Goal: Task Accomplishment & Management: Manage account settings

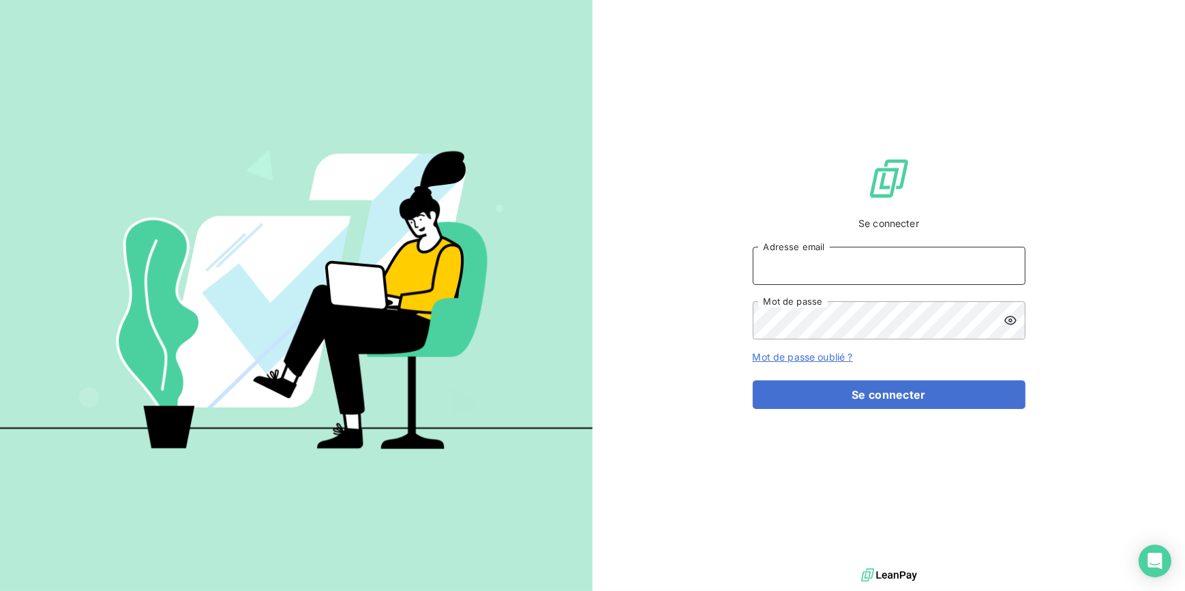
type input "[EMAIL_ADDRESS][DOMAIN_NAME]"
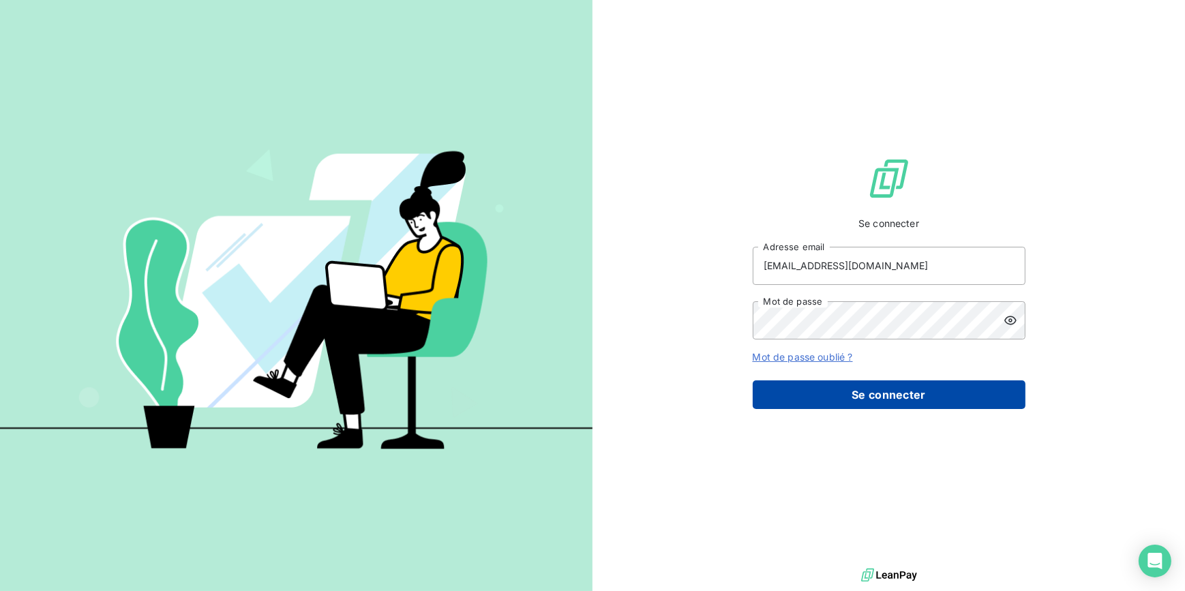
click at [918, 406] on button "Se connecter" at bounding box center [889, 394] width 273 height 29
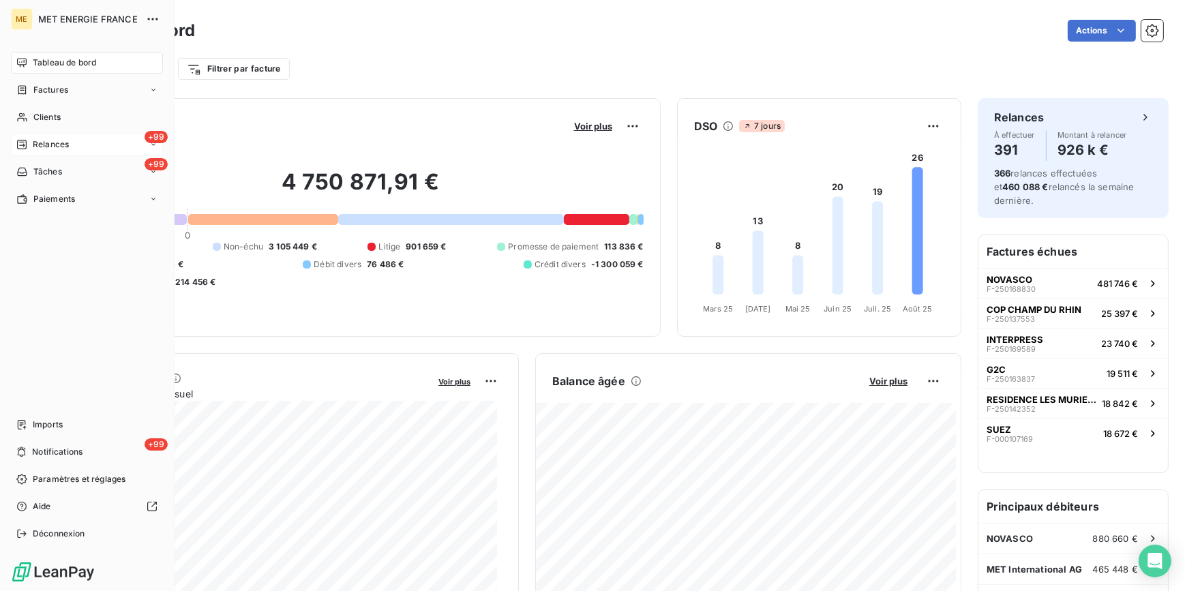
click at [61, 143] on span "Relances" at bounding box center [51, 144] width 36 height 12
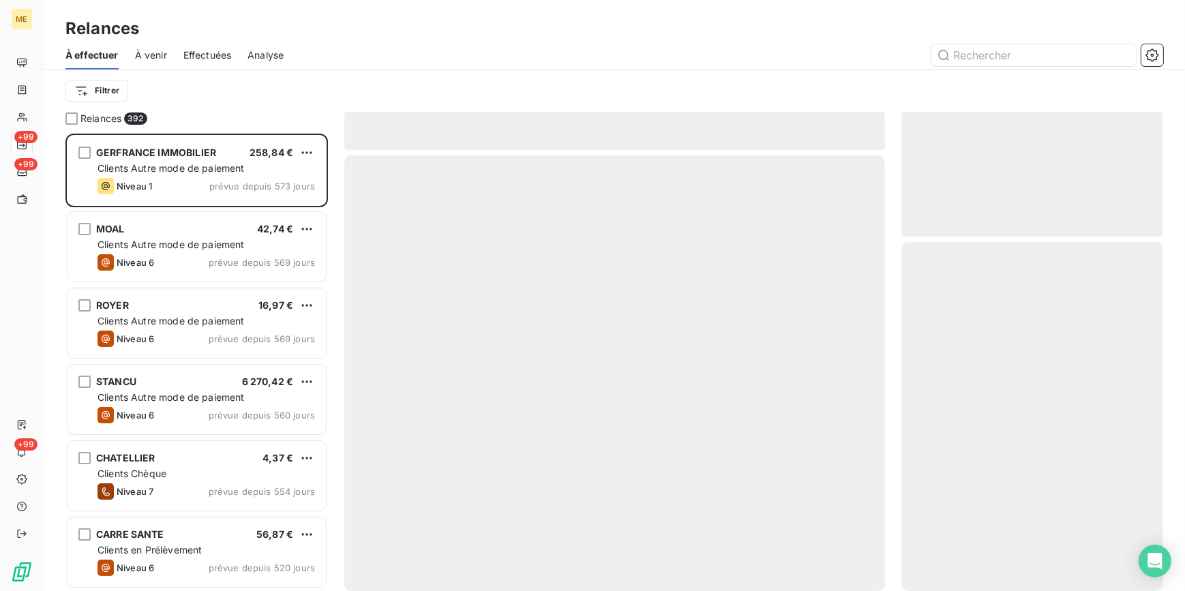
scroll to position [449, 252]
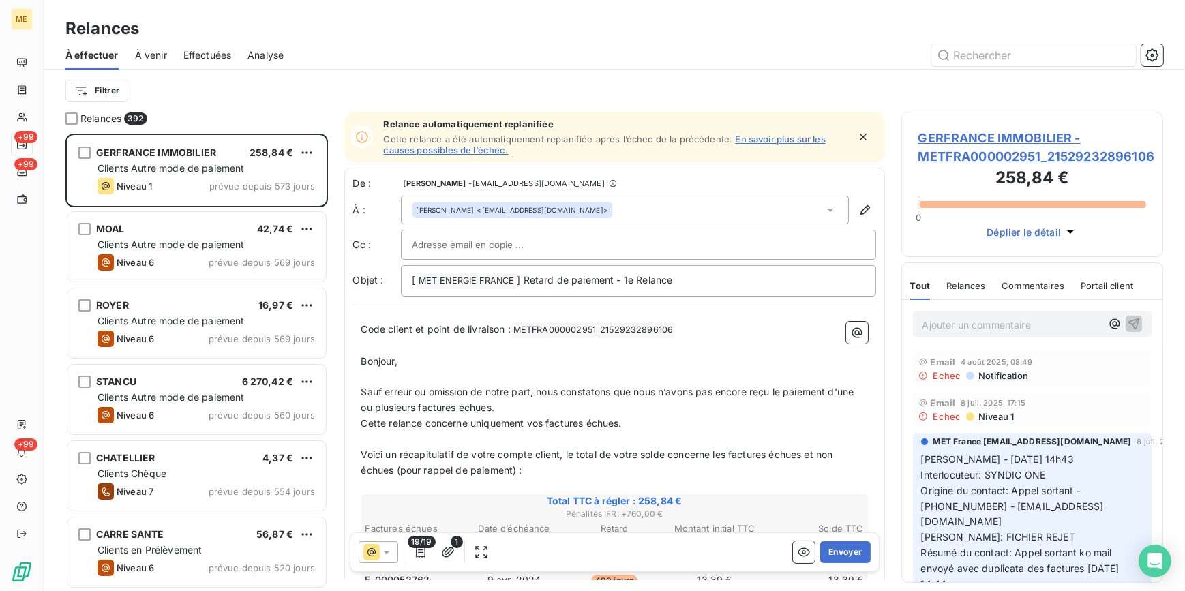
click at [212, 65] on div "Effectuées" at bounding box center [207, 55] width 48 height 29
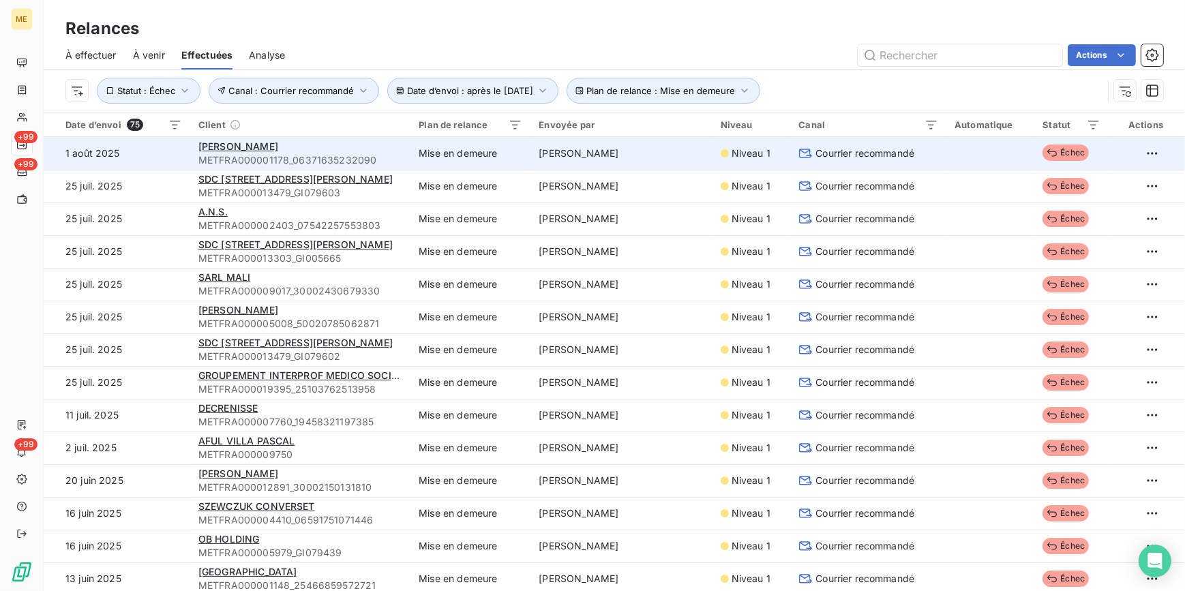
click at [299, 151] on div "[PERSON_NAME]" at bounding box center [300, 147] width 204 height 14
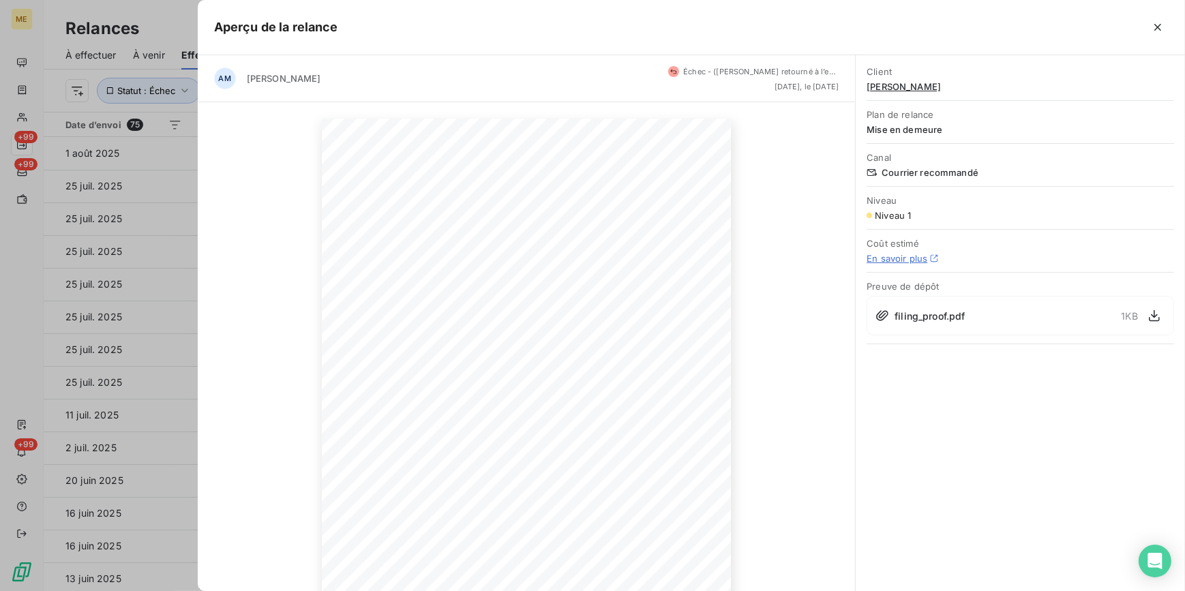
click at [875, 316] on icon at bounding box center [882, 316] width 14 height 14
click at [1156, 314] on icon "button" at bounding box center [1155, 316] width 14 height 14
click at [1148, 316] on icon "button" at bounding box center [1155, 316] width 14 height 14
click at [139, 256] on div at bounding box center [592, 295] width 1185 height 591
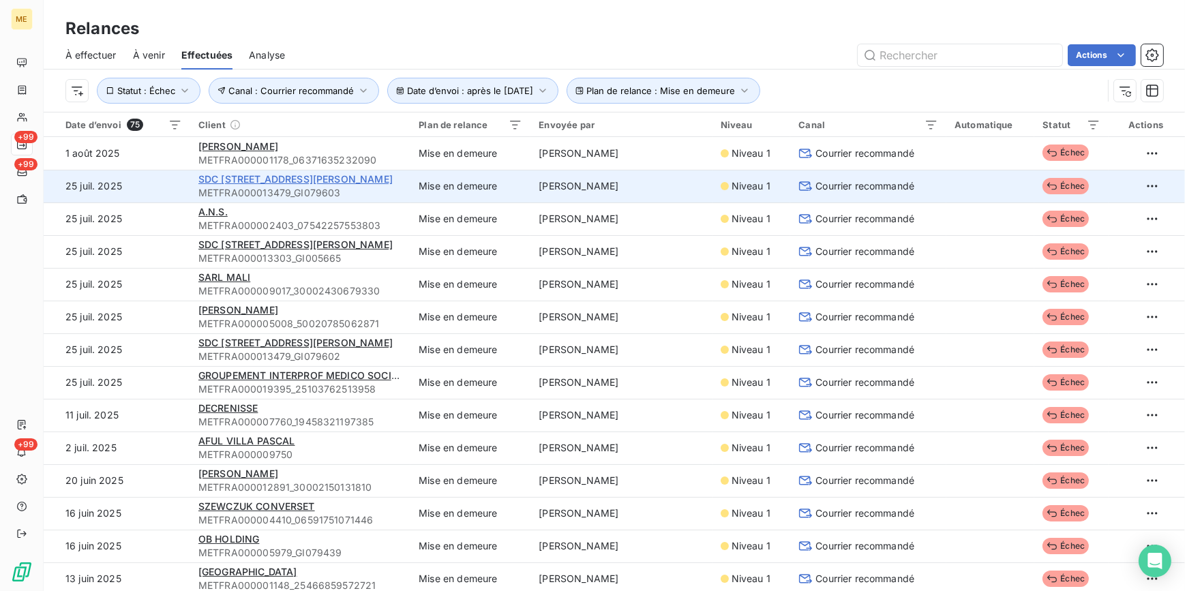
click at [269, 175] on span "SDC [STREET_ADDRESS][PERSON_NAME]" at bounding box center [295, 179] width 194 height 12
click at [820, 185] on span "Courrier recommandé" at bounding box center [864, 186] width 99 height 14
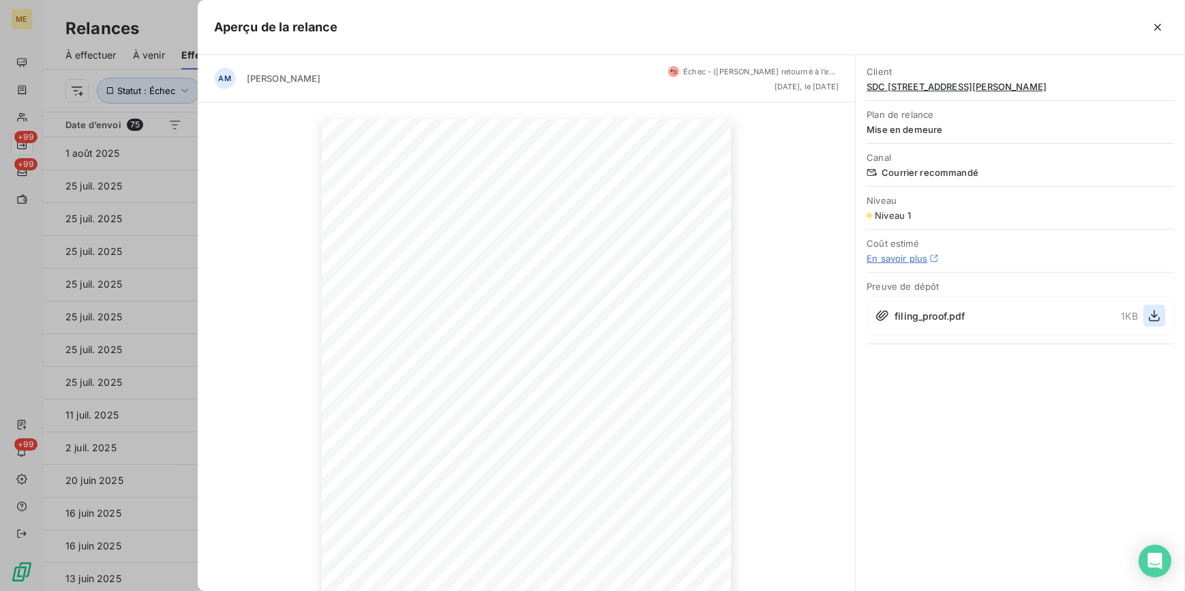
click at [1154, 312] on icon "button" at bounding box center [1154, 316] width 11 height 12
click at [1152, 318] on icon "button" at bounding box center [1155, 316] width 14 height 14
click at [68, 185] on div at bounding box center [592, 295] width 1185 height 591
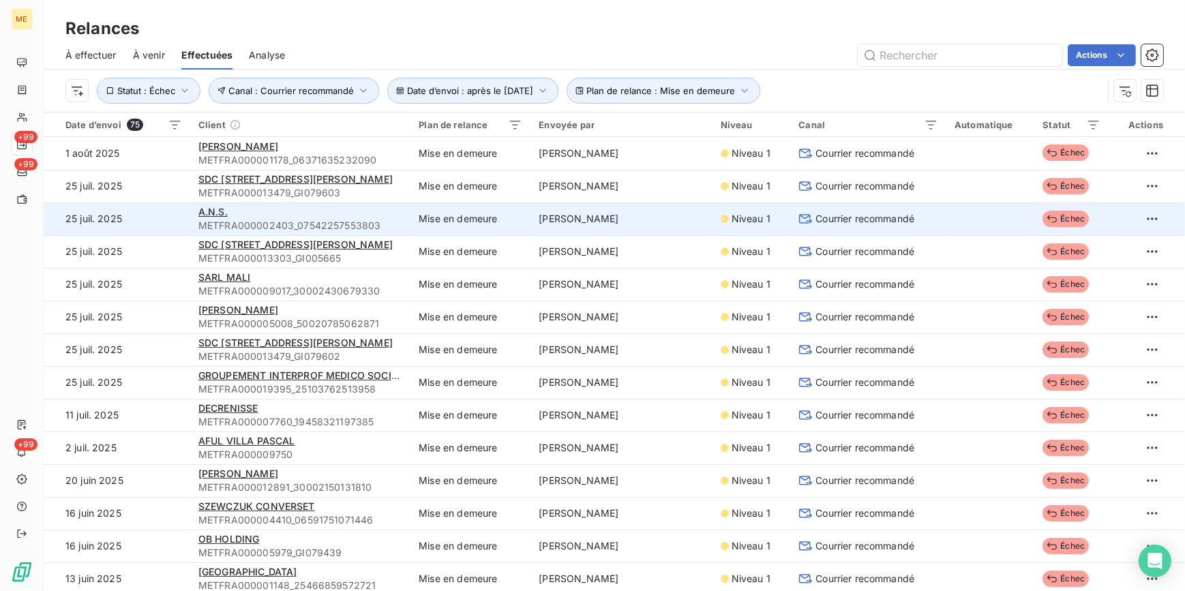
click at [372, 217] on div "A.N.S." at bounding box center [300, 212] width 204 height 14
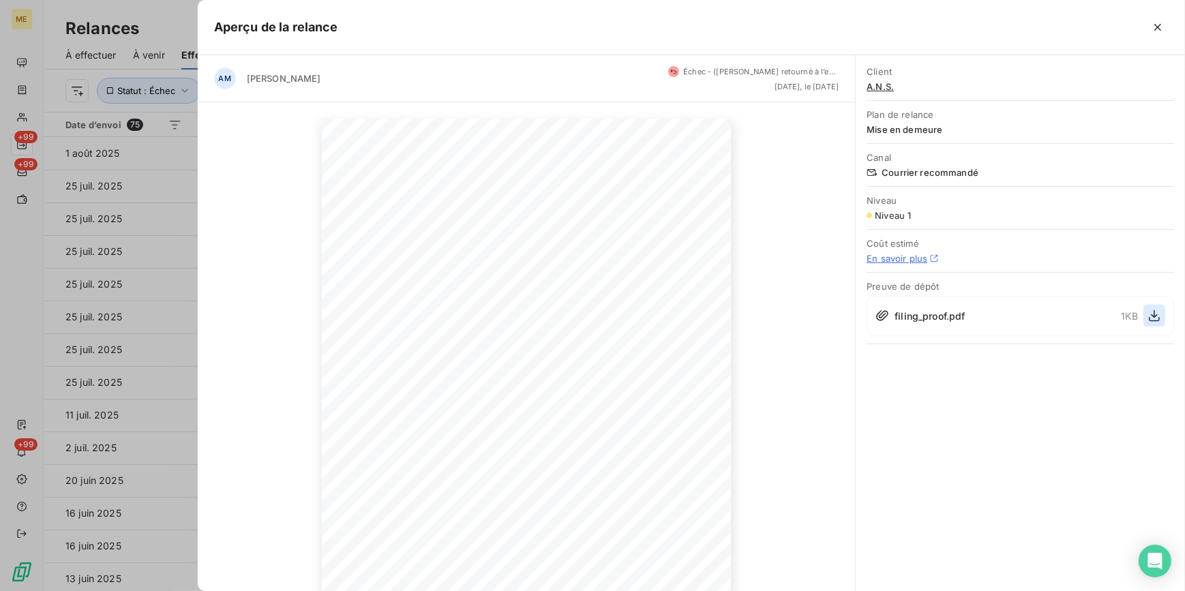
click at [1149, 318] on icon "button" at bounding box center [1155, 316] width 14 height 14
click at [136, 210] on div at bounding box center [592, 295] width 1185 height 591
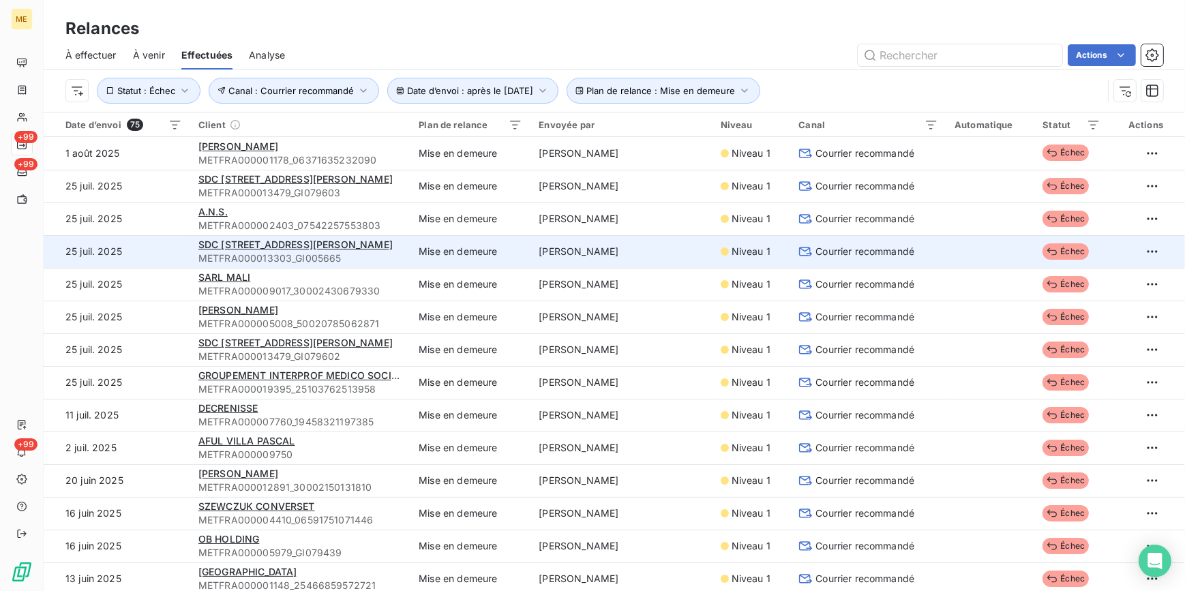
click at [887, 253] on span "Courrier recommandé" at bounding box center [864, 252] width 99 height 14
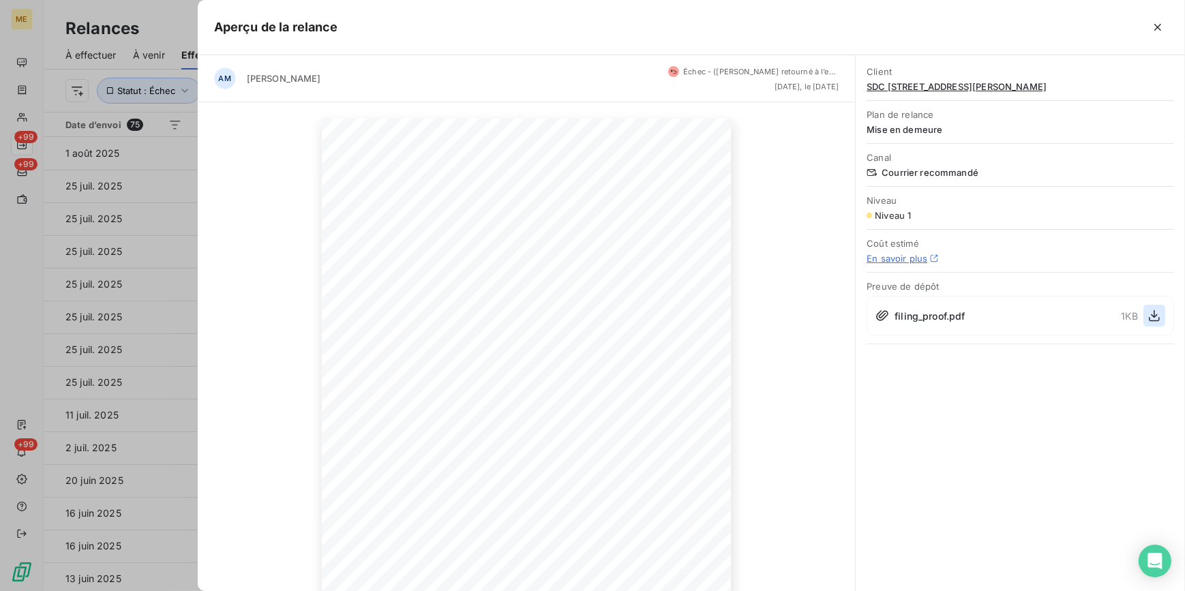
click at [1149, 313] on icon "button" at bounding box center [1155, 316] width 14 height 14
click at [82, 232] on div at bounding box center [592, 295] width 1185 height 591
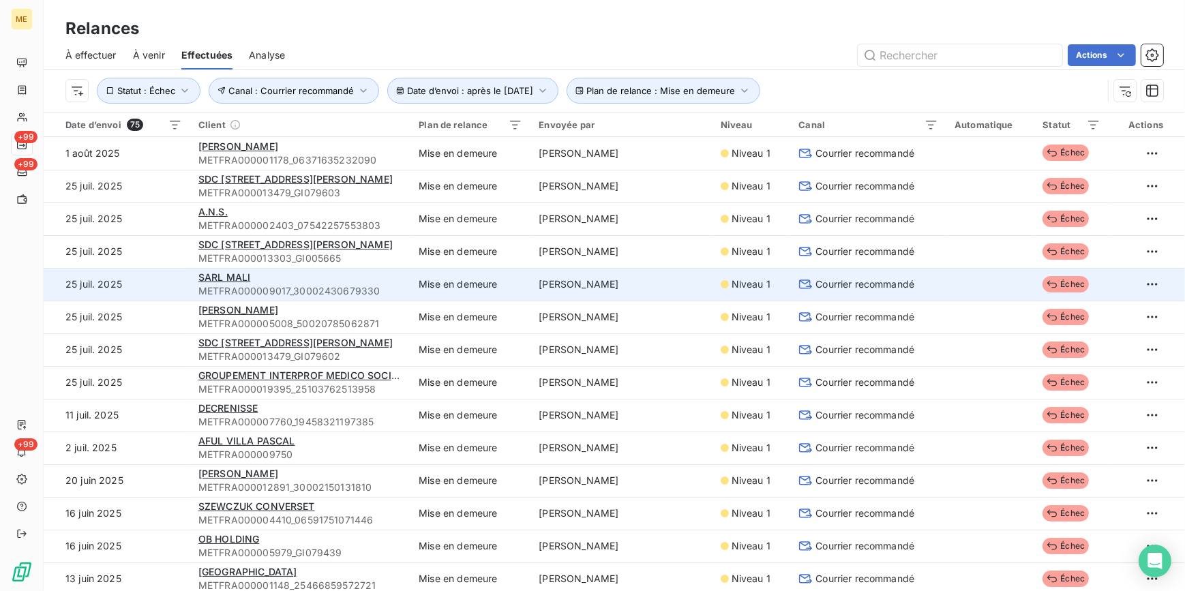
click at [316, 284] on span "METFRA000009017_30002430679330" at bounding box center [300, 291] width 204 height 14
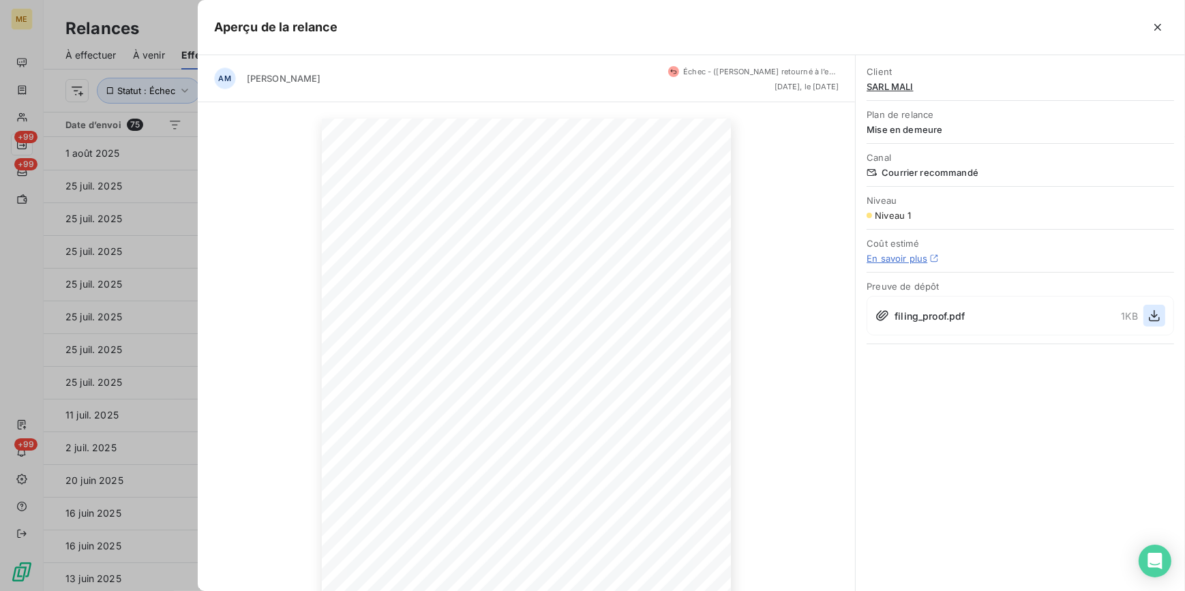
click at [1157, 314] on icon "button" at bounding box center [1154, 316] width 11 height 12
click at [128, 27] on div at bounding box center [592, 295] width 1185 height 591
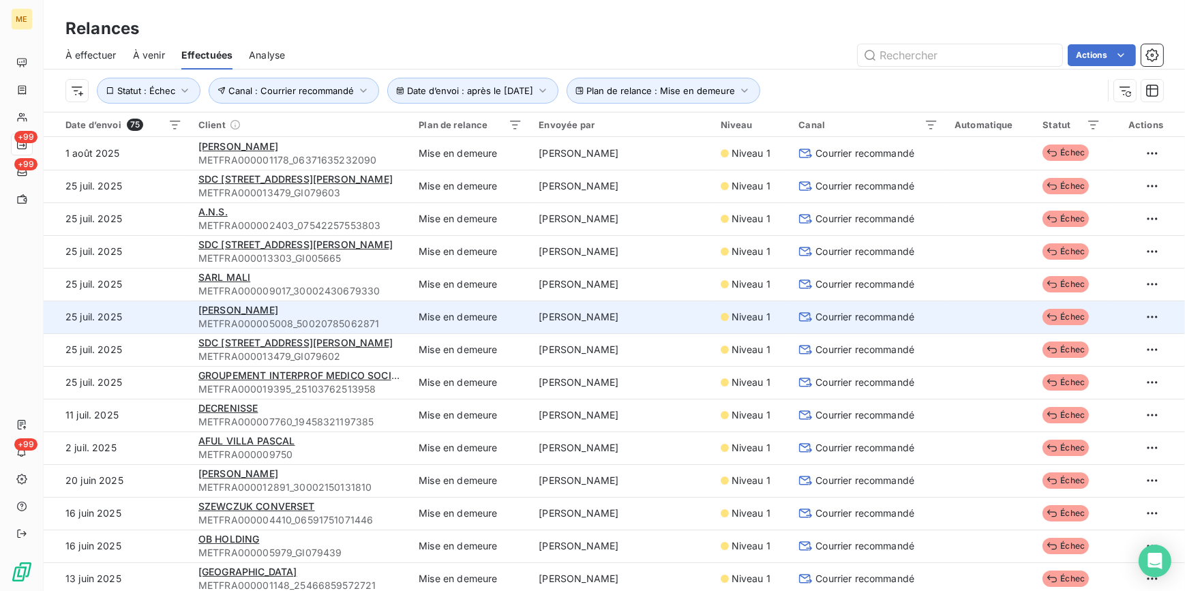
click at [646, 319] on td "[PERSON_NAME]" at bounding box center [620, 317] width 181 height 33
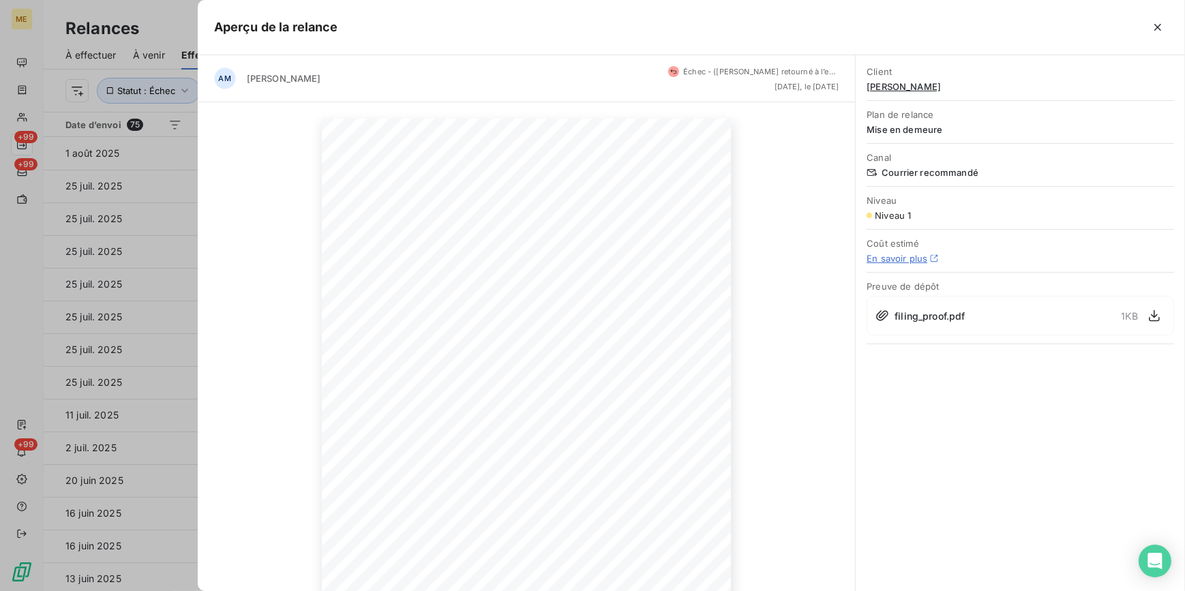
click at [1143, 318] on div "1 KB" at bounding box center [1144, 316] width 44 height 22
click at [1152, 314] on icon "button" at bounding box center [1155, 316] width 14 height 14
click at [103, 213] on div at bounding box center [592, 295] width 1185 height 591
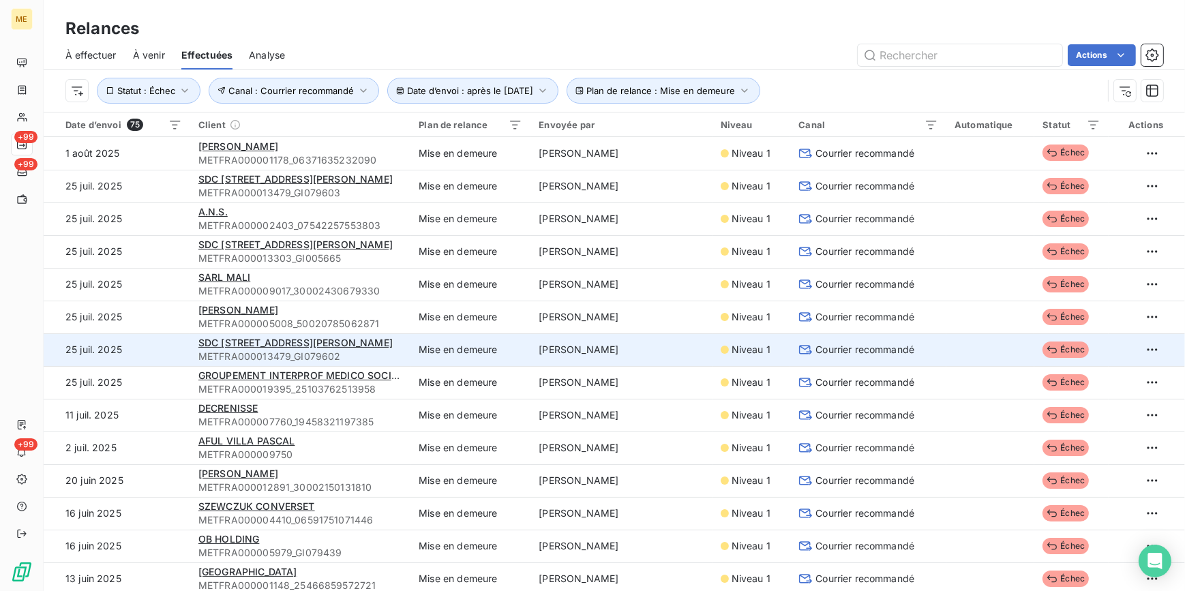
click at [850, 352] on span "Courrier recommandé" at bounding box center [864, 350] width 99 height 14
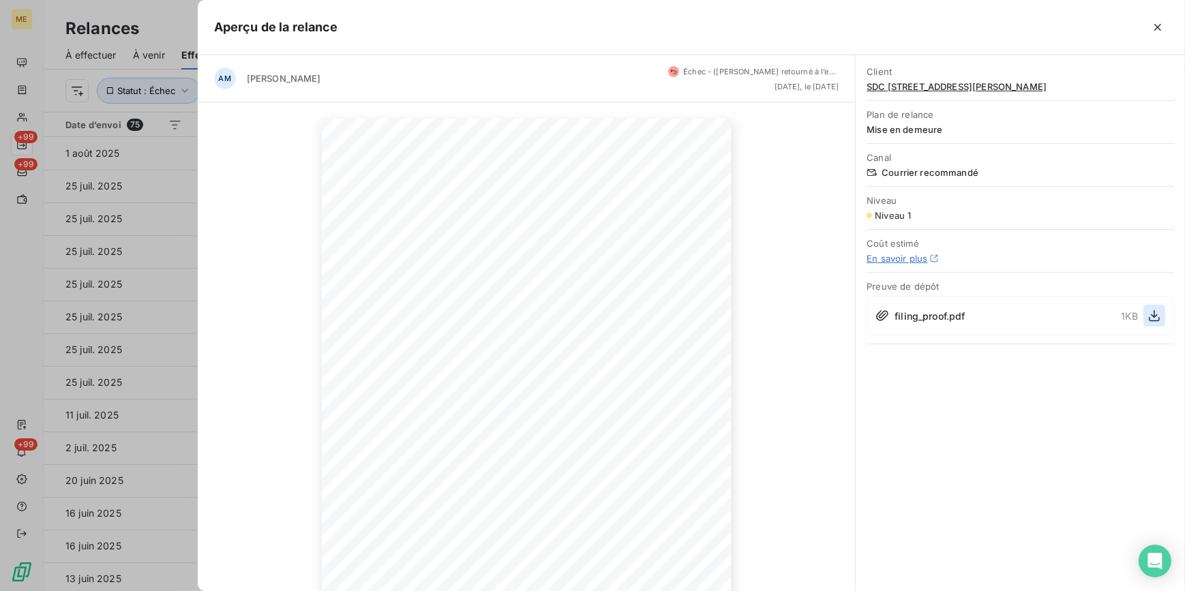
click at [1156, 320] on icon "button" at bounding box center [1154, 316] width 11 height 12
click at [170, 226] on div at bounding box center [592, 295] width 1185 height 591
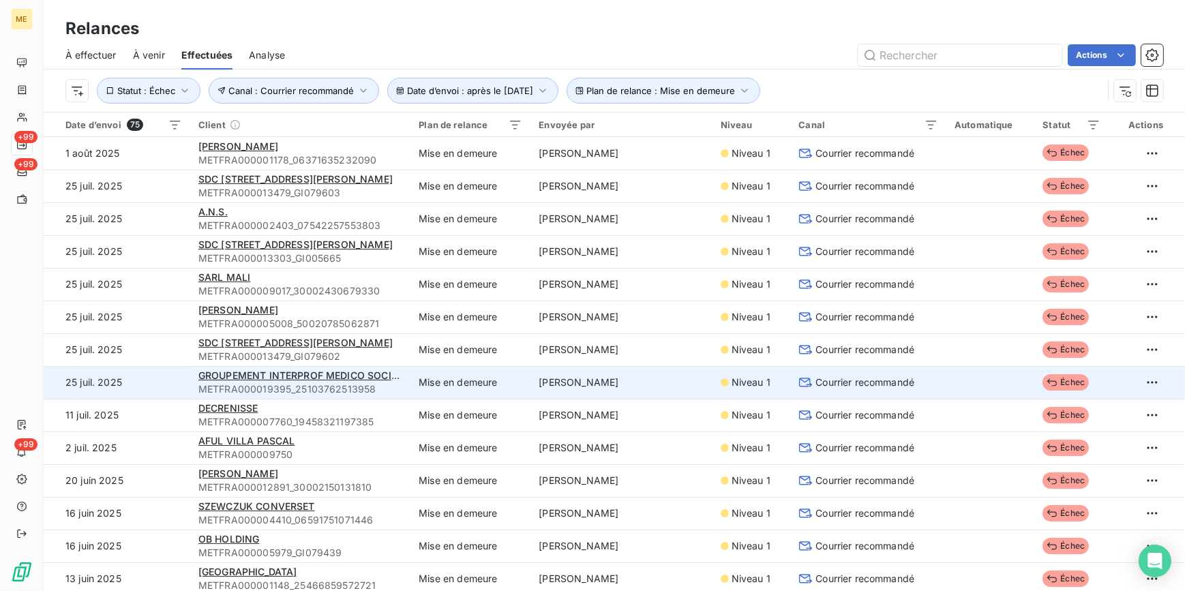
click at [741, 387] on span "Niveau 1" at bounding box center [751, 383] width 39 height 14
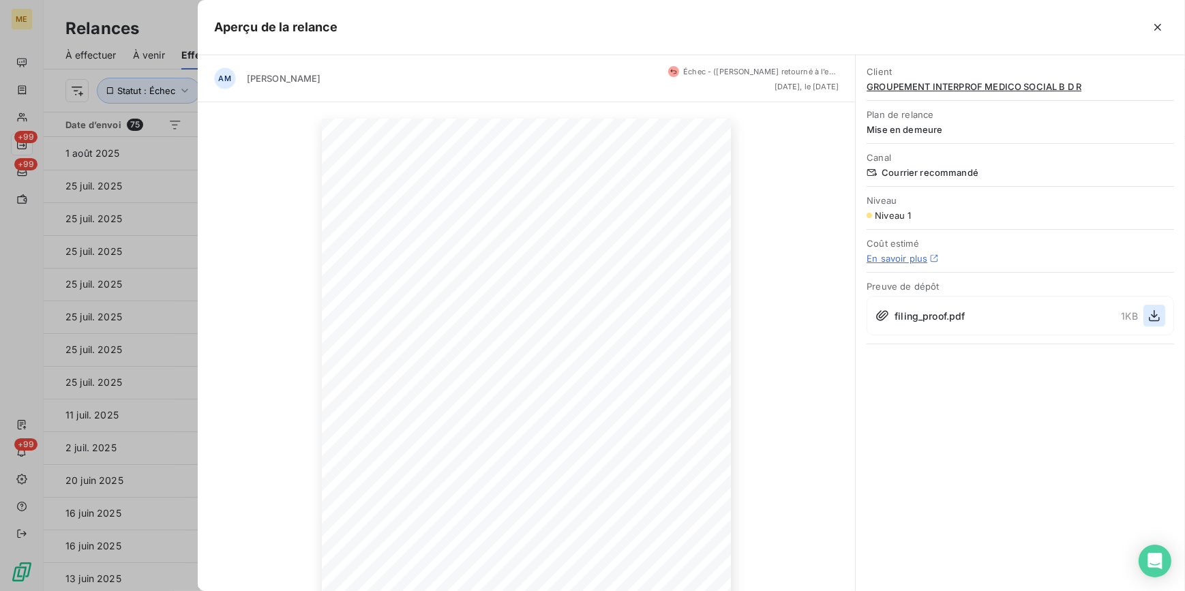
click at [1155, 313] on icon "button" at bounding box center [1155, 316] width 14 height 14
click at [1152, 319] on icon "button" at bounding box center [1155, 316] width 14 height 14
click at [1157, 312] on icon "button" at bounding box center [1155, 316] width 14 height 14
click at [130, 295] on div at bounding box center [592, 295] width 1185 height 591
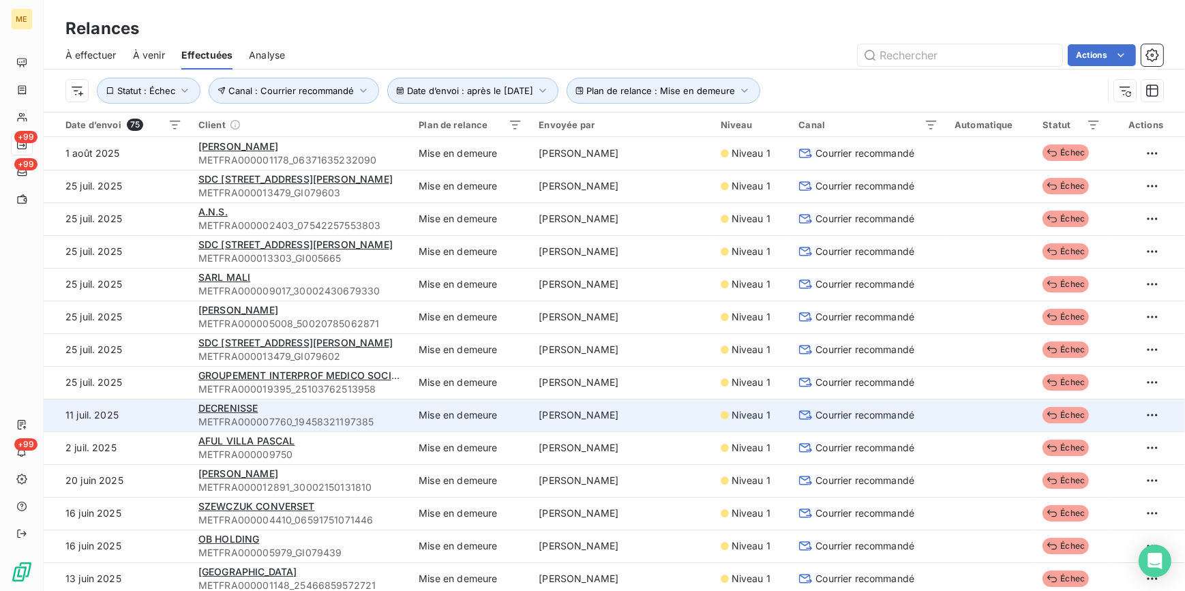
click at [372, 409] on div "DECRENISSE" at bounding box center [300, 409] width 204 height 14
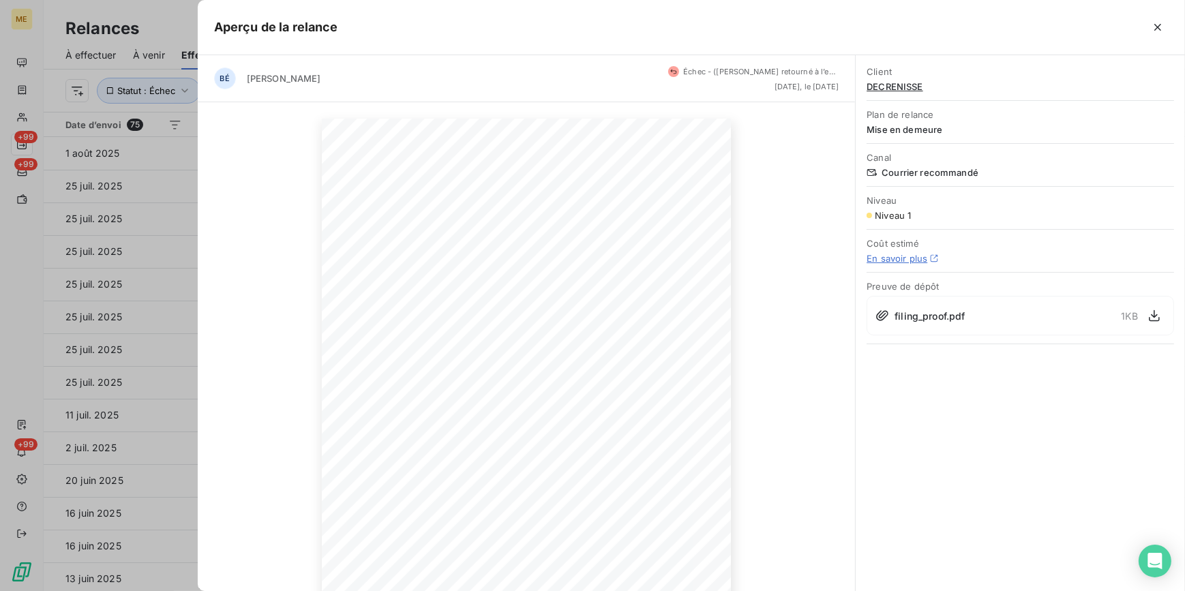
click at [1165, 306] on div "filing_proof.pdf 1 KB" at bounding box center [1021, 316] width 308 height 40
click at [1159, 312] on icon "button" at bounding box center [1155, 316] width 14 height 14
click at [140, 355] on div at bounding box center [592, 295] width 1185 height 591
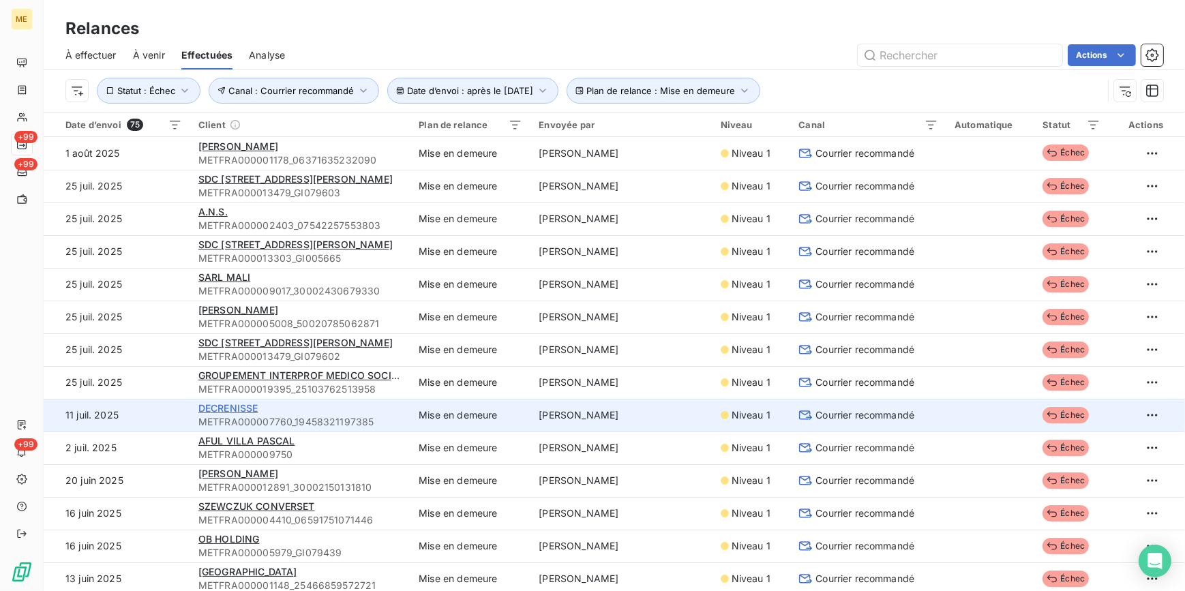
click at [242, 408] on span "DECRENISSE" at bounding box center [228, 408] width 60 height 12
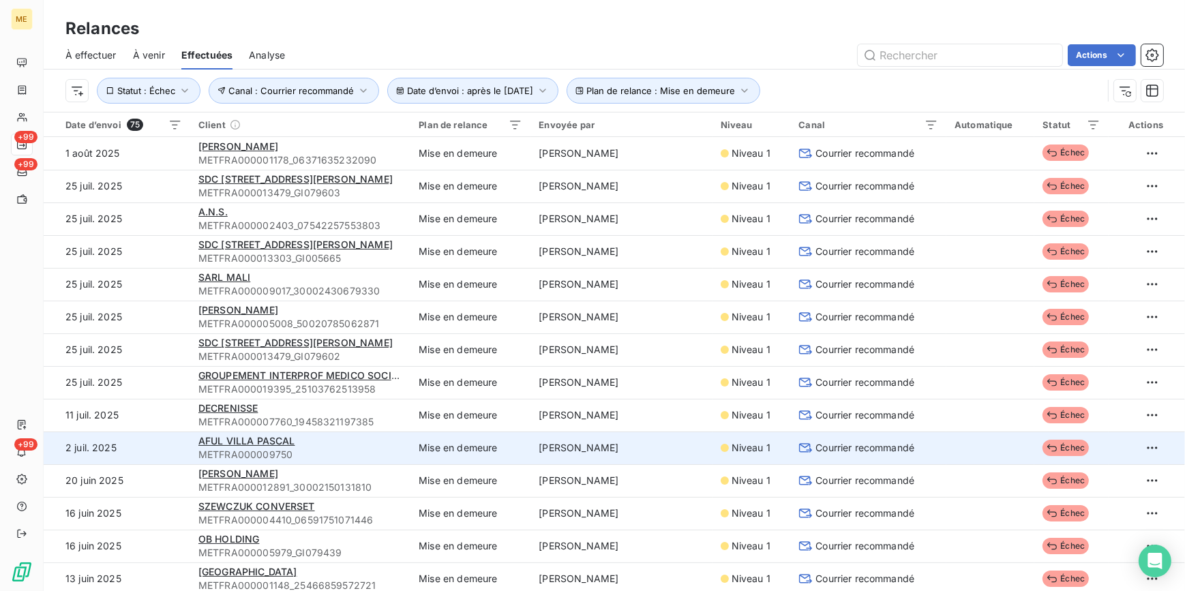
click at [307, 448] on span "METFRA000009750" at bounding box center [300, 455] width 204 height 14
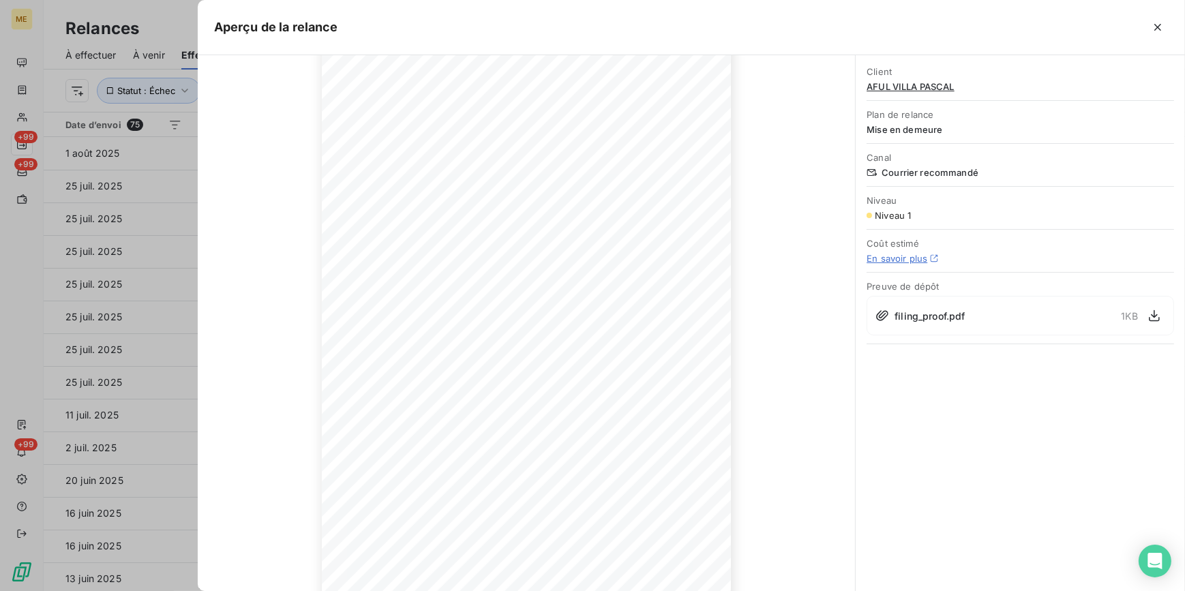
scroll to position [60, 0]
click at [198, 257] on div "2 juillet 2025 Objet : [MET ENERGIE FRANCE] Retard de paiement - Mise en demeur…" at bounding box center [527, 348] width 658 height 612
click at [191, 260] on div at bounding box center [592, 295] width 1185 height 591
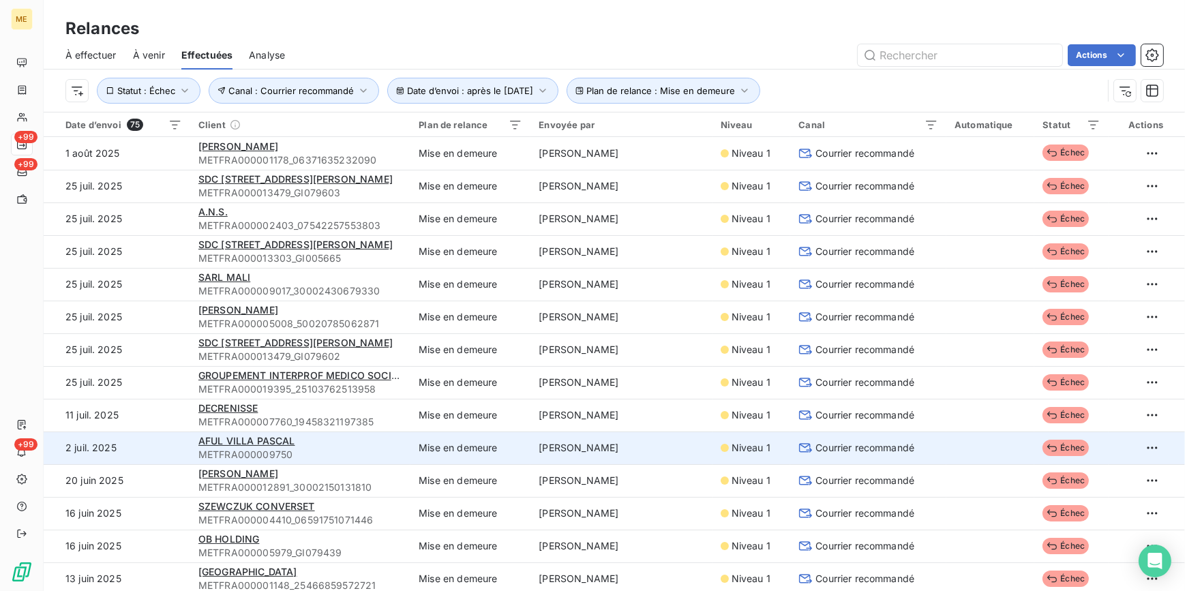
click at [973, 440] on td at bounding box center [990, 448] width 88 height 33
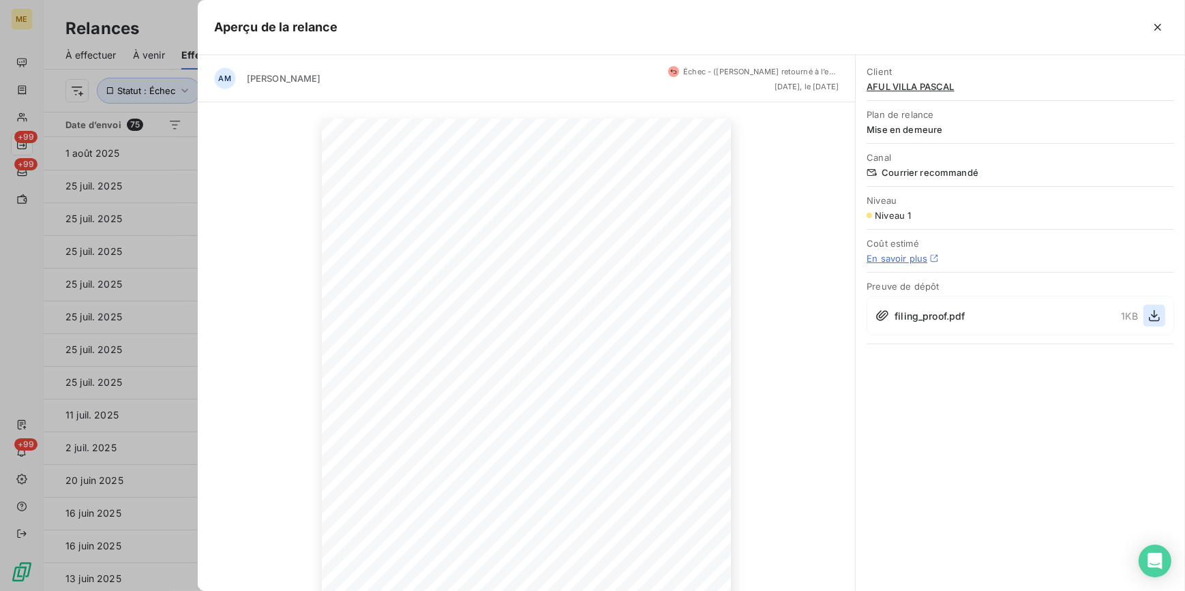
click at [1149, 313] on icon "button" at bounding box center [1155, 316] width 14 height 14
click at [168, 275] on div at bounding box center [592, 295] width 1185 height 591
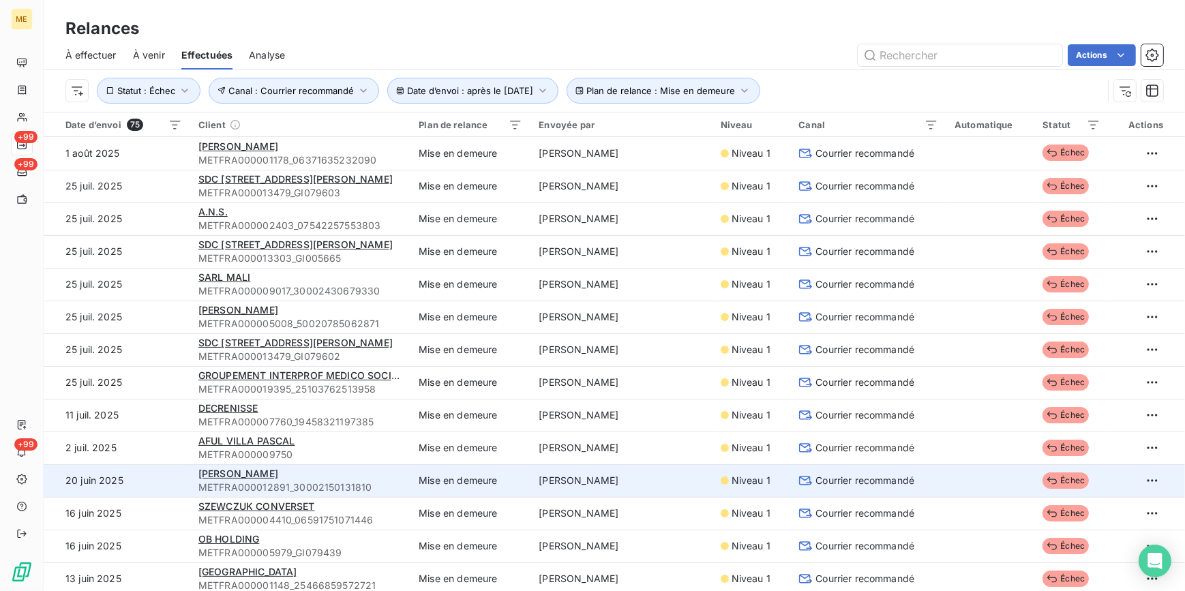
click at [265, 474] on div "[PERSON_NAME]" at bounding box center [300, 474] width 204 height 14
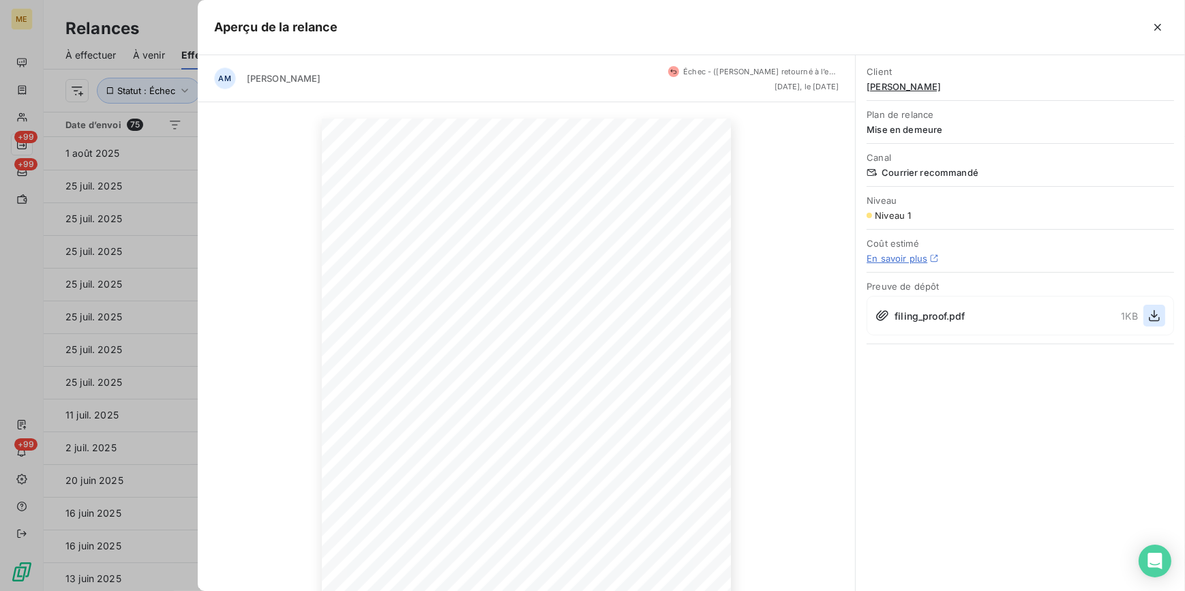
click at [1148, 314] on icon "button" at bounding box center [1155, 316] width 14 height 14
click at [111, 282] on div at bounding box center [592, 295] width 1185 height 591
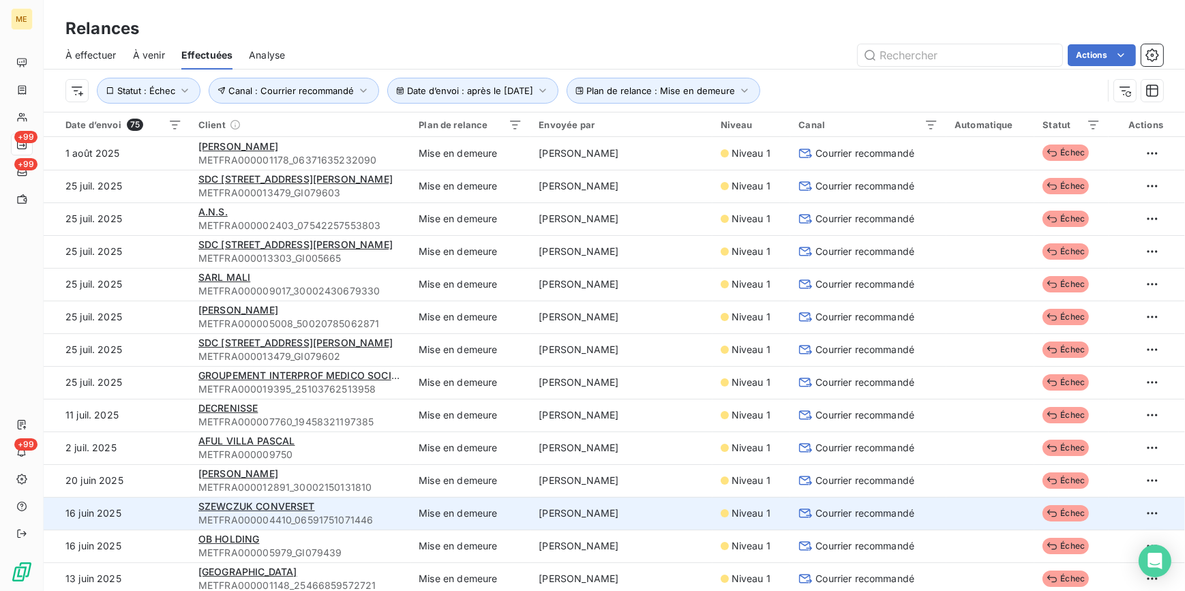
click at [436, 513] on td "Mise en demeure" at bounding box center [470, 513] width 120 height 33
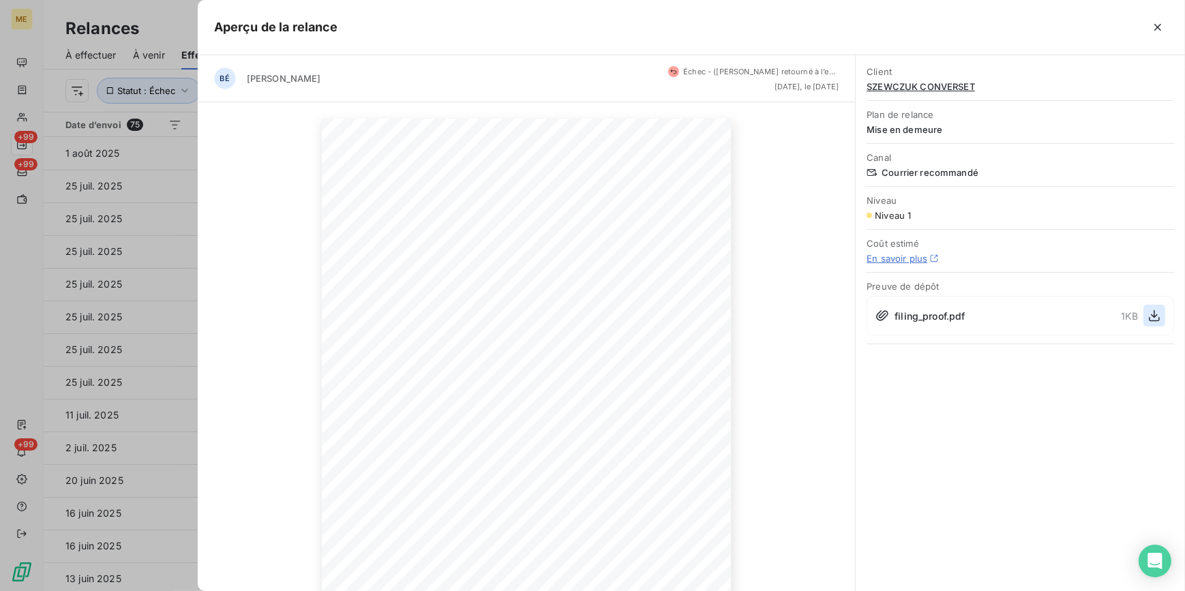
click at [1145, 314] on button "button" at bounding box center [1154, 316] width 22 height 22
click at [106, 286] on div at bounding box center [592, 295] width 1185 height 591
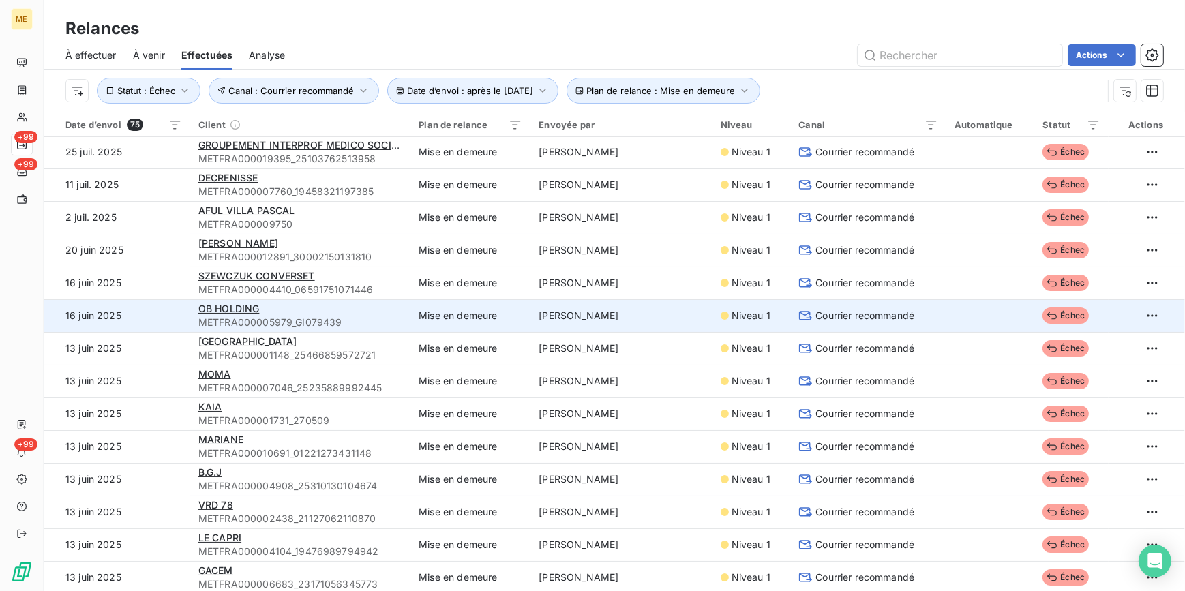
scroll to position [248, 0]
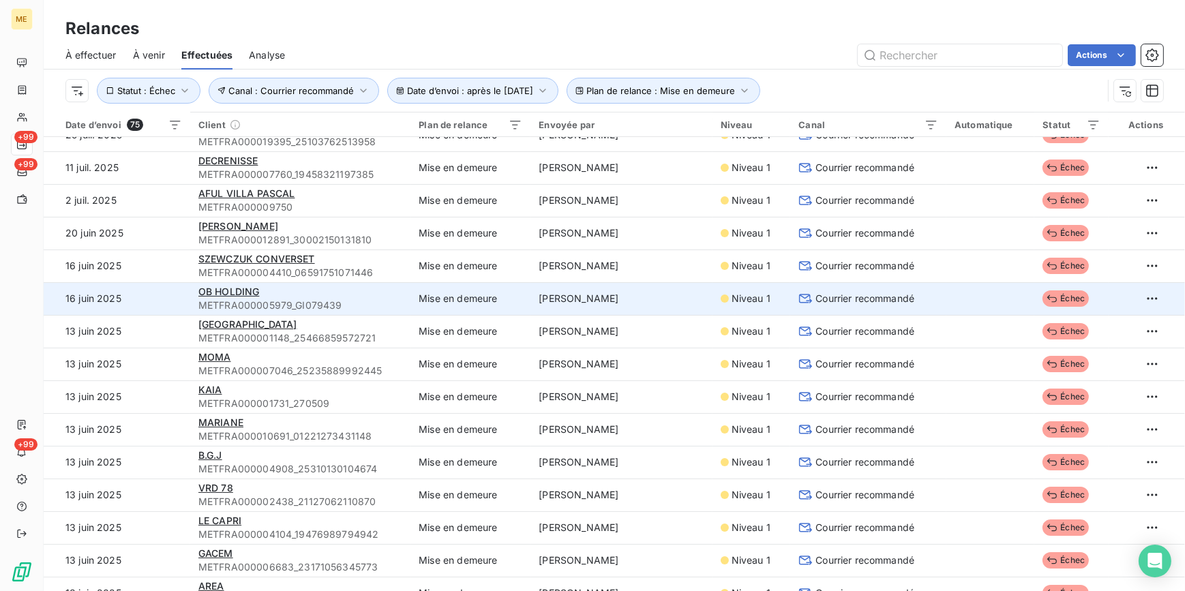
click at [983, 303] on td at bounding box center [990, 298] width 88 height 33
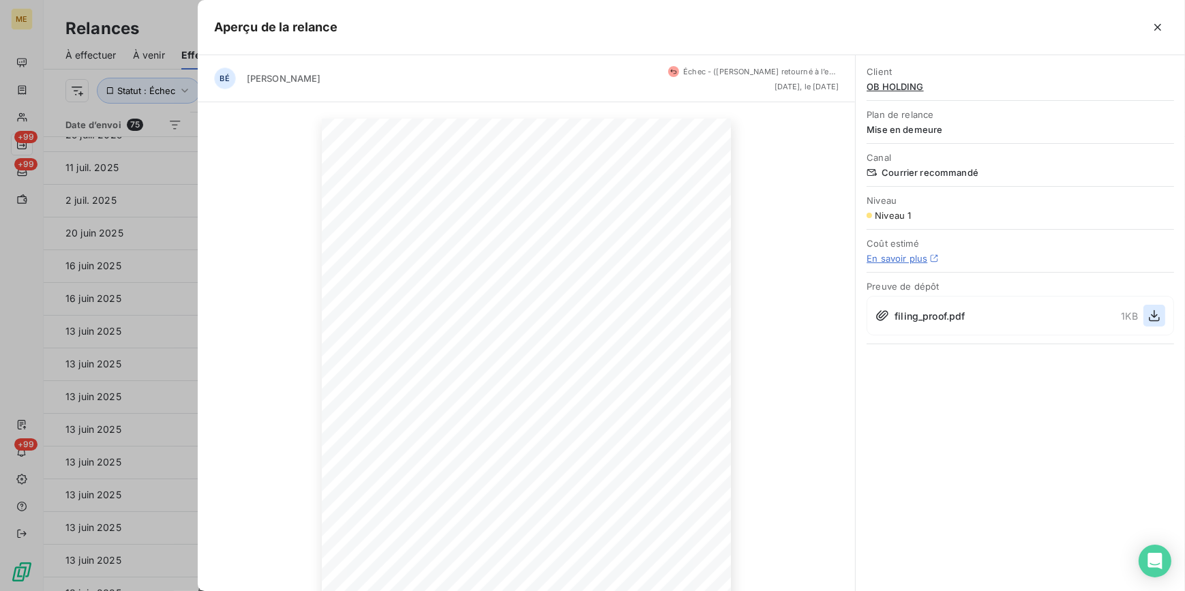
click at [1148, 318] on icon "button" at bounding box center [1155, 316] width 14 height 14
click at [127, 363] on div at bounding box center [592, 295] width 1185 height 591
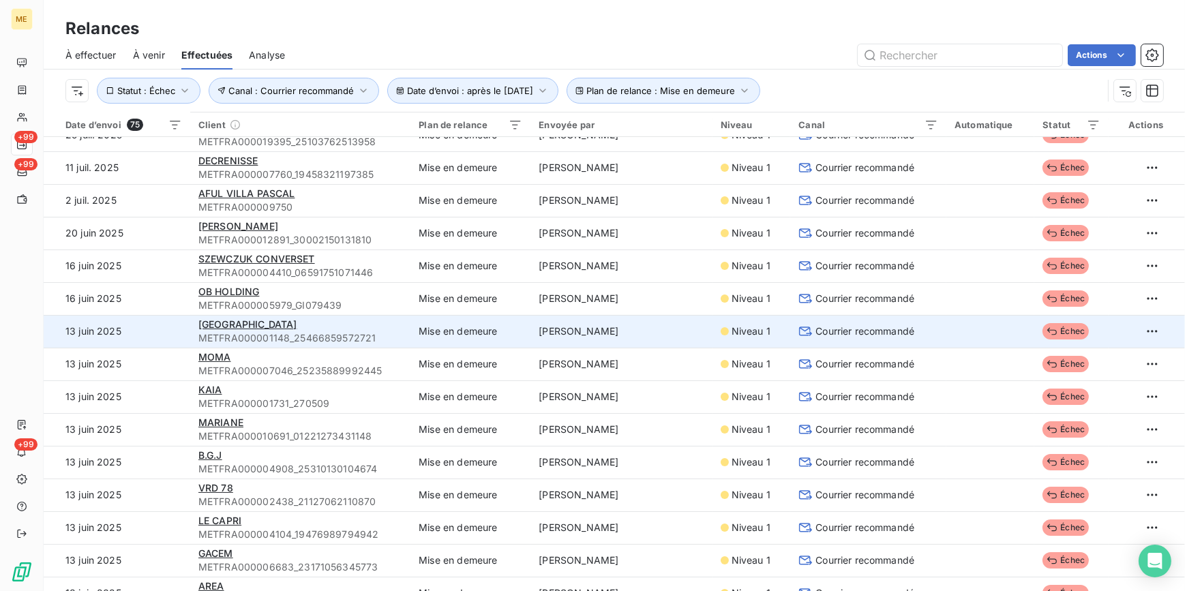
click at [342, 334] on span "METFRA000001148_25466859572721" at bounding box center [300, 338] width 204 height 14
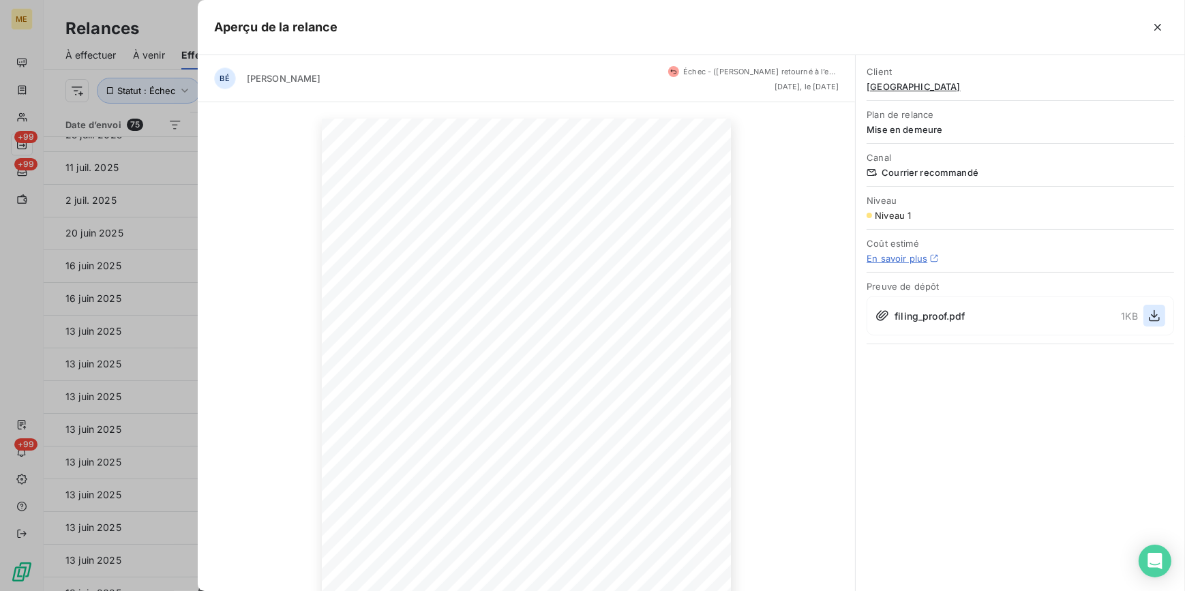
click at [1152, 317] on icon "button" at bounding box center [1155, 316] width 14 height 14
click at [149, 233] on div at bounding box center [592, 295] width 1185 height 591
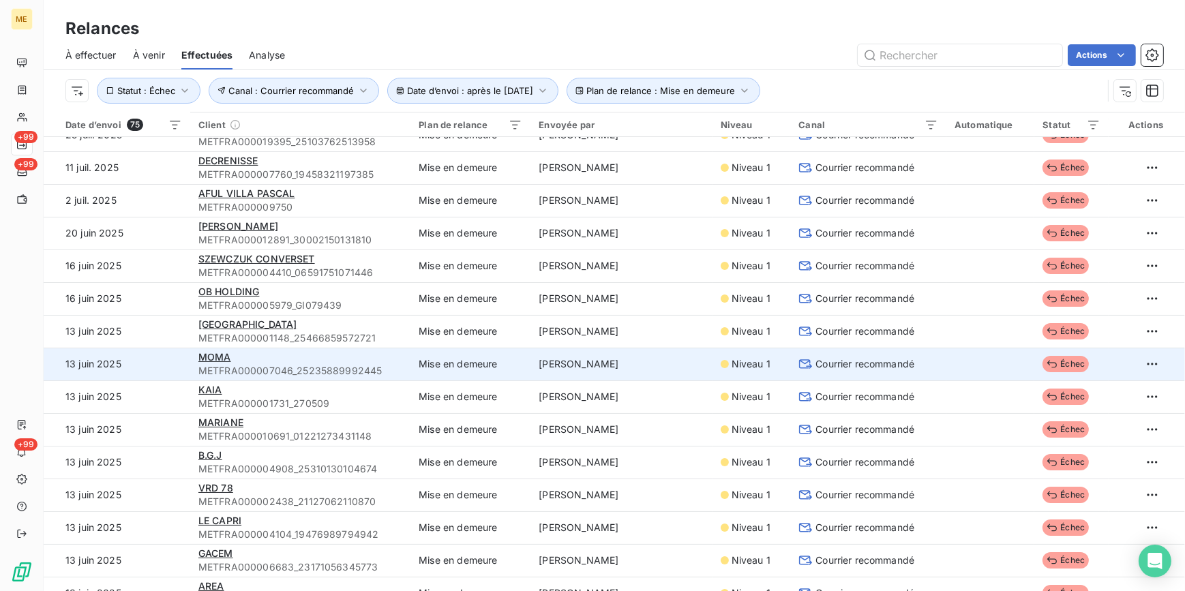
click at [556, 368] on td "[PERSON_NAME]" at bounding box center [620, 364] width 181 height 33
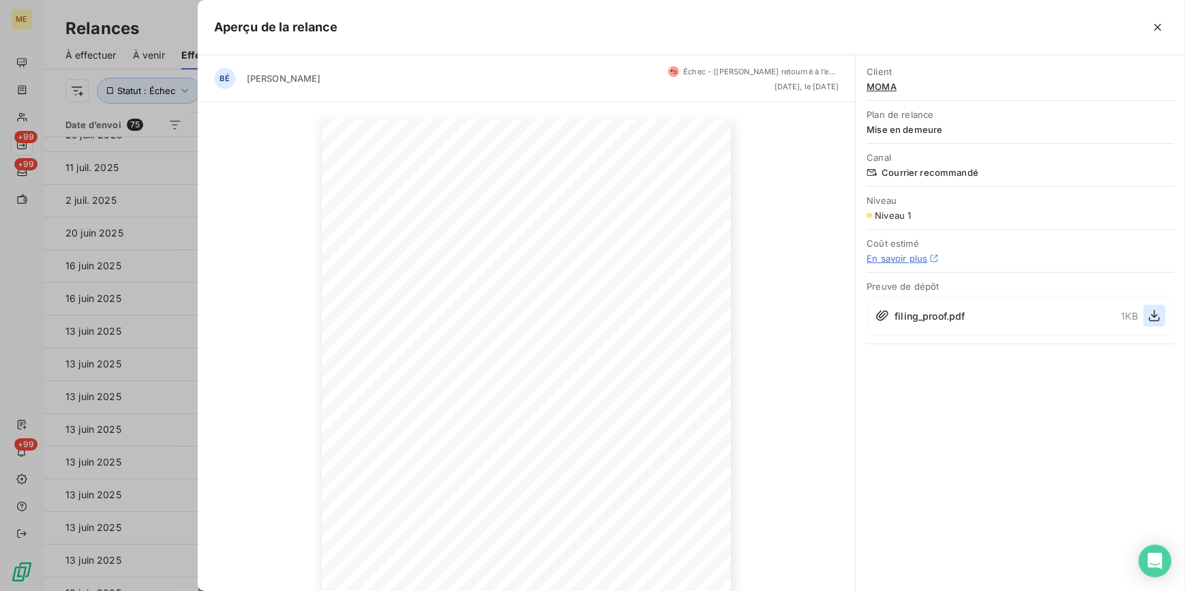
click at [1158, 310] on icon "button" at bounding box center [1155, 316] width 14 height 14
click at [82, 393] on div at bounding box center [592, 295] width 1185 height 591
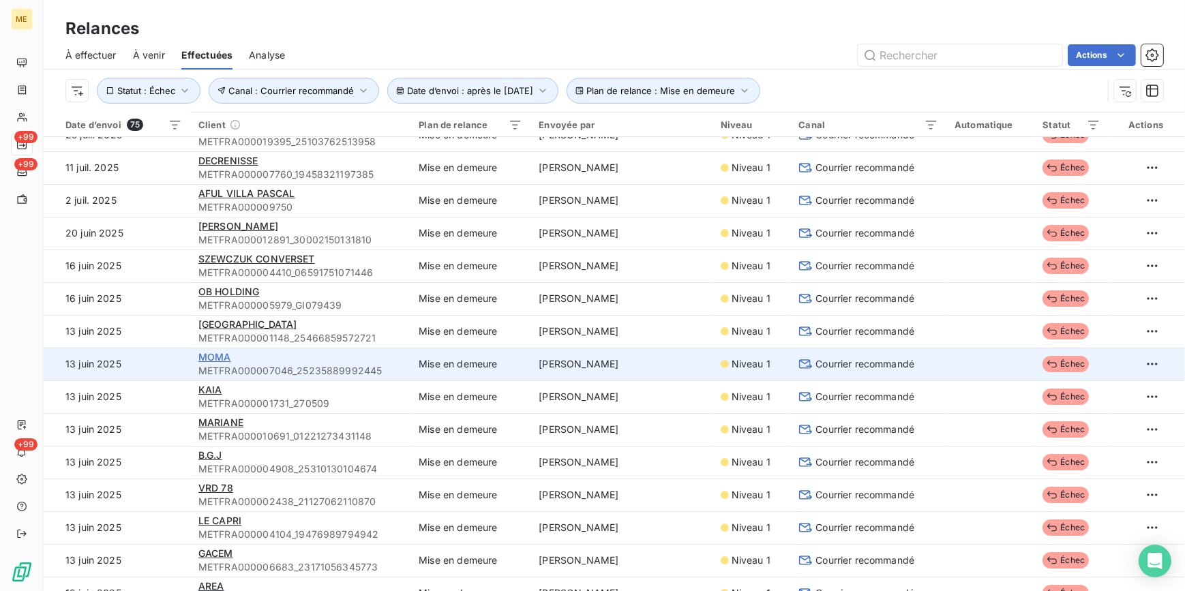
click at [216, 358] on span "MOMA" at bounding box center [214, 357] width 33 height 12
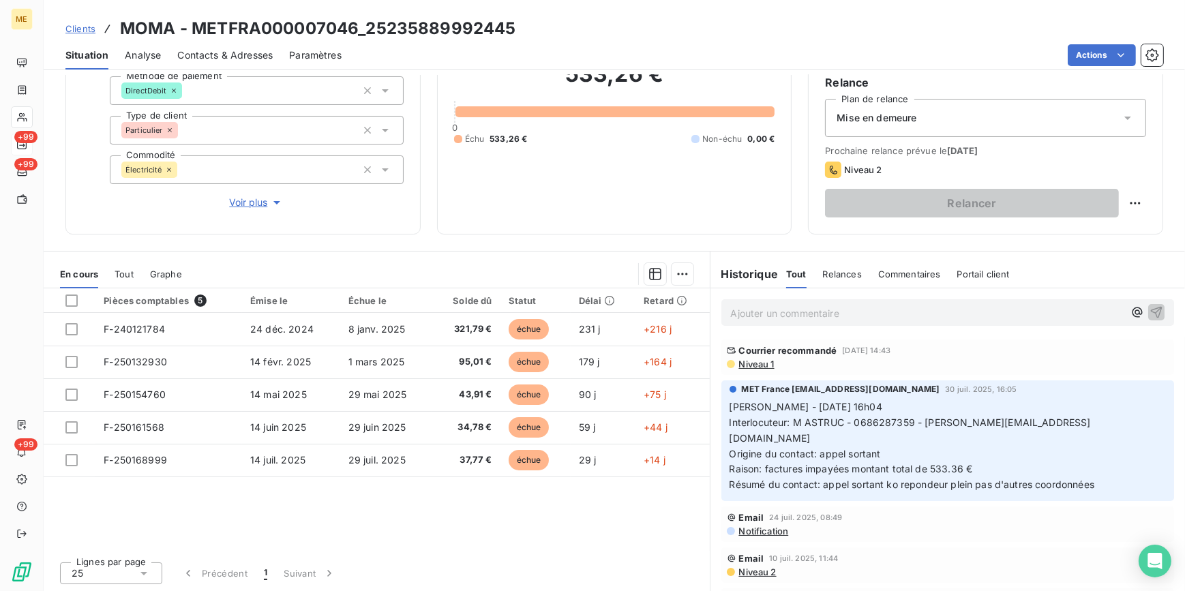
click at [764, 366] on span "Niveau 1" at bounding box center [756, 364] width 37 height 11
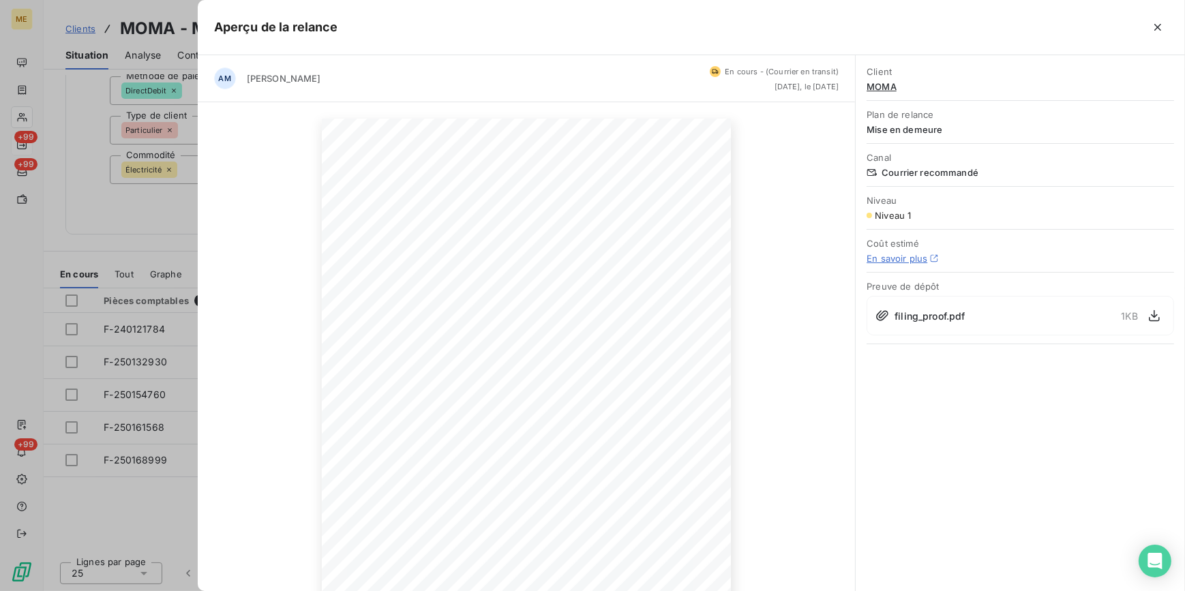
click at [148, 228] on div at bounding box center [592, 295] width 1185 height 591
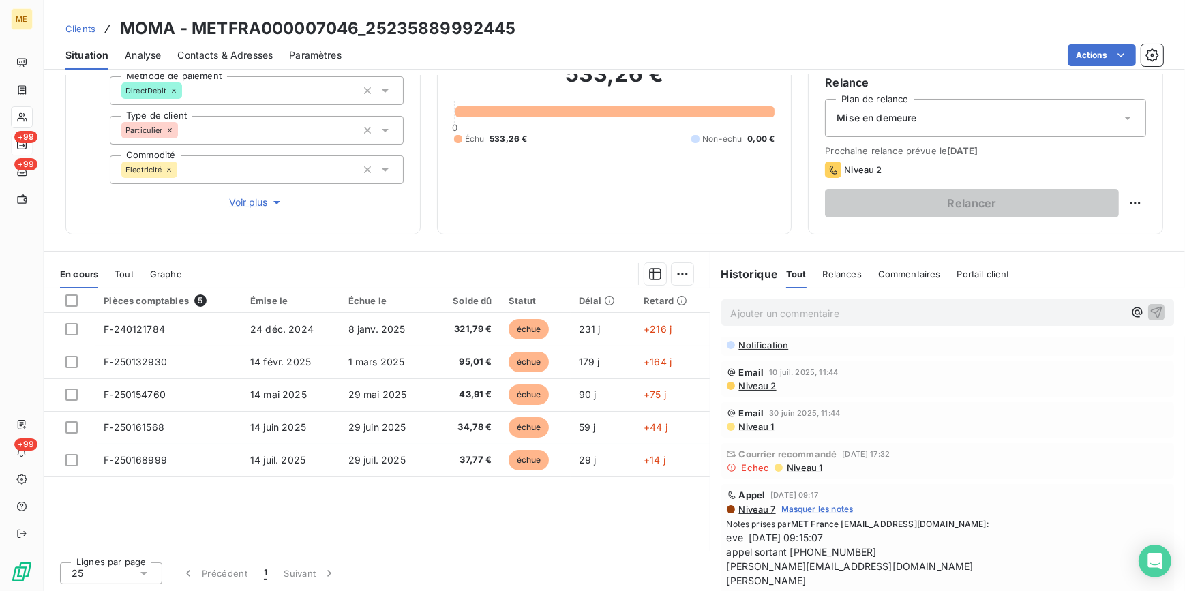
scroll to position [185, 0]
click at [800, 463] on span "Niveau 1" at bounding box center [803, 468] width 37 height 11
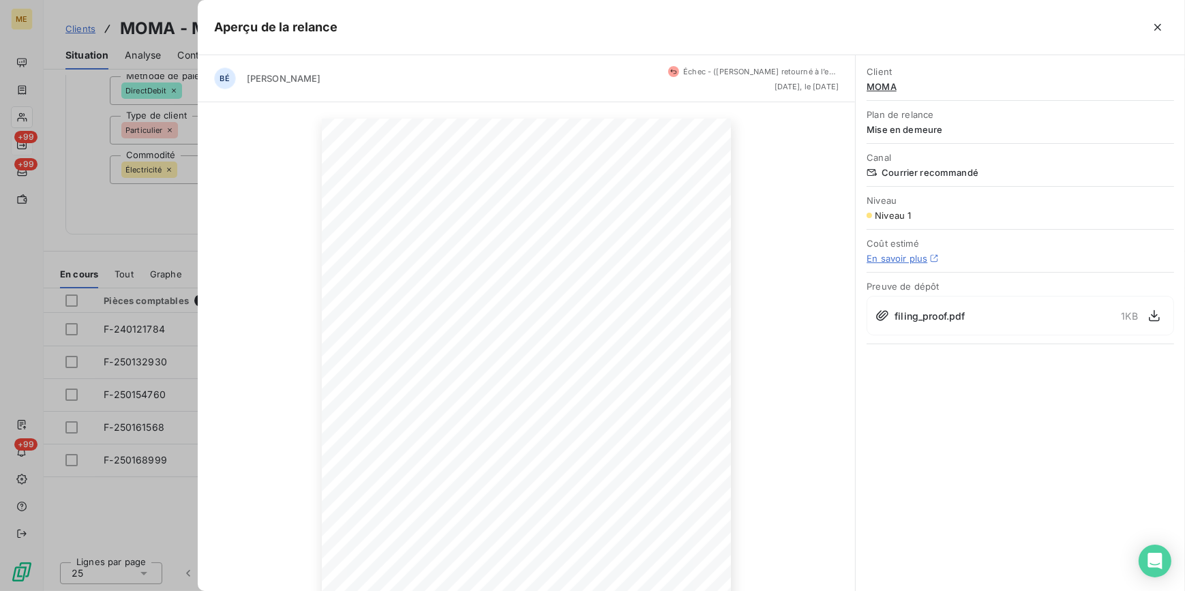
click at [198, 286] on div "13 juin 2025 Objet : [MET ENERGIE FRANCE] Retard de paiement - Mise en demeure …" at bounding box center [527, 408] width 658 height 612
click at [175, 227] on div at bounding box center [592, 295] width 1185 height 591
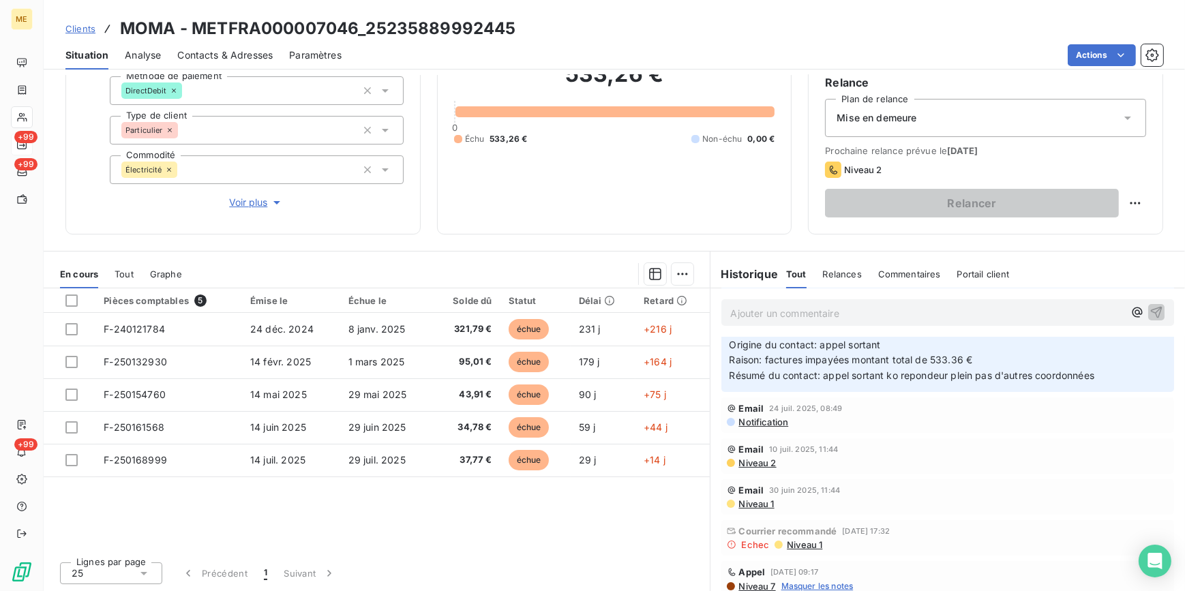
scroll to position [0, 0]
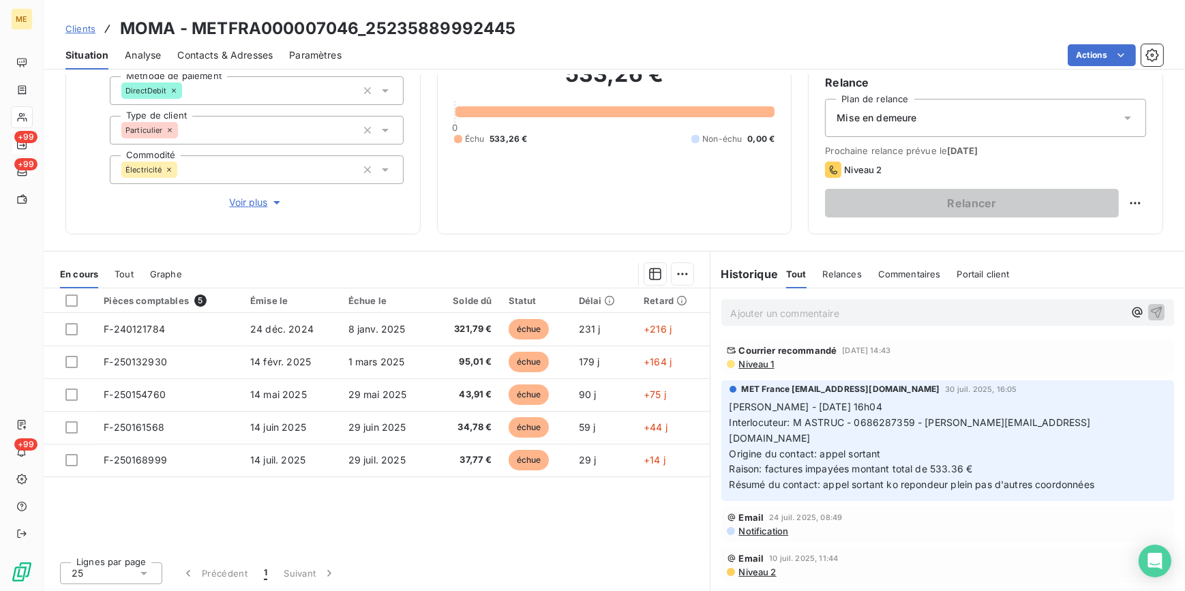
click at [744, 357] on div "Courrier recommandé 7 août 2025, 14:43 Niveau 1" at bounding box center [948, 357] width 443 height 25
click at [744, 359] on span "Niveau 1" at bounding box center [756, 364] width 37 height 11
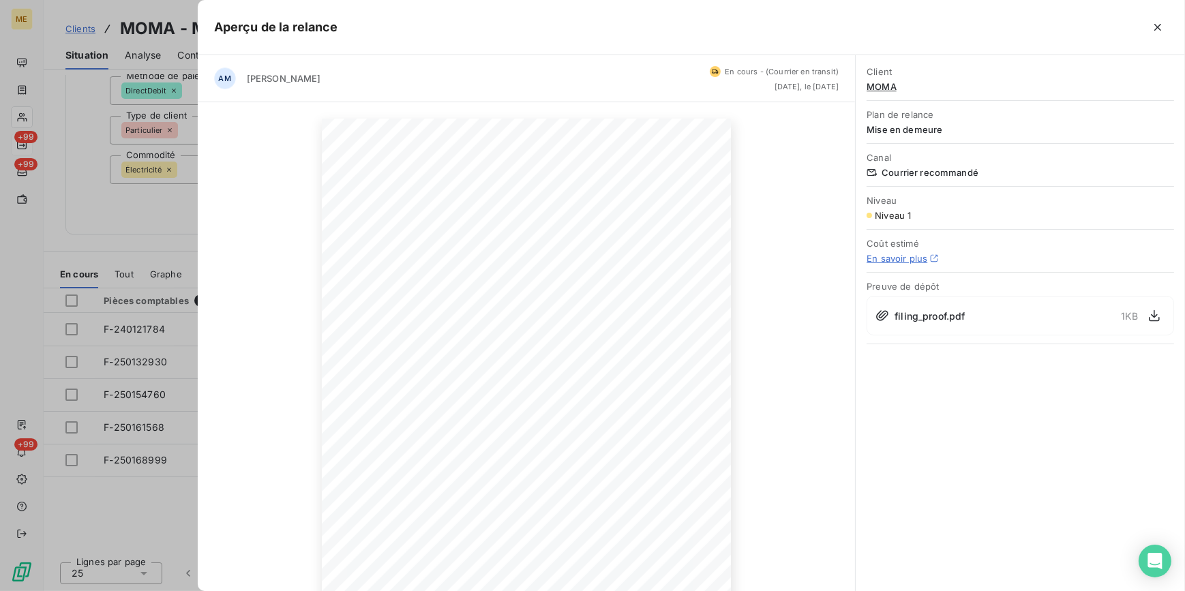
click at [188, 248] on div at bounding box center [592, 295] width 1185 height 591
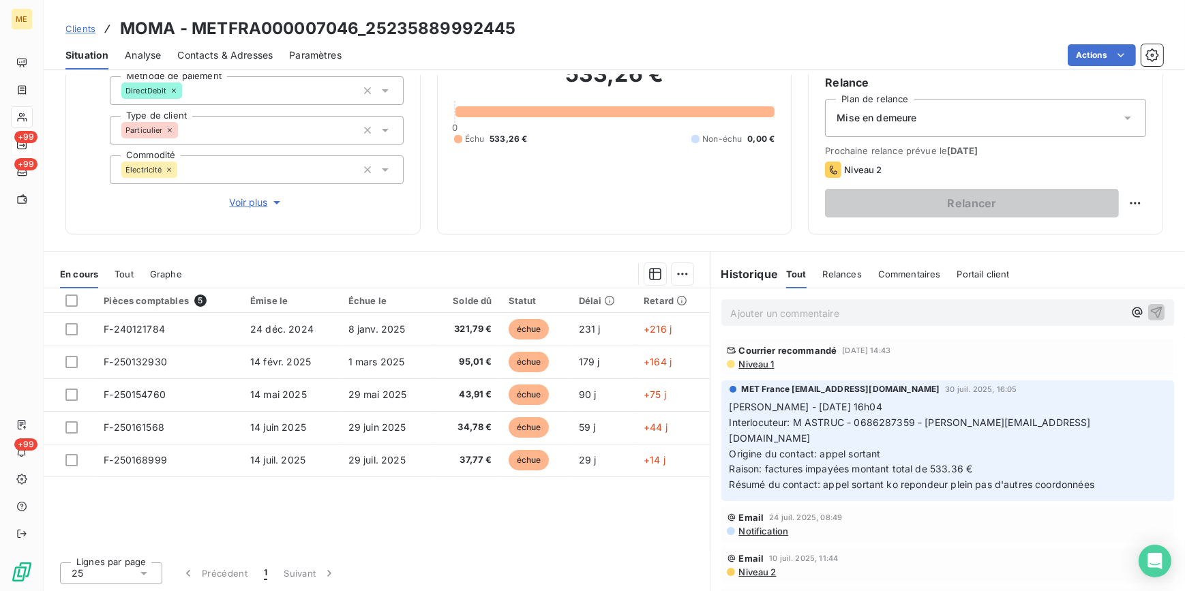
click at [738, 365] on span "Niveau 1" at bounding box center [756, 364] width 37 height 11
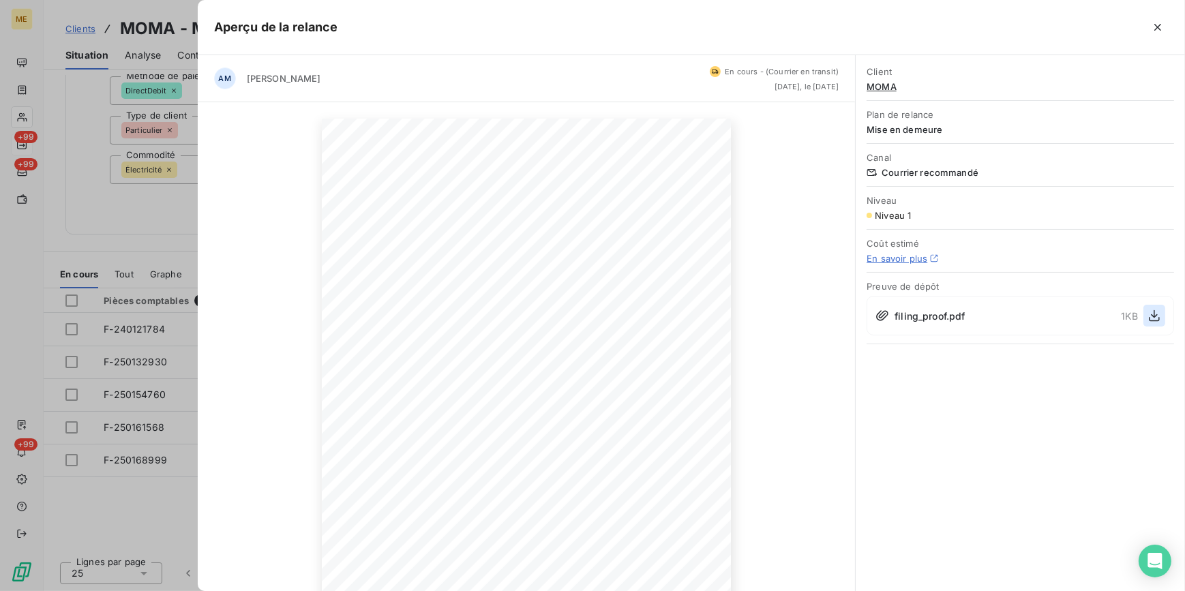
click at [1146, 319] on button "button" at bounding box center [1154, 316] width 22 height 22
click at [171, 228] on div at bounding box center [592, 295] width 1185 height 591
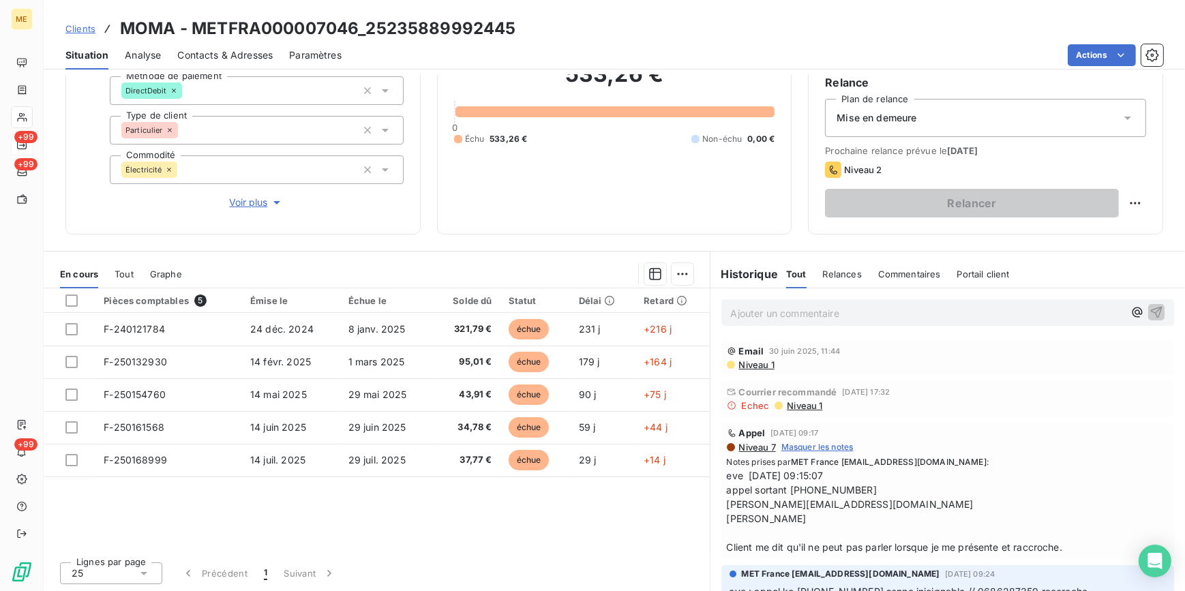
scroll to position [248, 0]
click at [805, 401] on span "Niveau 1" at bounding box center [803, 406] width 37 height 11
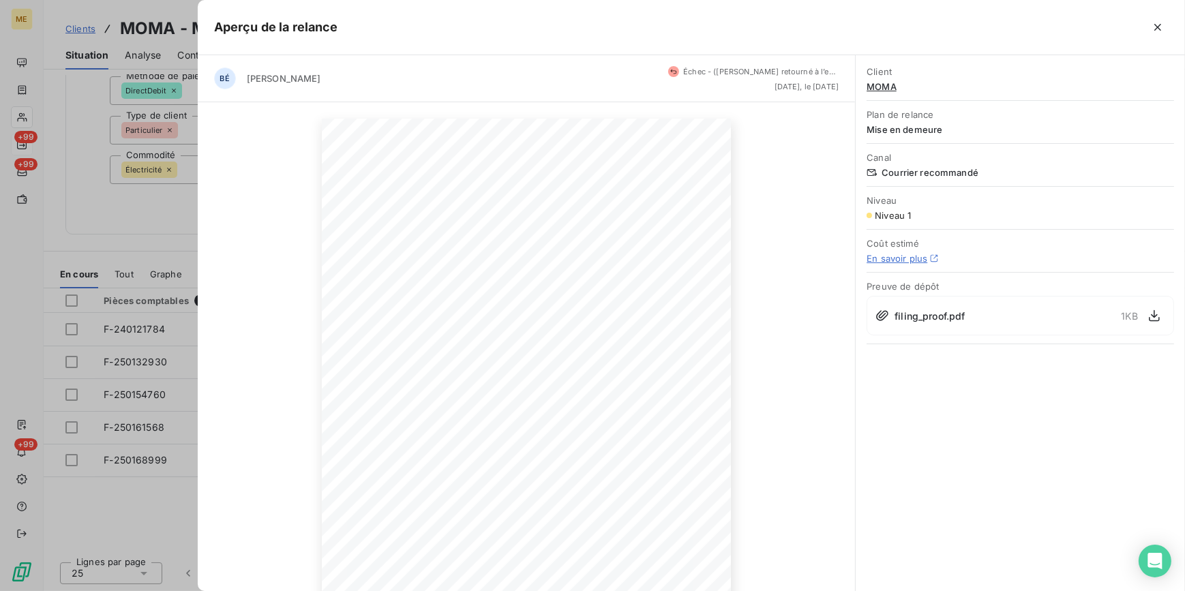
click at [211, 276] on div "13 juin 2025 Objet : [MET ENERGIE FRANCE] Retard de paiement - Mise en demeure …" at bounding box center [527, 408] width 658 height 612
click at [195, 247] on div at bounding box center [592, 295] width 1185 height 591
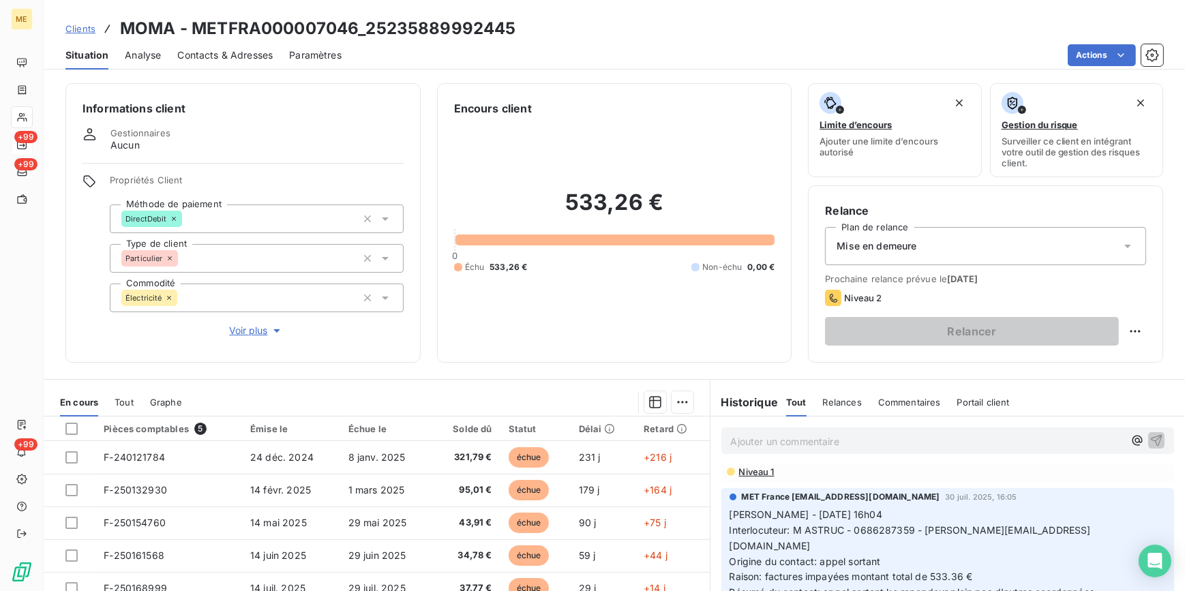
scroll to position [0, 0]
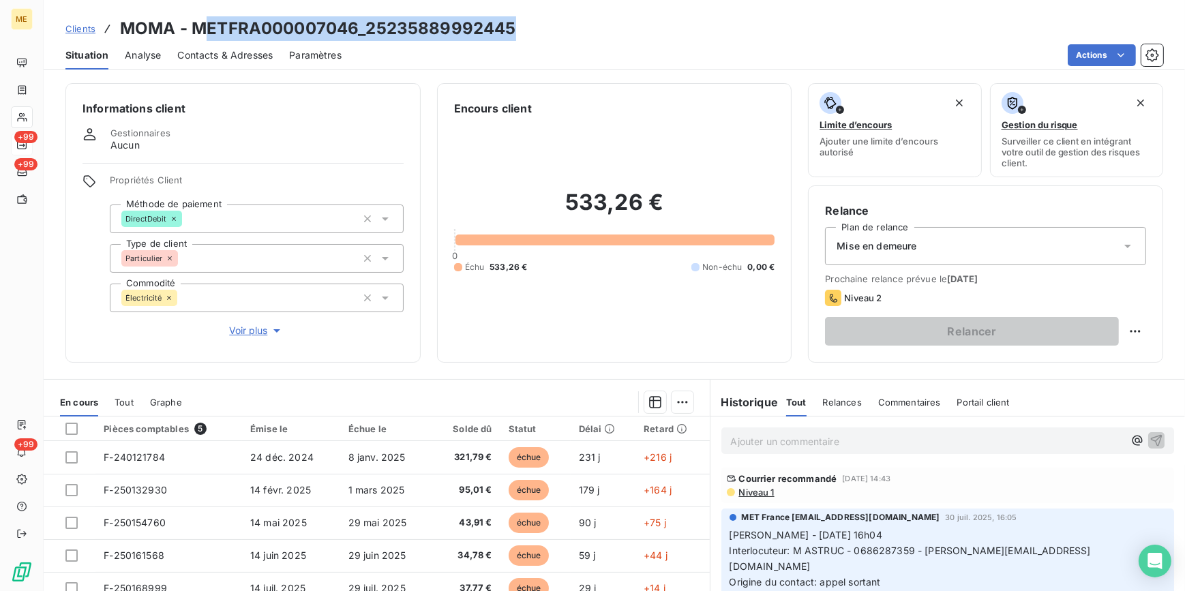
drag, startPoint x: 558, startPoint y: 23, endPoint x: 201, endPoint y: 25, distance: 356.6
click at [201, 25] on div "Clients MOMA - METFRA000007046_25235889992445" at bounding box center [614, 28] width 1141 height 25
click at [526, 34] on div "Clients MOMA - METFRA000007046_25235889992445" at bounding box center [614, 28] width 1141 height 25
drag, startPoint x: 434, startPoint y: 31, endPoint x: 190, endPoint y: 33, distance: 243.4
click at [190, 33] on div "Clients MOMA - METFRA000007046_25235889992445" at bounding box center [614, 28] width 1141 height 25
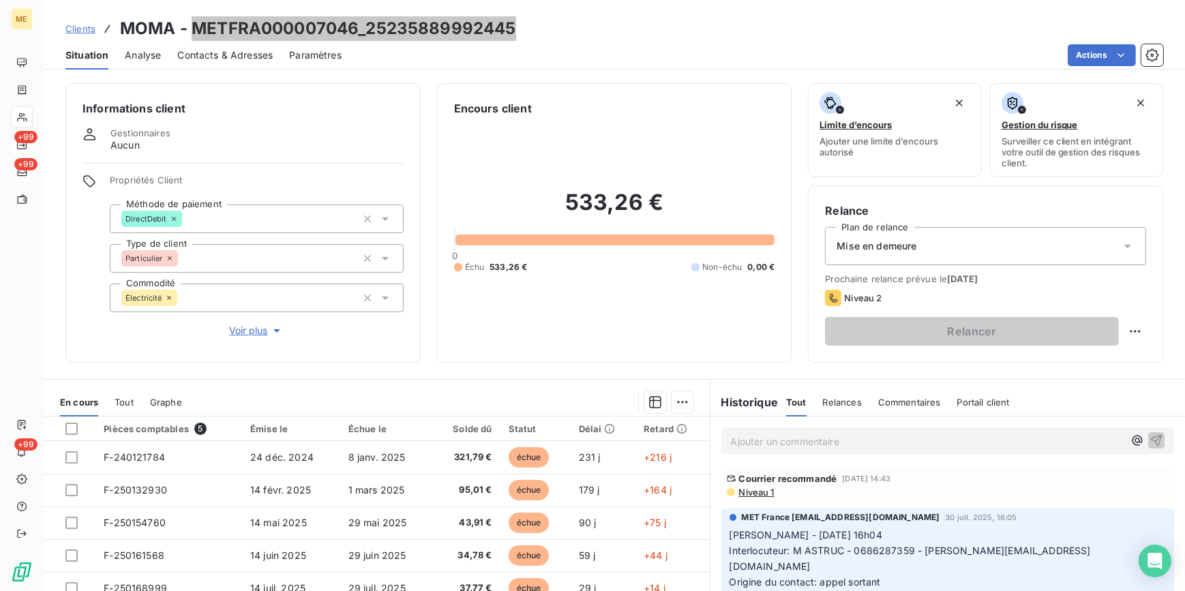
scroll to position [61, 0]
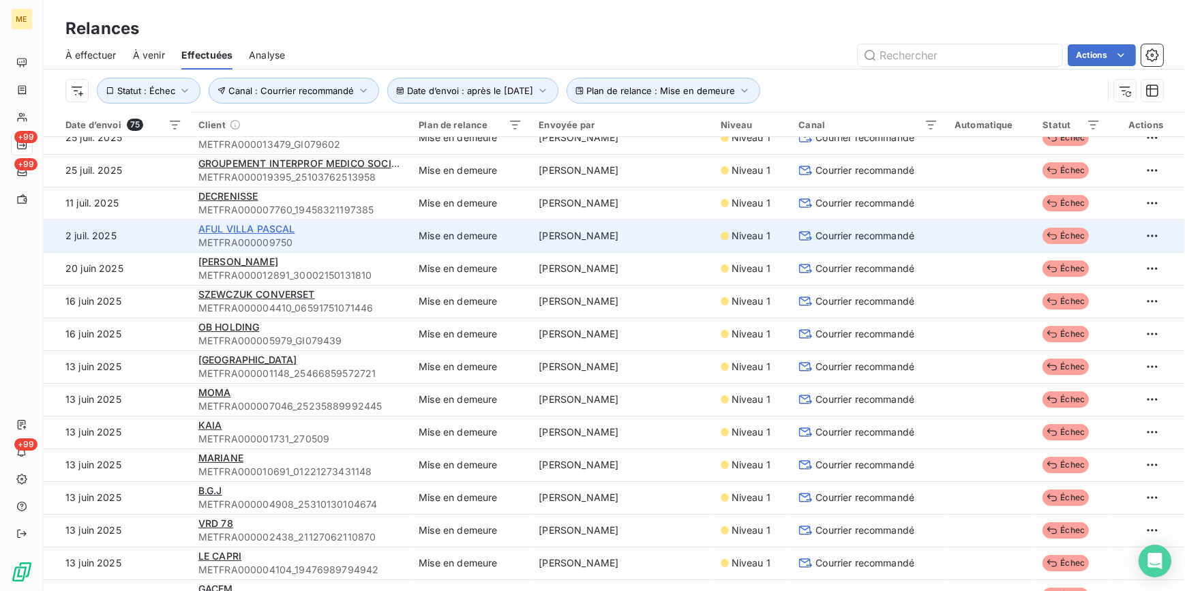
scroll to position [248, 0]
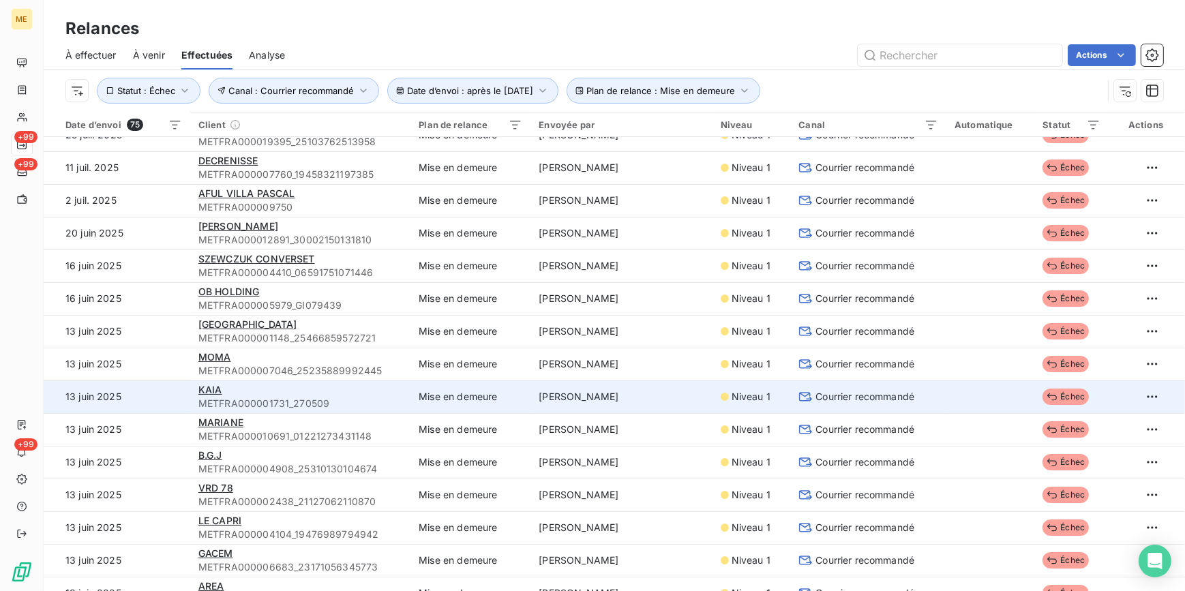
click at [333, 395] on div "KAIA" at bounding box center [300, 390] width 204 height 14
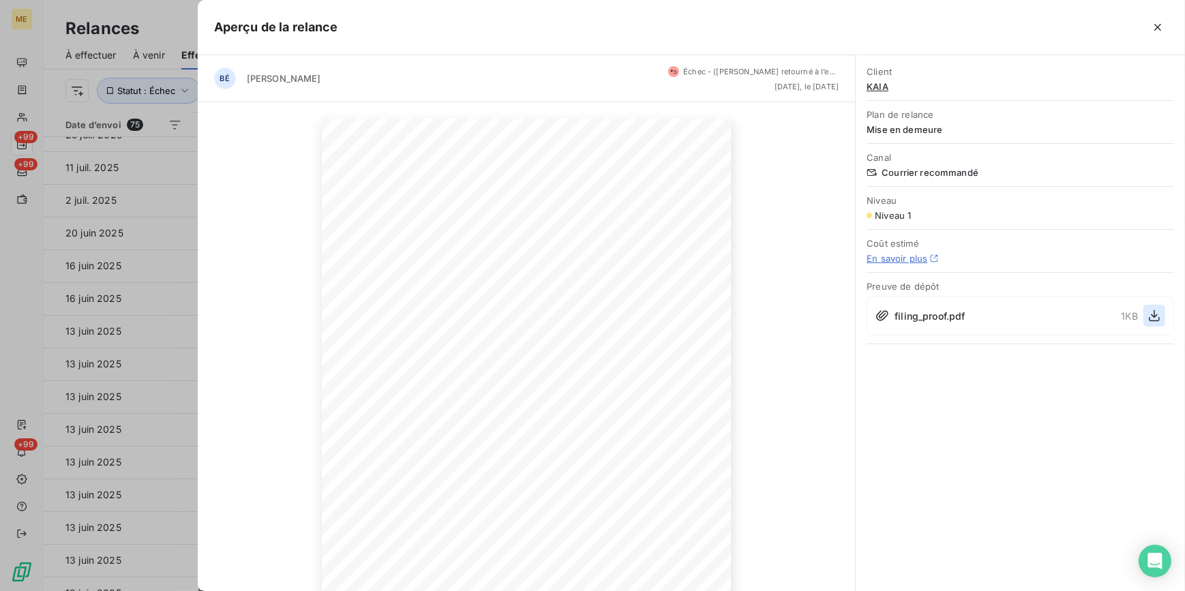
click at [1159, 314] on icon "button" at bounding box center [1155, 316] width 14 height 14
click at [153, 415] on div at bounding box center [592, 295] width 1185 height 591
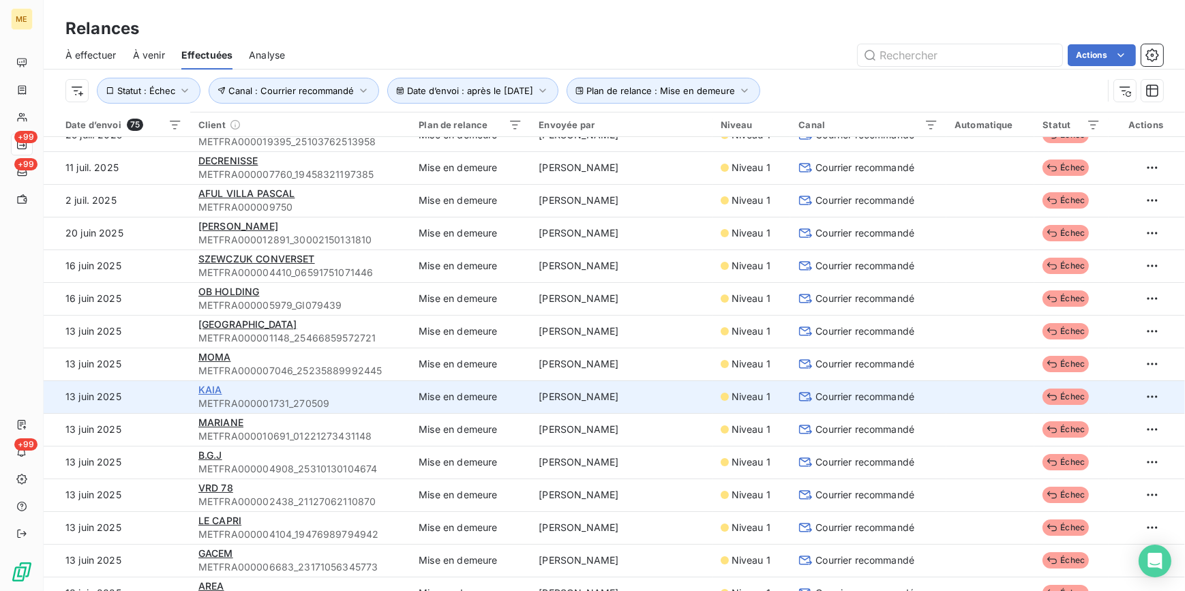
click at [211, 389] on span "KAIA" at bounding box center [210, 390] width 24 height 12
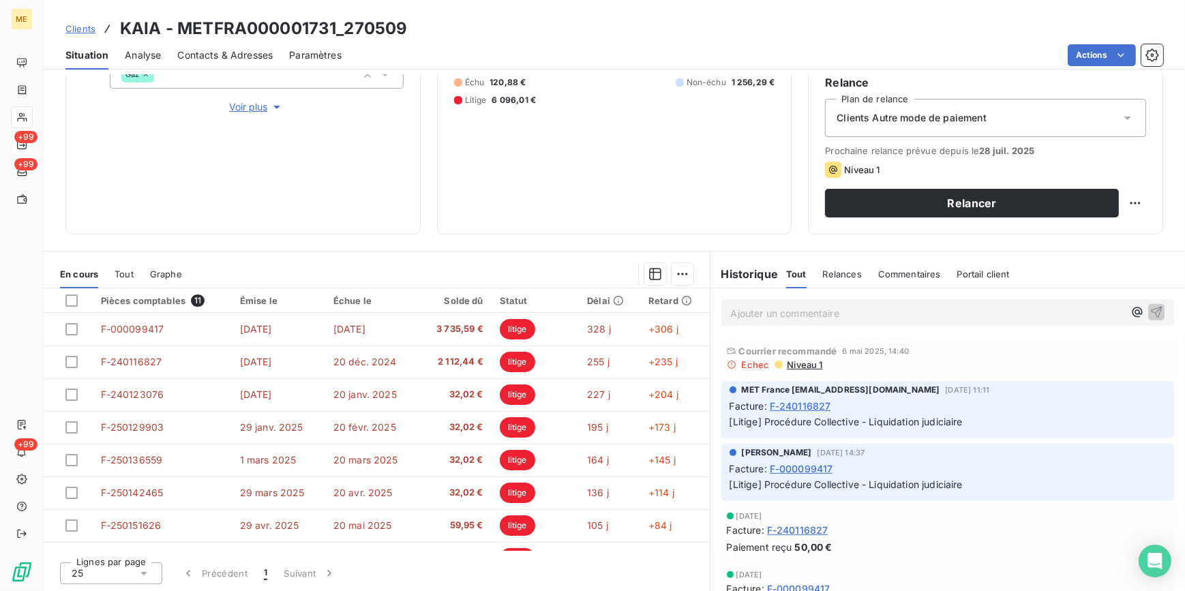
scroll to position [805, 0]
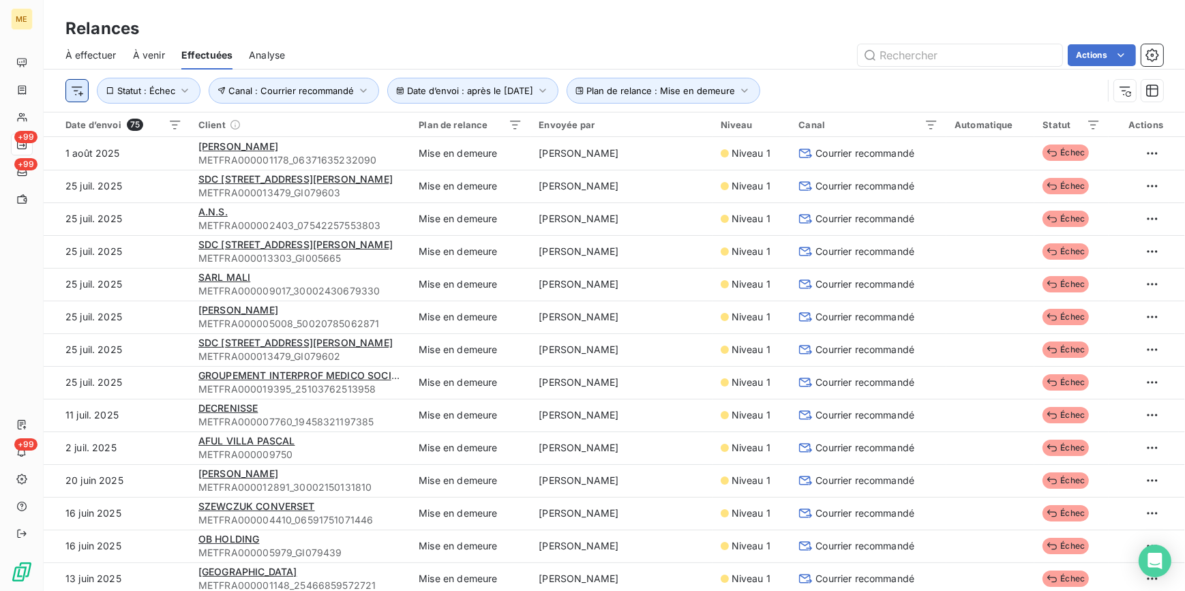
click at [85, 91] on html "ME +99 +99 +99 Relances À effectuer À venir Effectuées Analyse Actions Date d’e…" at bounding box center [592, 295] width 1185 height 591
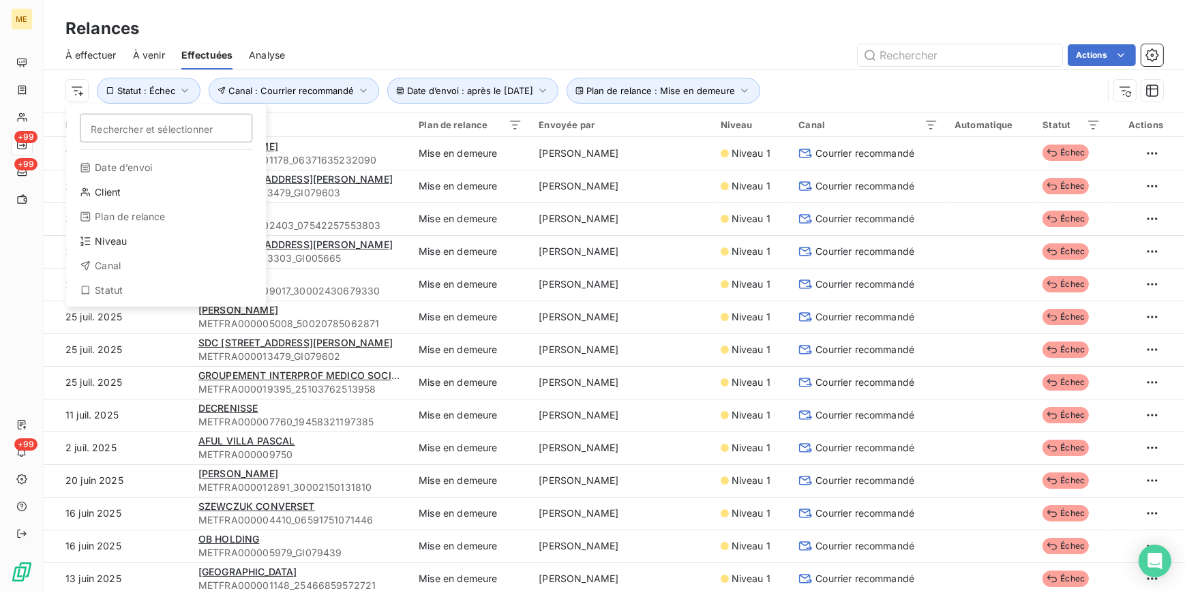
click at [749, 35] on html "ME +99 +99 +99 Relances À effectuer À venir Effectuées Analyse Actions Recherch…" at bounding box center [592, 295] width 1185 height 591
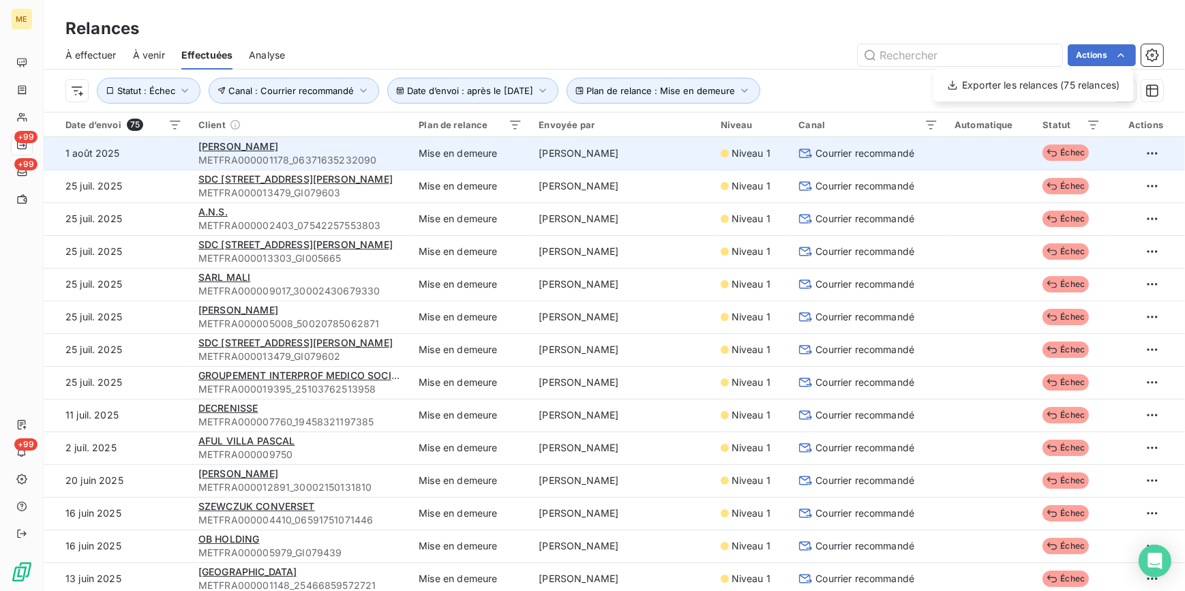
click at [849, 150] on html "ME +99 +99 +99 Relances À effectuer À venir Effectuées Analyse Actions Exporter…" at bounding box center [592, 295] width 1185 height 591
click at [848, 151] on span "Courrier recommandé" at bounding box center [864, 154] width 99 height 14
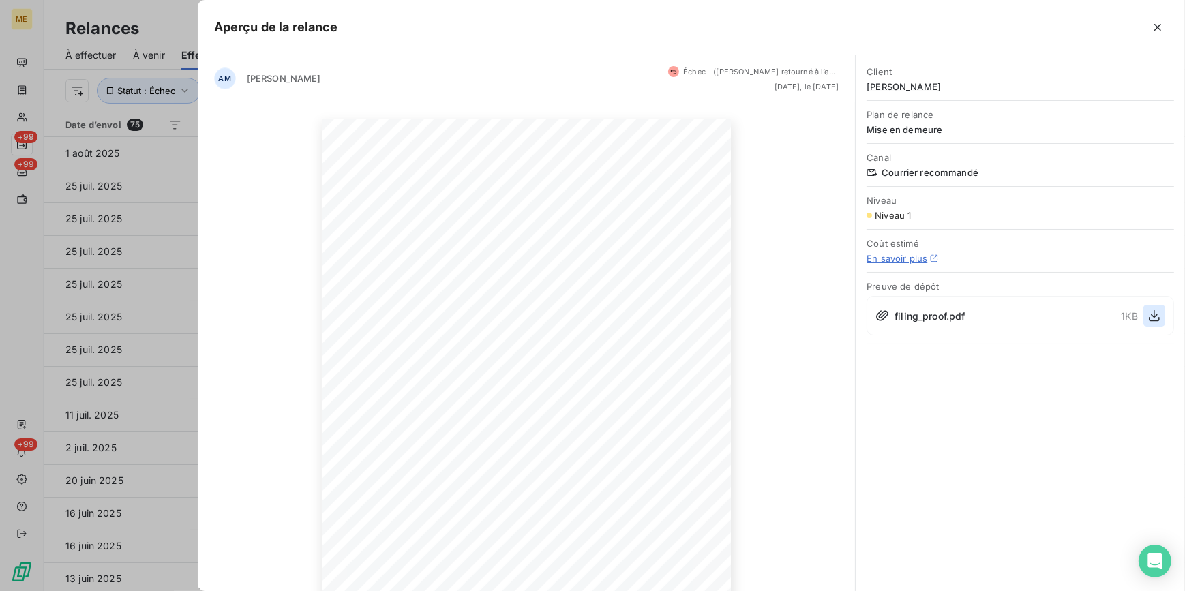
click at [1154, 318] on icon "button" at bounding box center [1155, 316] width 14 height 14
click at [101, 209] on div at bounding box center [592, 295] width 1185 height 591
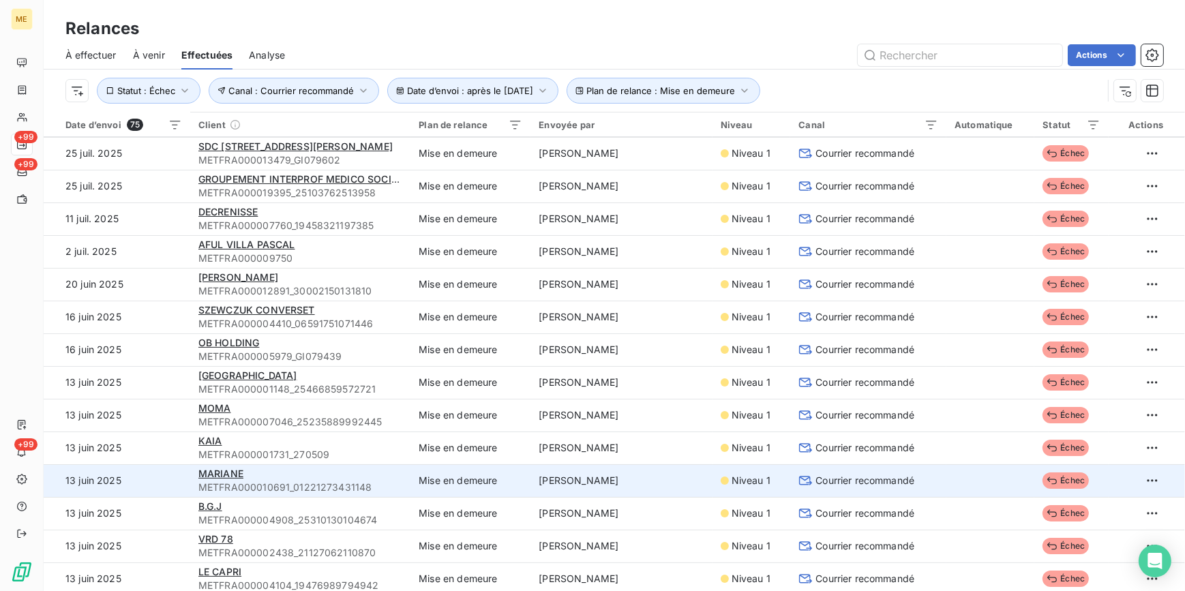
scroll to position [310, 0]
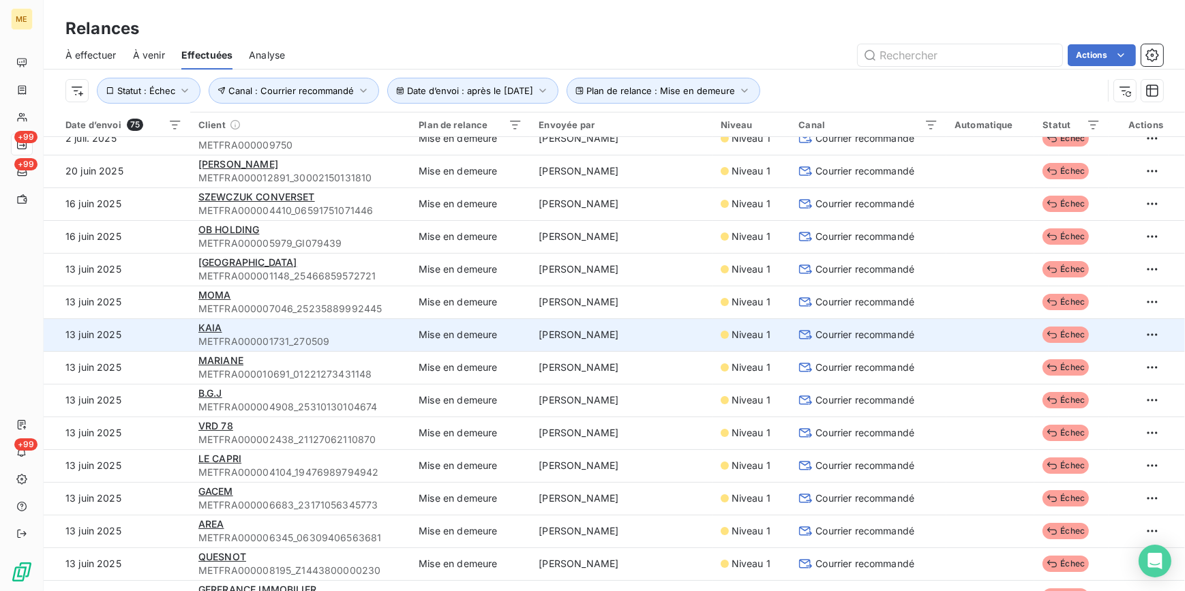
click at [241, 344] on span "METFRA000001731_270509" at bounding box center [300, 342] width 204 height 14
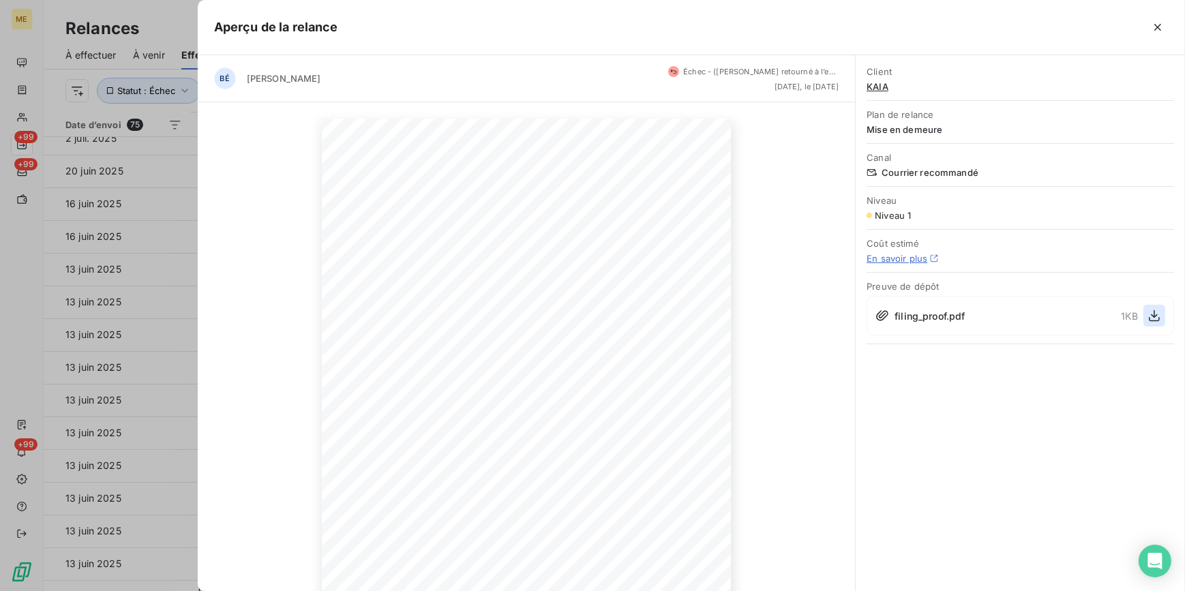
click at [1152, 313] on icon "button" at bounding box center [1155, 316] width 14 height 14
click at [136, 166] on div at bounding box center [592, 295] width 1185 height 591
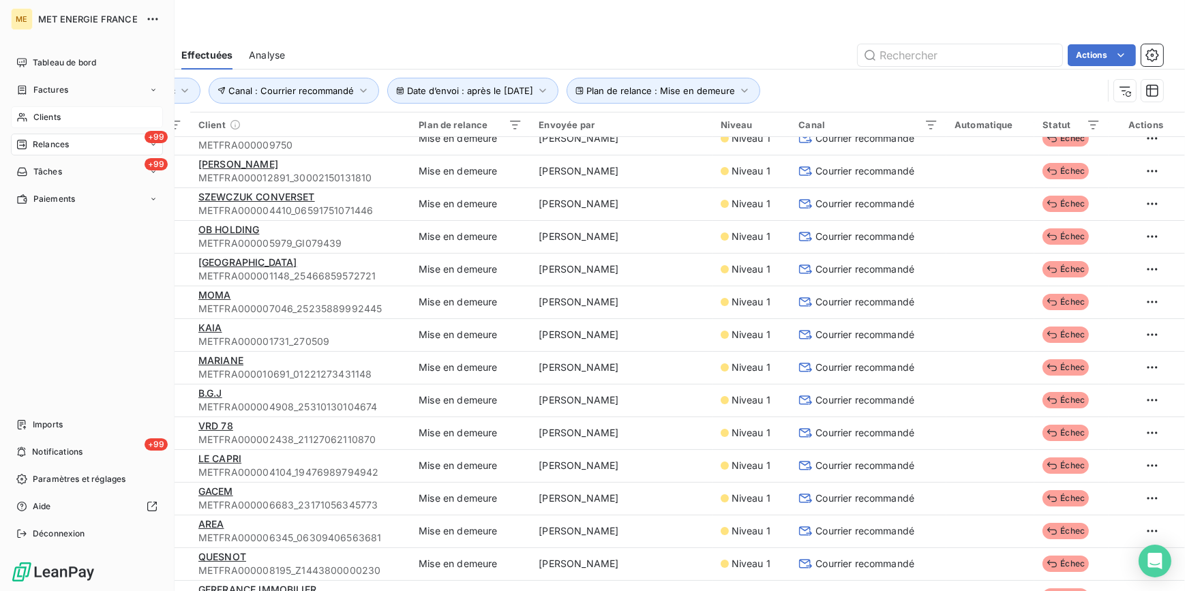
click at [71, 113] on div "Clients" at bounding box center [87, 117] width 152 height 22
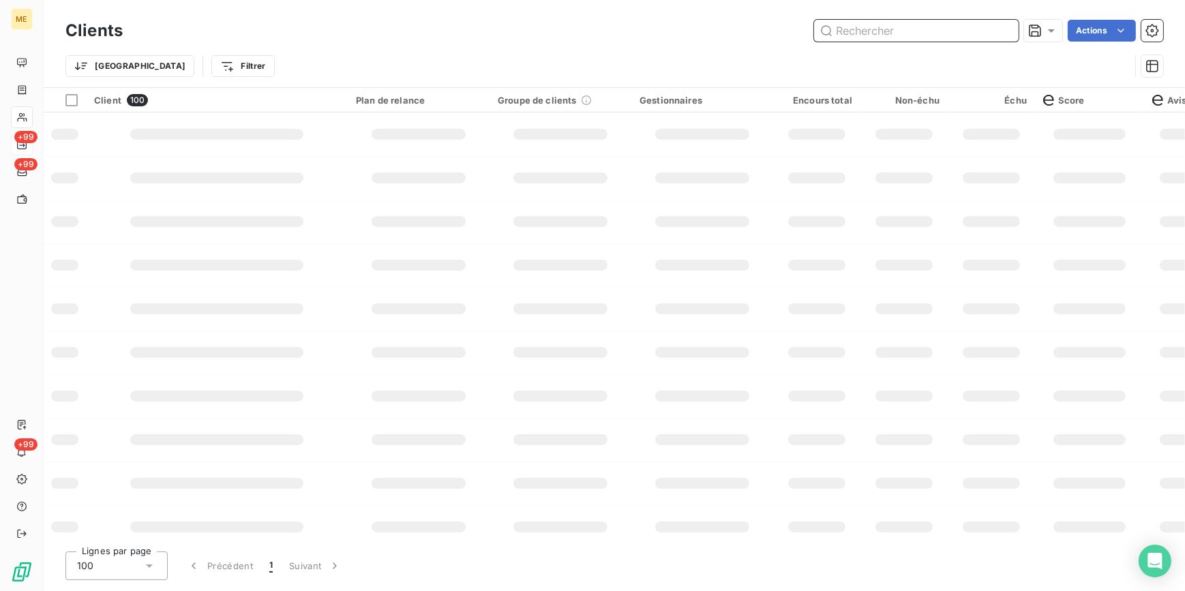
click at [900, 32] on input "text" at bounding box center [916, 31] width 205 height 22
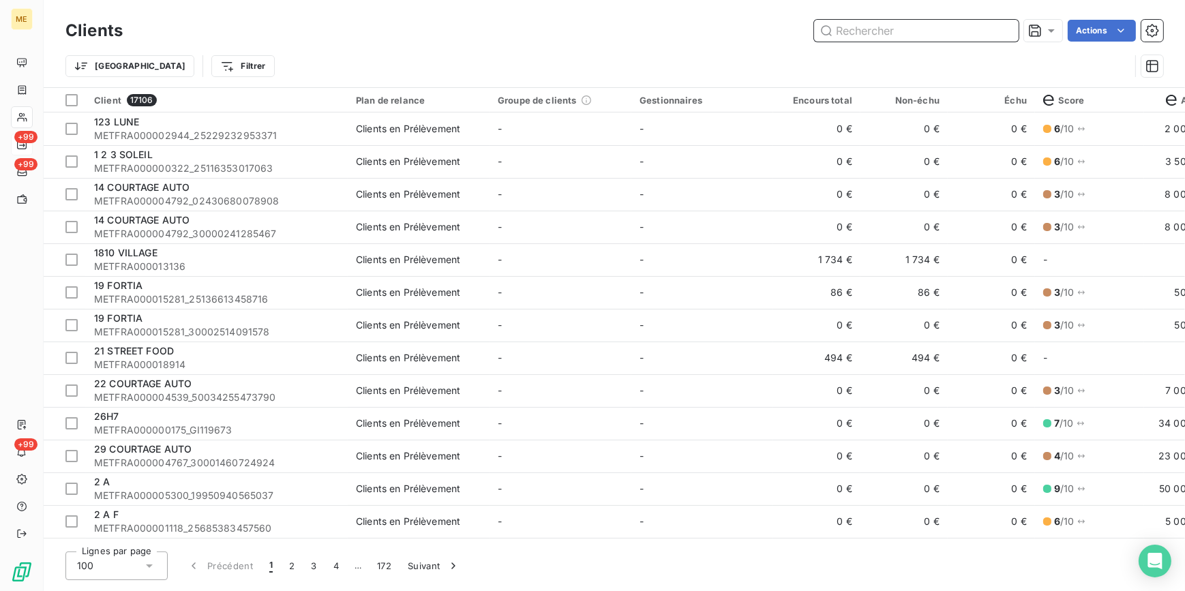
paste input "METFRA000007318_14806367457187"
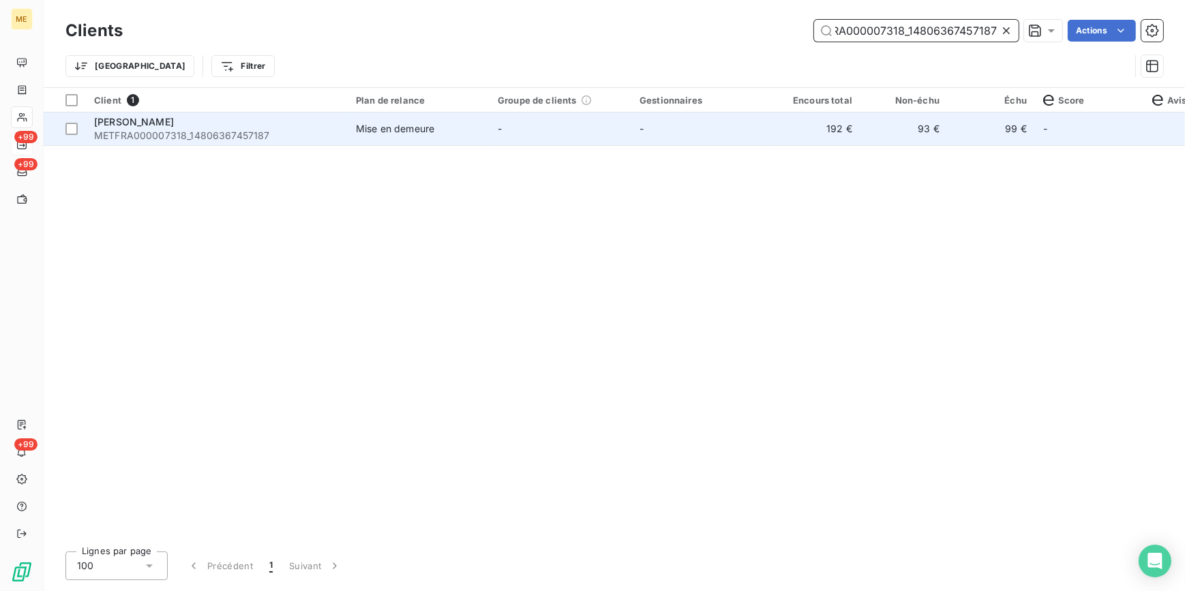
type input "METFRA000007318_14806367457187"
click at [366, 123] on div "Mise en demeure" at bounding box center [395, 129] width 78 height 14
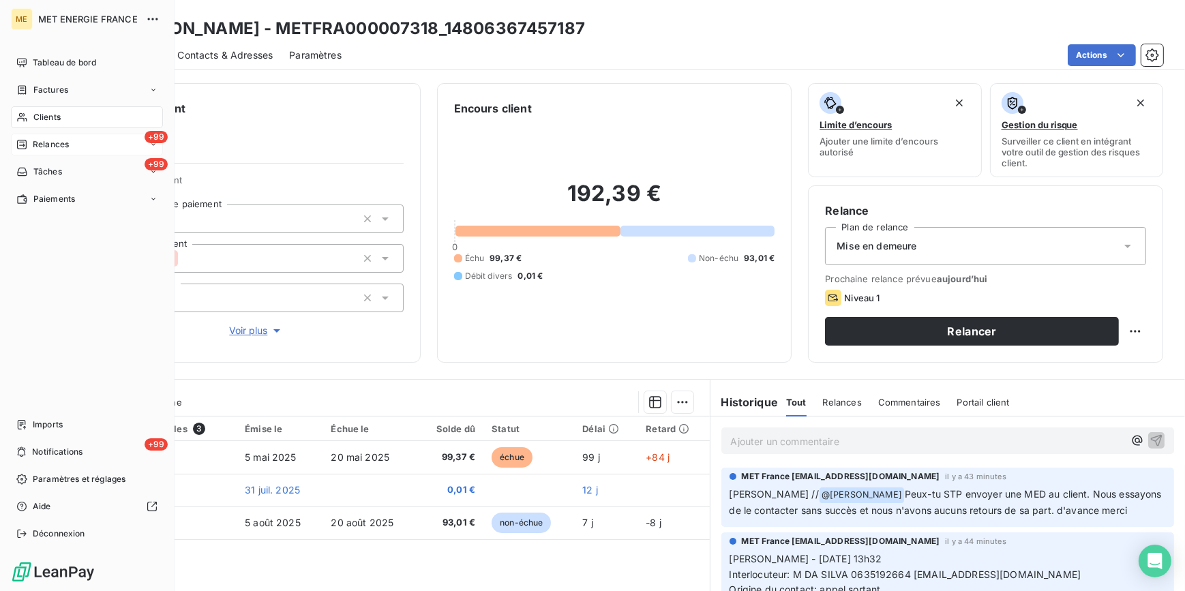
drag, startPoint x: 74, startPoint y: 143, endPoint x: 80, endPoint y: 138, distance: 7.4
click at [74, 143] on div "+99 Relances" at bounding box center [87, 145] width 152 height 22
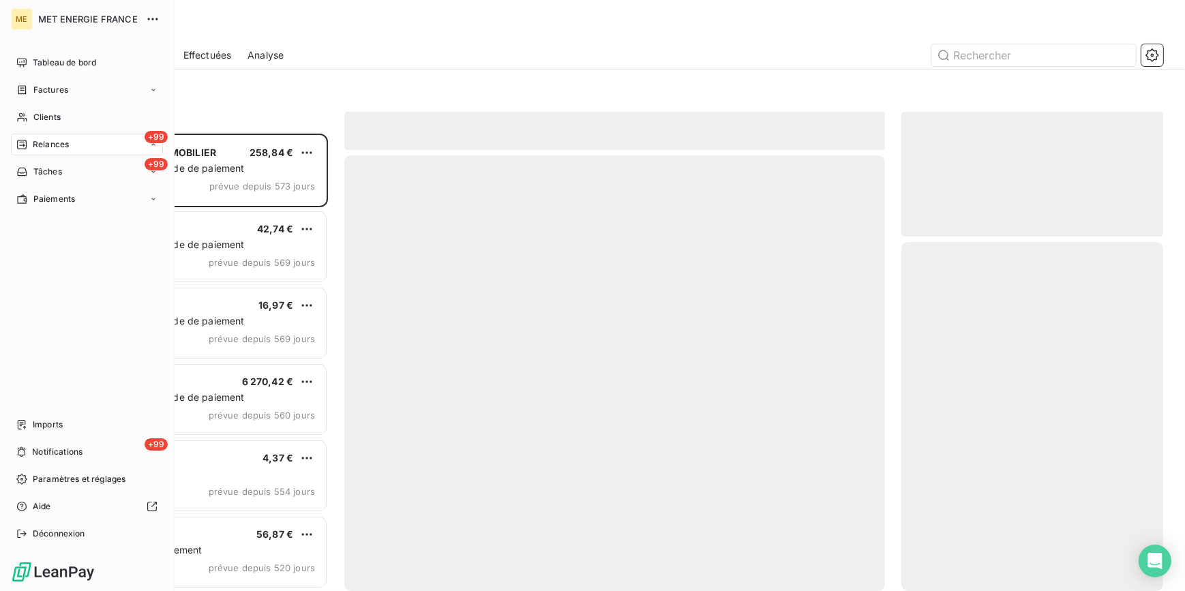
scroll to position [449, 252]
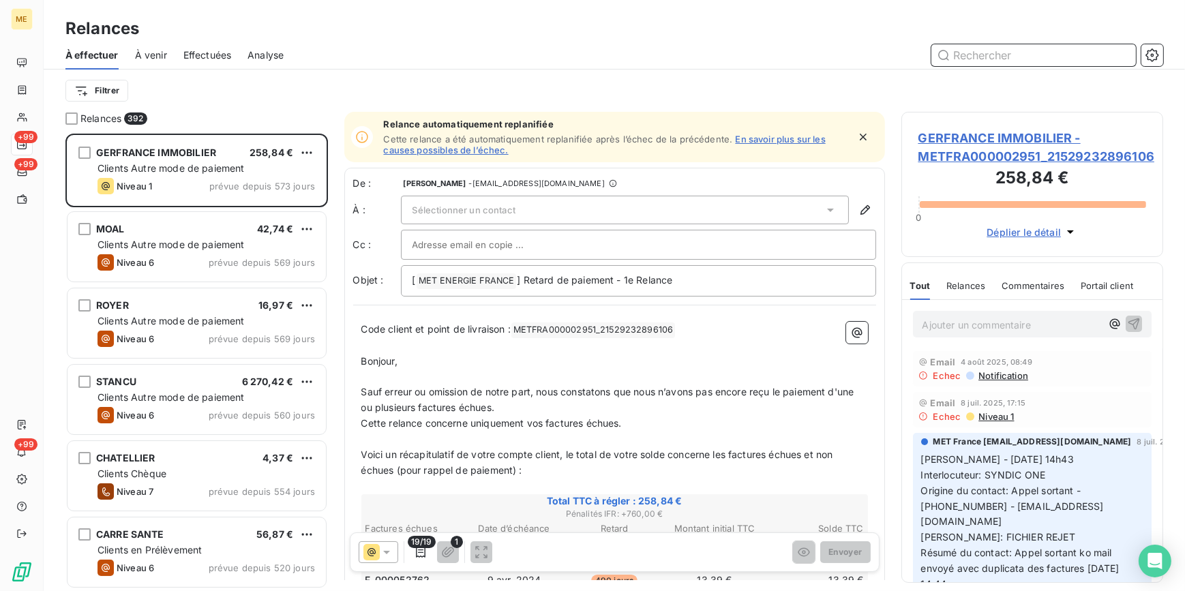
click at [222, 60] on span "Effectuées" at bounding box center [207, 55] width 48 height 14
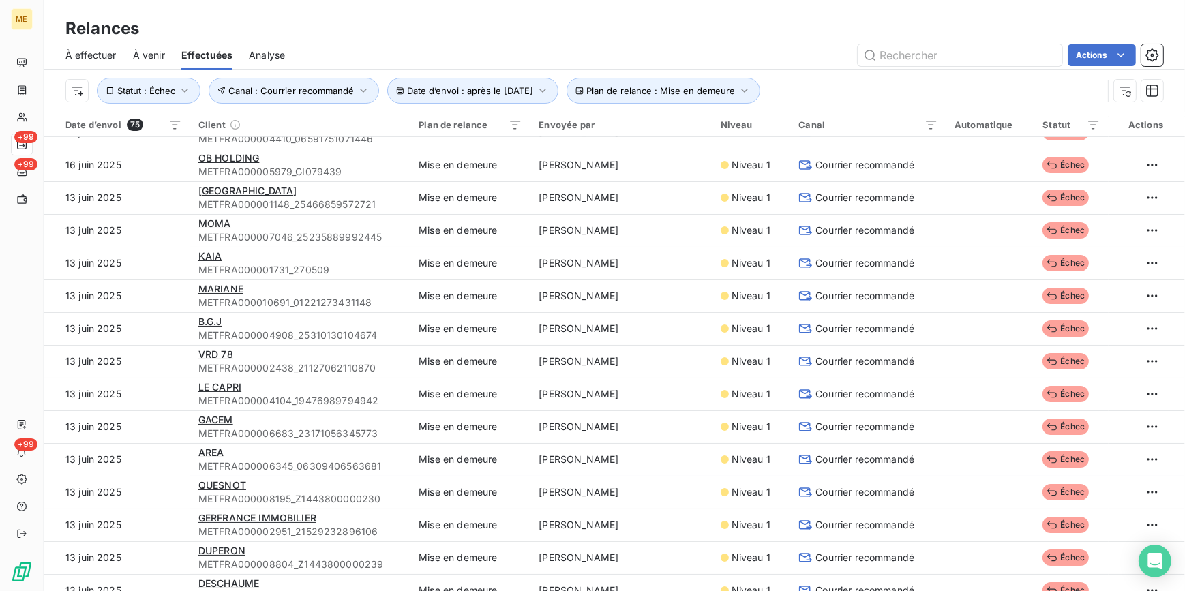
scroll to position [372, 0]
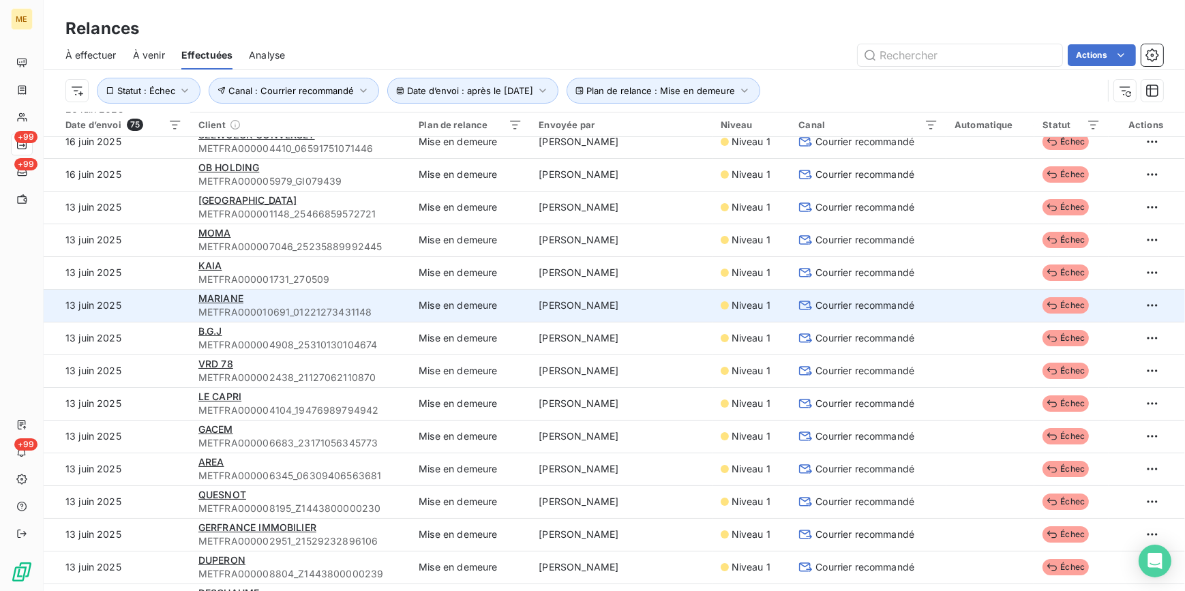
click at [303, 304] on div "MARIANE" at bounding box center [300, 299] width 204 height 14
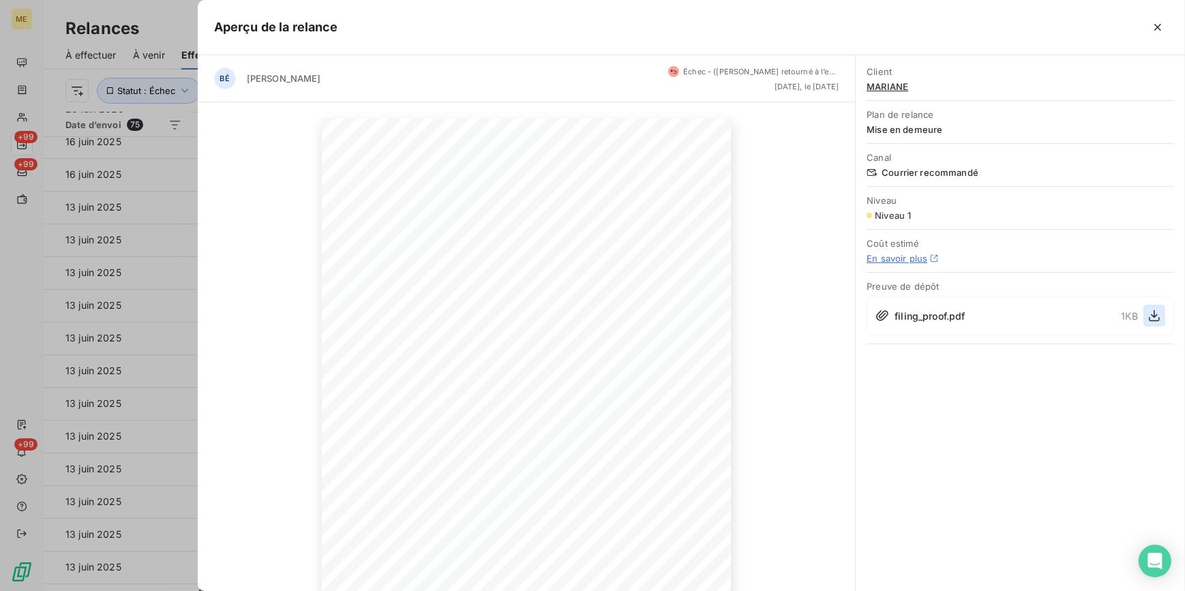
click at [1149, 318] on icon "button" at bounding box center [1155, 316] width 14 height 14
click at [164, 288] on div at bounding box center [592, 295] width 1185 height 591
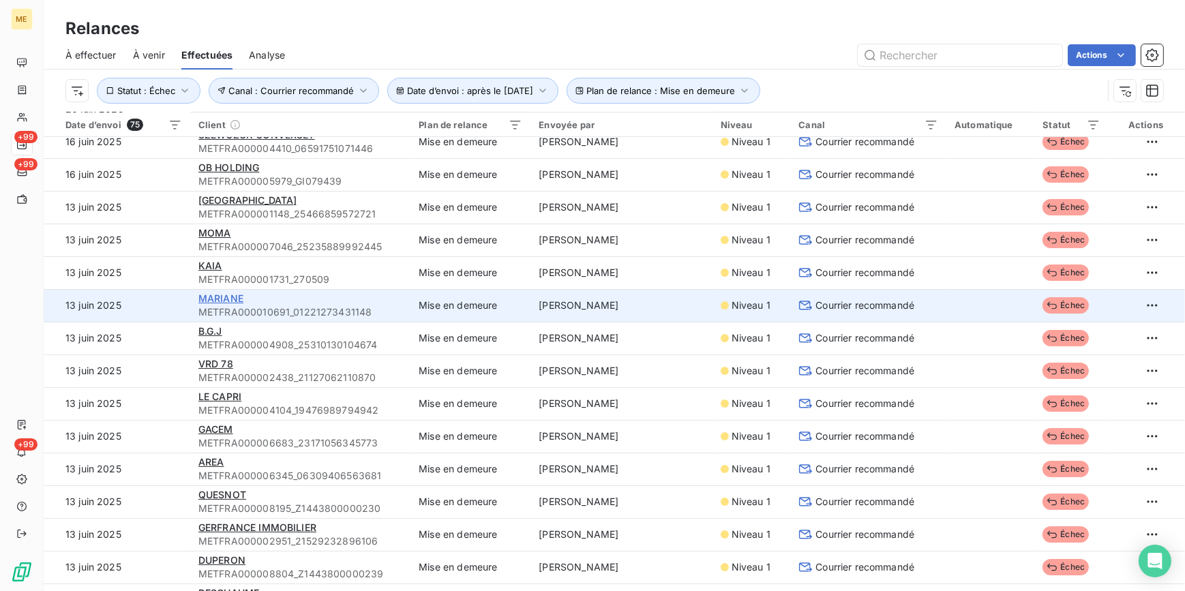
click at [218, 295] on span "MARIANE" at bounding box center [220, 299] width 45 height 12
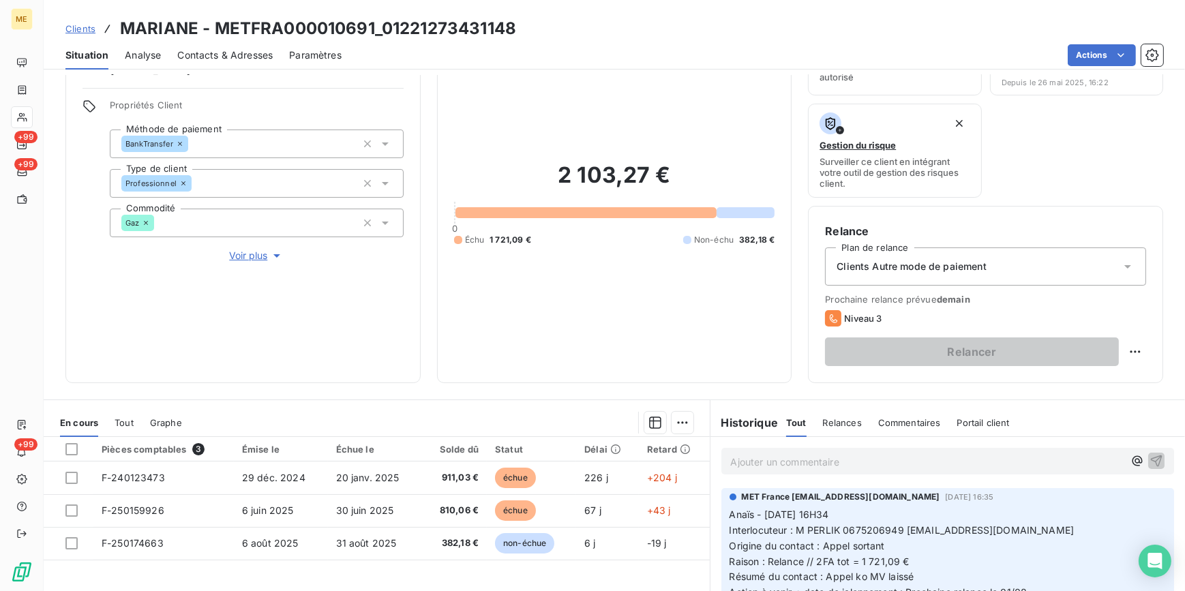
scroll to position [224, 0]
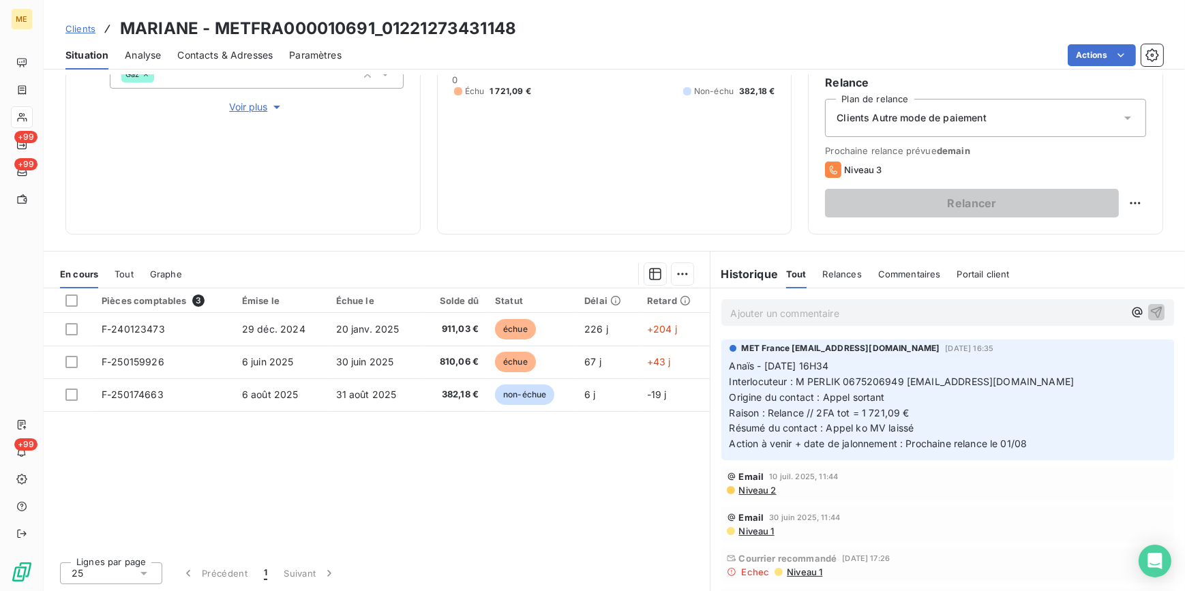
click at [793, 576] on span "Niveau 1" at bounding box center [803, 572] width 37 height 11
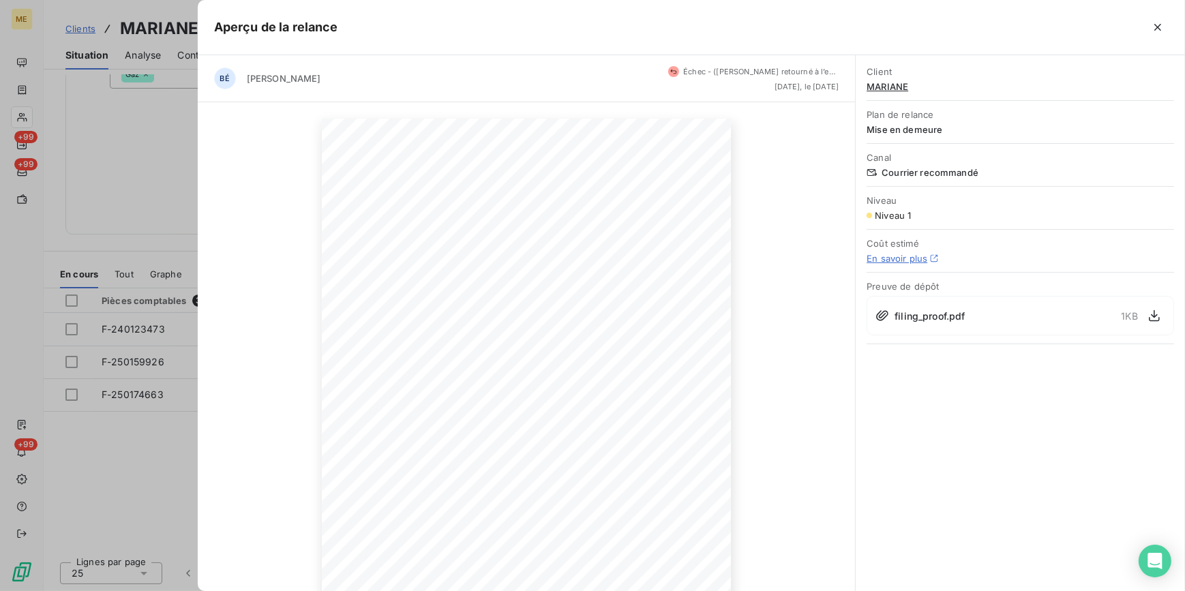
click at [204, 440] on div "13 juin 2025 Objet : [MET ENERGIE FRANCE] Retard de paiement - Mise en demeure …" at bounding box center [527, 408] width 658 height 612
click at [1153, 316] on icon "button" at bounding box center [1155, 316] width 14 height 14
click at [179, 449] on div at bounding box center [592, 295] width 1185 height 591
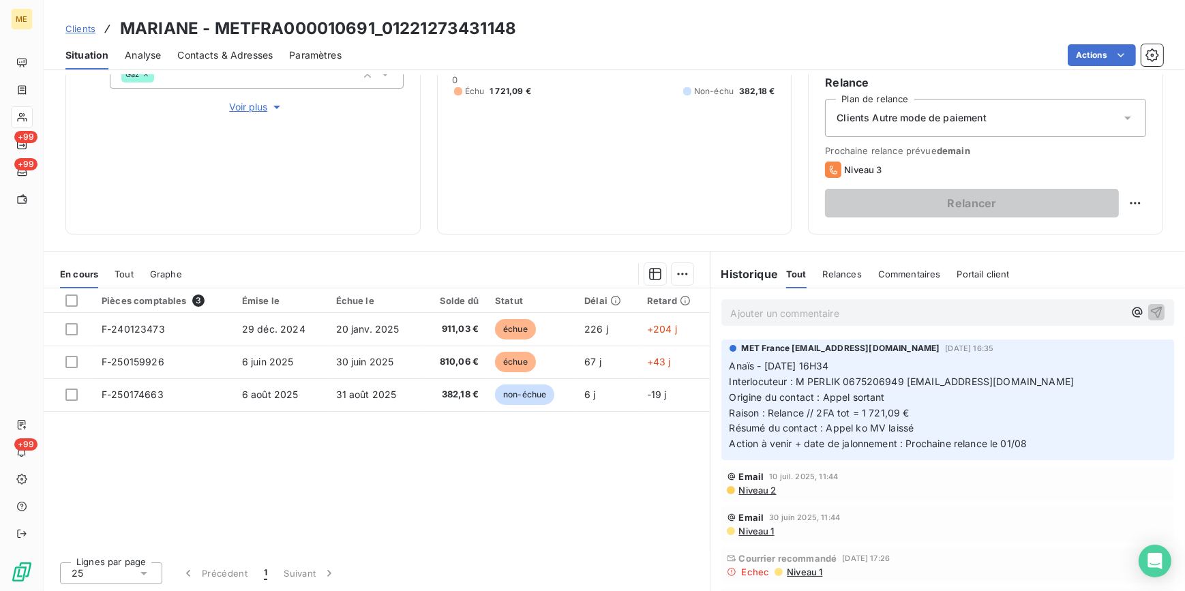
click at [778, 325] on div "Ajouter un commentaire ﻿" at bounding box center [947, 312] width 453 height 27
click at [798, 575] on span "Niveau 1" at bounding box center [803, 572] width 37 height 11
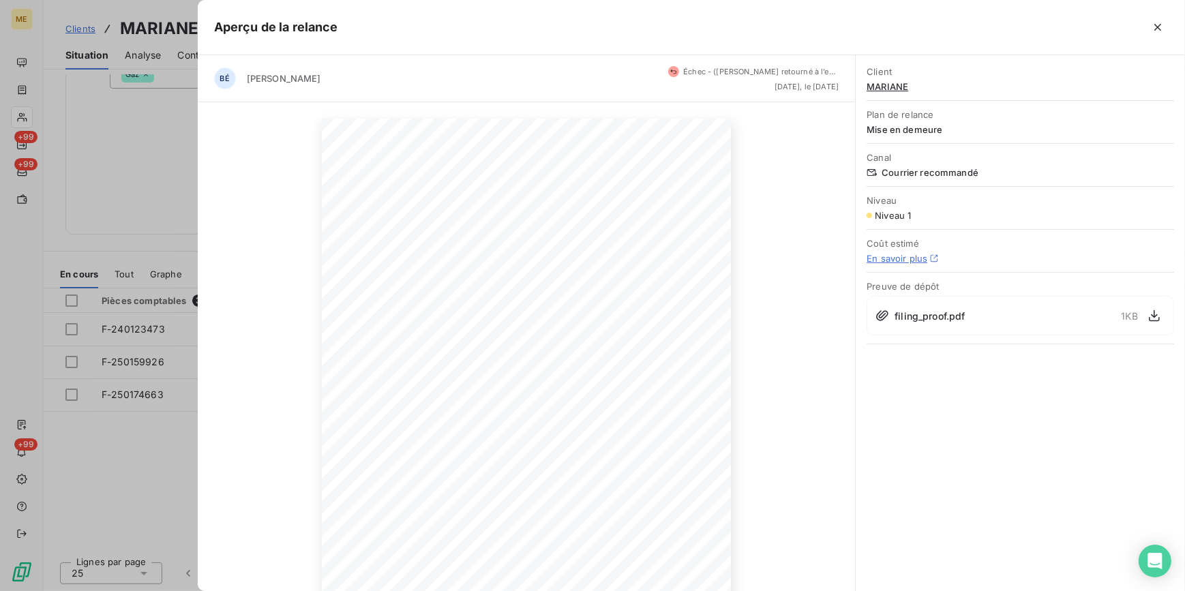
click at [179, 491] on div at bounding box center [592, 295] width 1185 height 591
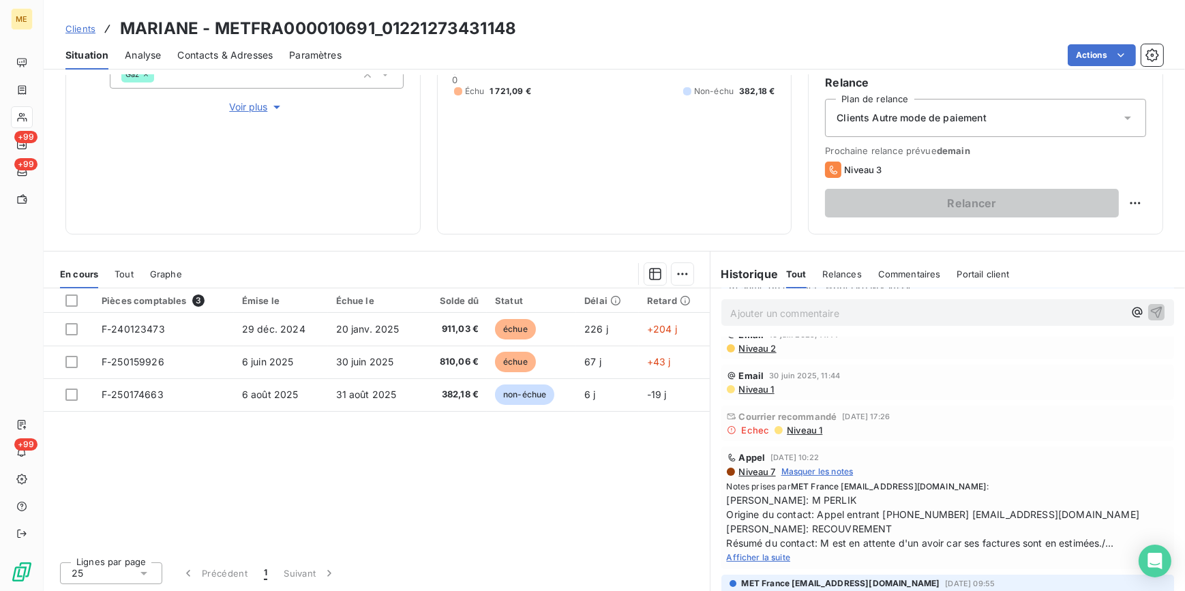
scroll to position [185, 0]
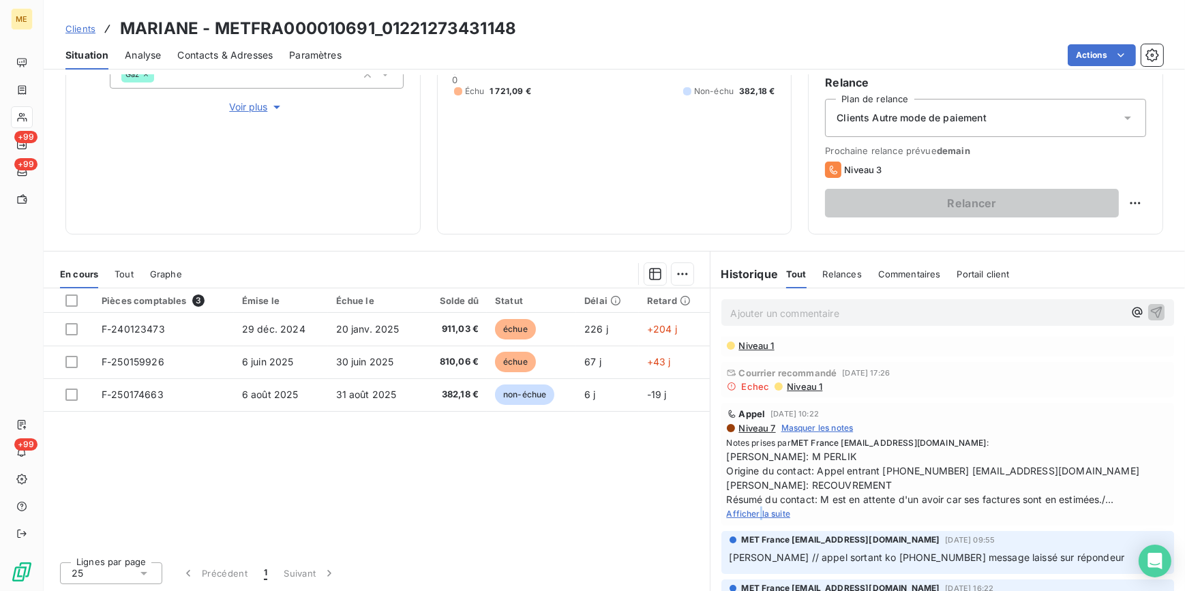
click at [756, 519] on span "Afficher la suite" at bounding box center [759, 514] width 64 height 10
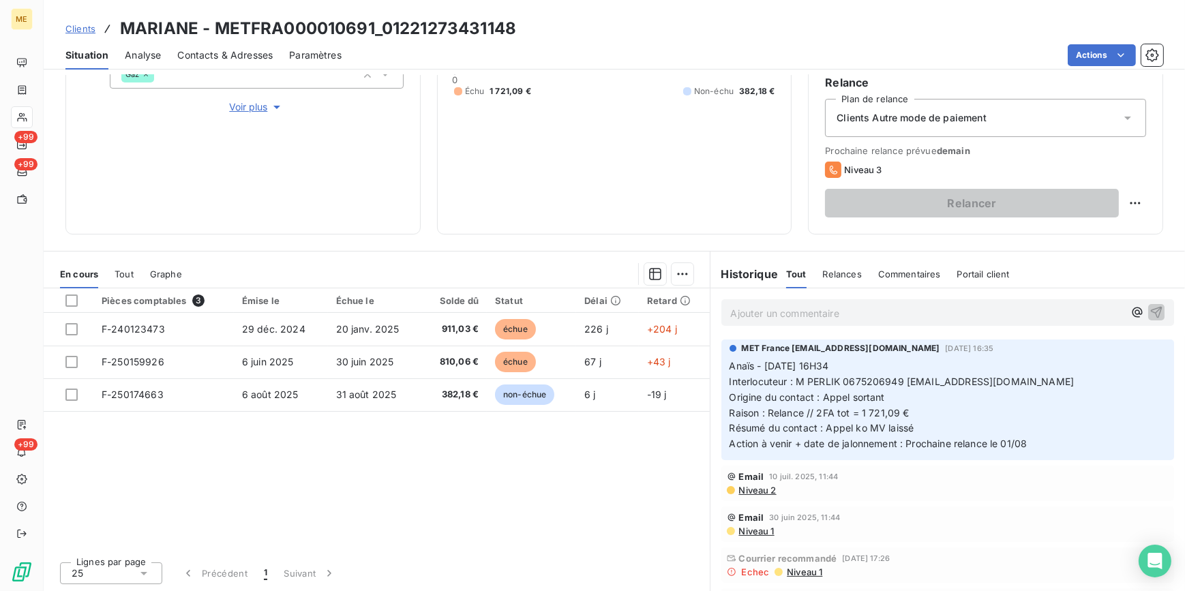
scroll to position [0, 0]
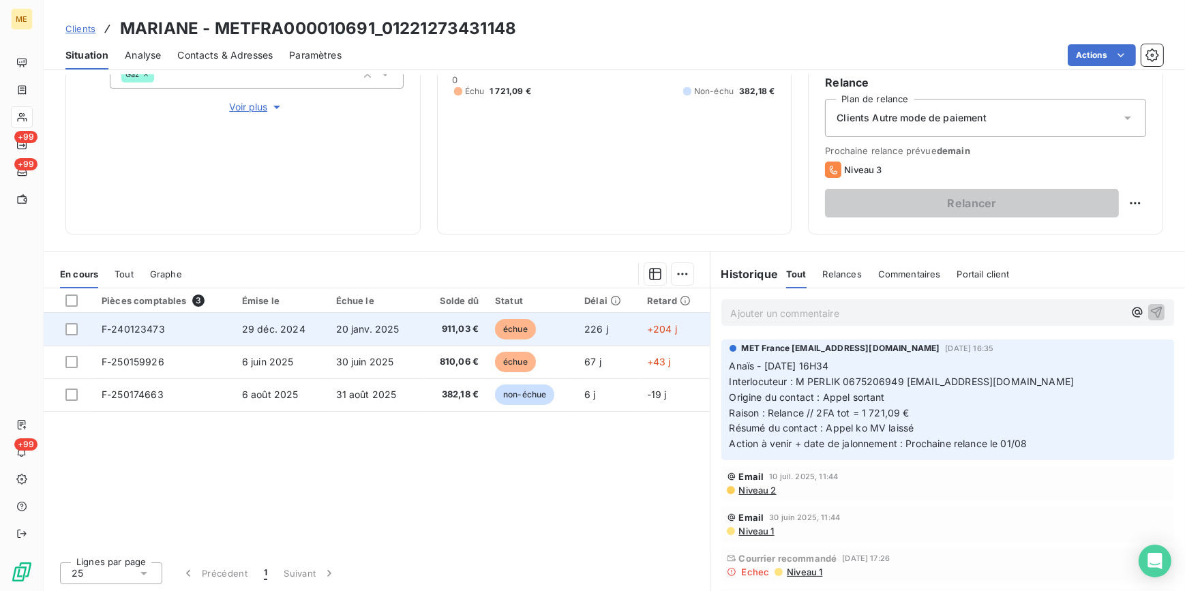
click at [385, 318] on td "20 janv. 2025" at bounding box center [375, 329] width 94 height 33
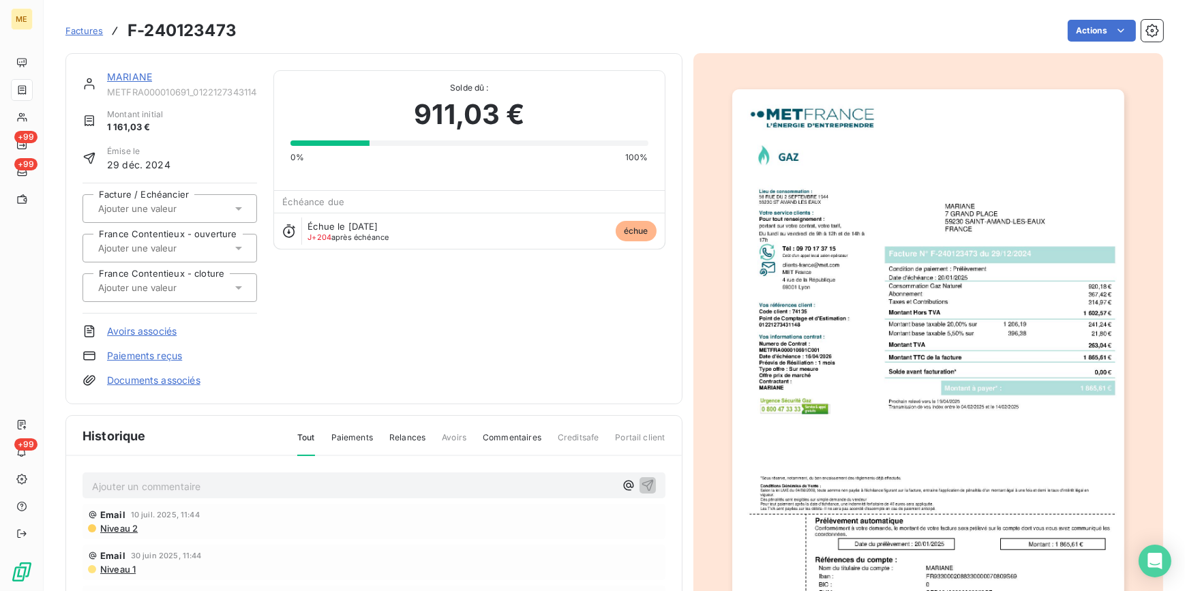
click at [1057, 458] on img "button" at bounding box center [928, 366] width 392 height 555
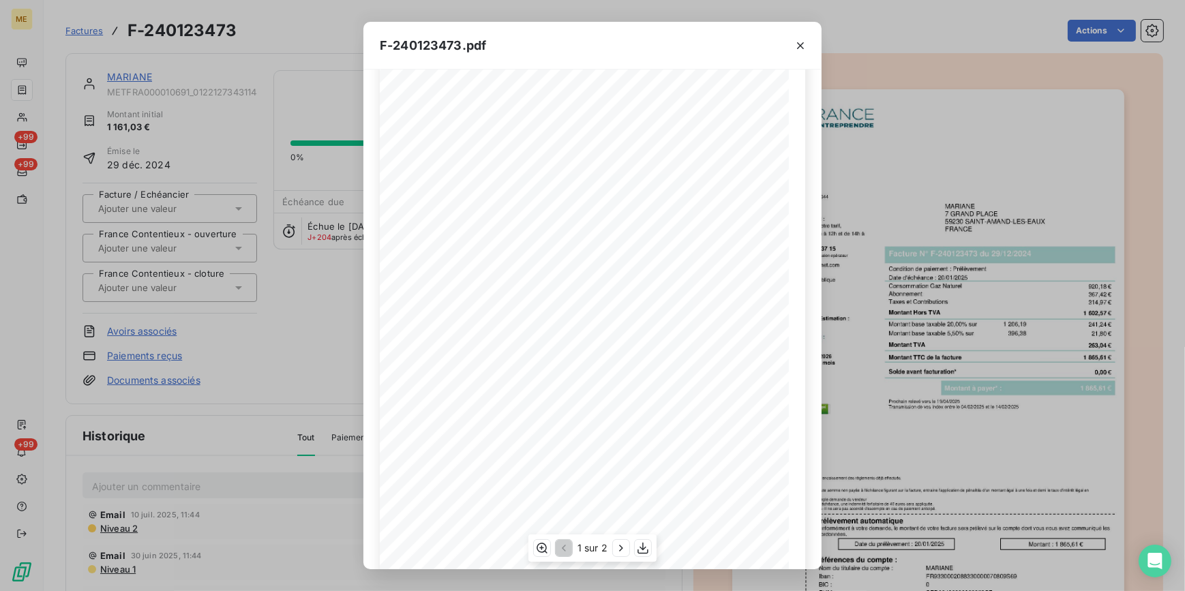
scroll to position [110, 0]
click at [623, 547] on icon "button" at bounding box center [621, 548] width 14 height 14
click at [297, 415] on div "F-240123473.pdf Détail de votre facture : Document à conserver 10 ans Numéro F-…" at bounding box center [592, 295] width 1185 height 591
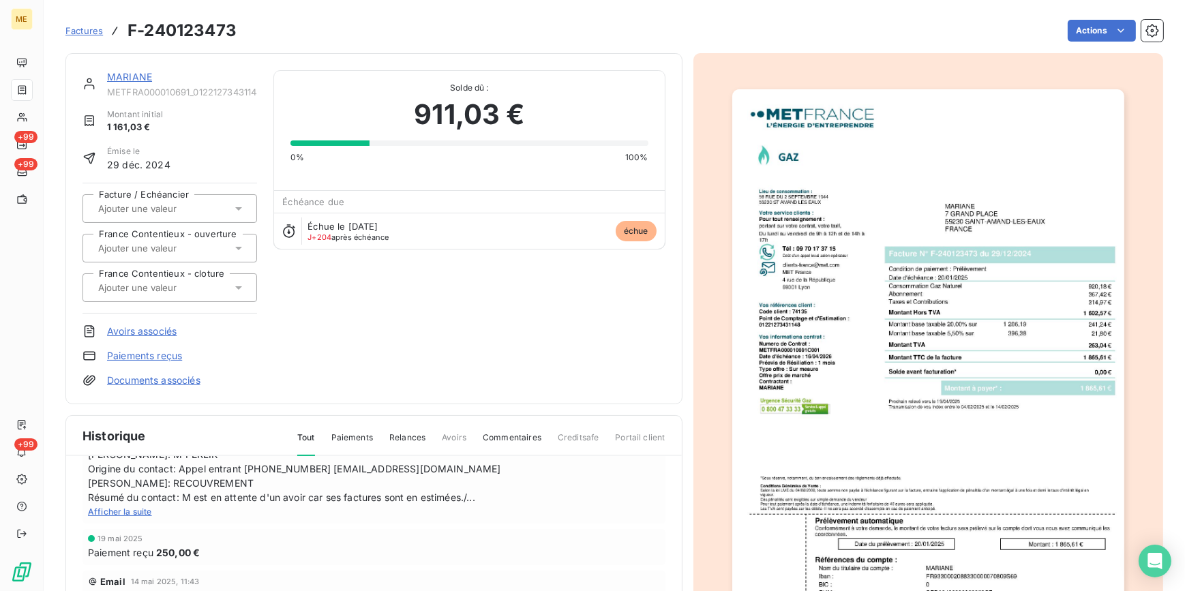
scroll to position [248, 0]
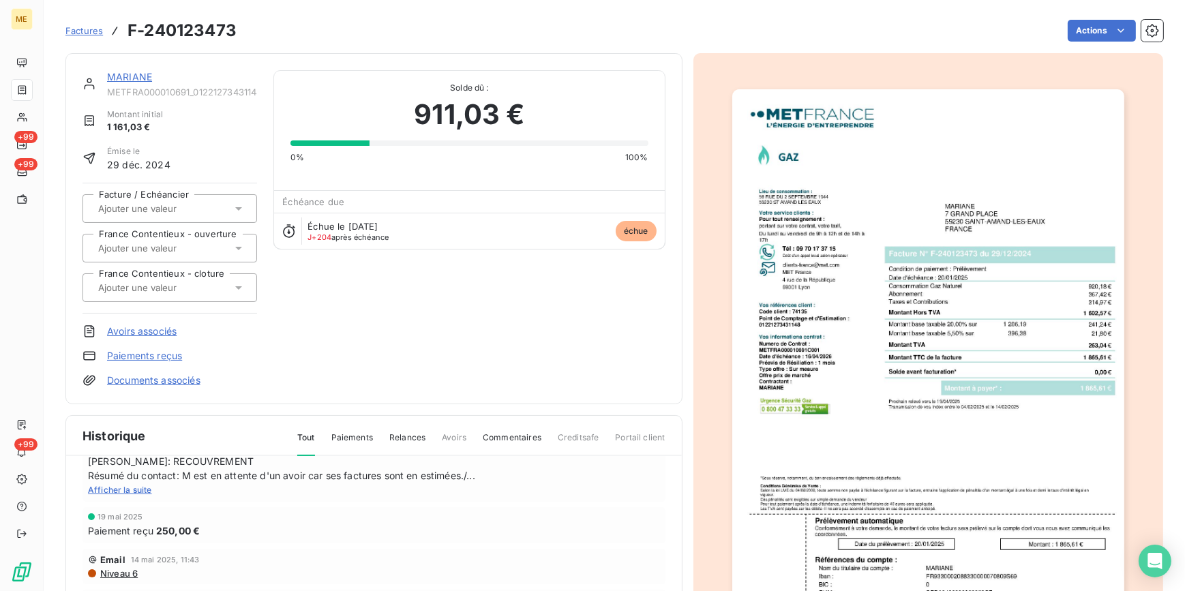
click at [346, 434] on span "Paiements" at bounding box center [352, 443] width 42 height 23
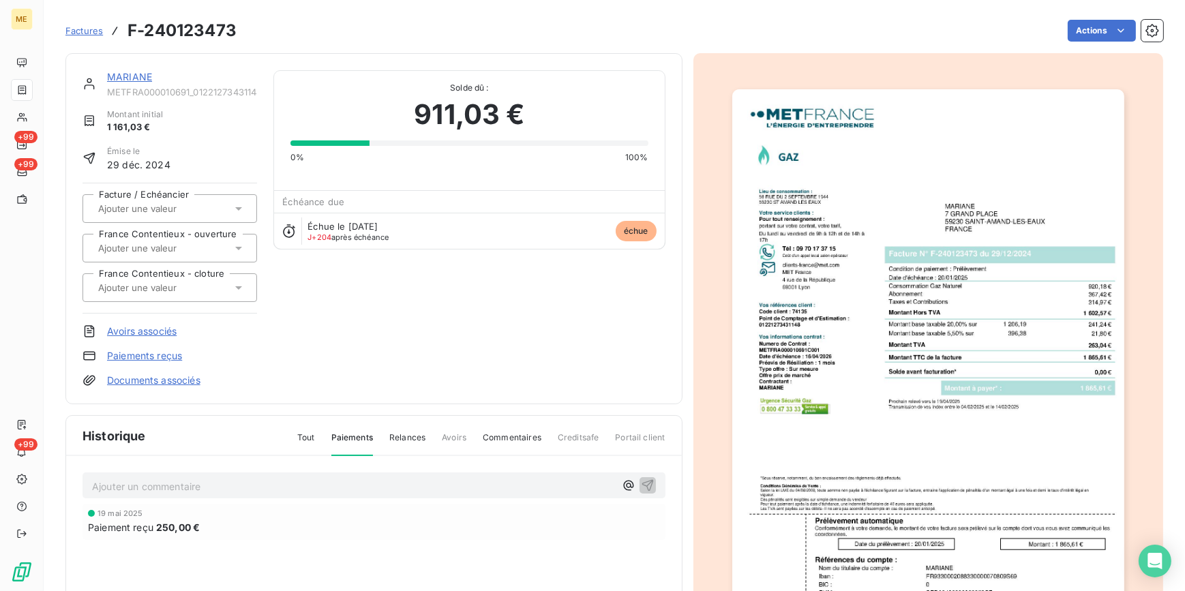
scroll to position [0, 0]
click at [297, 432] on span "Tout" at bounding box center [306, 443] width 18 height 23
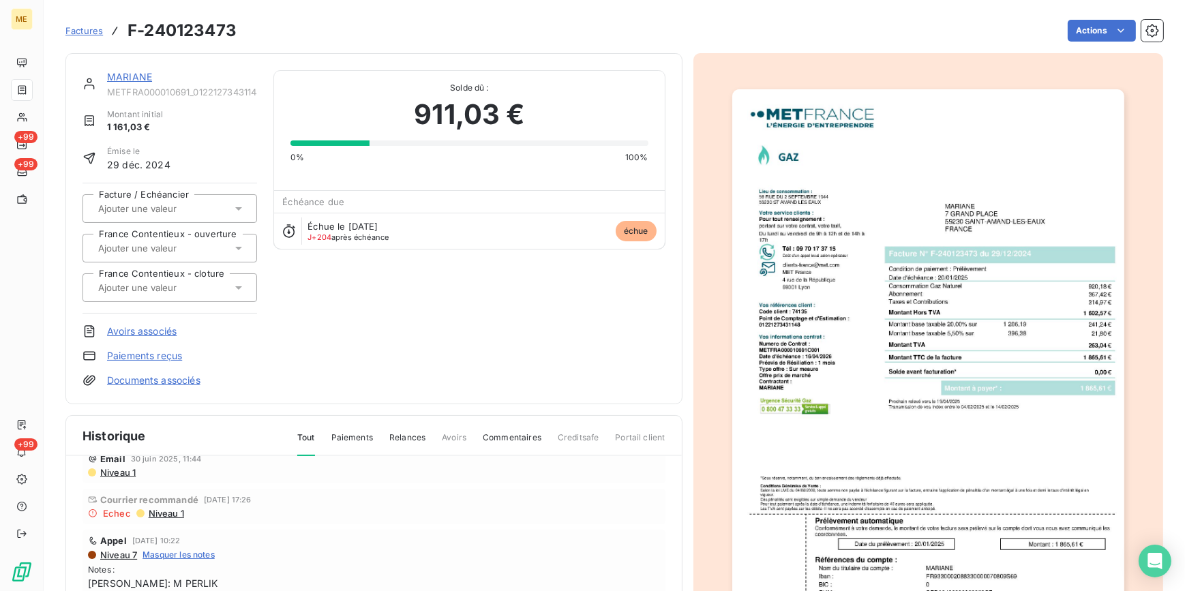
scroll to position [61, 0]
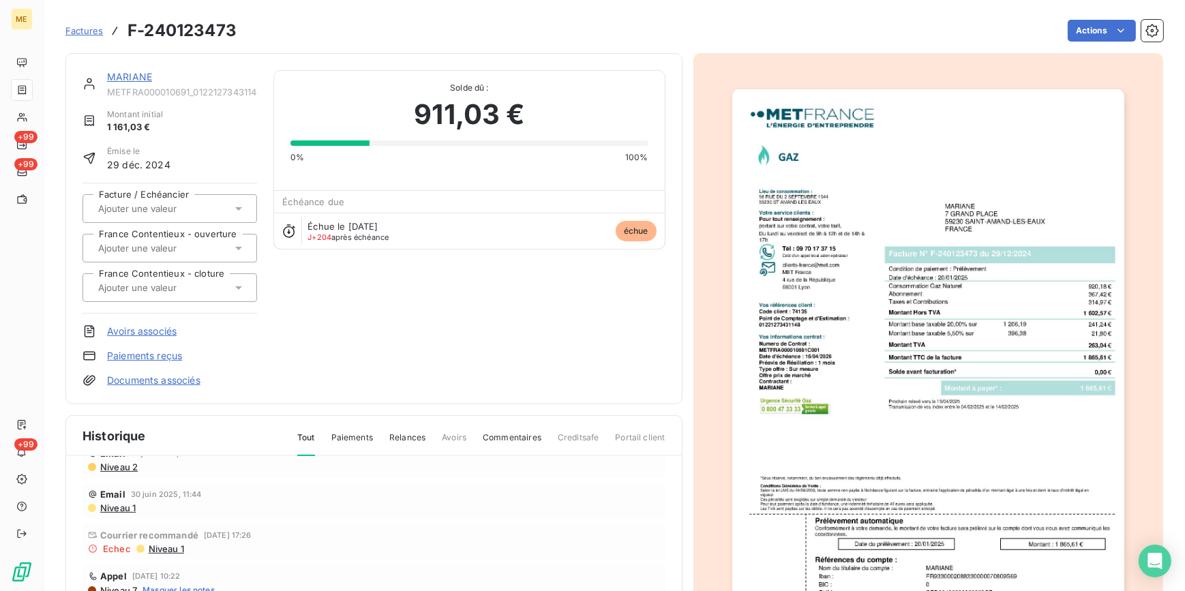
click at [920, 443] on img "button" at bounding box center [928, 366] width 392 height 555
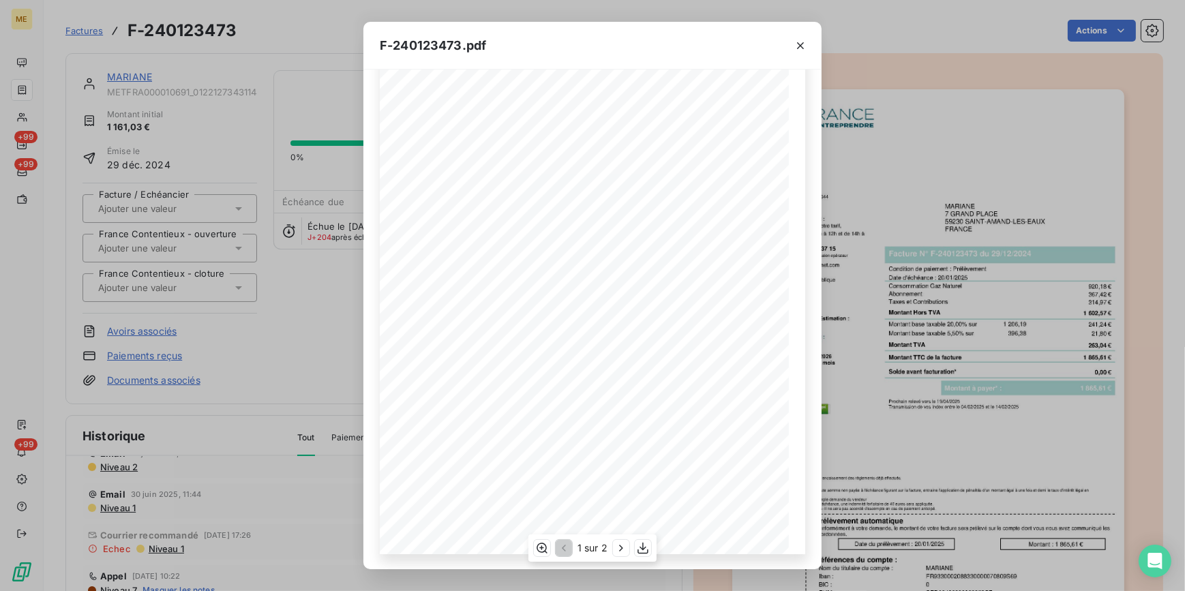
scroll to position [110, 0]
click at [623, 551] on icon "button" at bounding box center [621, 548] width 14 height 14
click at [270, 284] on div "F-240123473.pdf Détail de votre facture : Document à conserver 10 ans Numéro F-…" at bounding box center [592, 295] width 1185 height 591
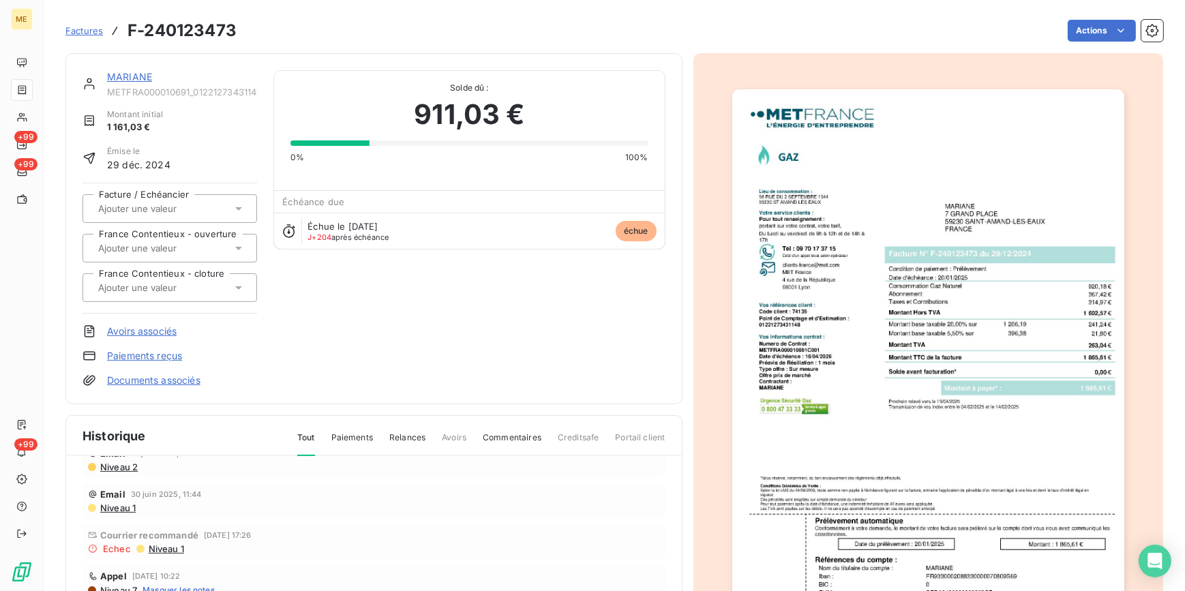
click at [95, 27] on span "Factures" at bounding box center [84, 30] width 38 height 11
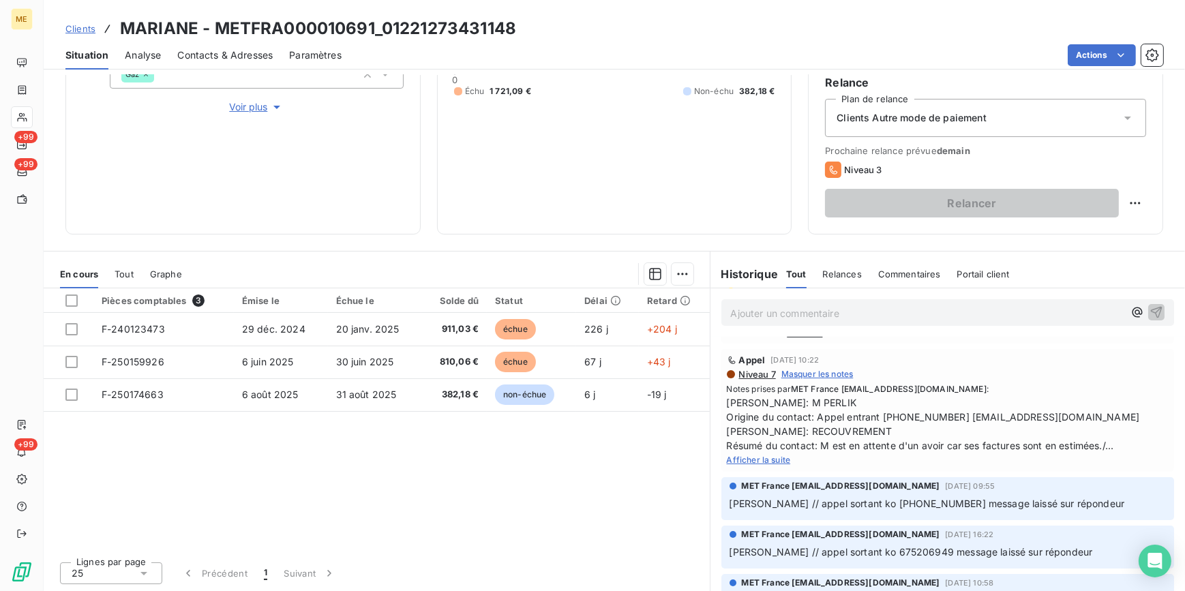
scroll to position [248, 0]
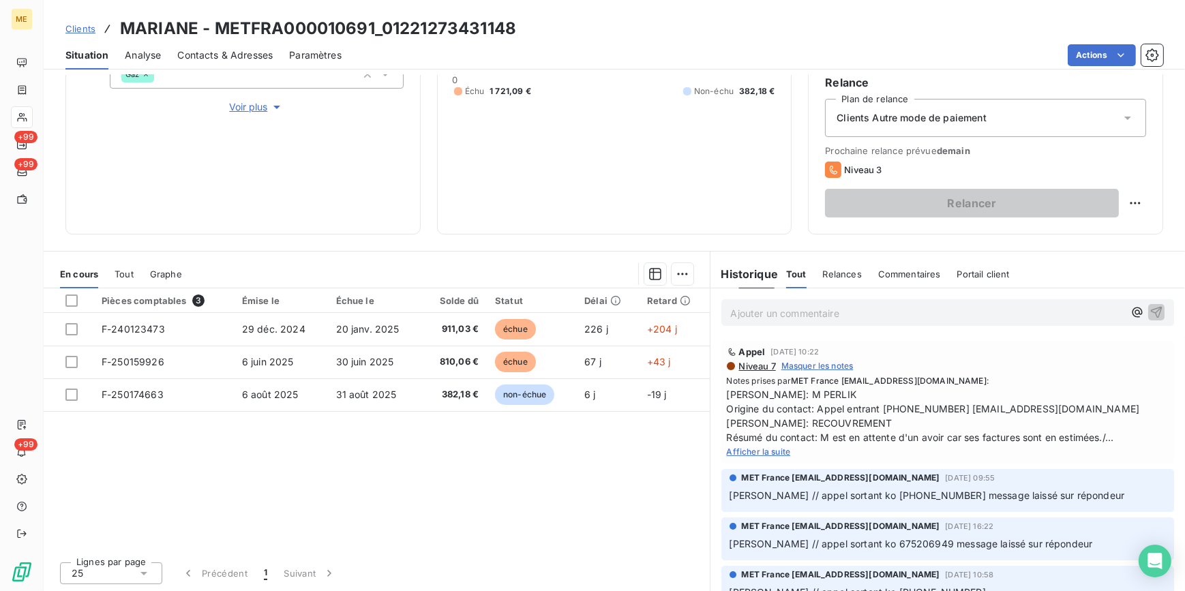
click at [768, 445] on span "Sylvain Interlocuteur: M PERLIK Origine du contact: Appel entrant 0675206949 SY…" at bounding box center [948, 415] width 443 height 57
click at [766, 457] on span "Afficher la suite" at bounding box center [759, 452] width 64 height 10
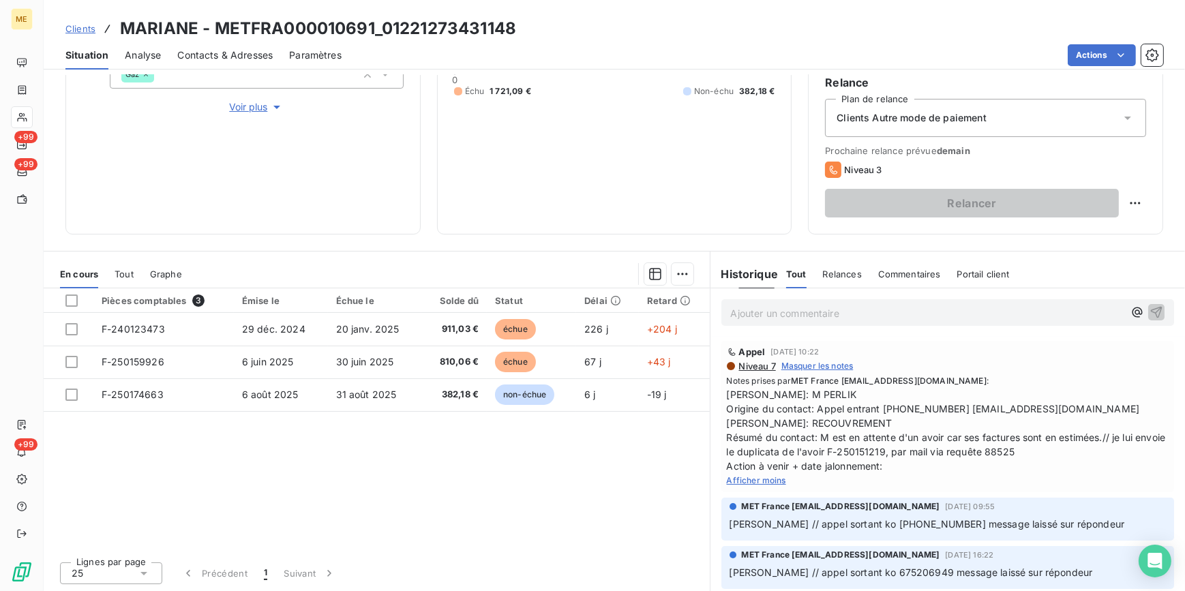
scroll to position [310, 0]
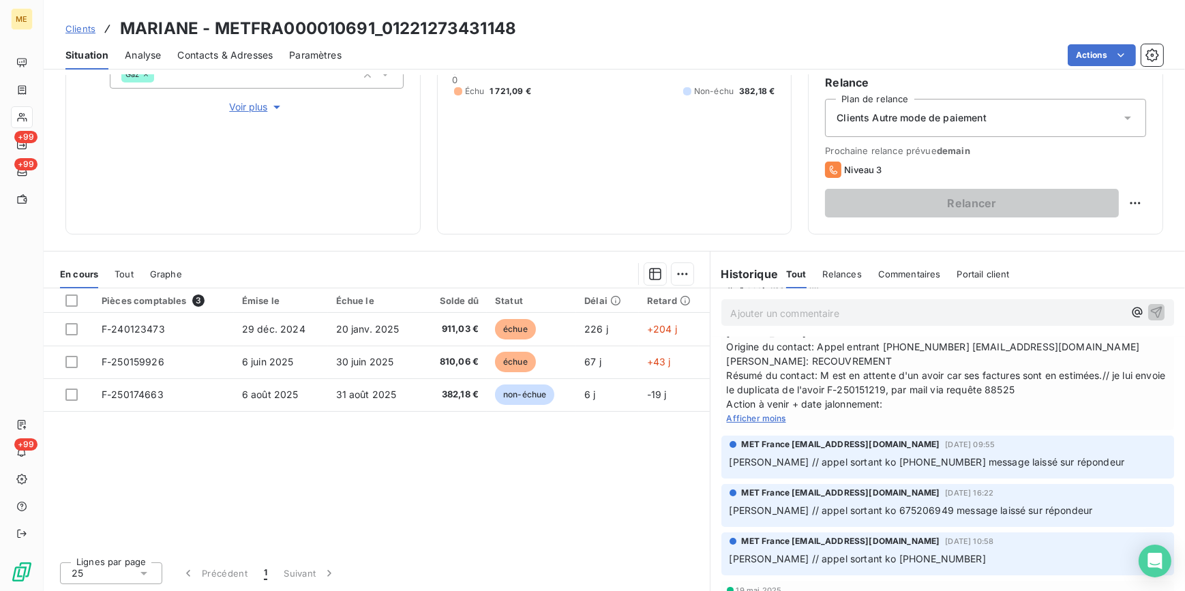
click at [124, 278] on span "Tout" at bounding box center [124, 274] width 19 height 11
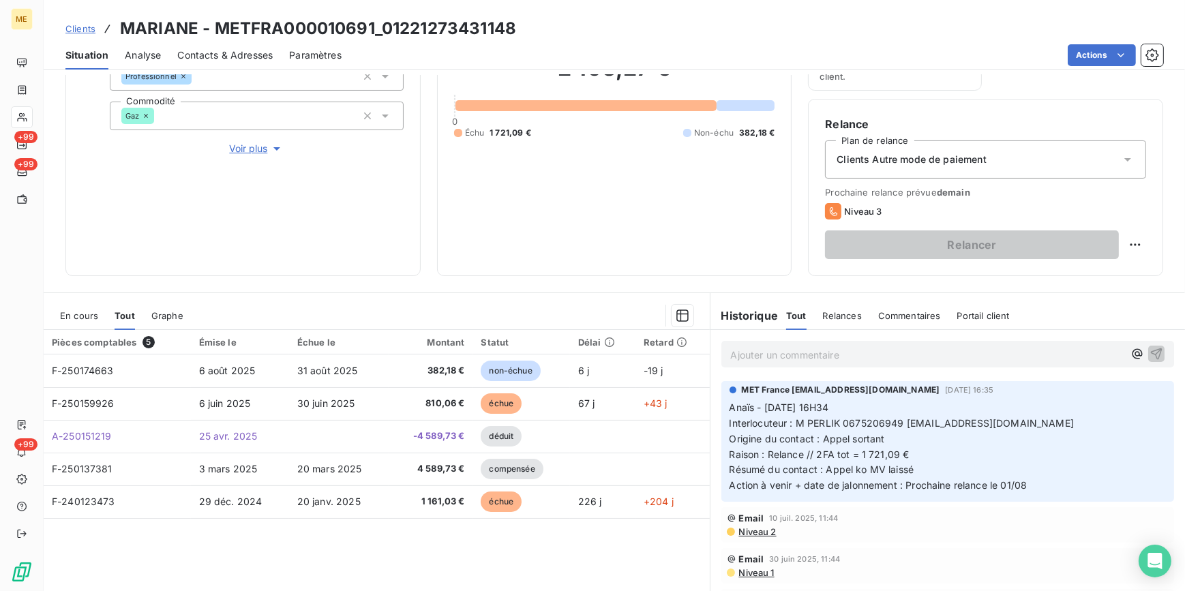
scroll to position [162, 0]
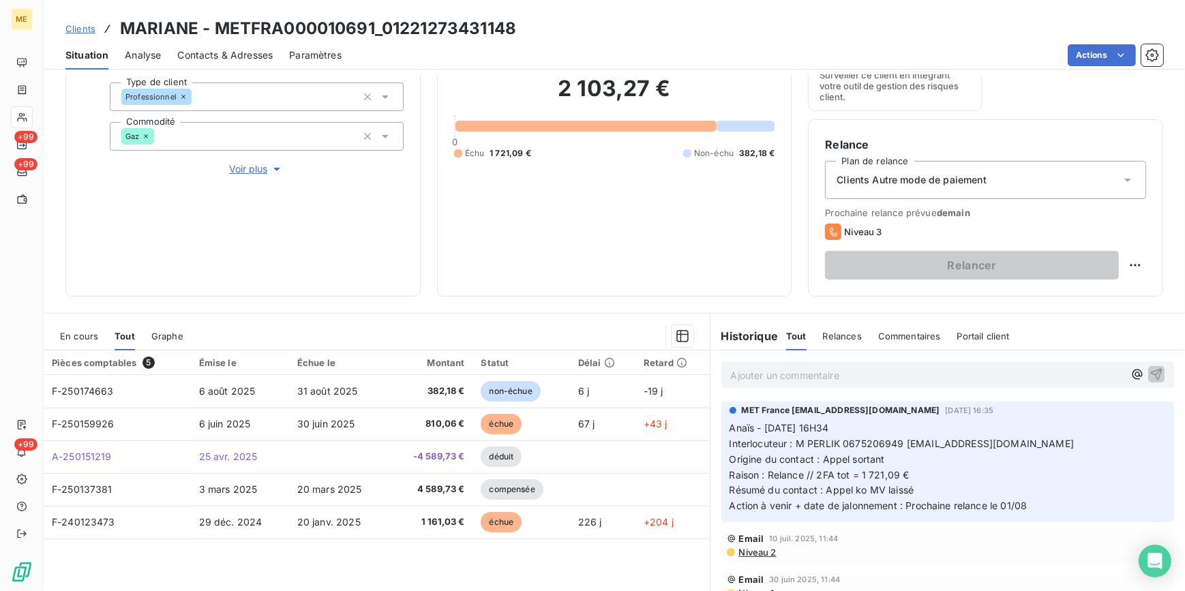
click at [871, 389] on div "Ajouter un commentaire ﻿" at bounding box center [947, 374] width 475 height 48
click at [871, 383] on p "Ajouter un commentaire ﻿" at bounding box center [927, 375] width 393 height 17
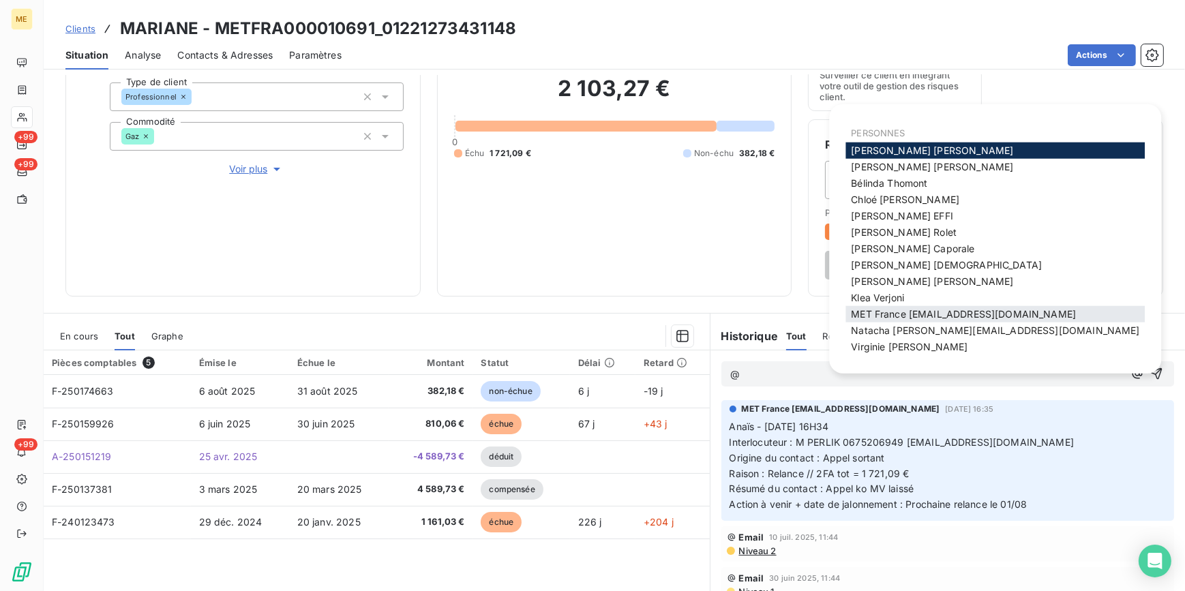
click at [993, 311] on span "MET France [EMAIL_ADDRESS][DOMAIN_NAME]" at bounding box center [963, 314] width 225 height 12
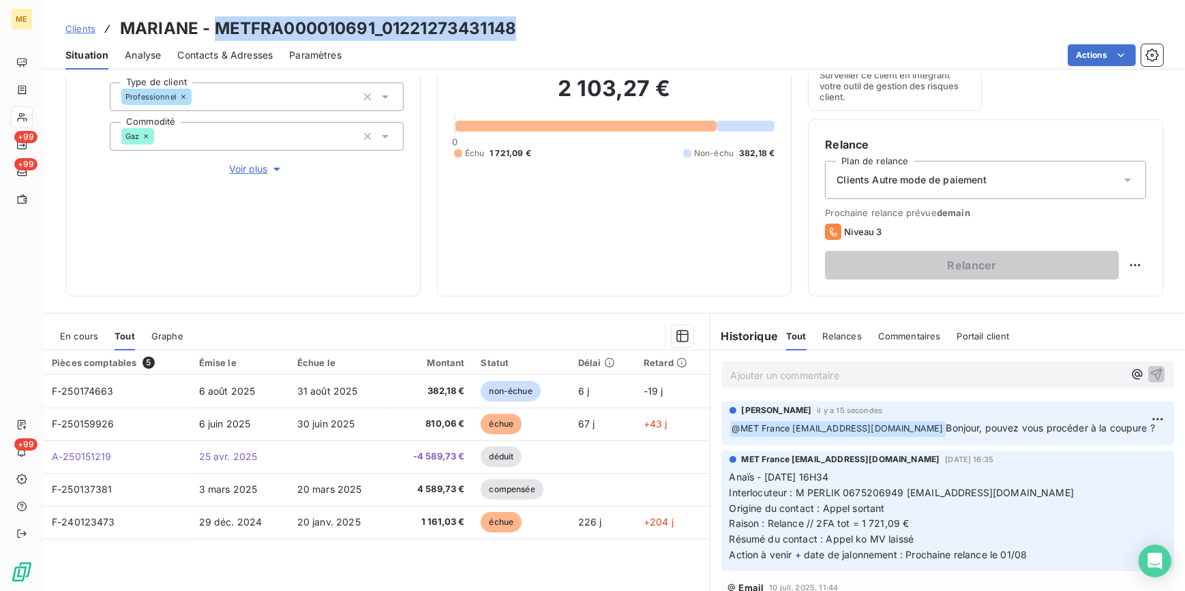
drag, startPoint x: 409, startPoint y: 40, endPoint x: 220, endPoint y: 17, distance: 191.0
click at [220, 17] on div "Clients MARIANE - METFRA000010691_01221273431148" at bounding box center [614, 28] width 1141 height 25
copy h3 "METFRA000010691_01221273431148"
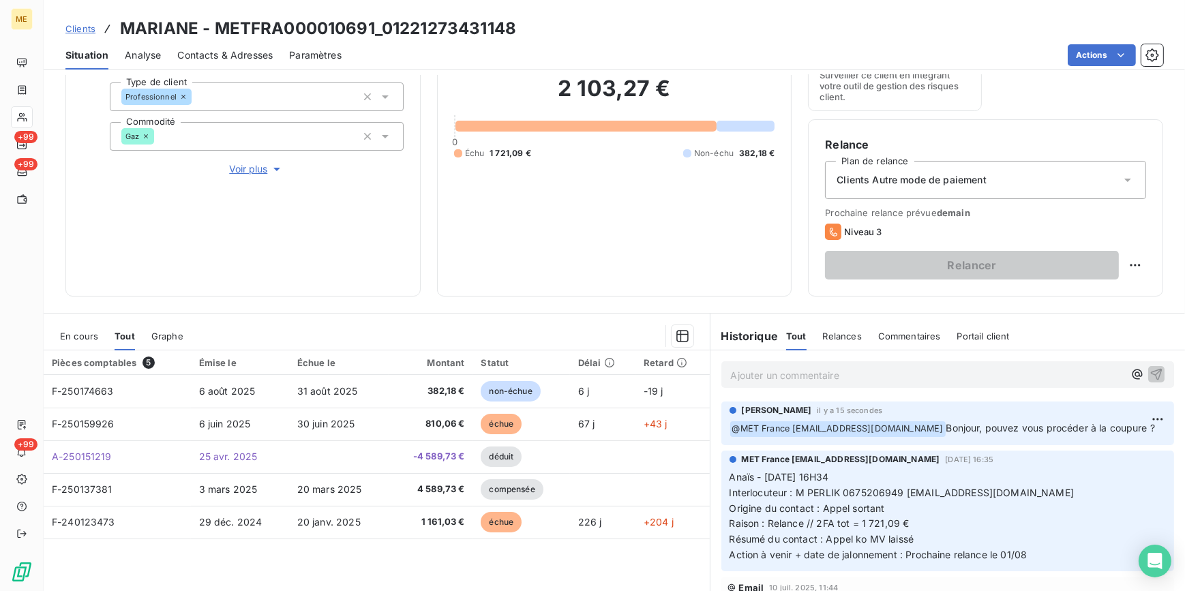
click at [149, 23] on h3 "MARIANE - METFRA000010691_01221273431148" at bounding box center [318, 28] width 396 height 25
copy h3 "MARIANE"
click at [440, 290] on div "Encours client 2 103,27 € 0 Échu 1 721,09 € Non-échu 382,18 €" at bounding box center [614, 109] width 355 height 375
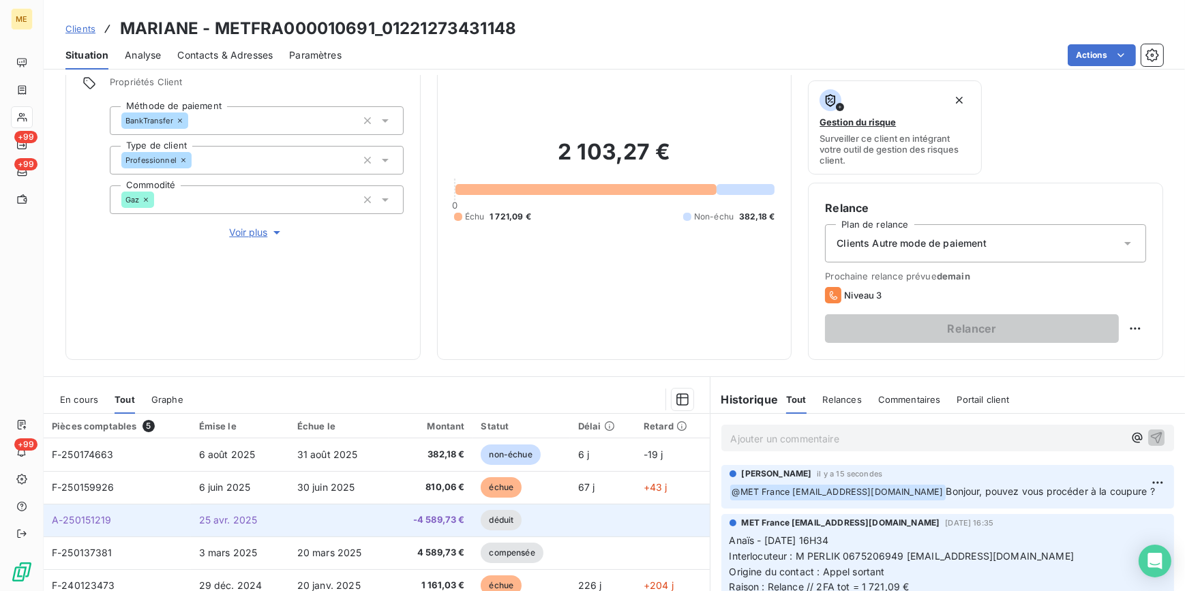
scroll to position [38, 0]
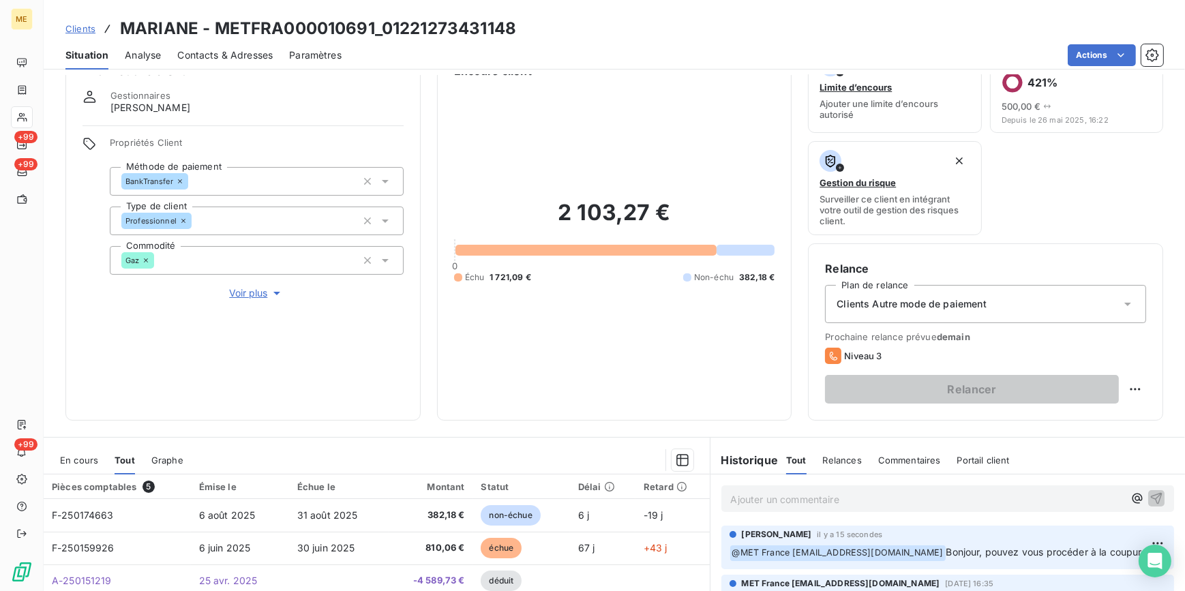
click at [479, 402] on div "2 103,27 € 0 Échu 1 721,09 € Non-échu 382,18 €" at bounding box center [614, 241] width 321 height 325
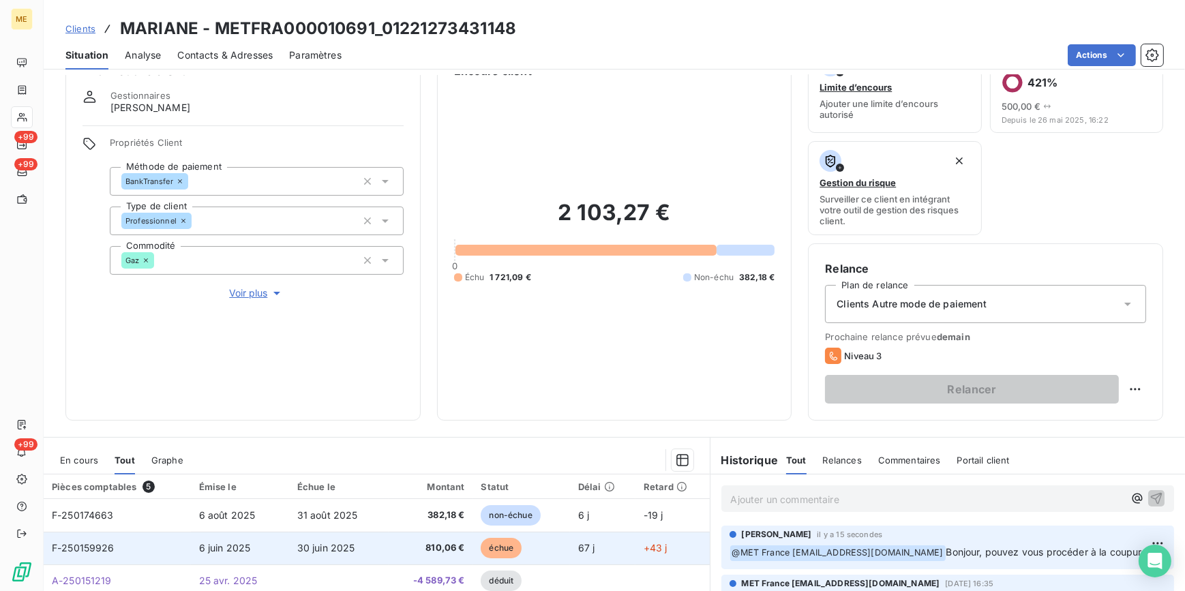
click at [344, 559] on td "30 juin 2025" at bounding box center [339, 548] width 100 height 33
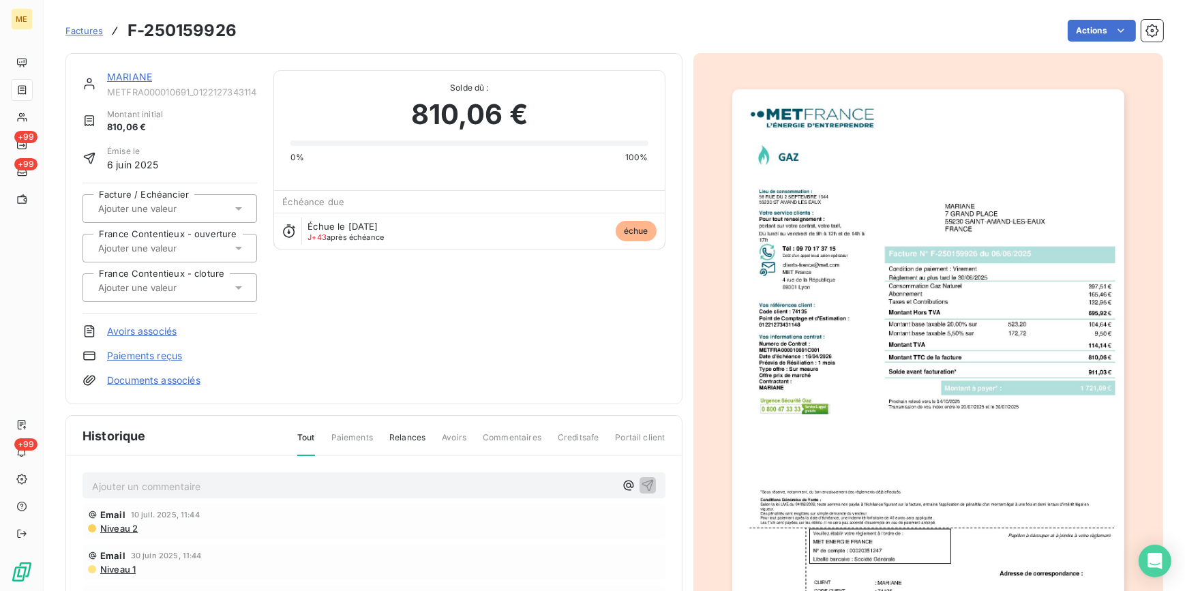
click at [929, 437] on img "button" at bounding box center [928, 366] width 392 height 555
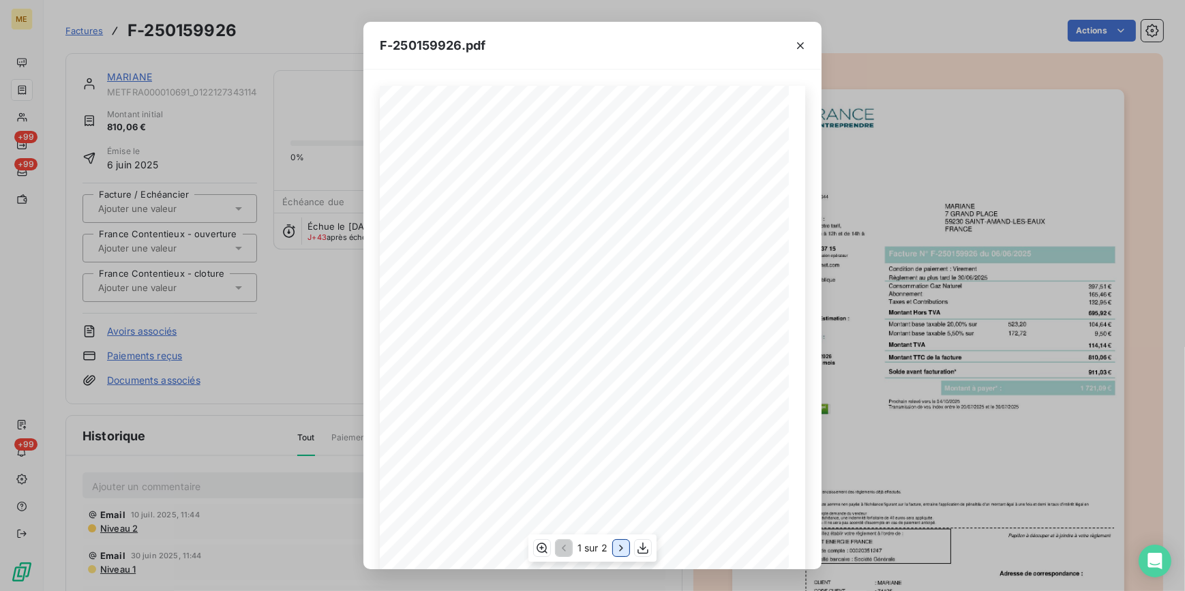
click at [623, 552] on icon "button" at bounding box center [621, 548] width 14 height 14
click at [275, 330] on div "F-250159926.pdf Détail de votre facture : Document à conserver 10 ans Numéro F-…" at bounding box center [592, 295] width 1185 height 591
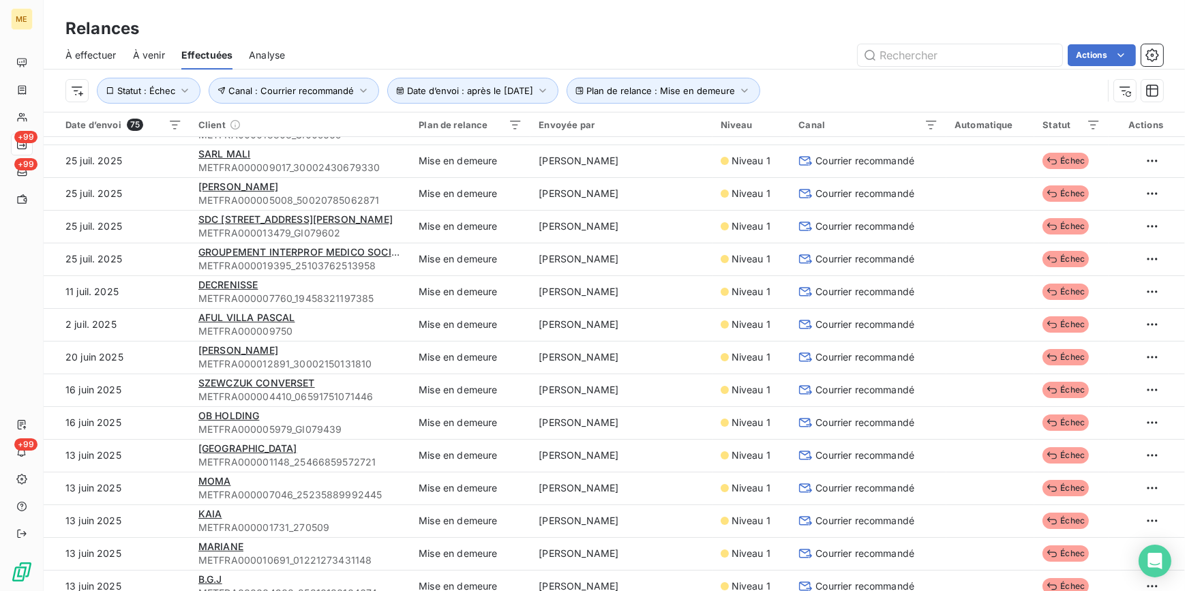
scroll to position [434, 0]
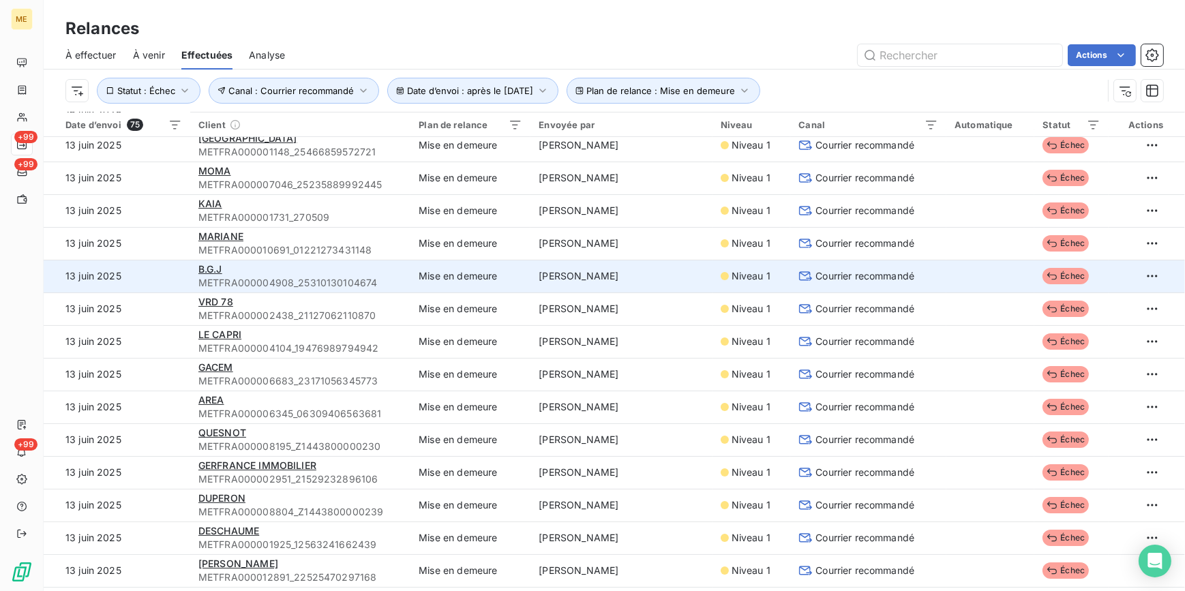
click at [824, 280] on span "Courrier recommandé" at bounding box center [864, 276] width 99 height 14
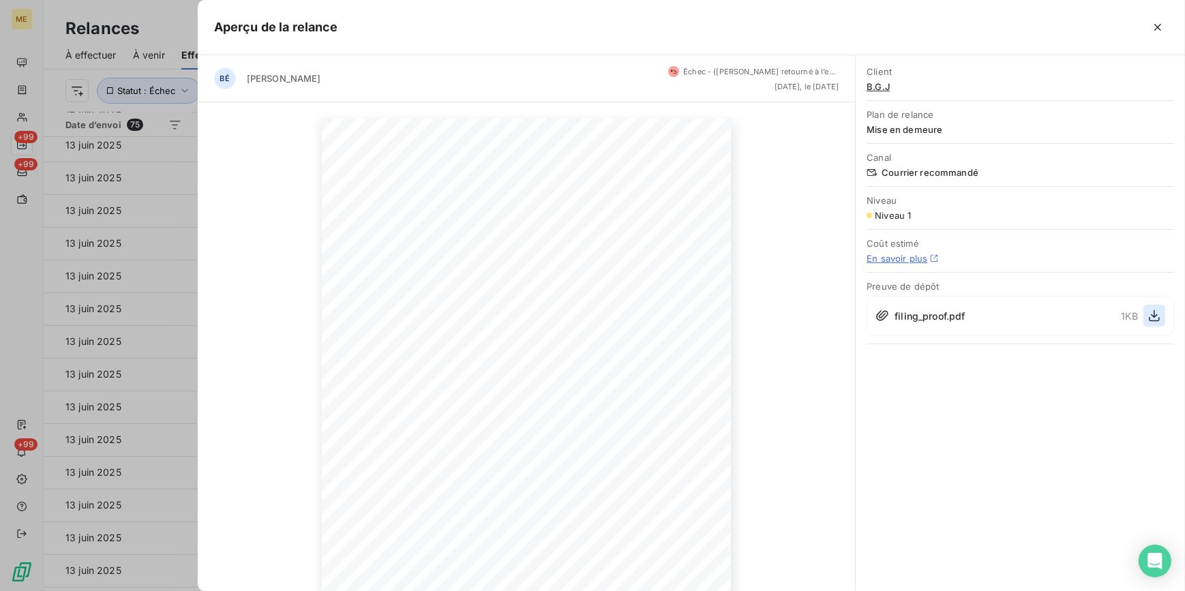
click at [1156, 318] on icon "button" at bounding box center [1155, 316] width 14 height 14
click at [155, 223] on div at bounding box center [592, 295] width 1185 height 591
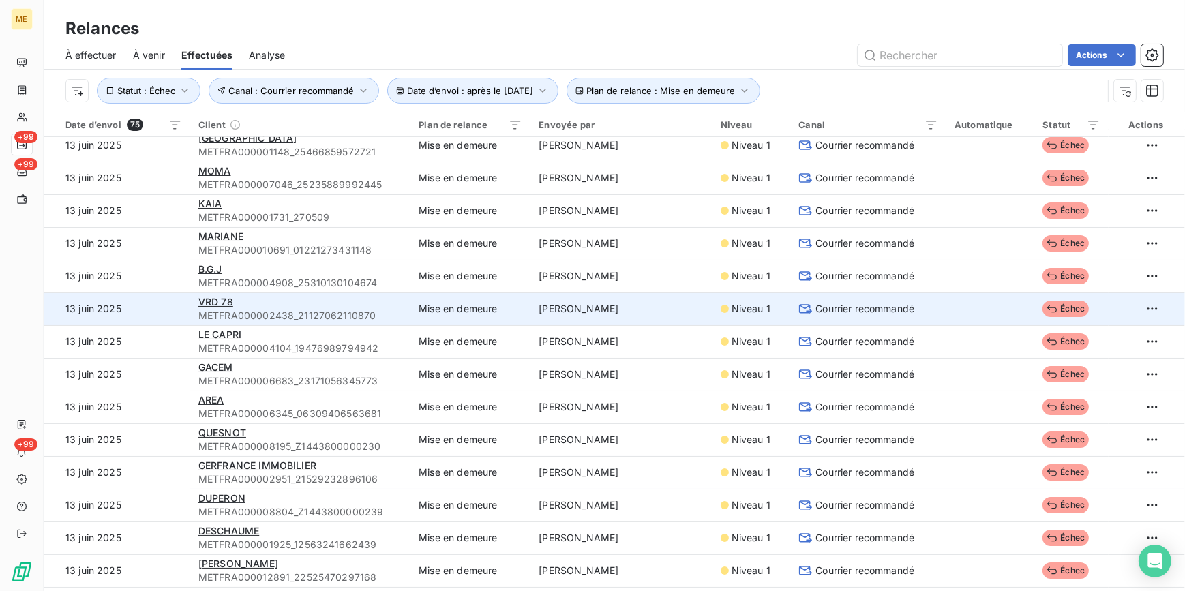
click at [859, 308] on span "Courrier recommandé" at bounding box center [864, 309] width 99 height 14
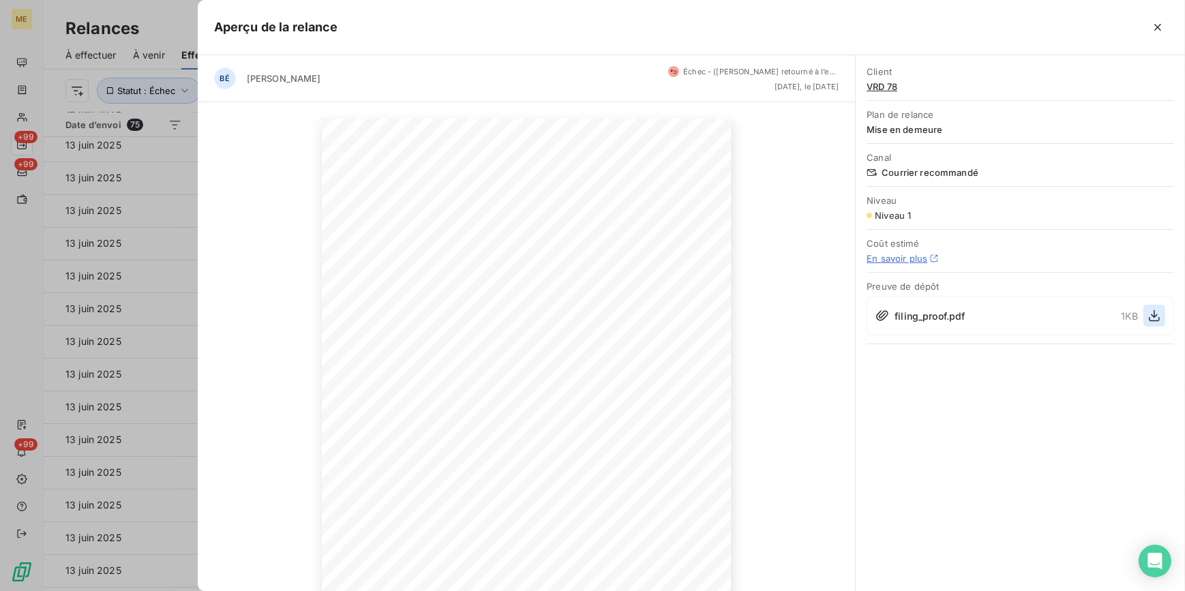
click at [1153, 309] on icon "button" at bounding box center [1155, 316] width 14 height 14
click at [158, 282] on div at bounding box center [592, 295] width 1185 height 591
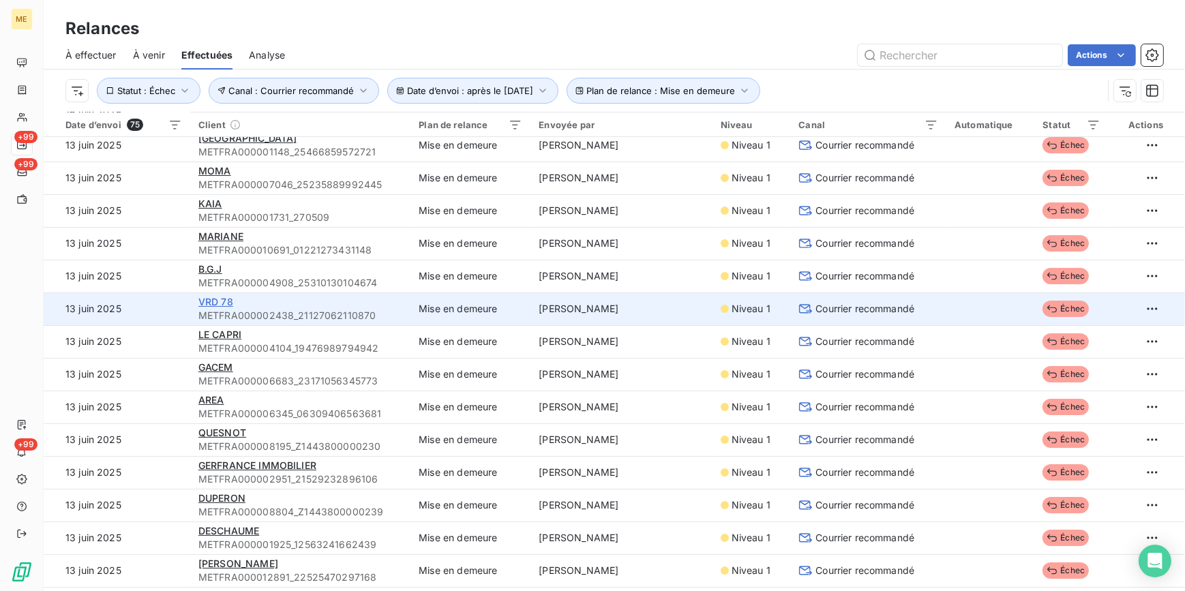
click at [217, 300] on span "VRD 78" at bounding box center [215, 302] width 35 height 12
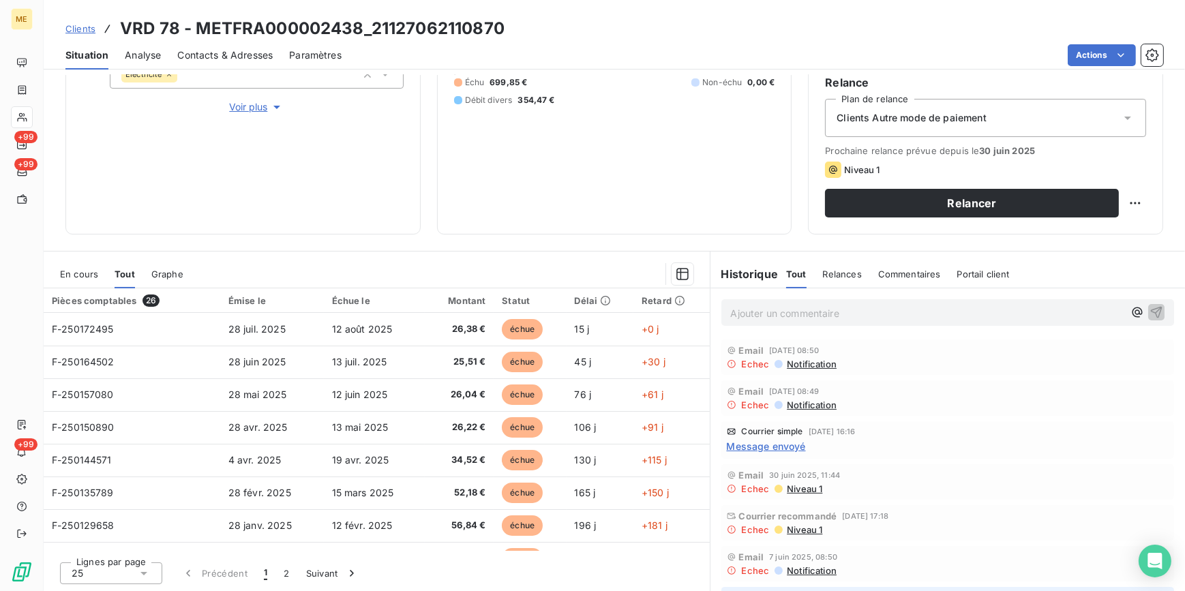
scroll to position [61, 0]
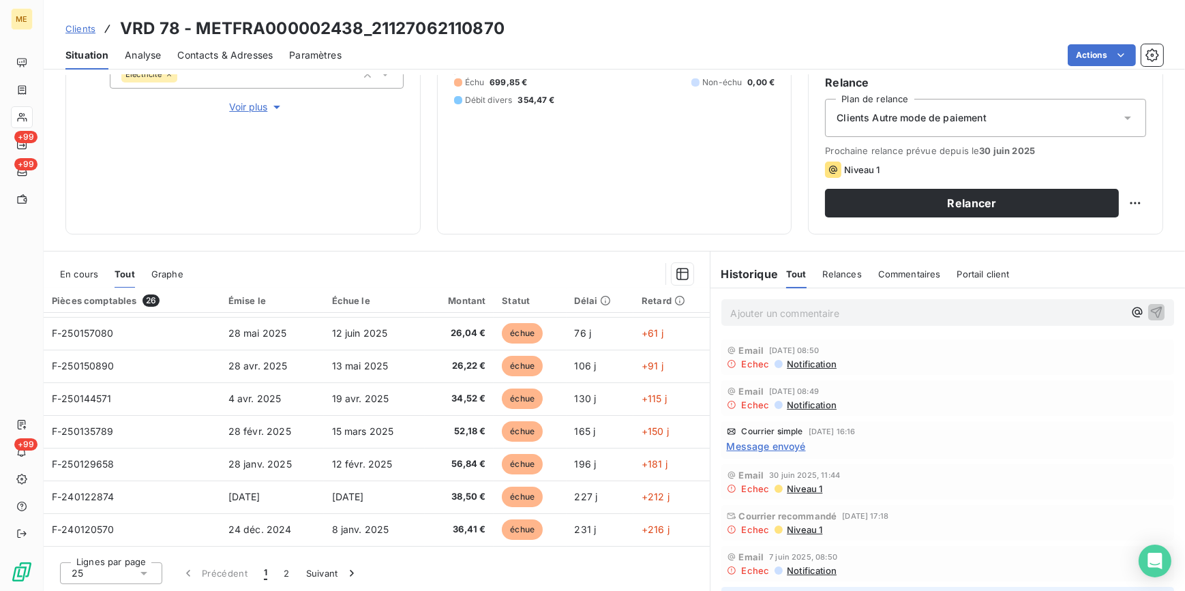
click at [832, 439] on div "Message envoyé" at bounding box center [948, 446] width 443 height 14
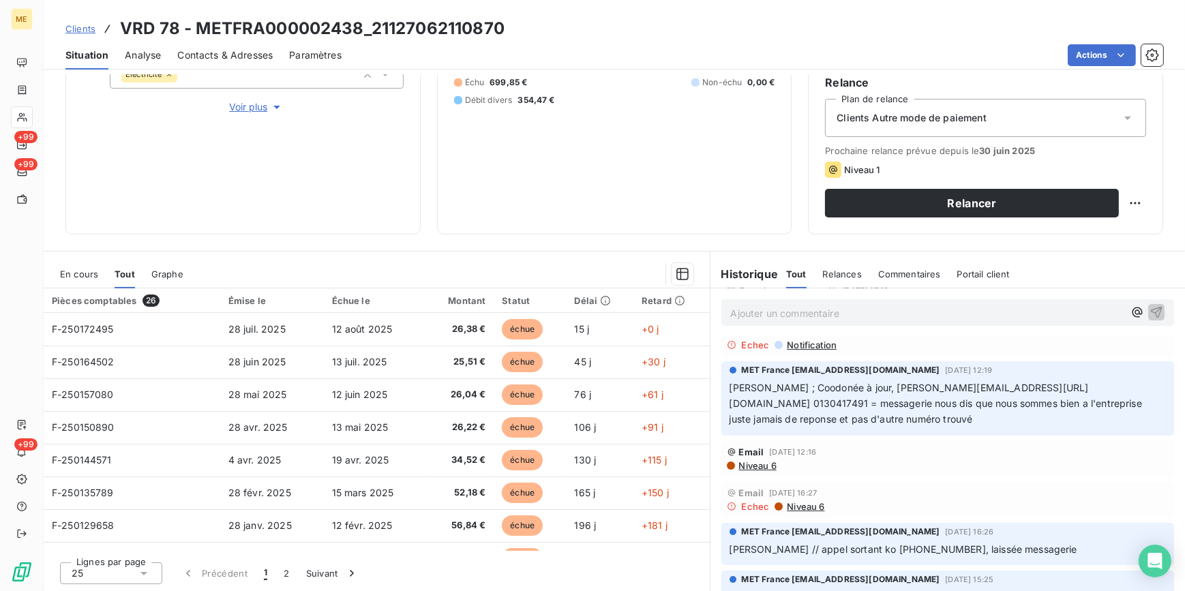
scroll to position [248, 0]
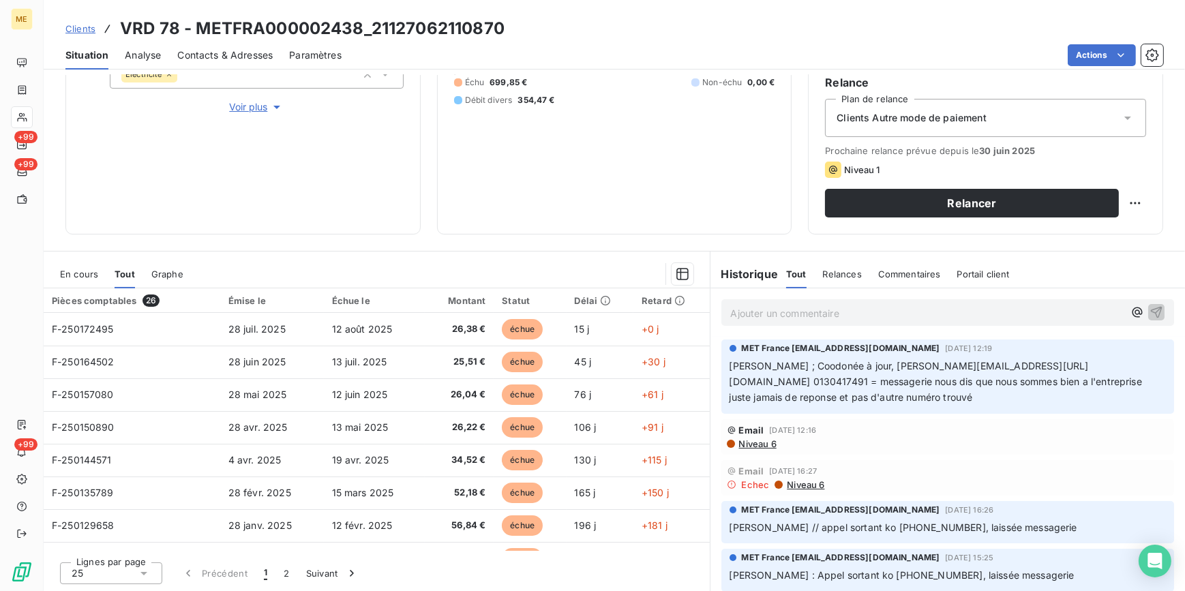
click at [812, 479] on span "Niveau 6" at bounding box center [804, 484] width 39 height 11
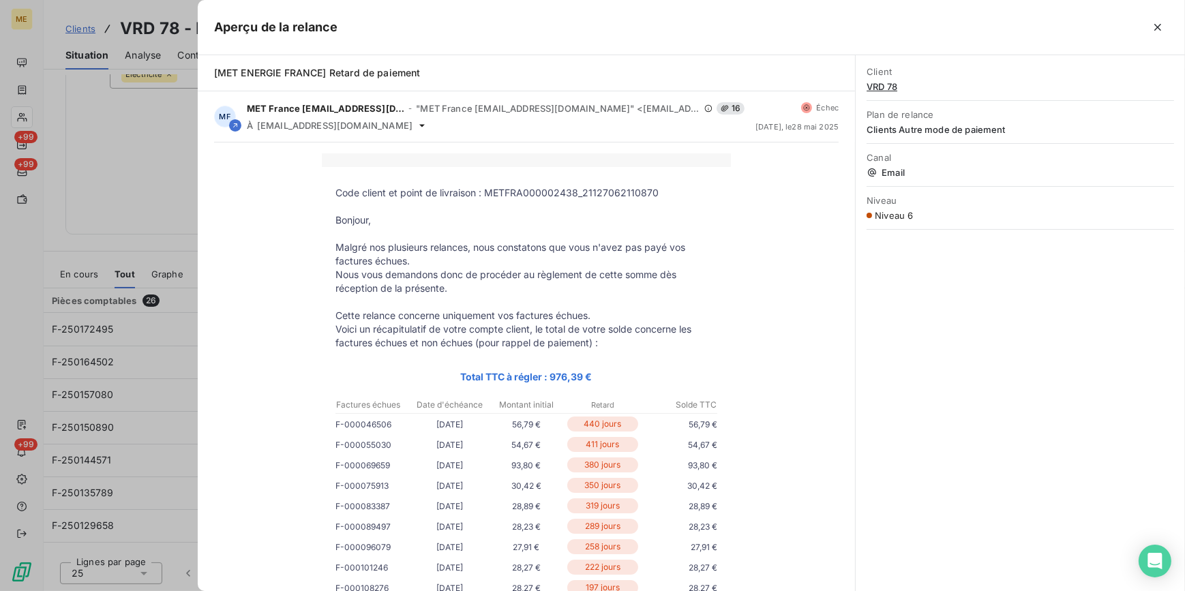
click at [151, 368] on div at bounding box center [592, 295] width 1185 height 591
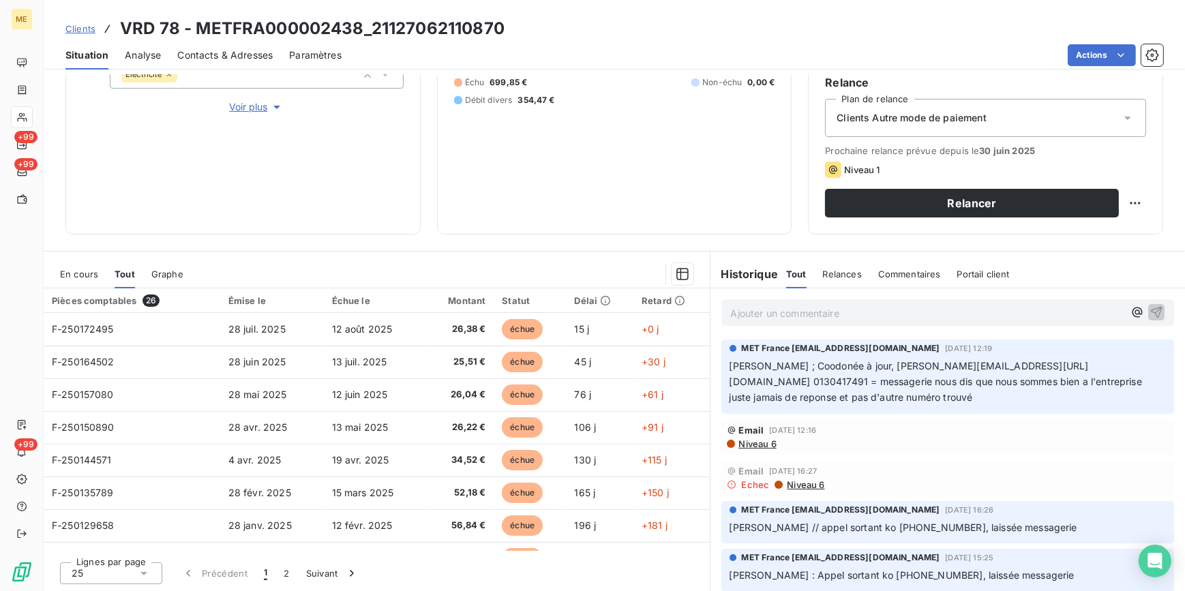
click at [757, 438] on span "Niveau 6" at bounding box center [757, 443] width 39 height 11
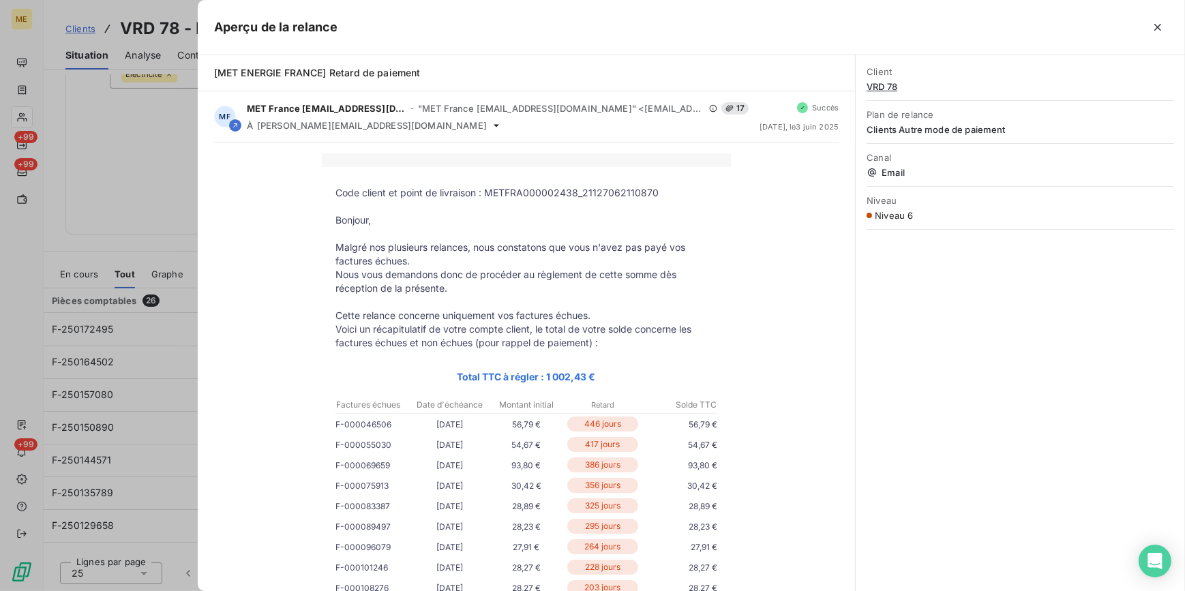
click at [143, 236] on div at bounding box center [592, 295] width 1185 height 591
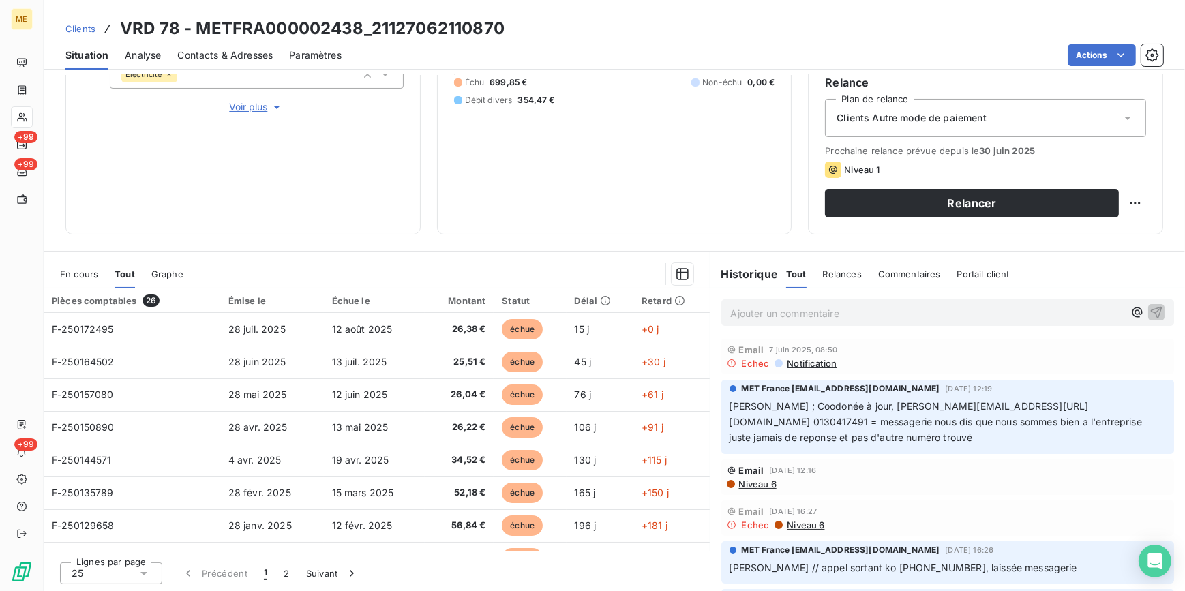
scroll to position [185, 0]
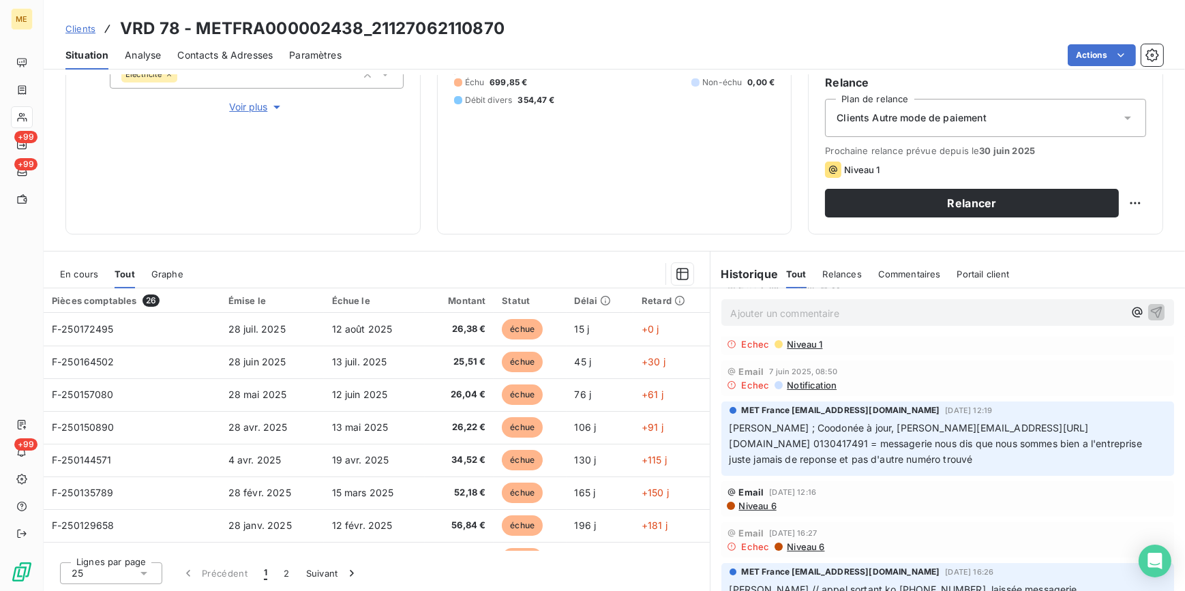
click at [811, 386] on span "Notification" at bounding box center [810, 385] width 51 height 11
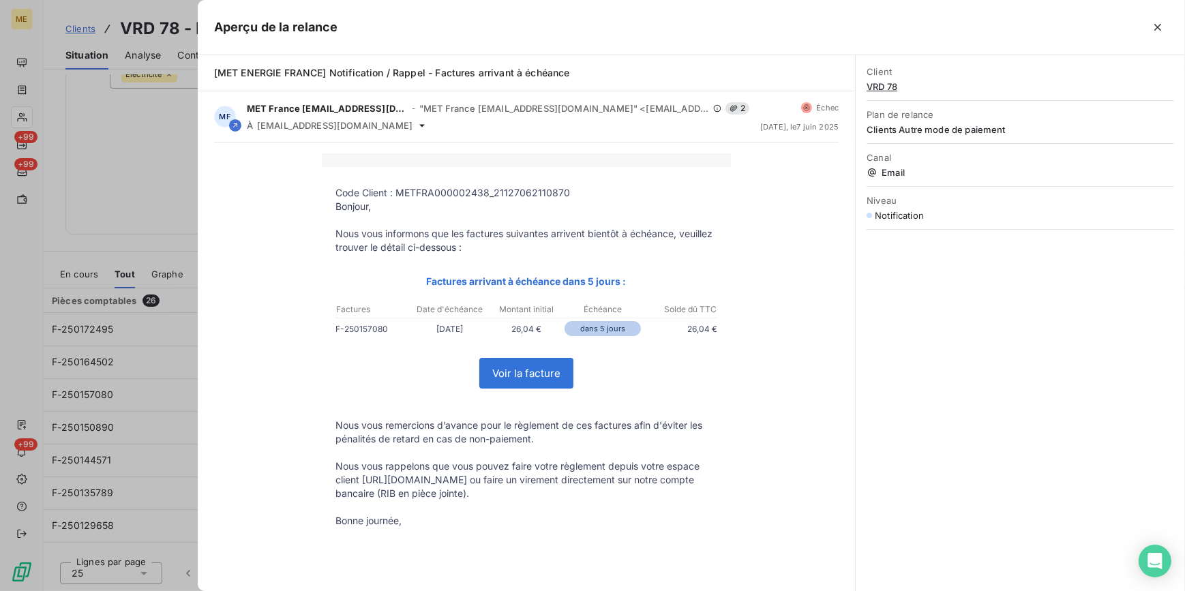
click at [155, 266] on div at bounding box center [592, 295] width 1185 height 591
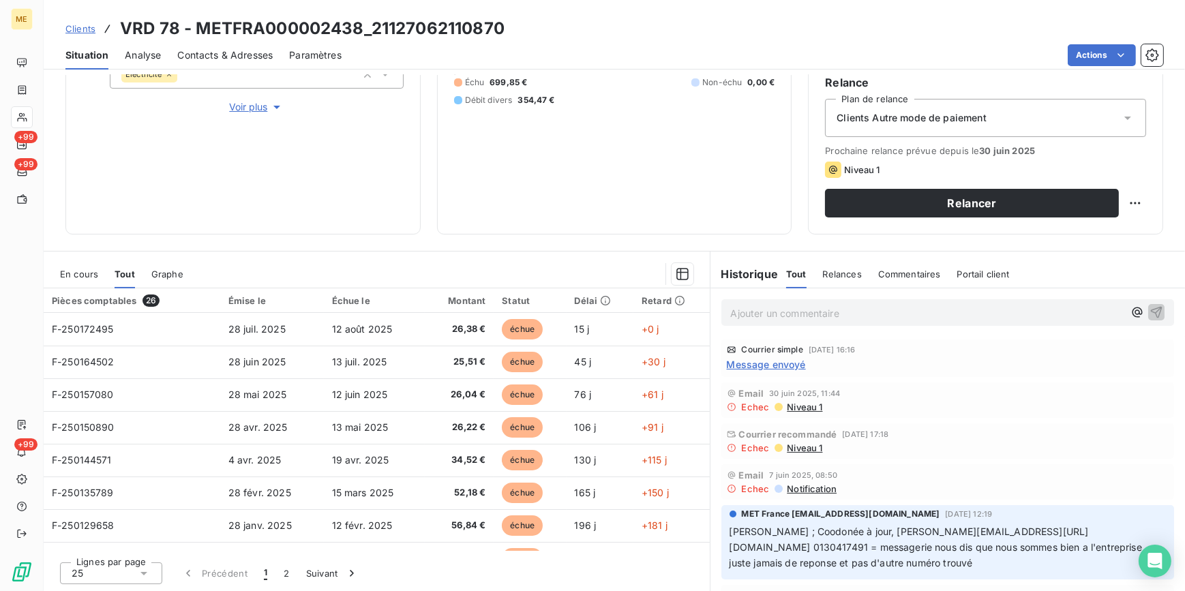
scroll to position [61, 0]
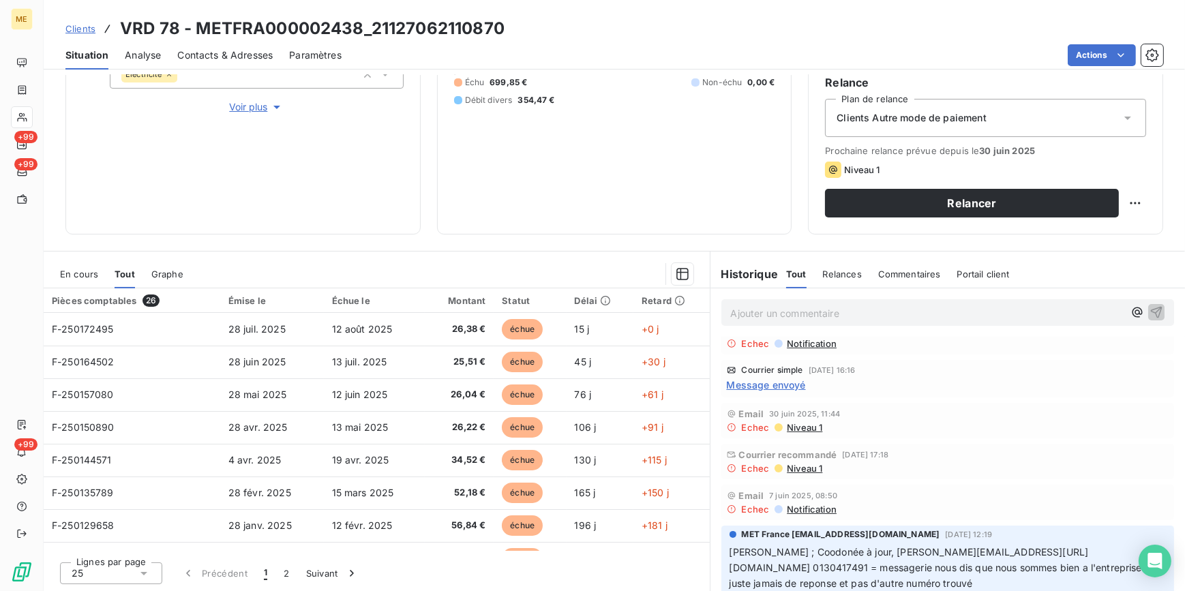
click at [798, 427] on span "Niveau 1" at bounding box center [803, 427] width 37 height 11
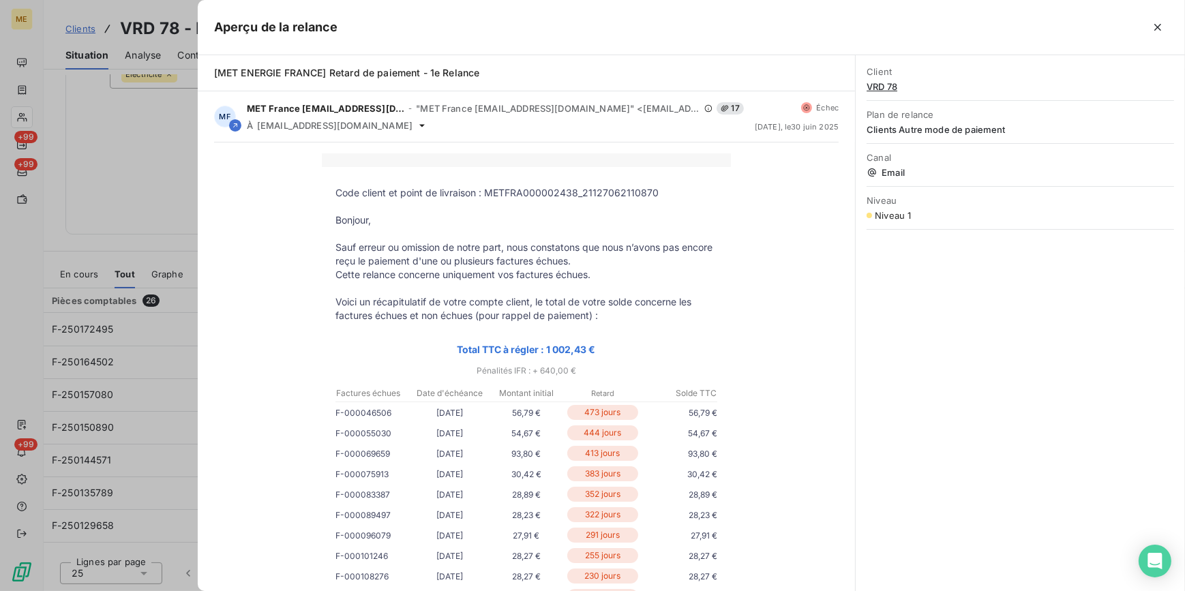
click at [149, 227] on div at bounding box center [592, 295] width 1185 height 591
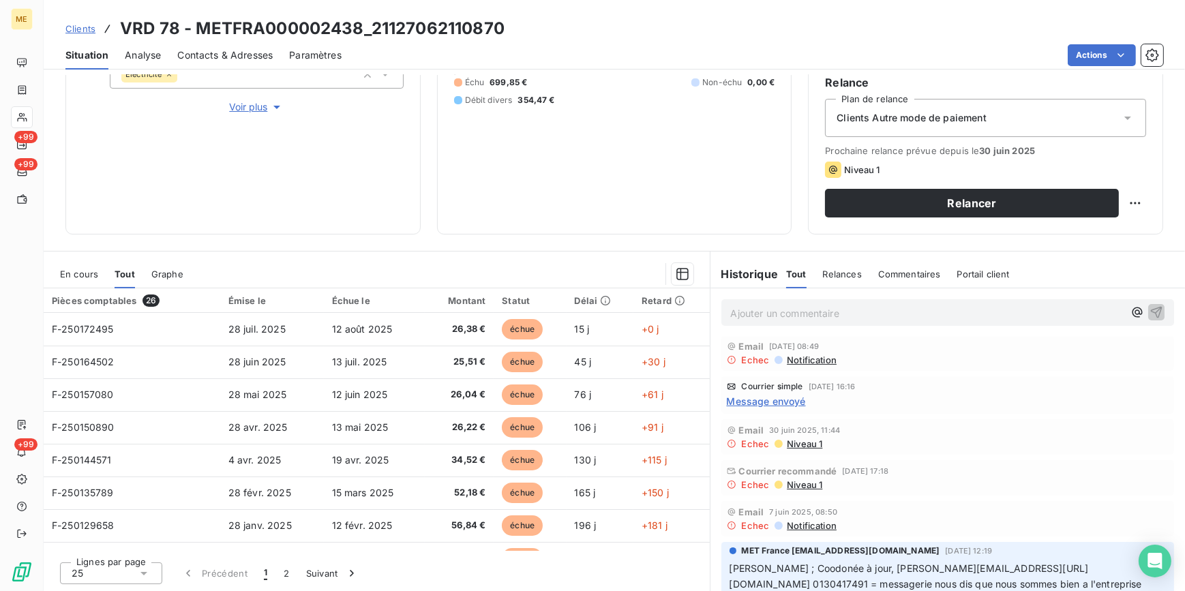
scroll to position [0, 0]
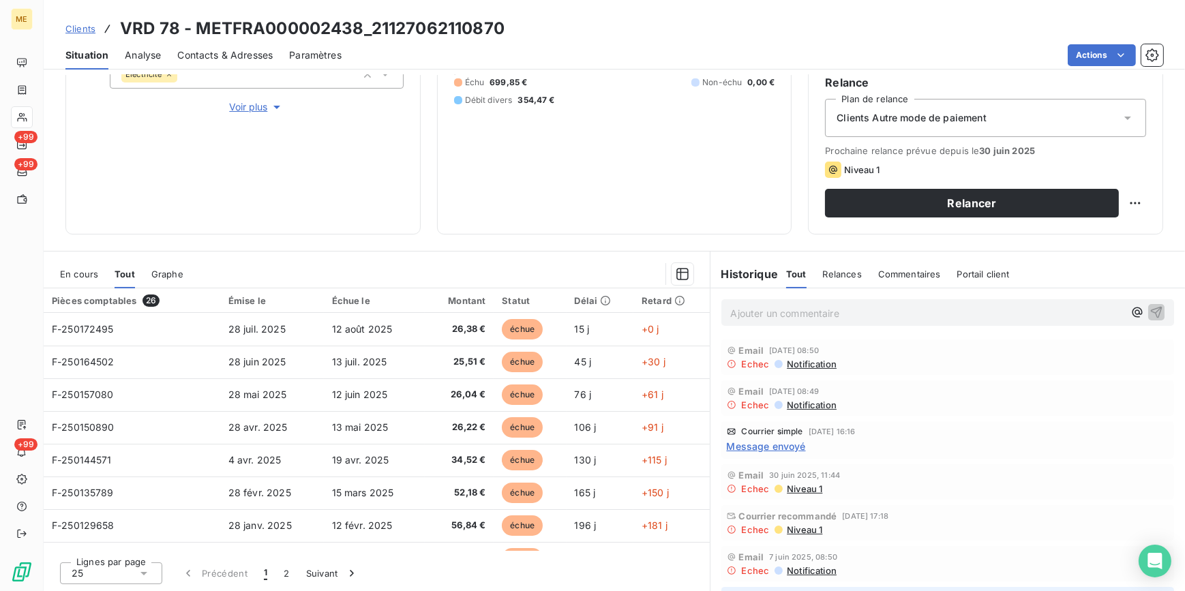
click at [782, 445] on span "Message envoyé" at bounding box center [766, 446] width 79 height 14
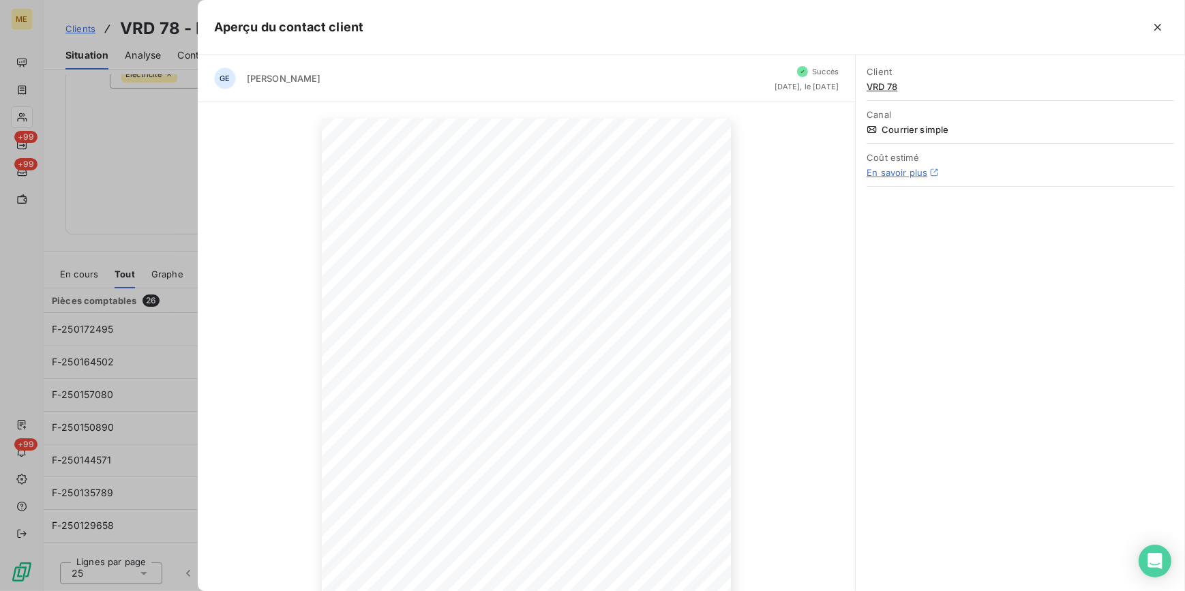
click at [136, 165] on div at bounding box center [592, 295] width 1185 height 591
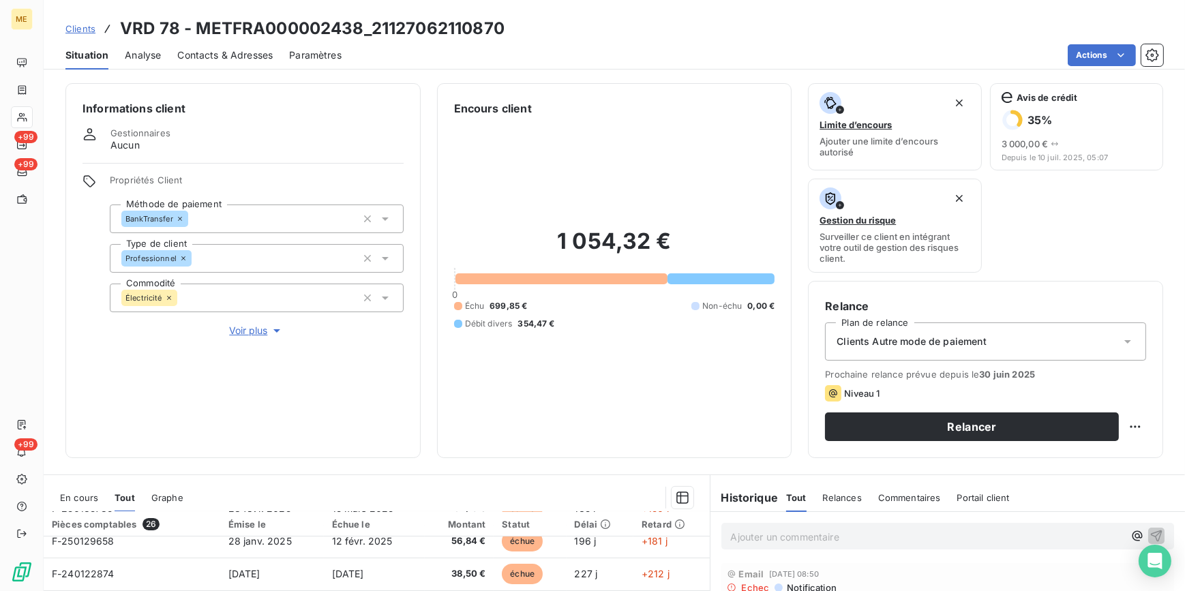
scroll to position [185, 0]
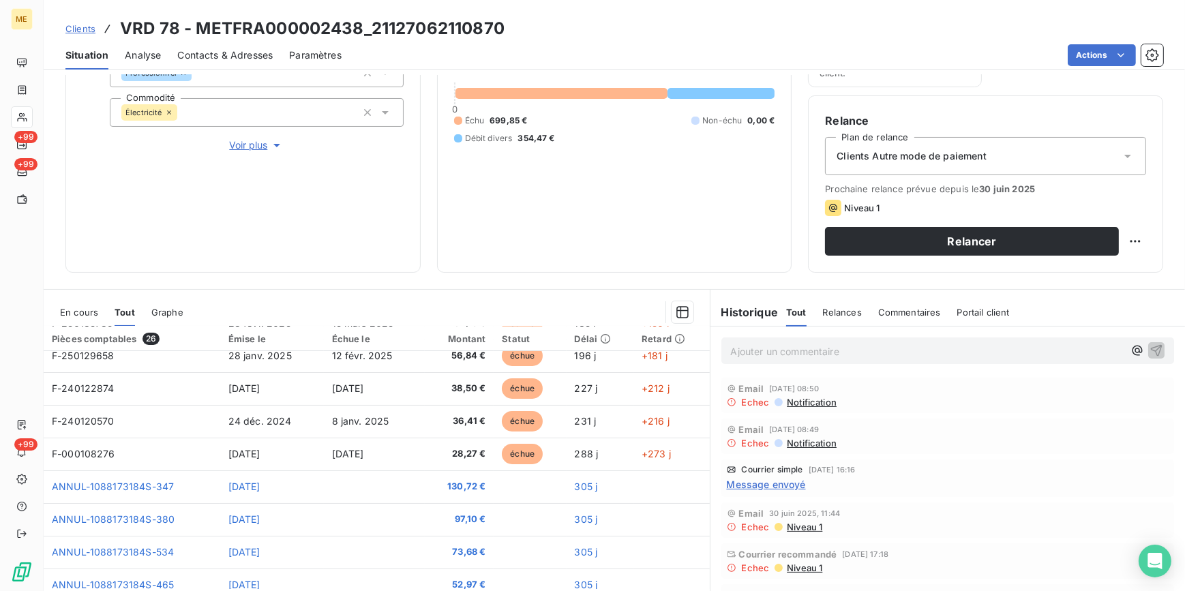
click at [807, 347] on p "Ajouter un commentaire ﻿" at bounding box center [927, 351] width 393 height 17
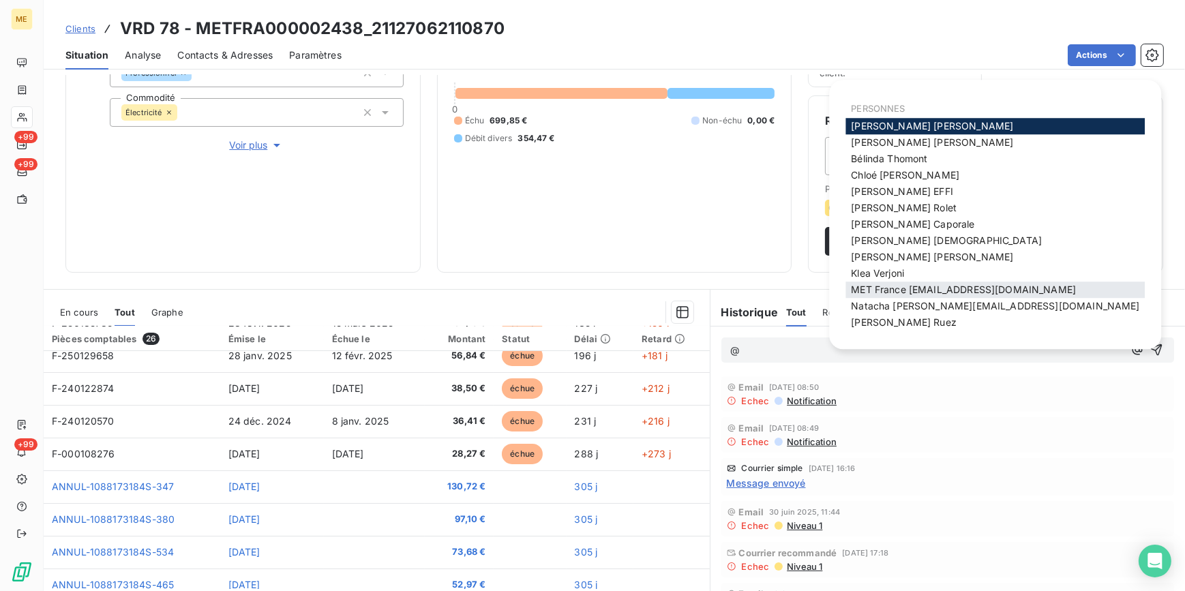
click at [930, 288] on span "MET France [EMAIL_ADDRESS][DOMAIN_NAME]" at bounding box center [963, 290] width 225 height 12
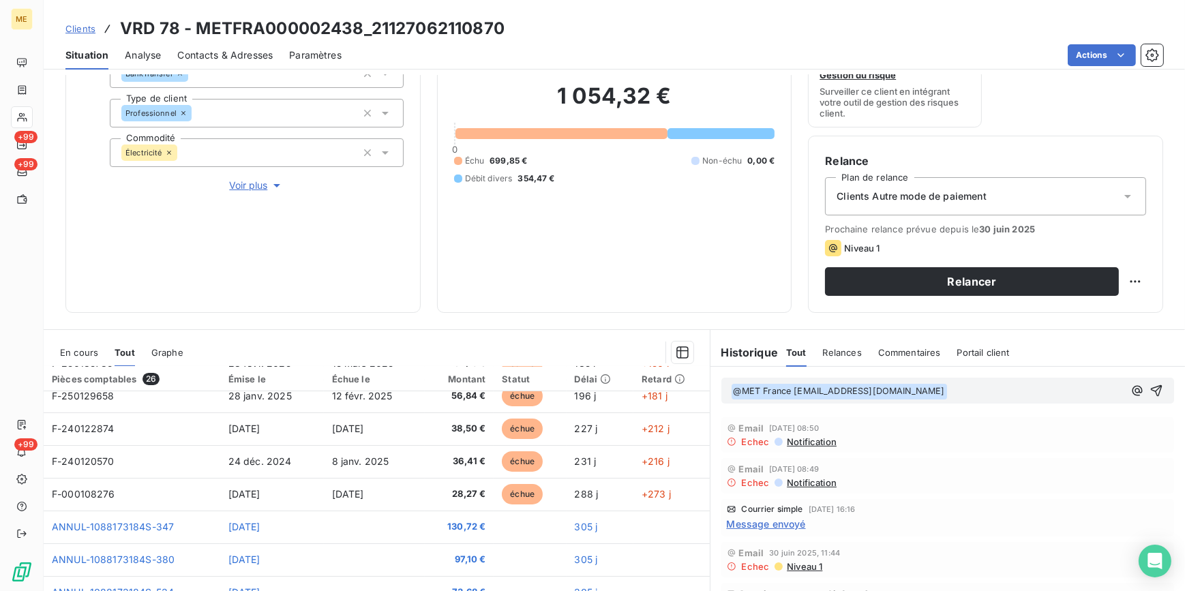
scroll to position [123, 0]
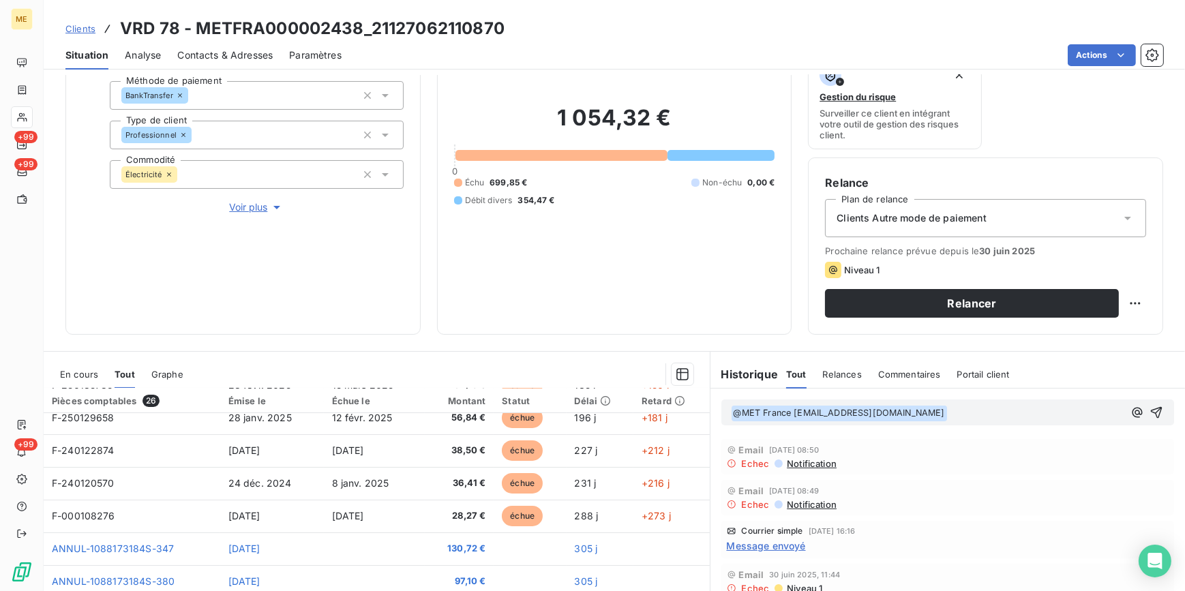
click at [236, 203] on span "Voir plus" at bounding box center [256, 207] width 55 height 14
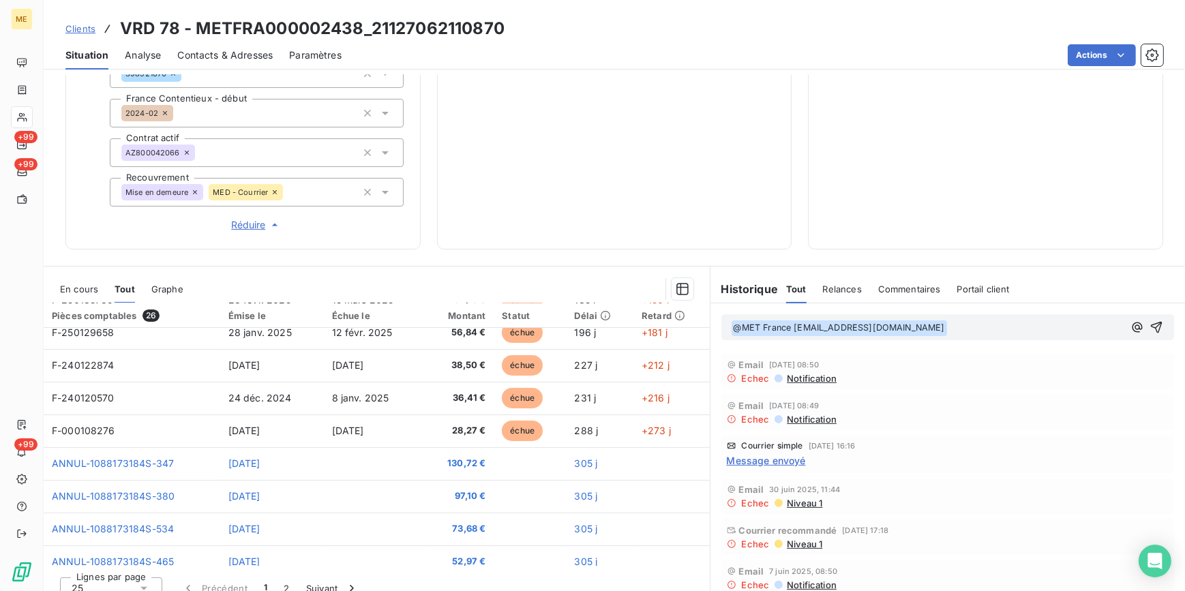
scroll to position [434, 0]
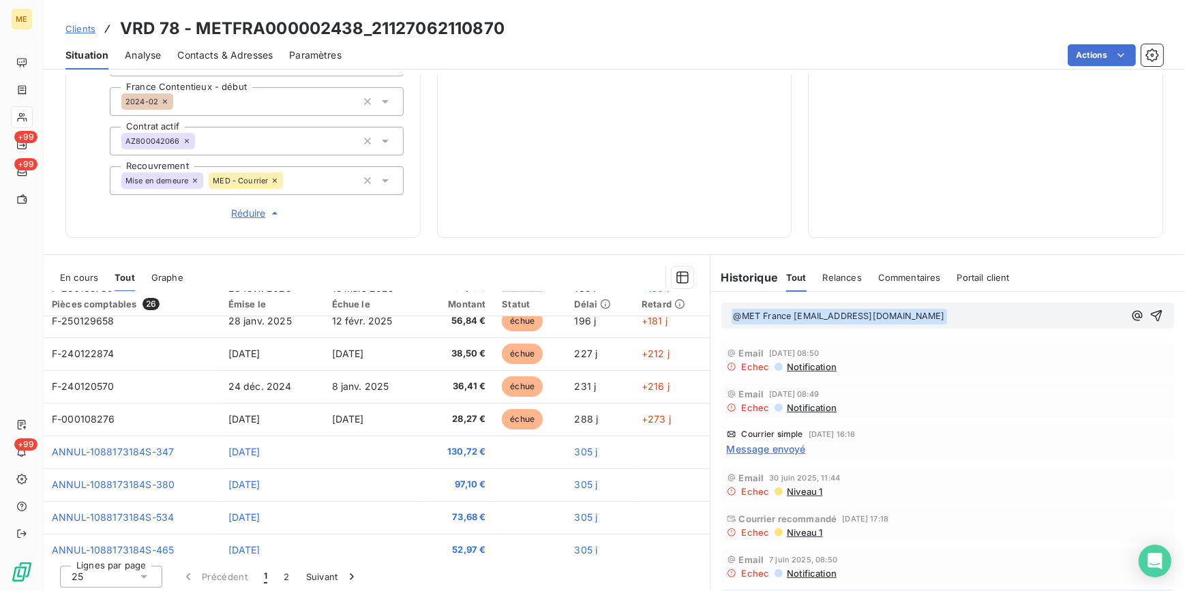
click at [976, 320] on p "﻿ @ MET France met-france@recouvrement.met.com ﻿ ﻿" at bounding box center [927, 316] width 393 height 16
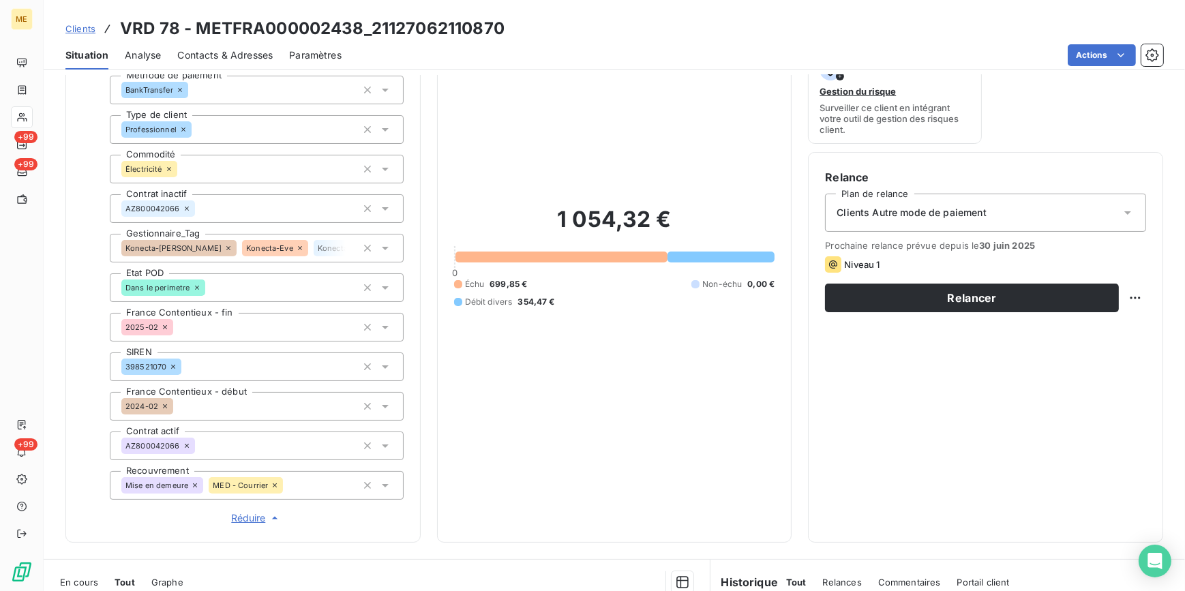
scroll to position [61, 0]
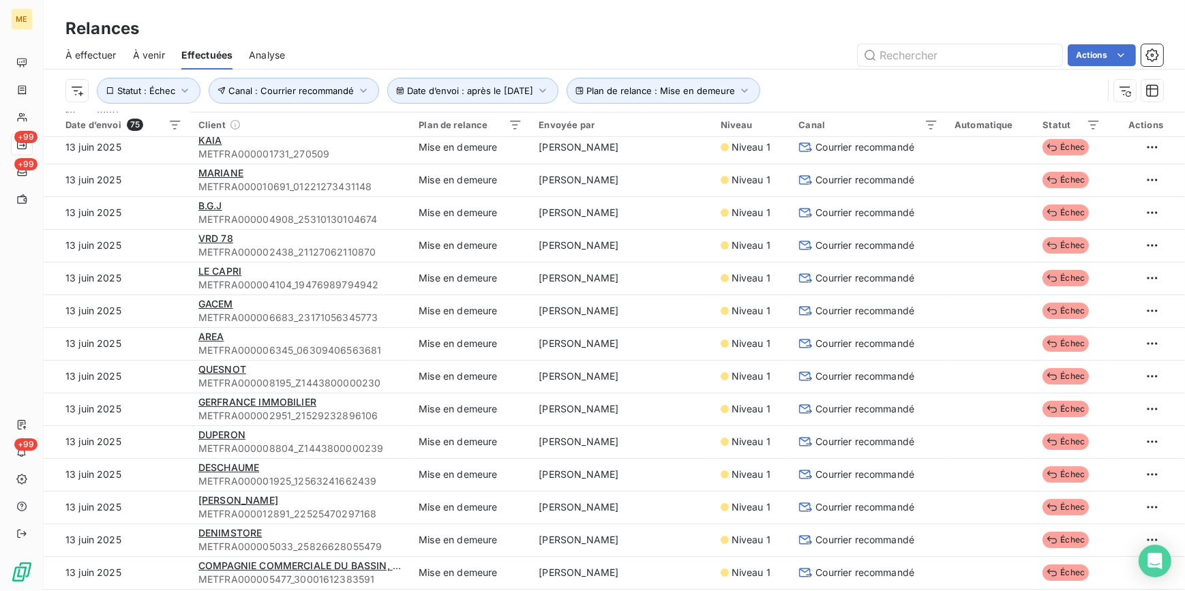
scroll to position [496, 0]
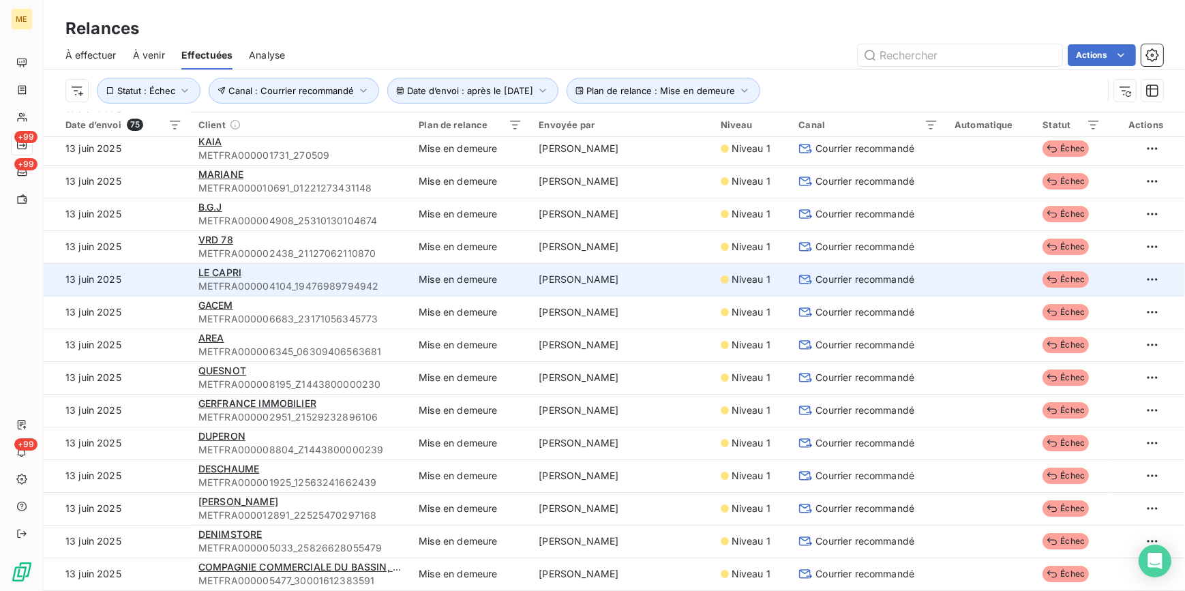
click at [302, 280] on span "METFRA000004104_19476989794942" at bounding box center [300, 287] width 204 height 14
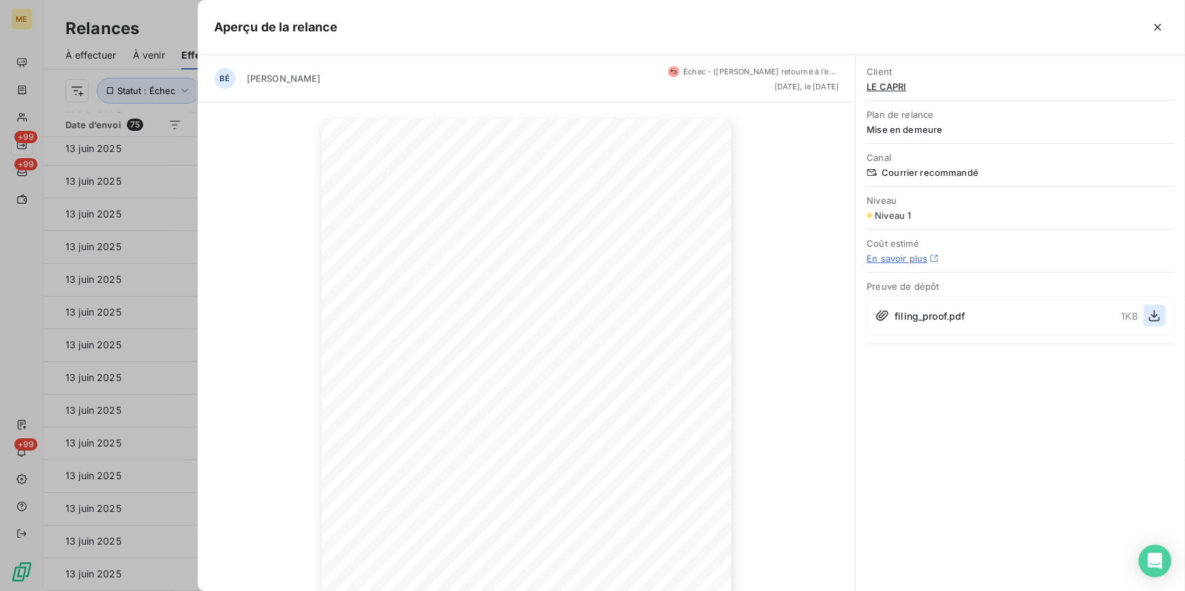
click at [1151, 311] on icon "button" at bounding box center [1155, 316] width 14 height 14
click at [140, 272] on div at bounding box center [592, 295] width 1185 height 591
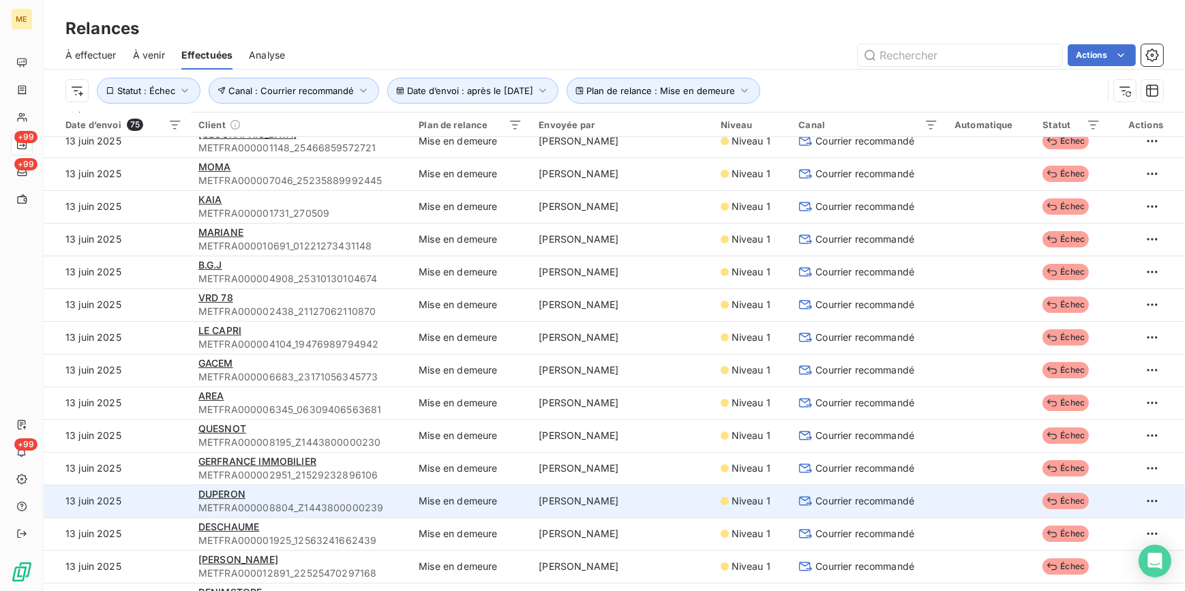
scroll to position [434, 0]
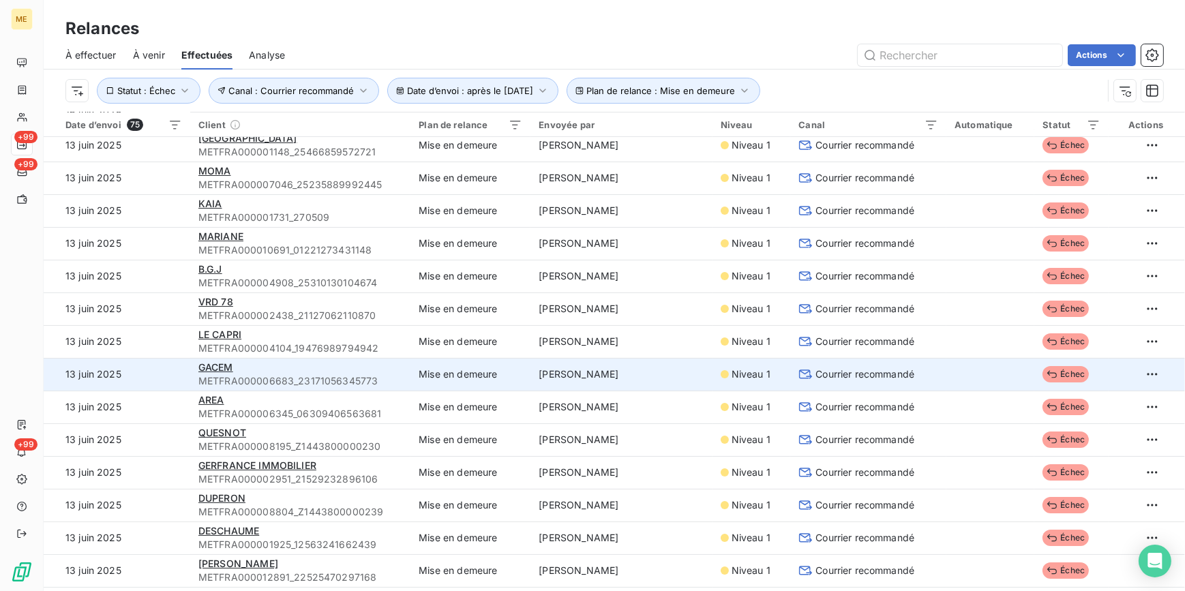
click at [863, 378] on span "Courrier recommandé" at bounding box center [864, 375] width 99 height 14
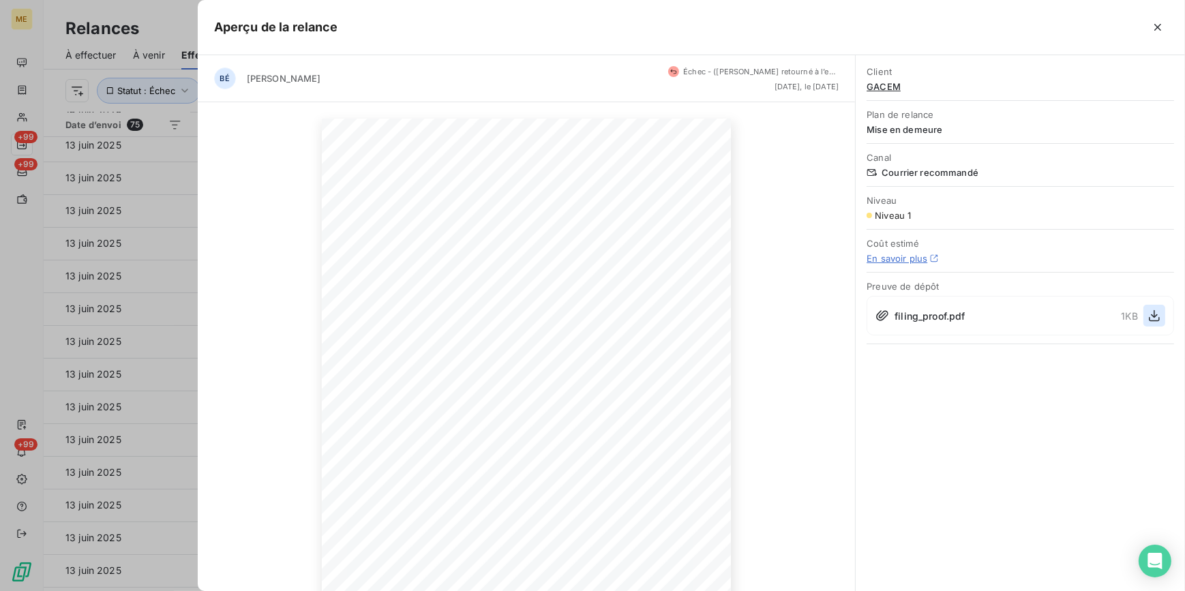
click at [1159, 320] on icon "button" at bounding box center [1155, 316] width 14 height 14
click at [169, 301] on div at bounding box center [592, 295] width 1185 height 591
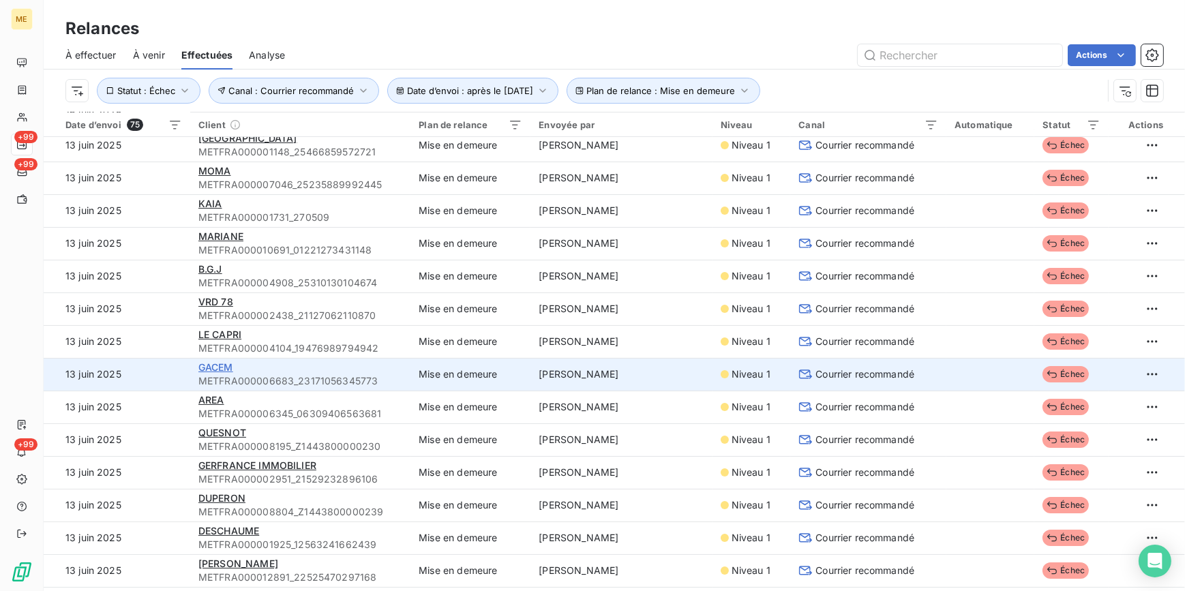
click at [223, 365] on span "GACEM" at bounding box center [215, 367] width 35 height 12
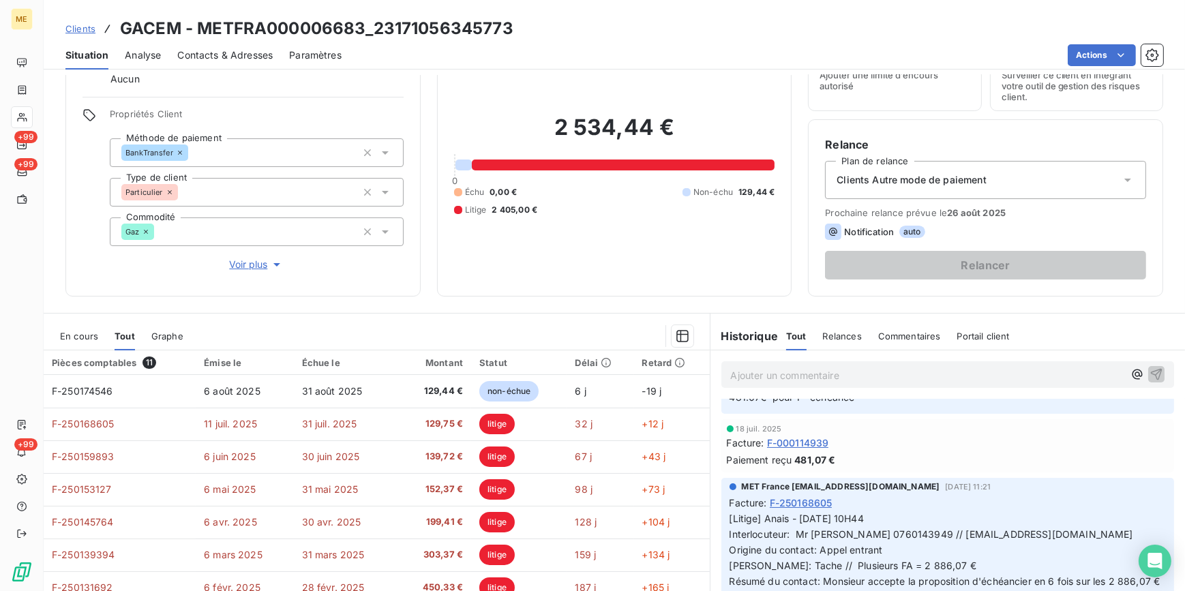
scroll to position [185, 0]
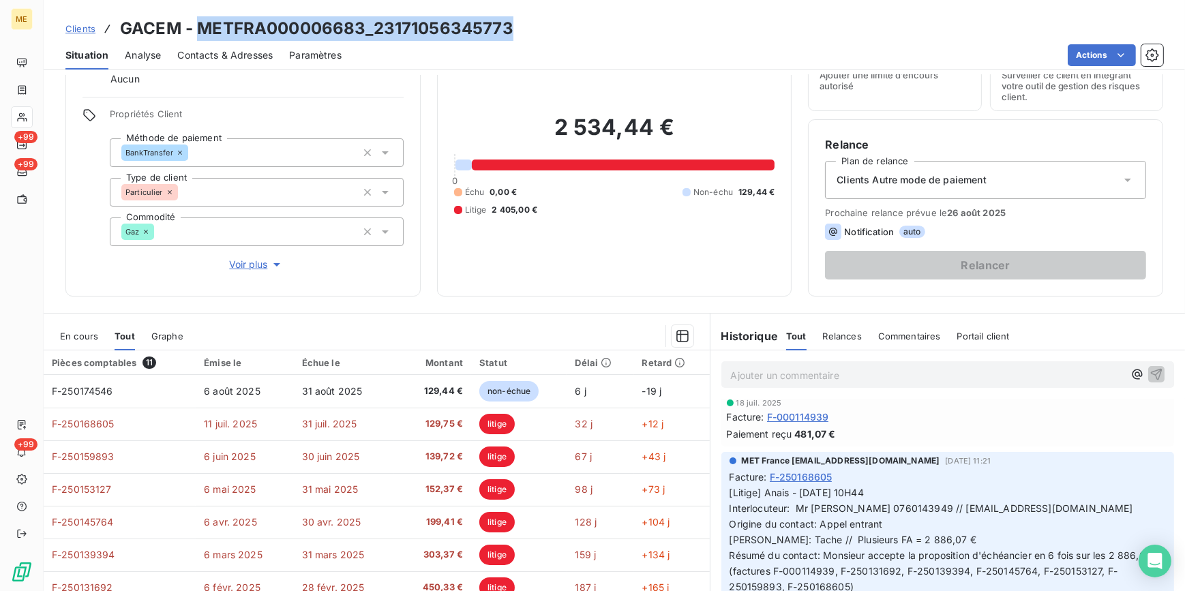
drag, startPoint x: 524, startPoint y: 27, endPoint x: 199, endPoint y: 25, distance: 324.6
click at [199, 25] on div "Clients GACEM - METFRA000006683_23171056345773" at bounding box center [614, 28] width 1141 height 25
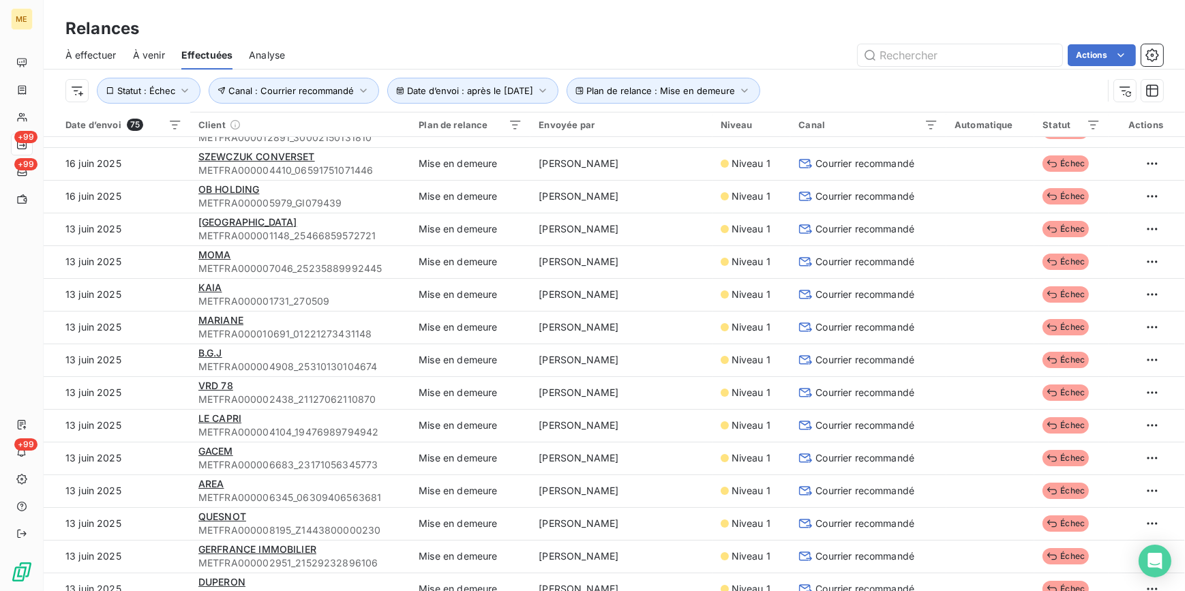
scroll to position [372, 0]
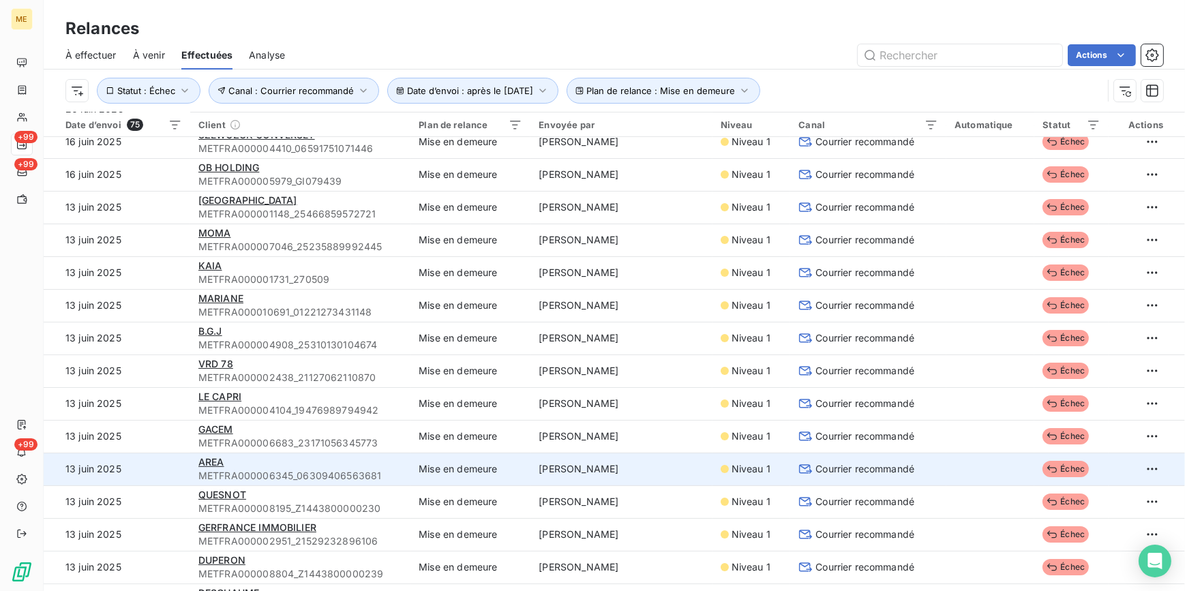
click at [886, 467] on span "Courrier recommandé" at bounding box center [864, 469] width 99 height 14
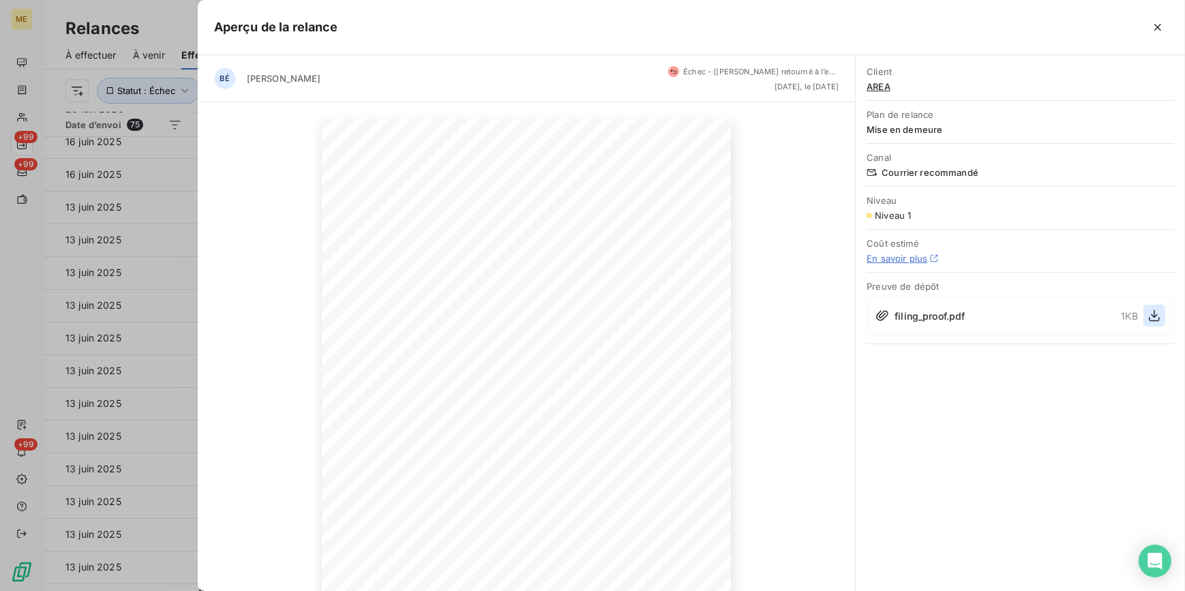
click at [1151, 314] on icon "button" at bounding box center [1155, 316] width 14 height 14
click at [165, 222] on div at bounding box center [592, 295] width 1185 height 591
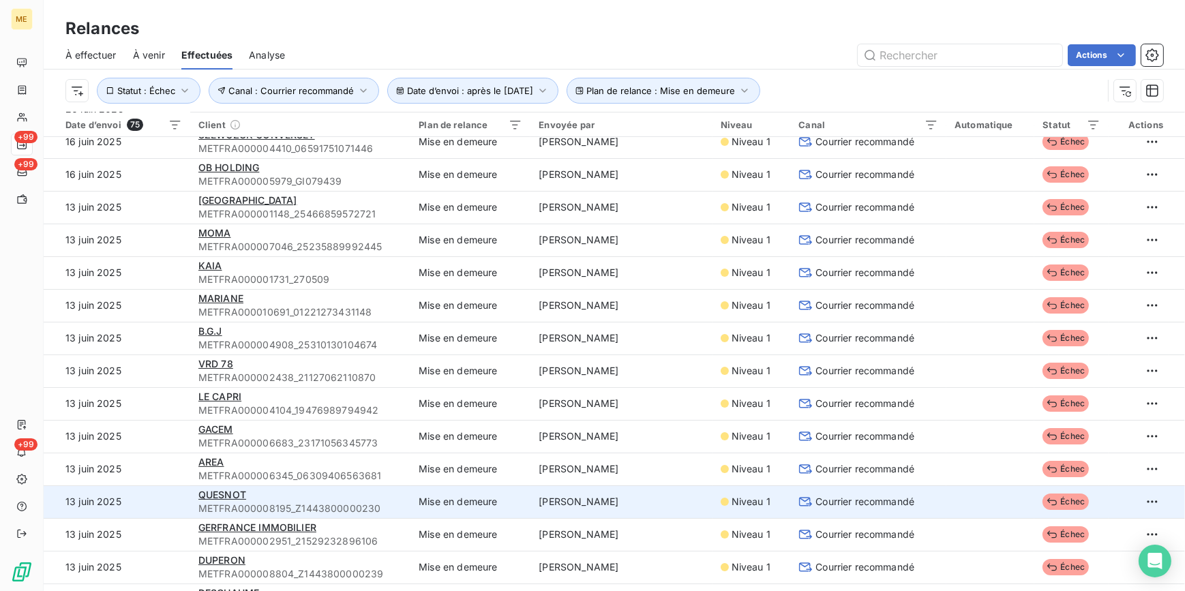
click at [859, 512] on td "Courrier recommandé" at bounding box center [868, 501] width 156 height 33
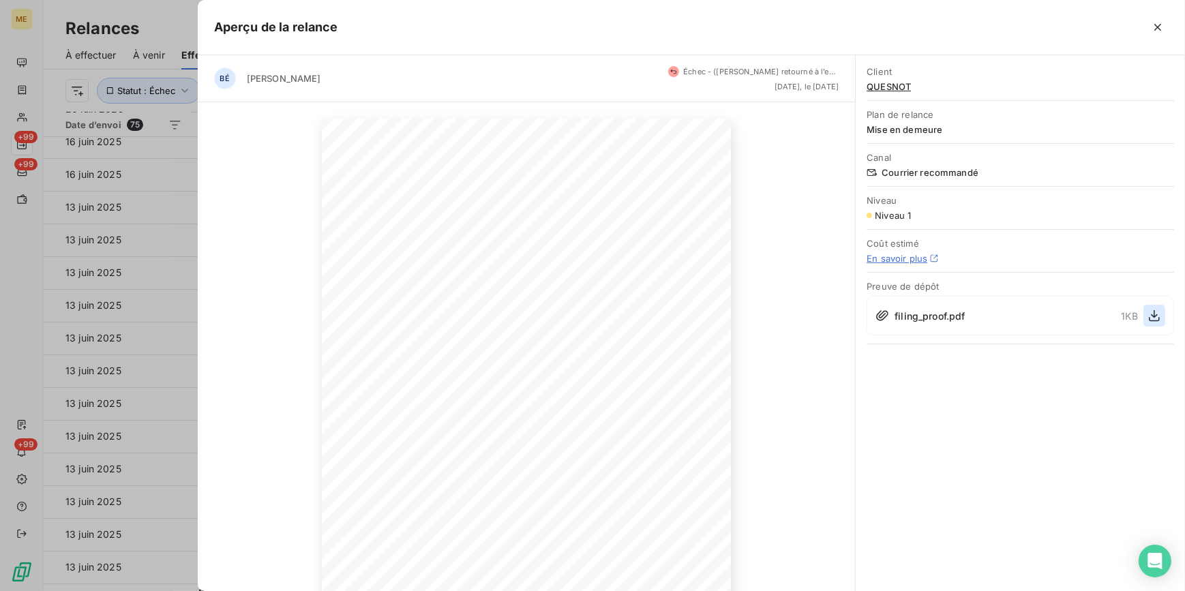
click at [1160, 322] on button "button" at bounding box center [1154, 316] width 22 height 22
click at [171, 341] on div at bounding box center [592, 295] width 1185 height 591
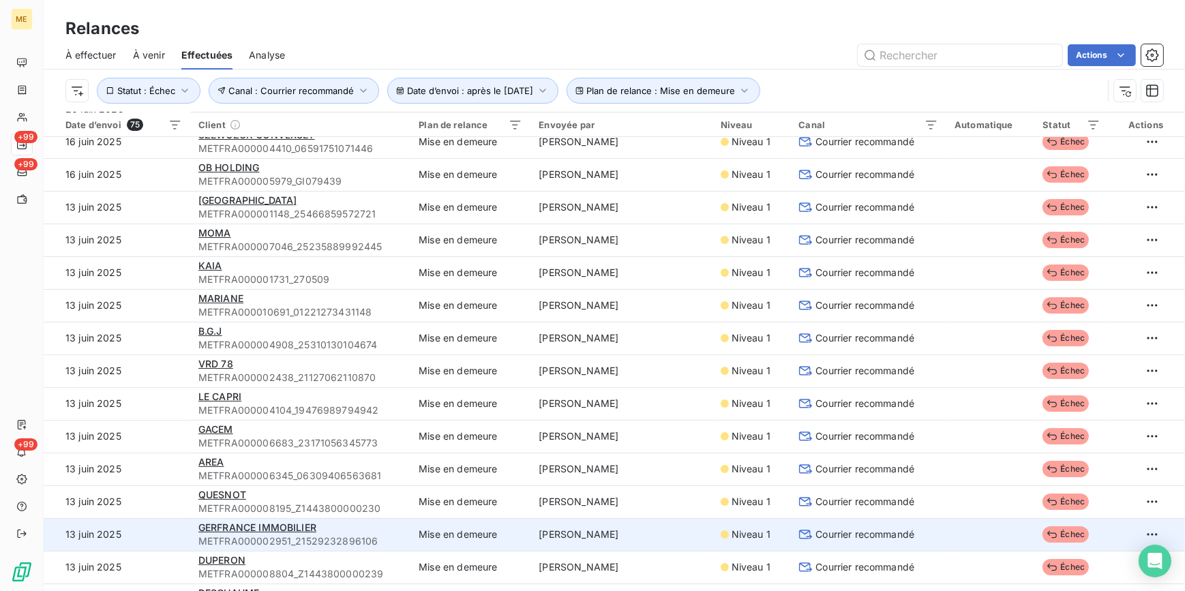
click at [910, 533] on div "Courrier recommandé" at bounding box center [868, 535] width 140 height 14
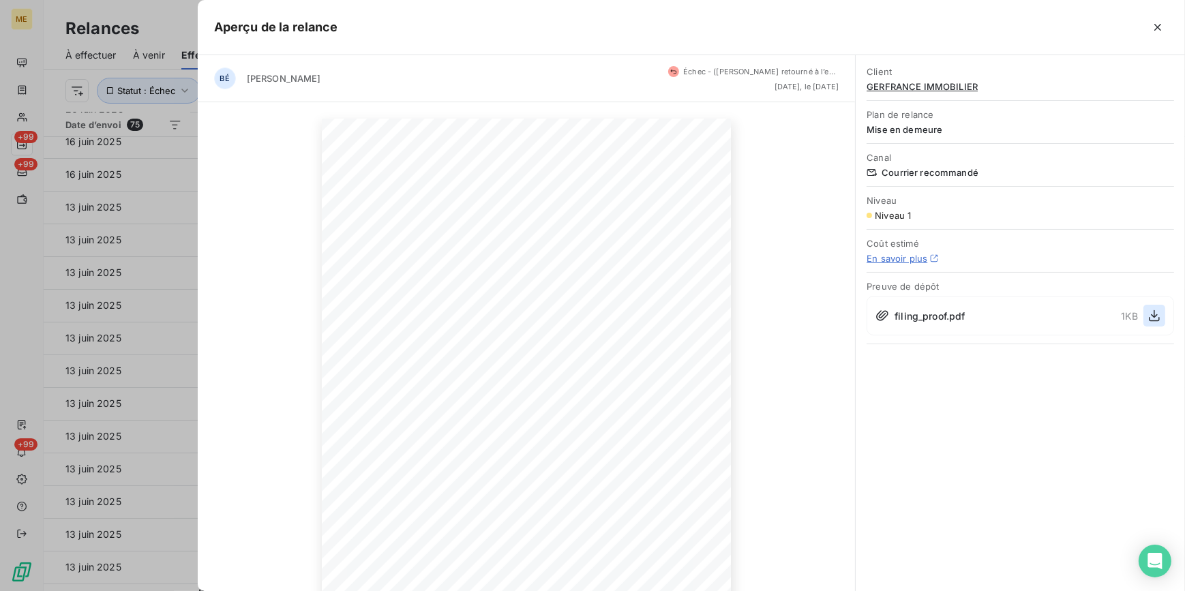
click at [1161, 315] on button "button" at bounding box center [1154, 316] width 22 height 22
click at [137, 376] on div at bounding box center [592, 295] width 1185 height 591
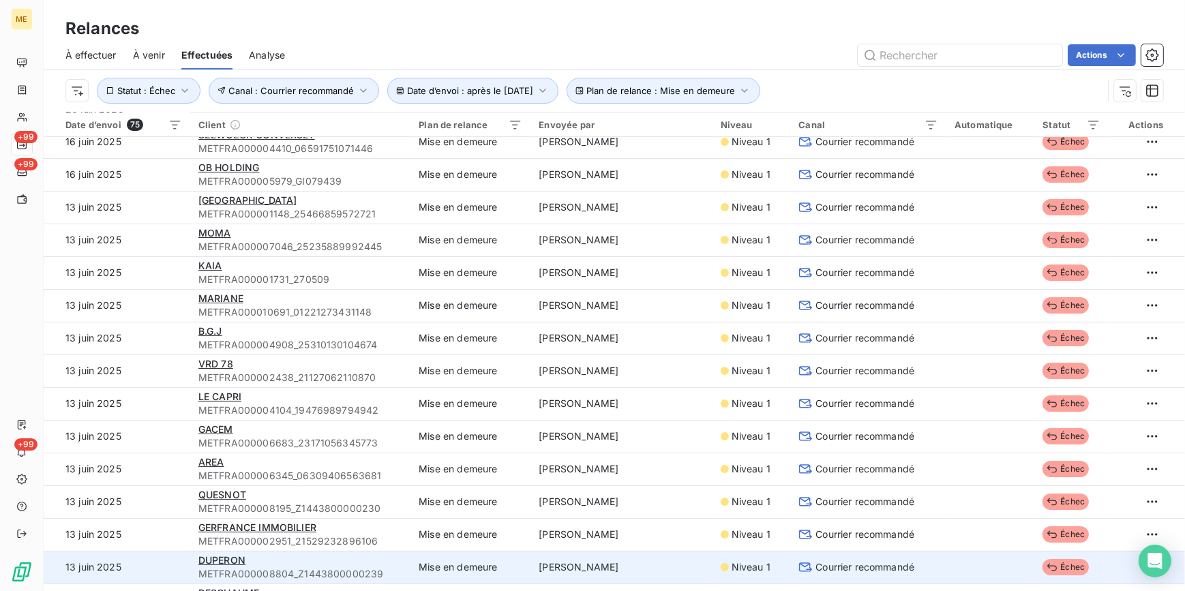
click at [636, 558] on td "[PERSON_NAME]" at bounding box center [620, 567] width 181 height 33
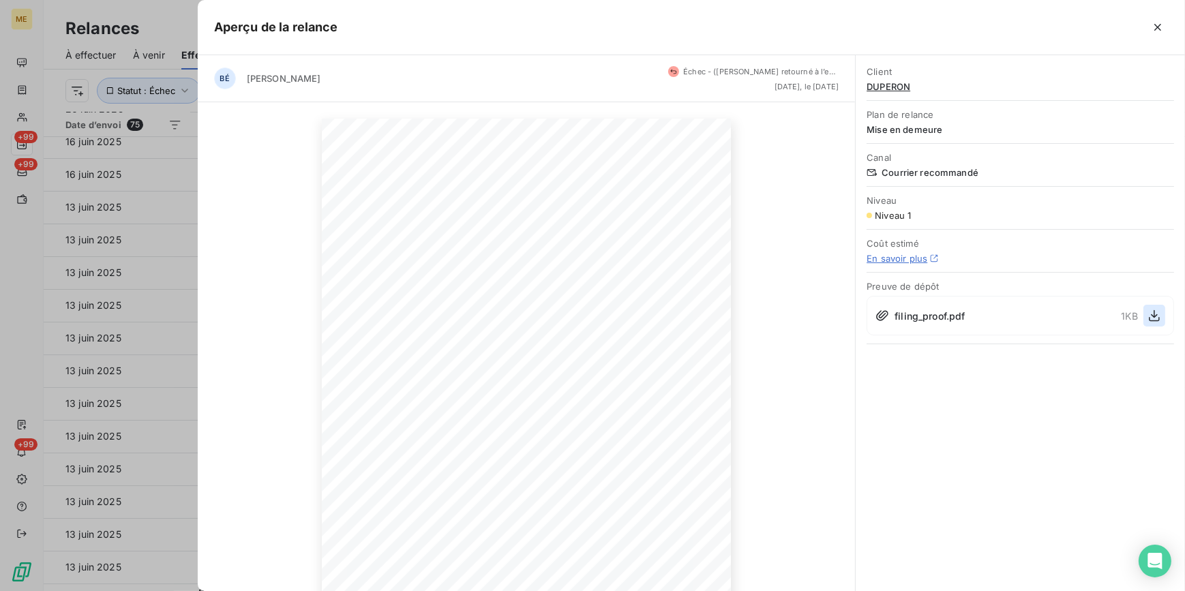
click at [1151, 319] on icon "button" at bounding box center [1155, 316] width 14 height 14
click at [216, 288] on div "1 sur 3" at bounding box center [527, 408] width 658 height 612
click at [166, 294] on div at bounding box center [592, 295] width 1185 height 591
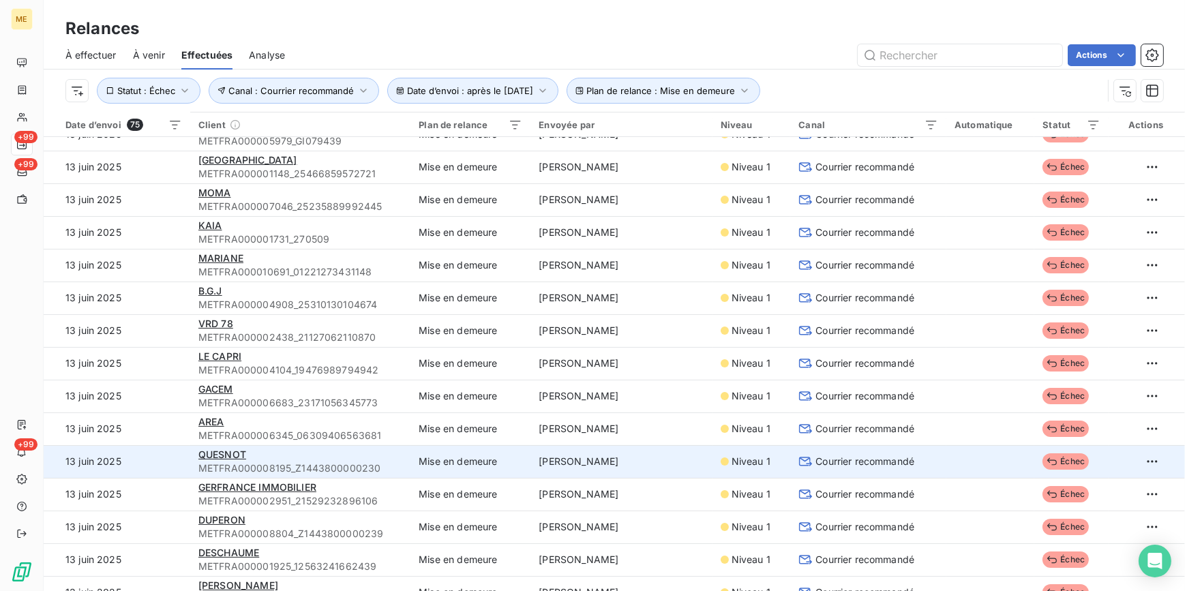
scroll to position [434, 0]
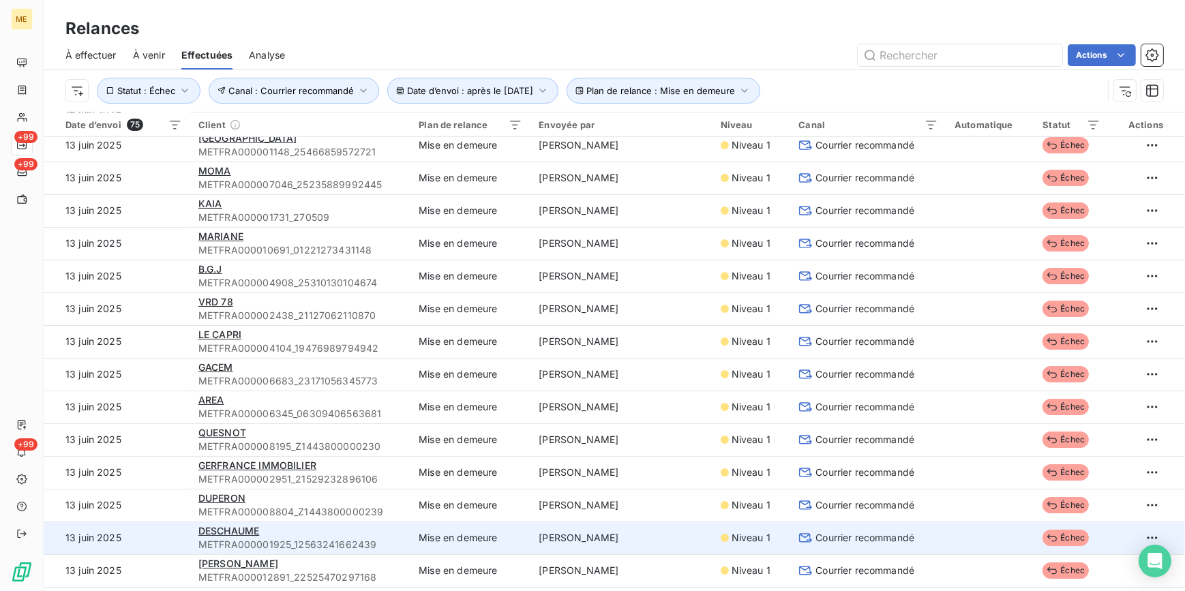
click at [320, 528] on div "DESCHAUME" at bounding box center [300, 531] width 204 height 14
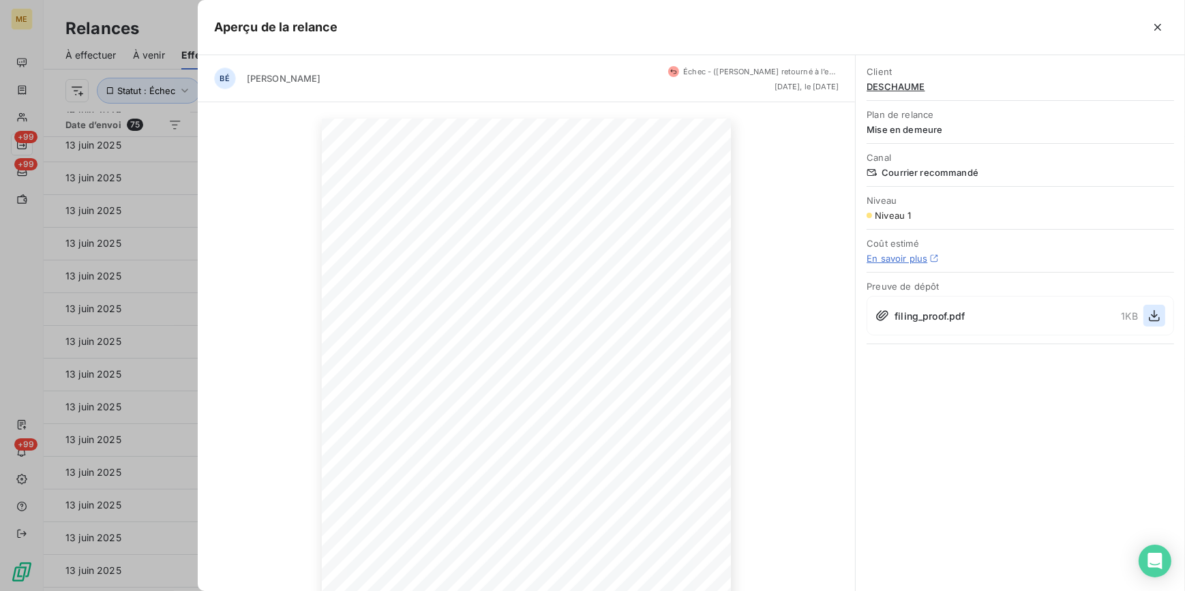
click at [1145, 309] on button "button" at bounding box center [1154, 316] width 22 height 22
drag, startPoint x: 158, startPoint y: 445, endPoint x: 167, endPoint y: 451, distance: 10.8
click at [159, 445] on div at bounding box center [592, 295] width 1185 height 591
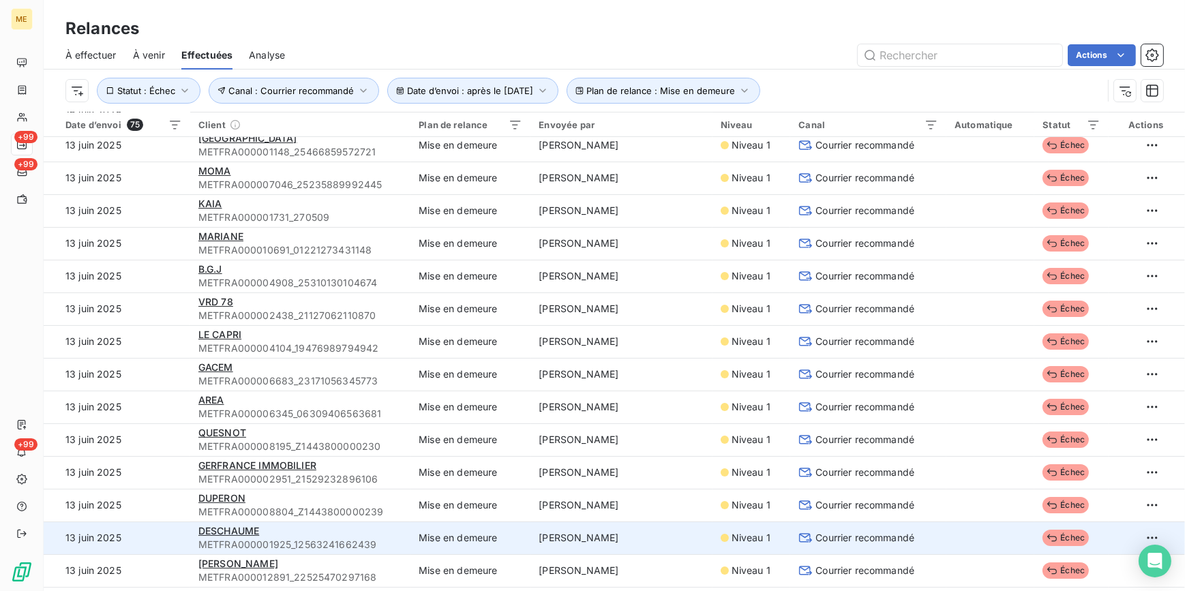
click at [344, 526] on div "DESCHAUME" at bounding box center [300, 531] width 204 height 14
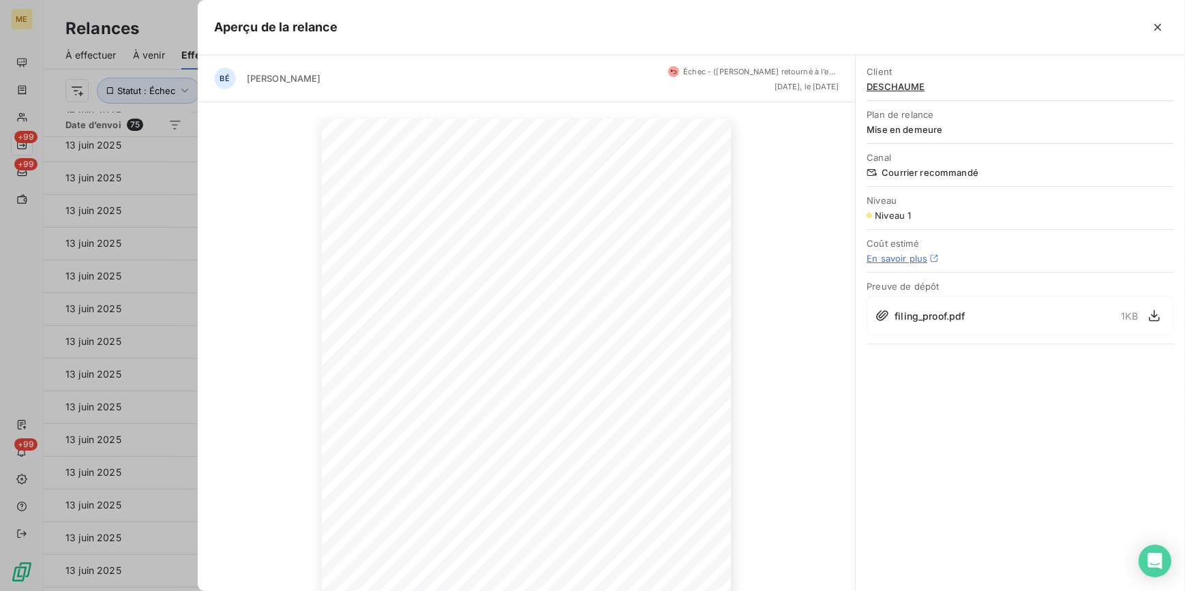
click at [105, 473] on div at bounding box center [592, 295] width 1185 height 591
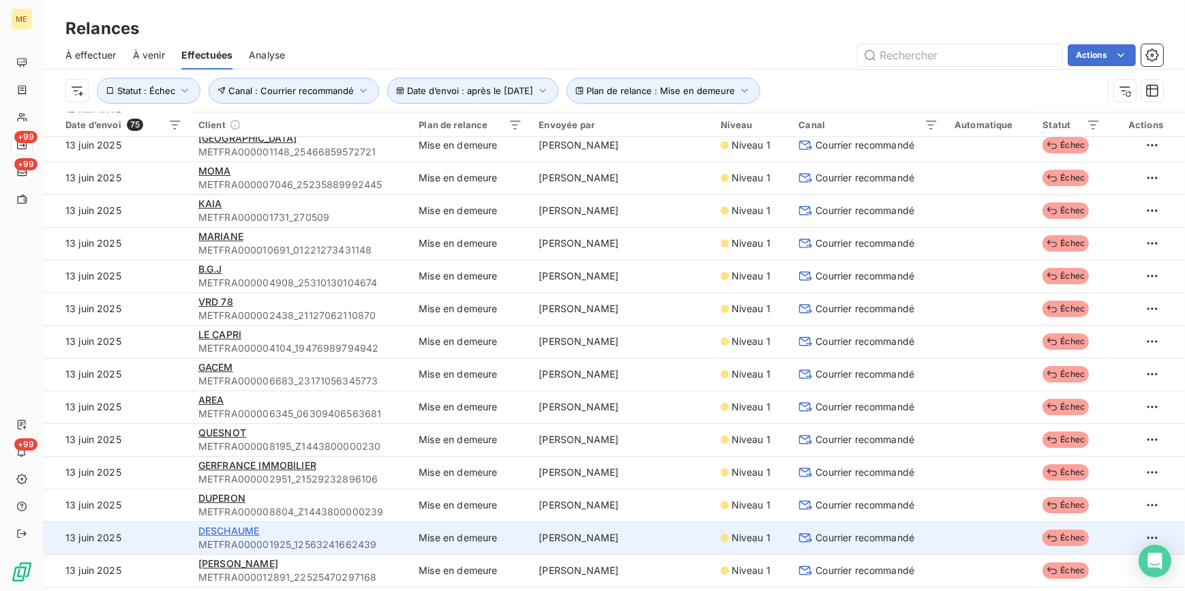
click at [217, 529] on span "DESCHAUME" at bounding box center [228, 531] width 61 height 12
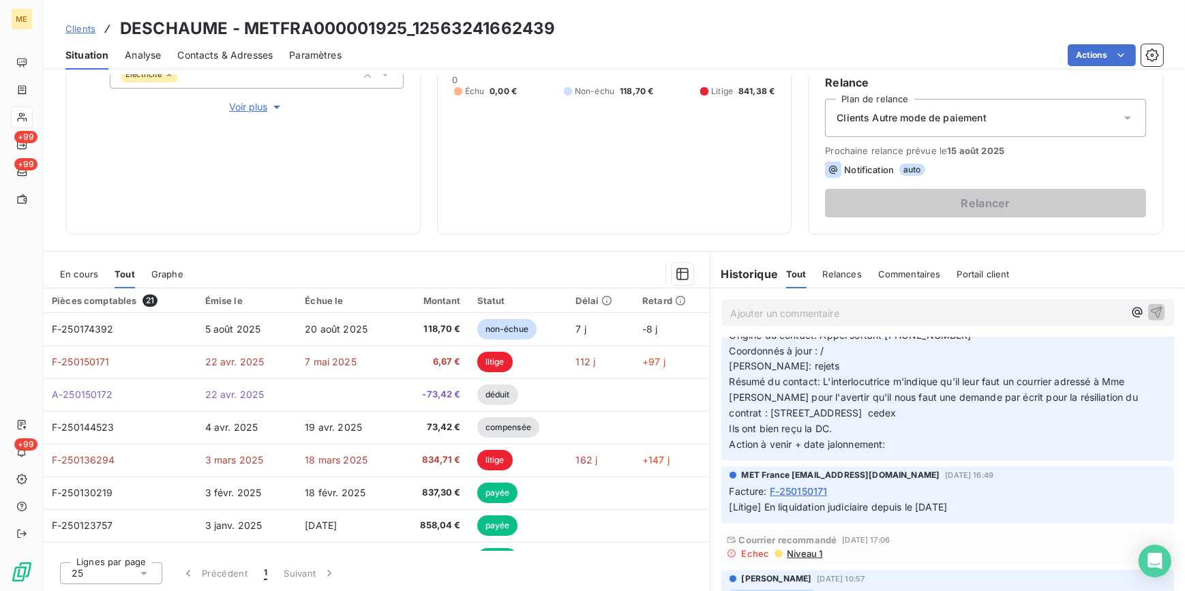
scroll to position [61, 0]
click at [804, 552] on span "Niveau 1" at bounding box center [803, 554] width 37 height 11
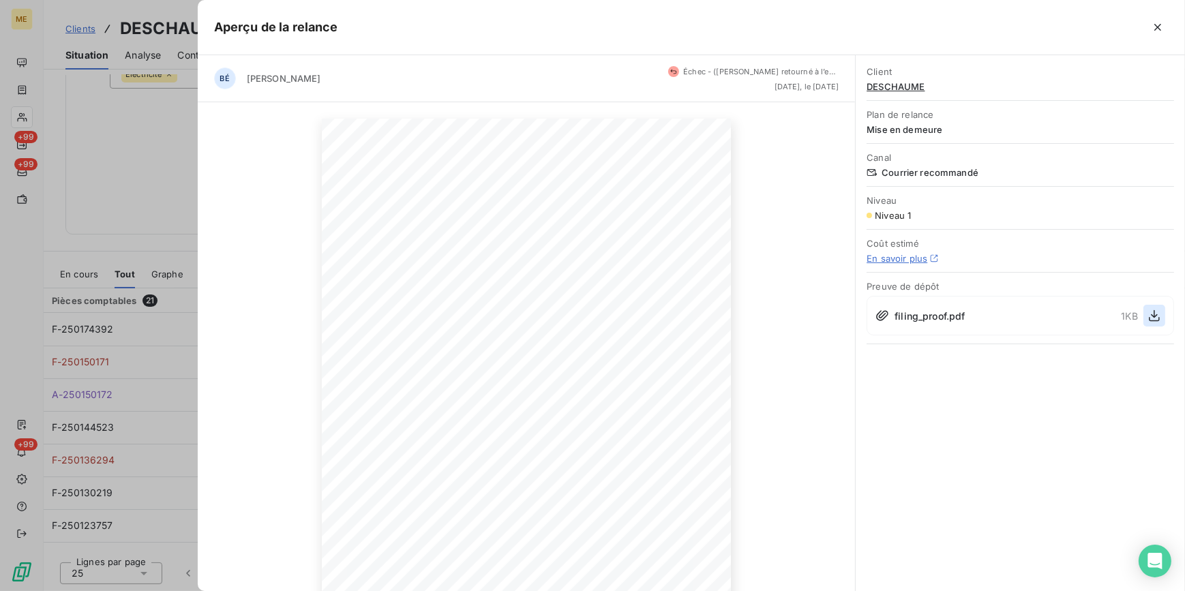
click at [1152, 323] on button "button" at bounding box center [1154, 316] width 22 height 22
click at [185, 115] on div at bounding box center [592, 295] width 1185 height 591
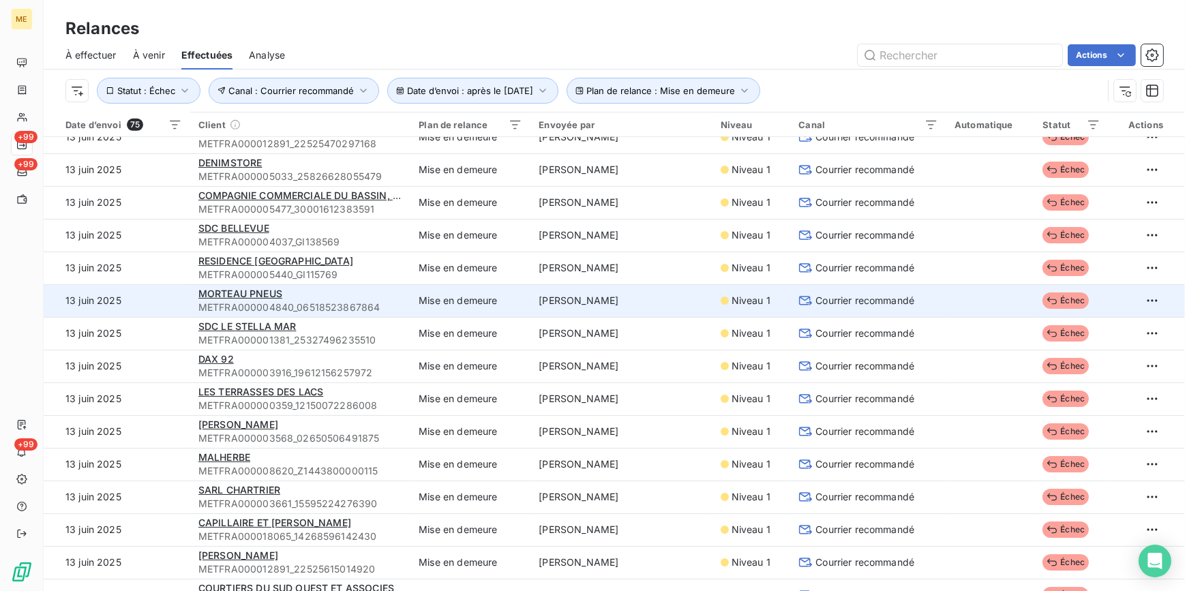
scroll to position [805, 0]
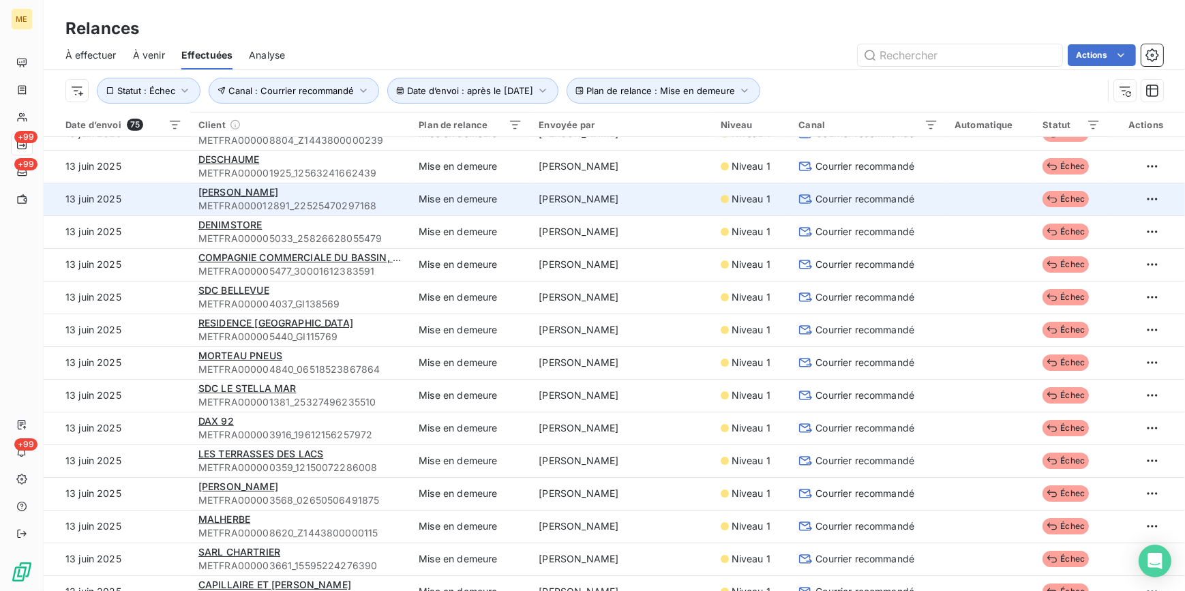
click at [503, 202] on td "Mise en demeure" at bounding box center [470, 199] width 120 height 33
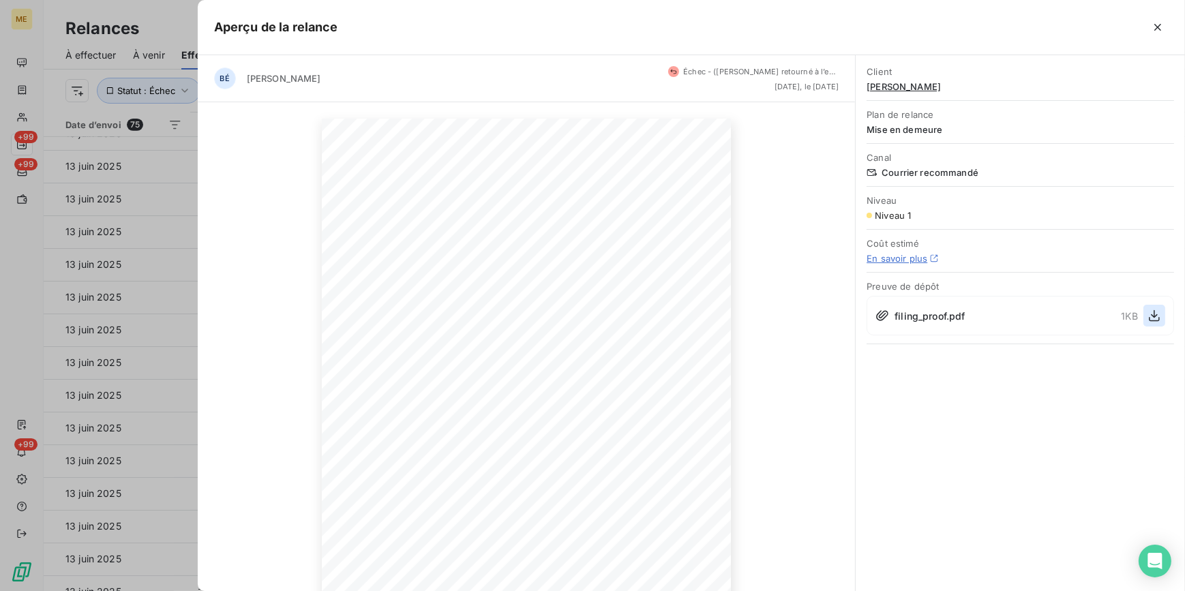
click at [1151, 313] on icon "button" at bounding box center [1155, 316] width 14 height 14
click at [120, 201] on div at bounding box center [592, 295] width 1185 height 591
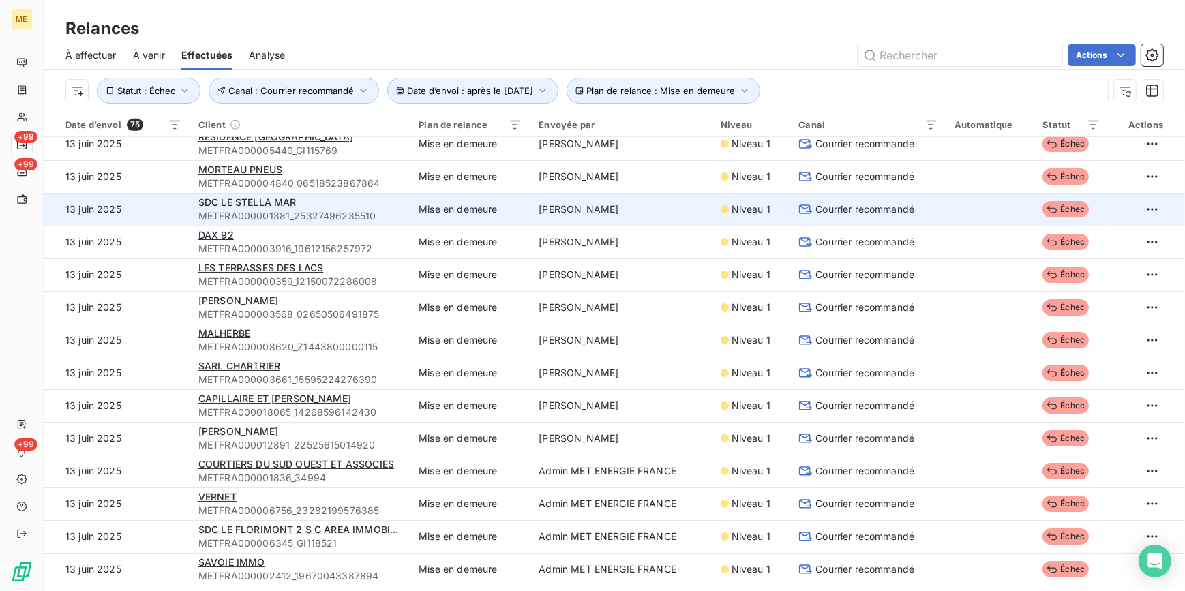
scroll to position [867, 0]
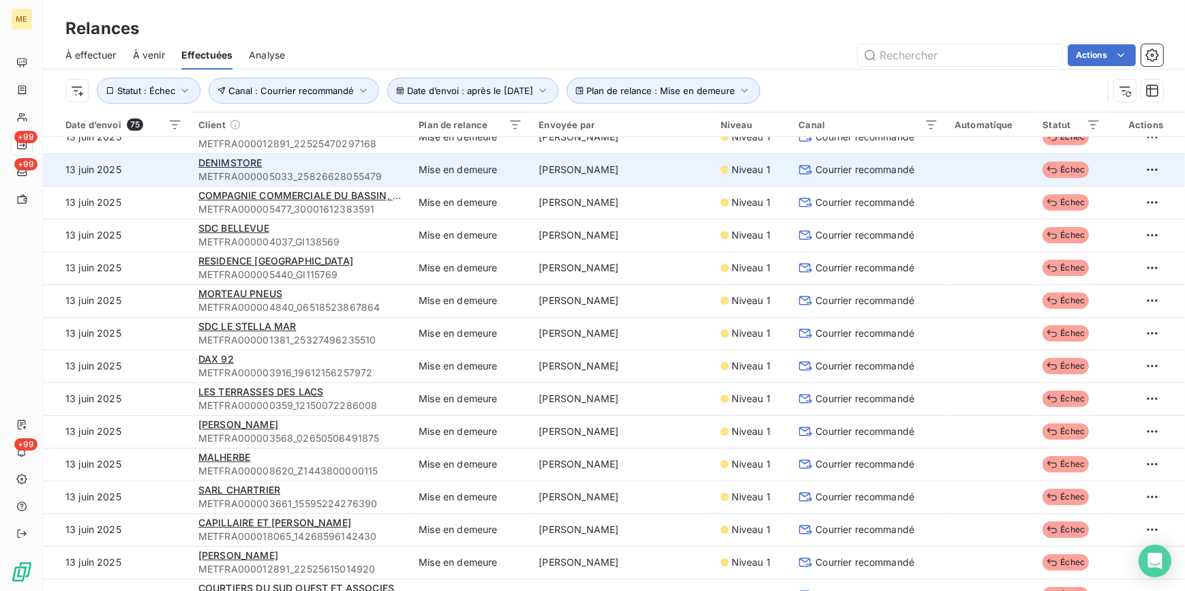
click at [344, 160] on div "DENIMSTORE" at bounding box center [300, 163] width 204 height 14
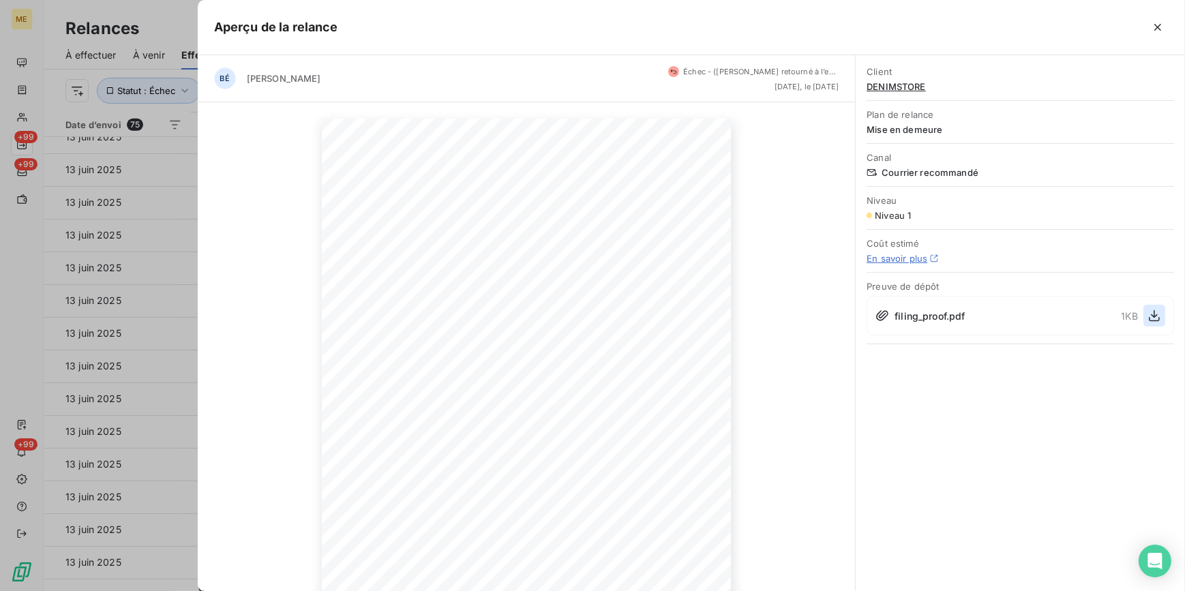
click at [1150, 319] on icon "button" at bounding box center [1155, 316] width 14 height 14
click at [166, 318] on div at bounding box center [592, 295] width 1185 height 591
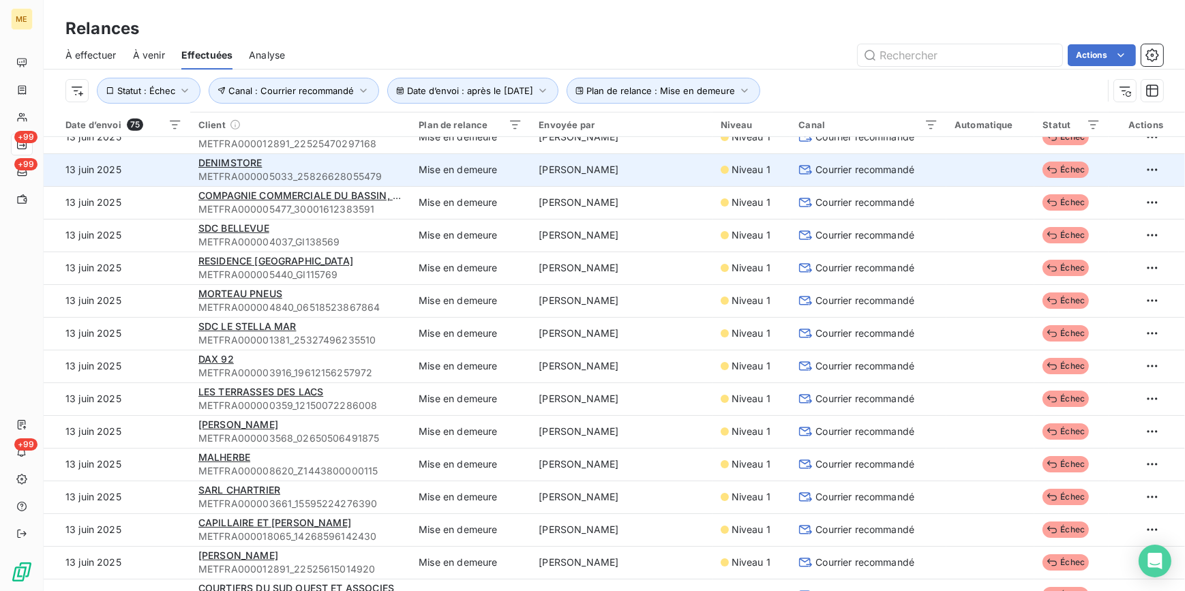
click at [248, 156] on div "DENIMSTORE" at bounding box center [300, 163] width 204 height 14
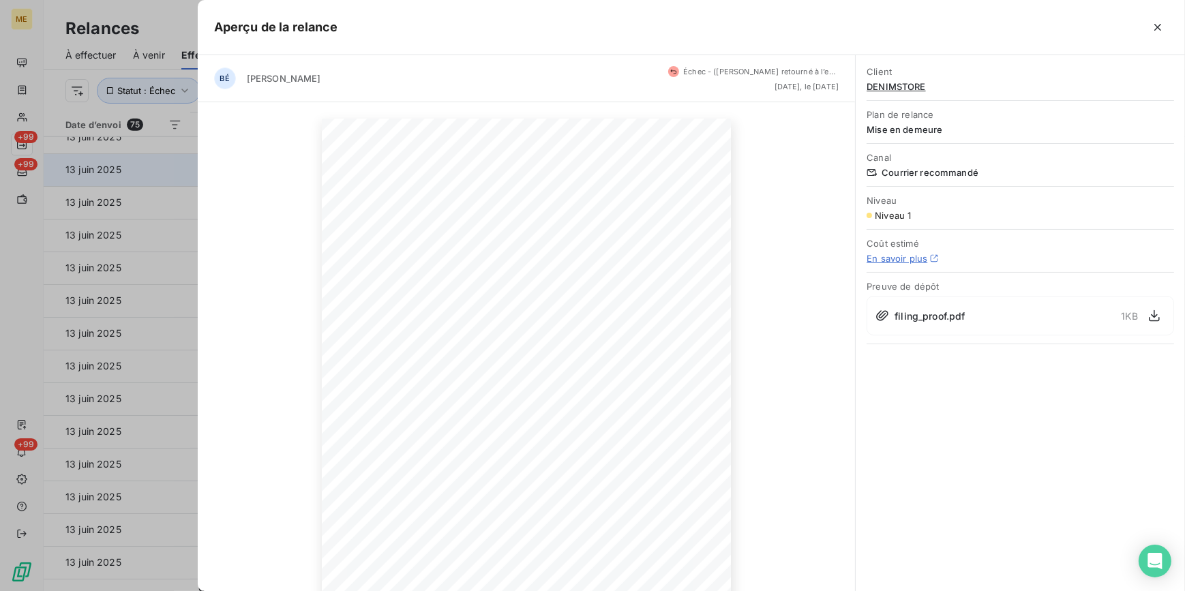
click at [248, 155] on div "[DATE] Objet : [MET ENERGIE FRANCE] Retard de paiement - Mise en demeure avant …" at bounding box center [527, 408] width 658 height 612
drag, startPoint x: 106, startPoint y: 179, endPoint x: 117, endPoint y: 175, distance: 11.9
click at [107, 179] on div at bounding box center [592, 295] width 1185 height 591
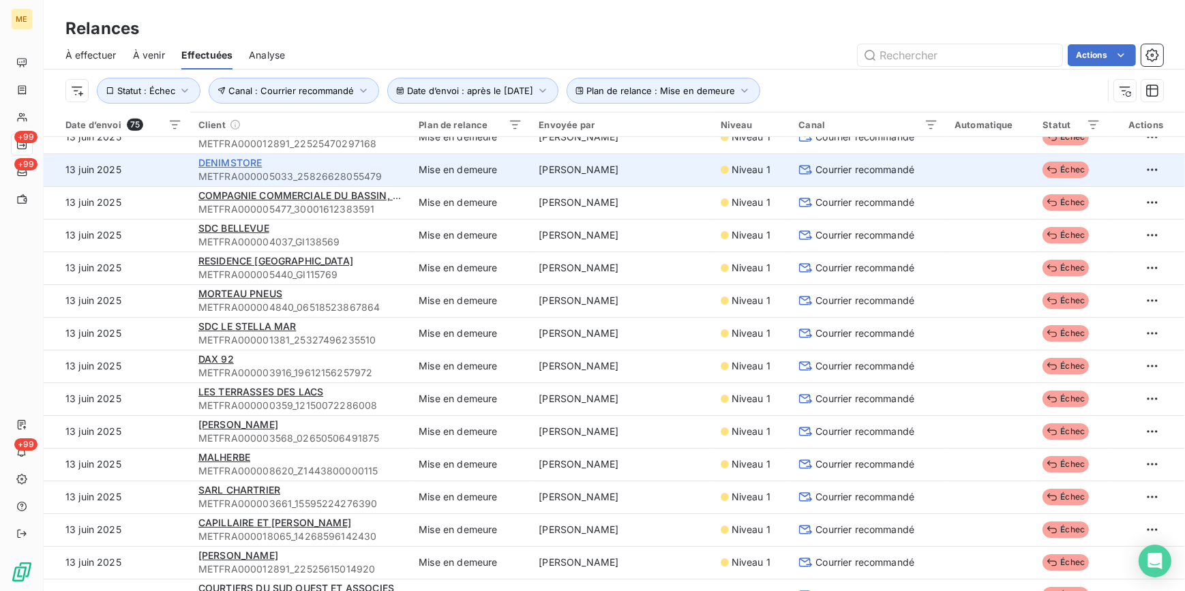
click at [222, 165] on span "DENIMSTORE" at bounding box center [230, 163] width 64 height 12
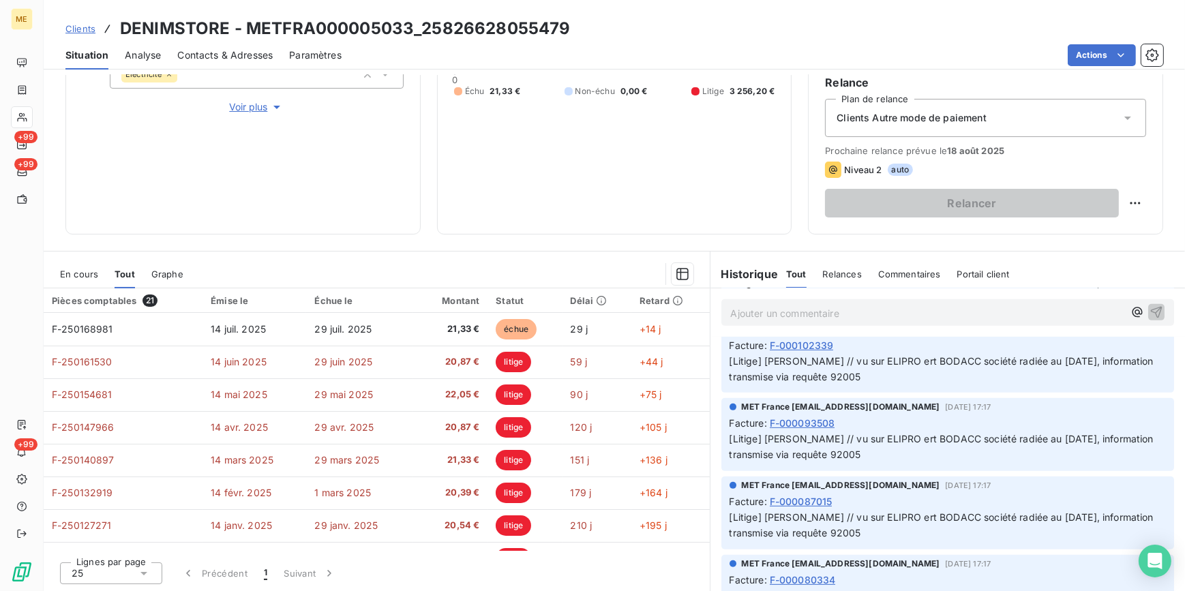
scroll to position [496, 0]
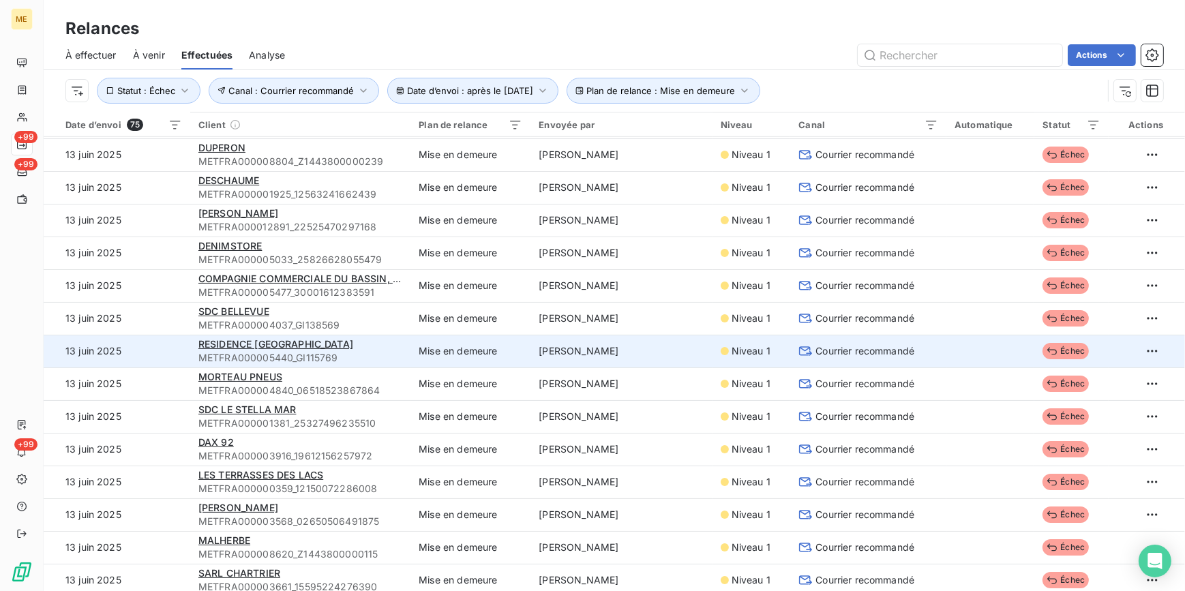
scroll to position [805, 0]
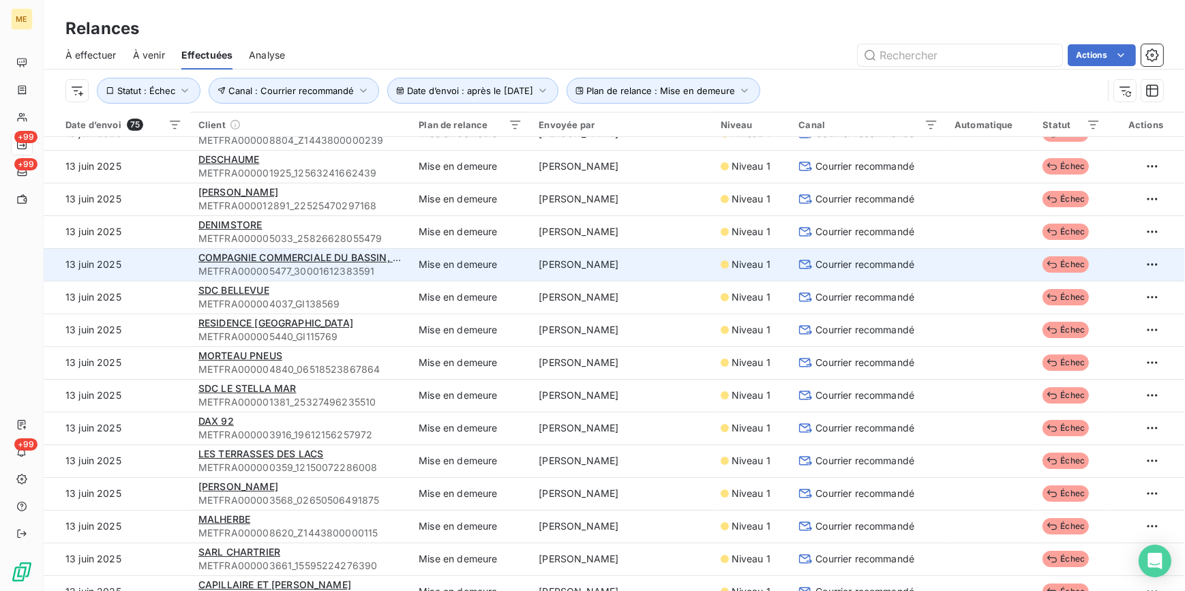
click at [554, 276] on td "[PERSON_NAME]" at bounding box center [620, 264] width 181 height 33
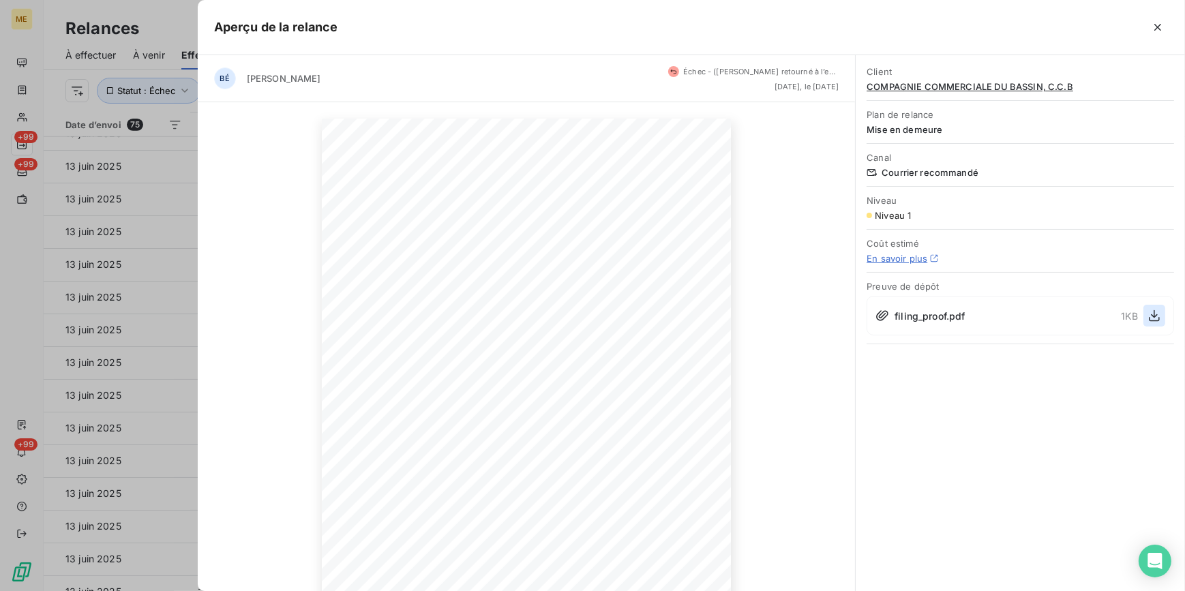
click at [1158, 314] on icon "button" at bounding box center [1155, 316] width 14 height 14
click at [198, 168] on div "[DATE] Objet : [MET ENERGIE FRANCE] Retard de paiement - Mise en demeure avant …" at bounding box center [527, 408] width 658 height 612
click at [105, 205] on div at bounding box center [592, 295] width 1185 height 591
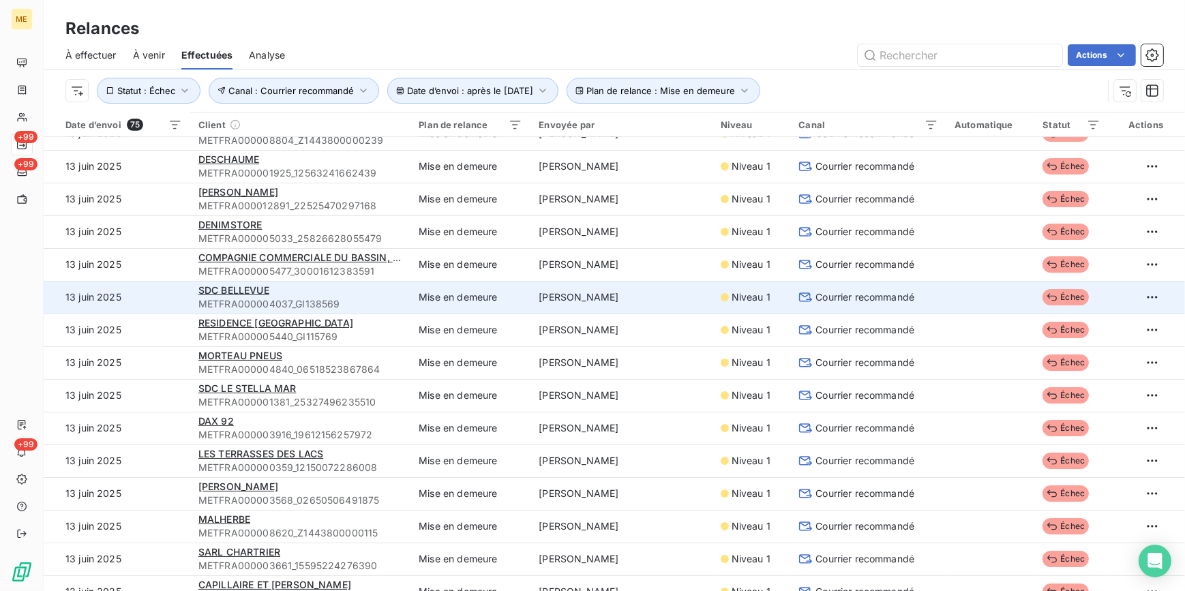
click at [798, 294] on icon at bounding box center [805, 297] width 14 height 14
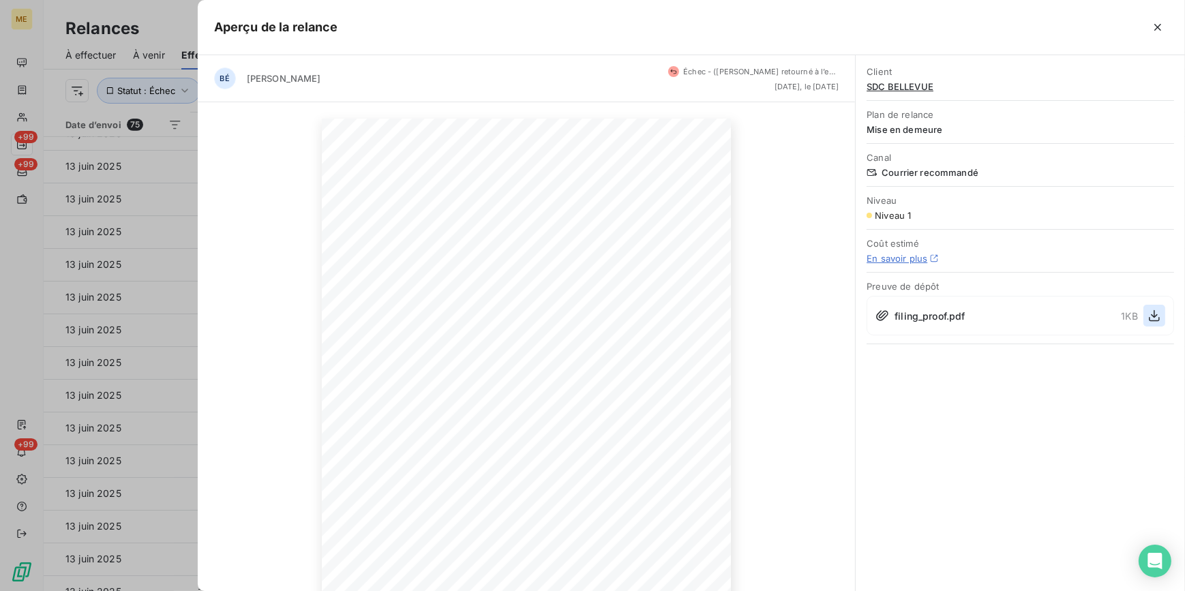
click at [1151, 306] on button "button" at bounding box center [1154, 316] width 22 height 22
click at [81, 383] on div at bounding box center [592, 295] width 1185 height 591
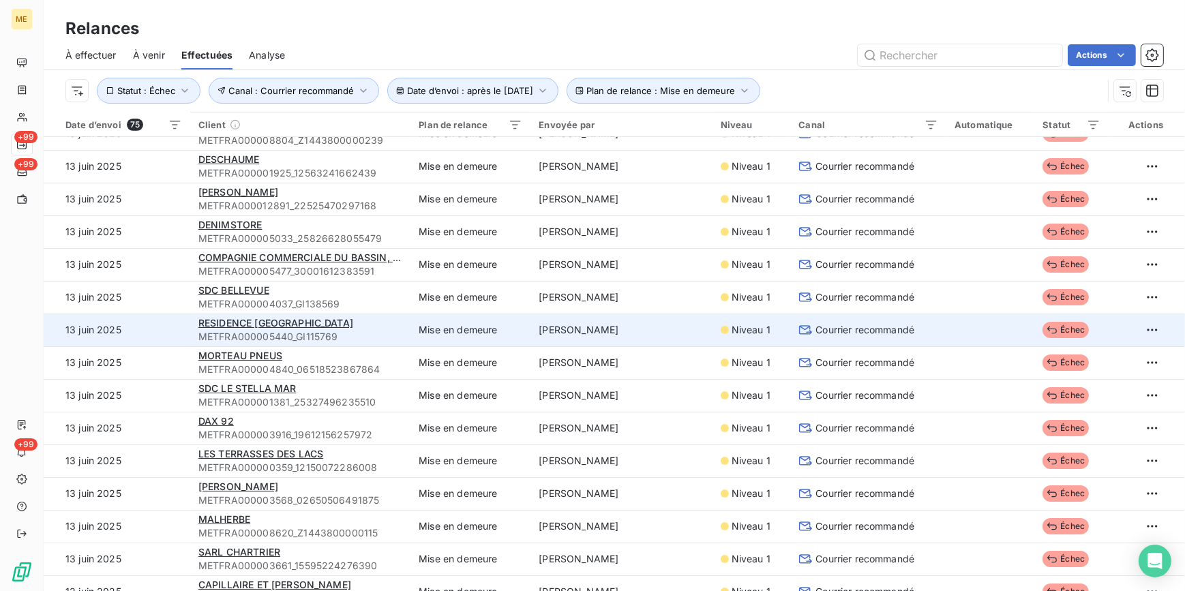
click at [912, 338] on td "Courrier recommandé" at bounding box center [868, 330] width 156 height 33
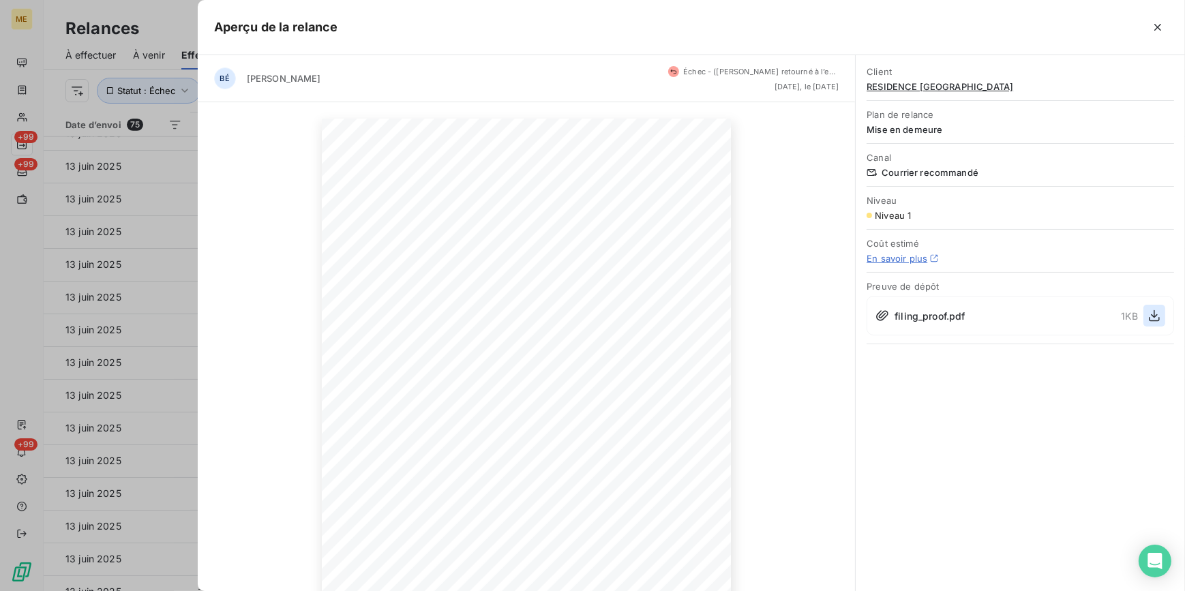
click at [1158, 314] on icon "button" at bounding box center [1155, 316] width 14 height 14
click at [87, 307] on div at bounding box center [592, 295] width 1185 height 591
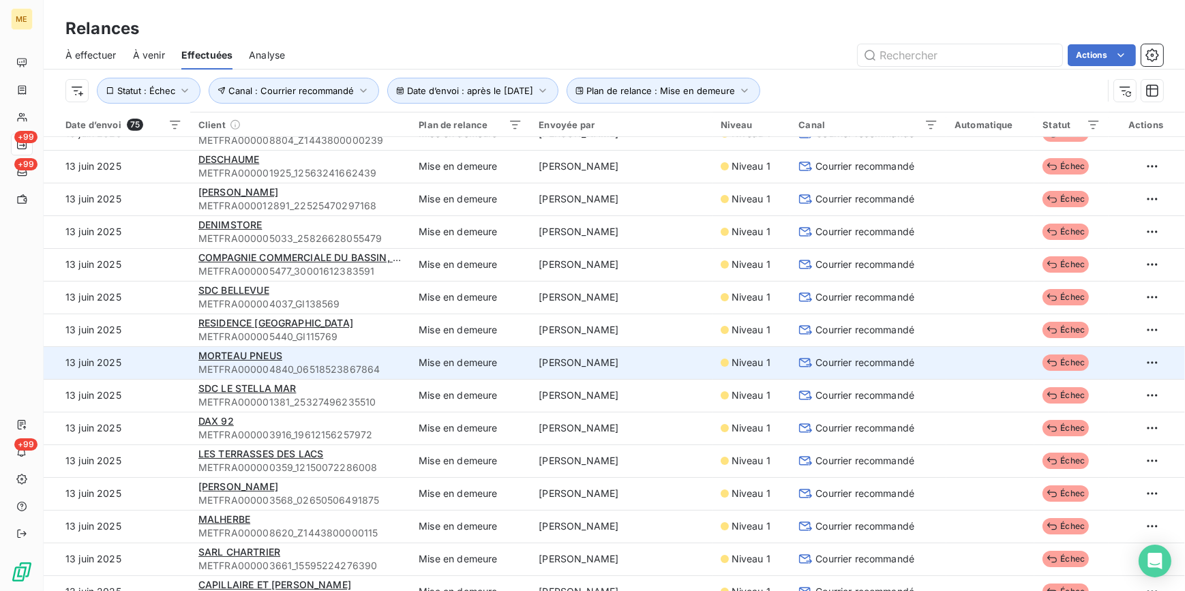
click at [950, 363] on td at bounding box center [990, 362] width 88 height 33
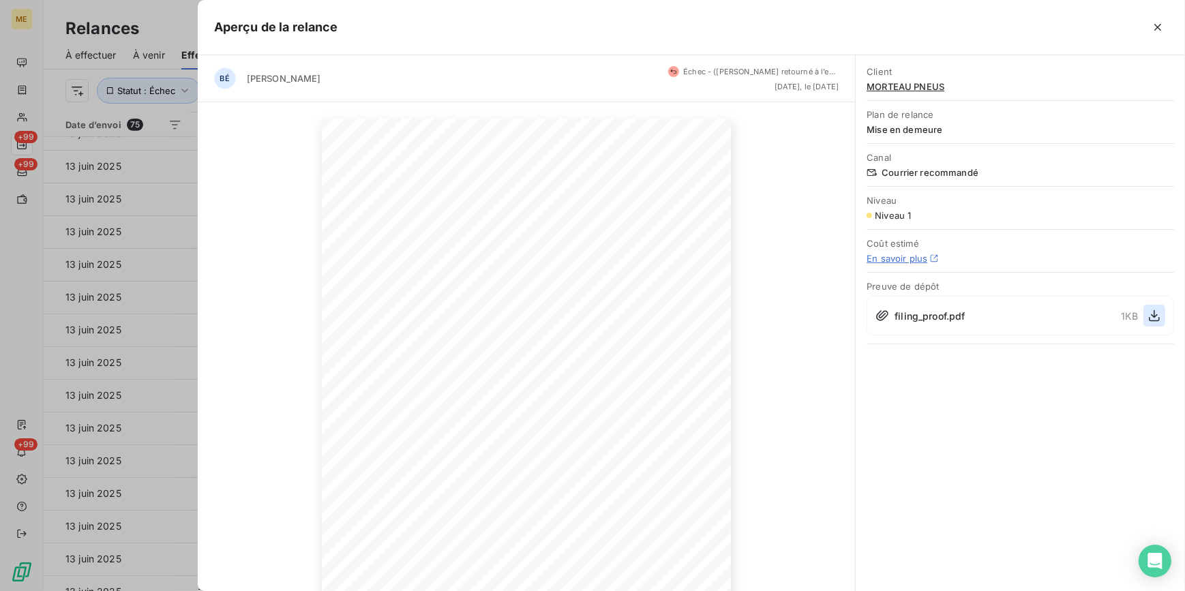
click at [1154, 313] on icon "button" at bounding box center [1154, 316] width 11 height 12
click at [81, 355] on div at bounding box center [592, 295] width 1185 height 591
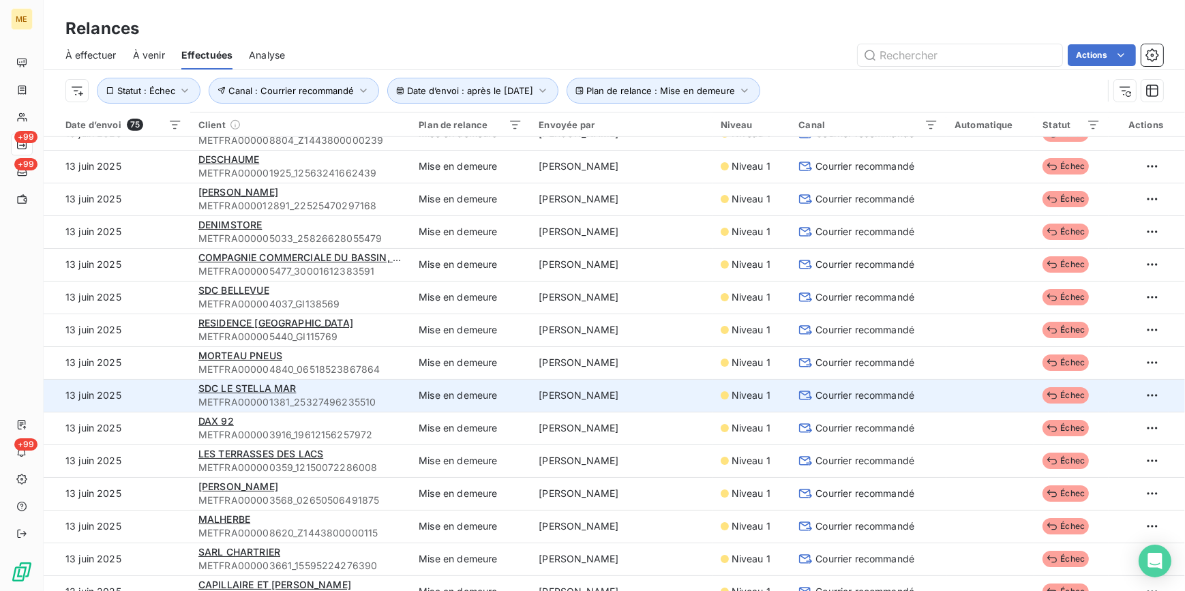
click at [860, 389] on span "Courrier recommandé" at bounding box center [864, 396] width 99 height 14
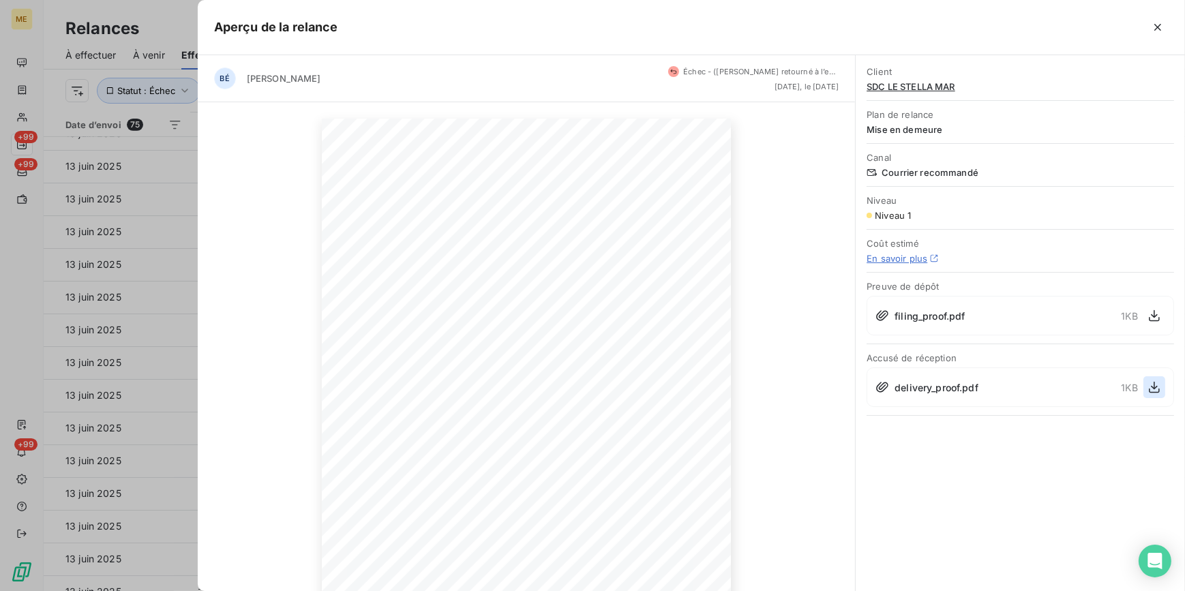
click at [1152, 393] on button "button" at bounding box center [1154, 387] width 22 height 22
click at [149, 353] on div at bounding box center [592, 295] width 1185 height 591
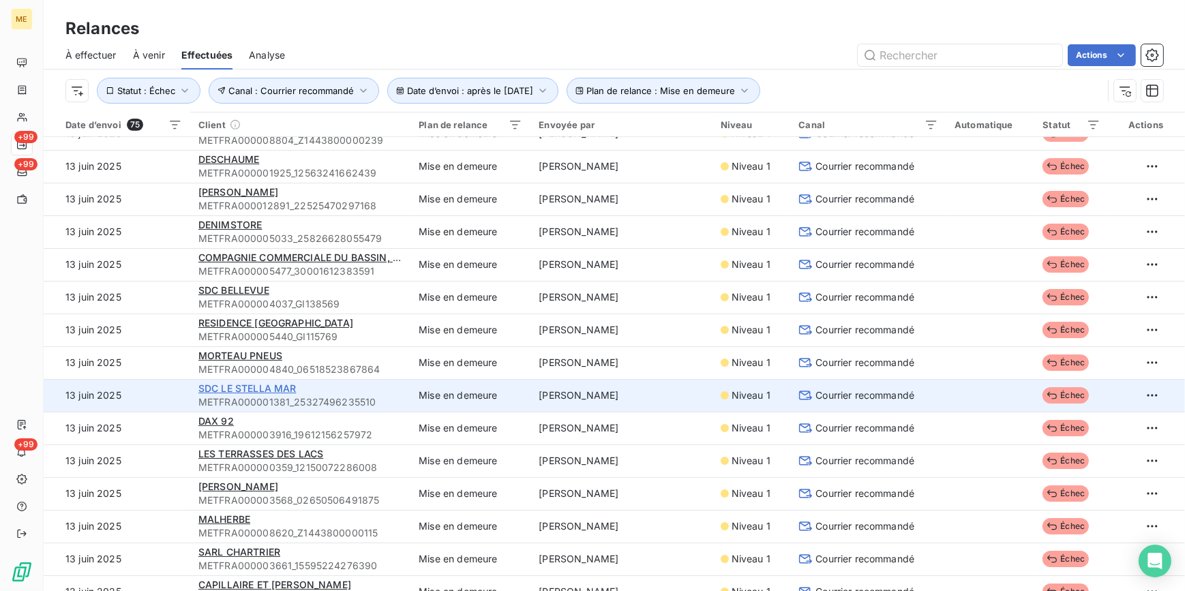
click at [253, 389] on span "SDC LE STELLA MAR" at bounding box center [247, 389] width 98 height 12
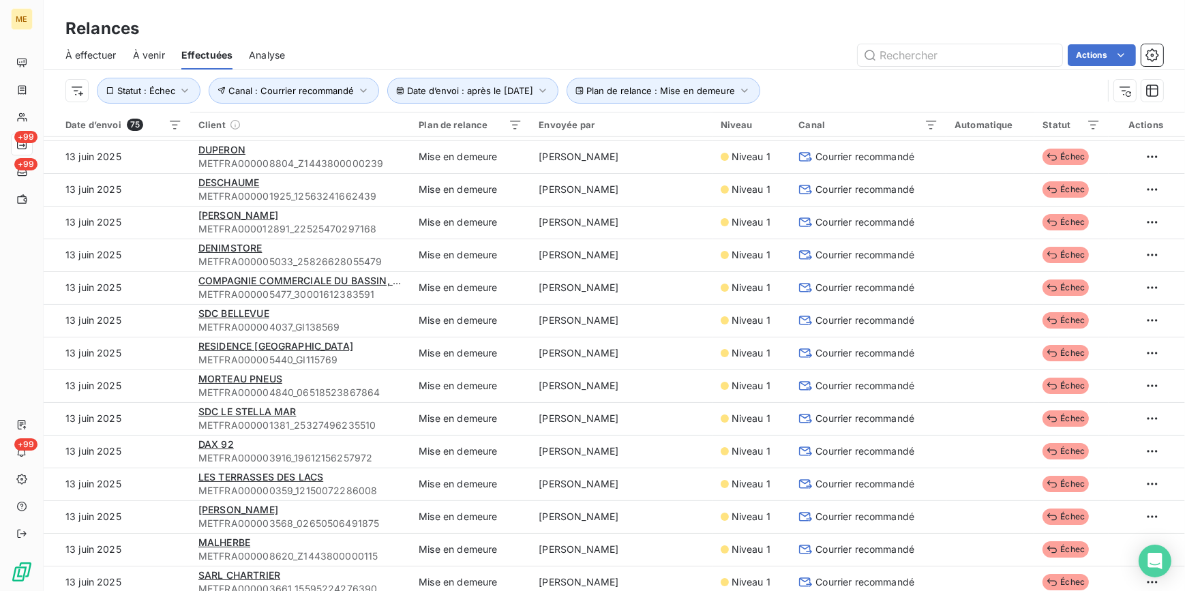
scroll to position [805, 0]
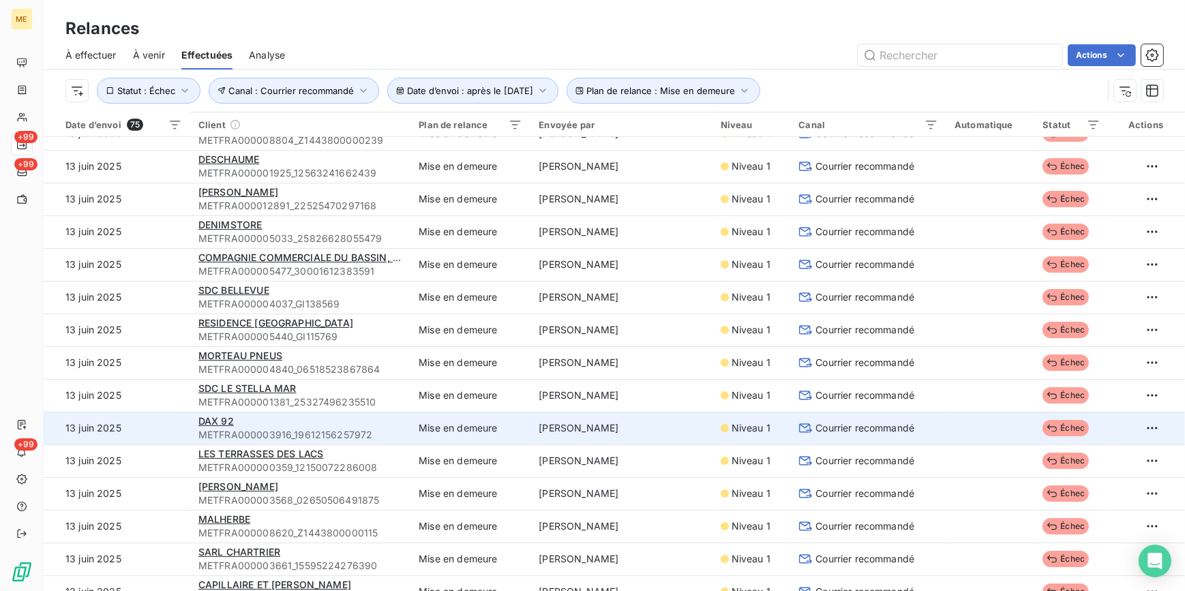
click at [882, 430] on span "Courrier recommandé" at bounding box center [864, 428] width 99 height 14
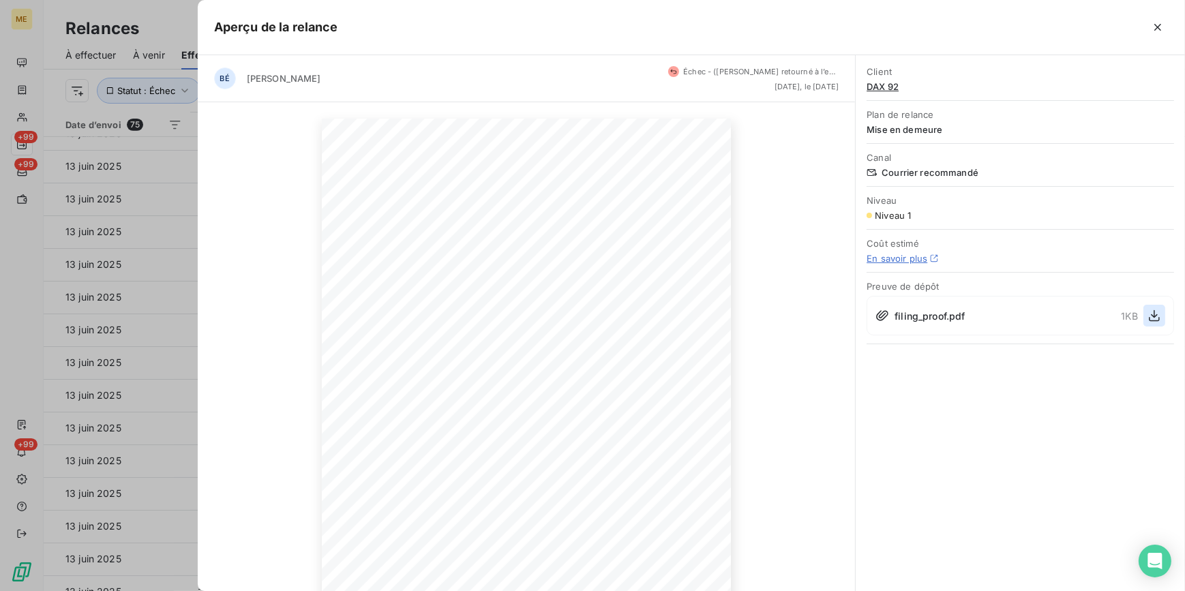
click at [1145, 320] on button "button" at bounding box center [1154, 316] width 22 height 22
click at [127, 320] on div at bounding box center [592, 295] width 1185 height 591
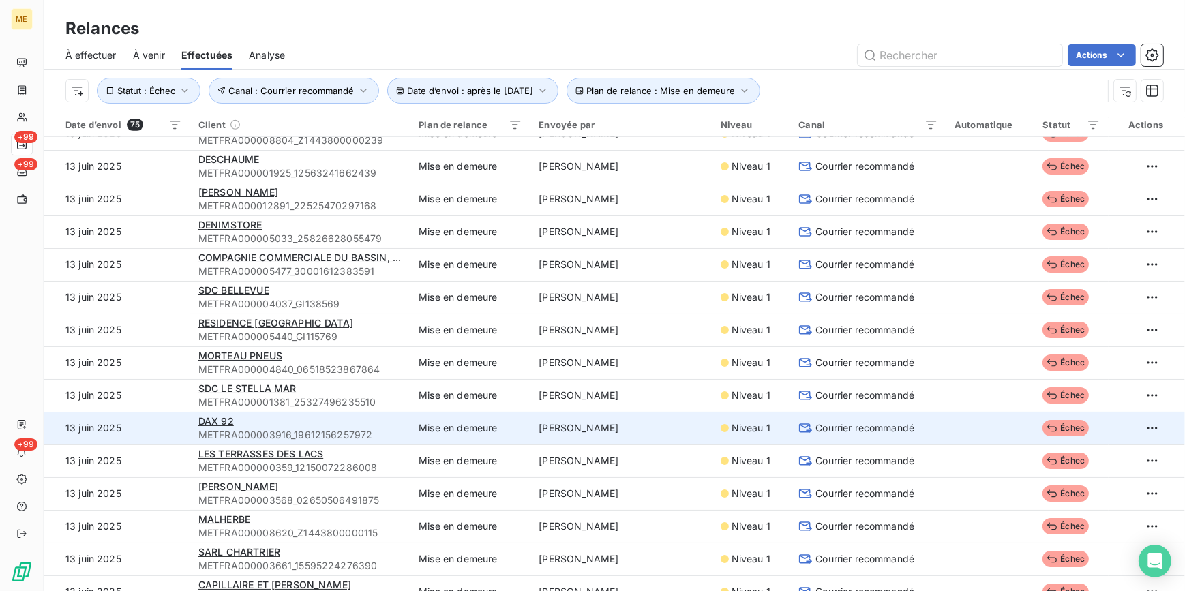
click at [233, 415] on div "DAX 92" at bounding box center [300, 422] width 204 height 14
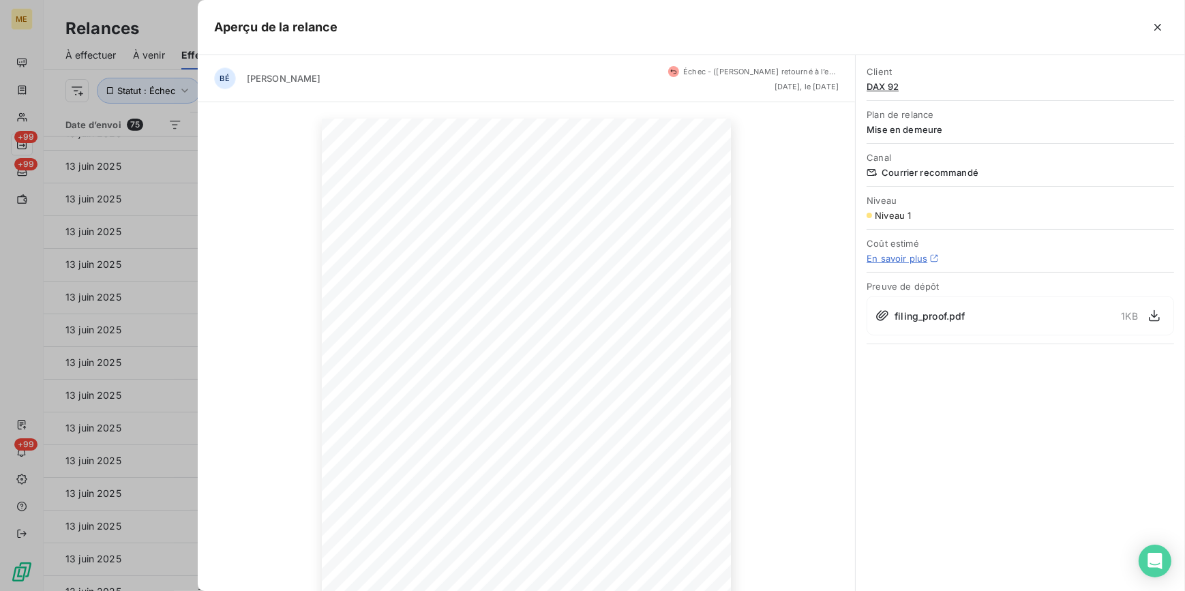
click at [207, 400] on div "[DATE] Objet : [MET ENERGIE FRANCE] Retard de paiement - Mise en demeure avant …" at bounding box center [527, 408] width 658 height 612
click at [179, 406] on div at bounding box center [592, 295] width 1185 height 591
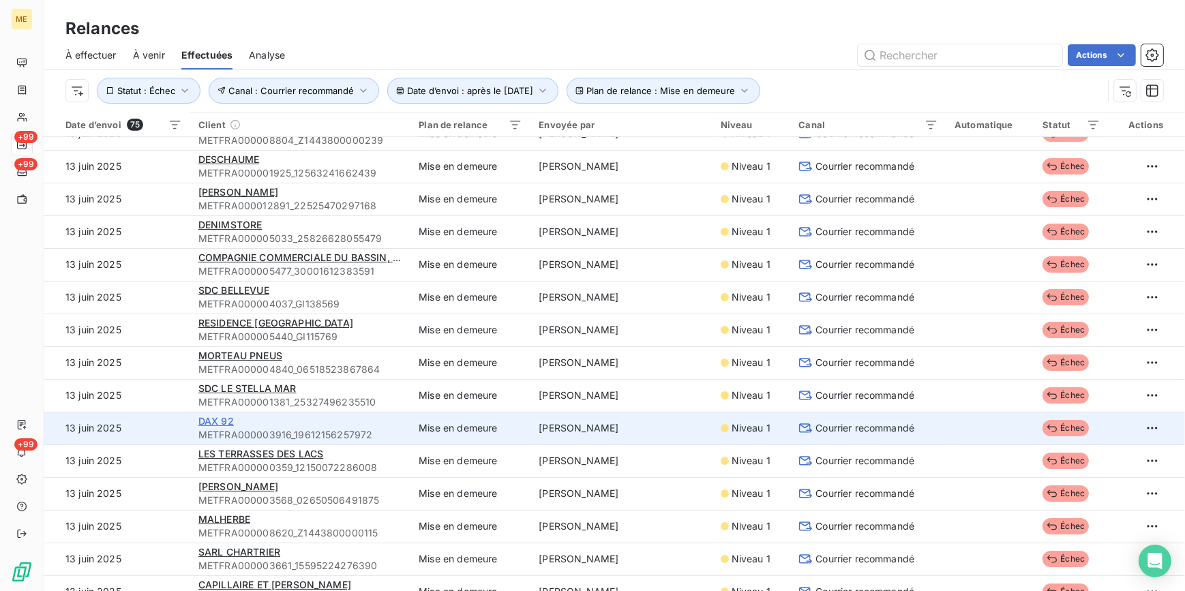
click at [207, 425] on span "DAX 92" at bounding box center [215, 421] width 35 height 12
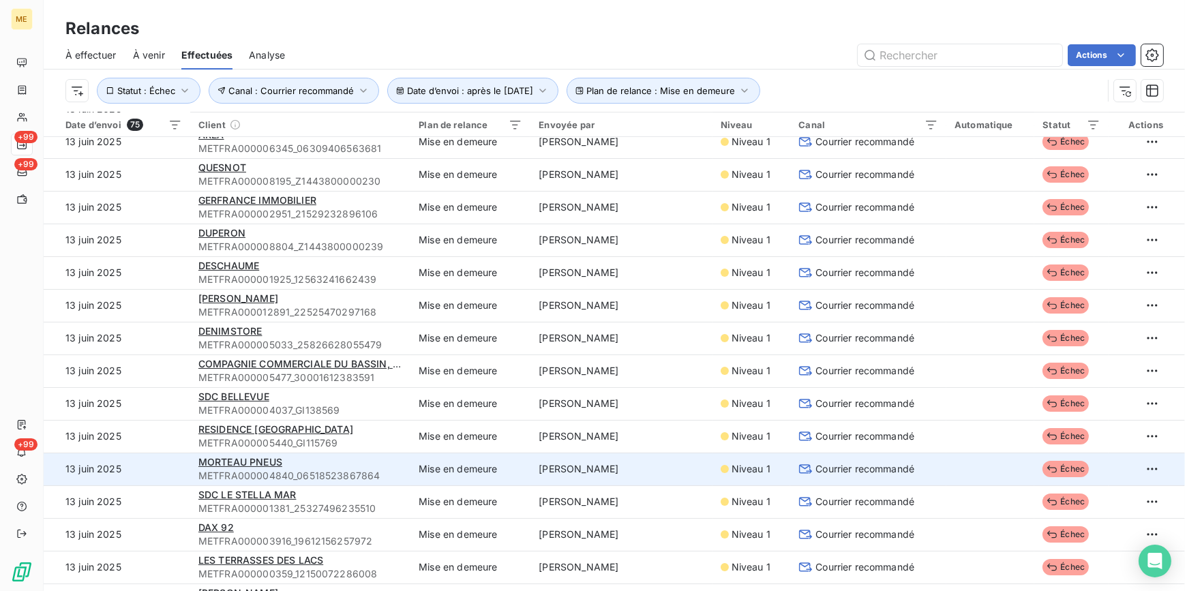
scroll to position [743, 0]
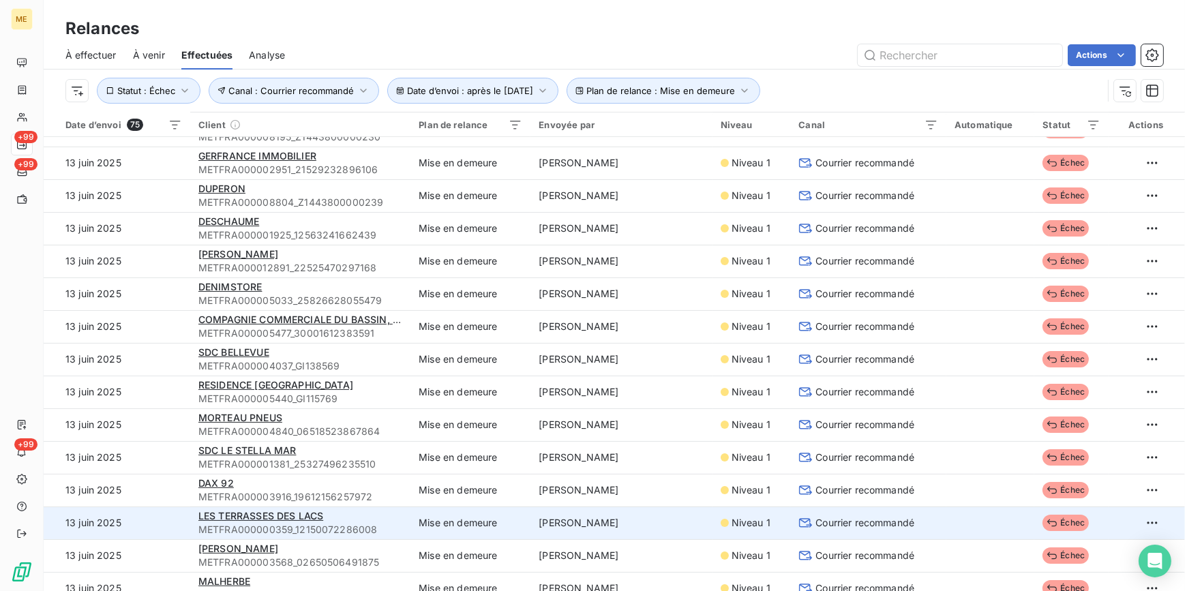
click at [370, 515] on div "LES TERRASSES DES LACS" at bounding box center [300, 516] width 204 height 14
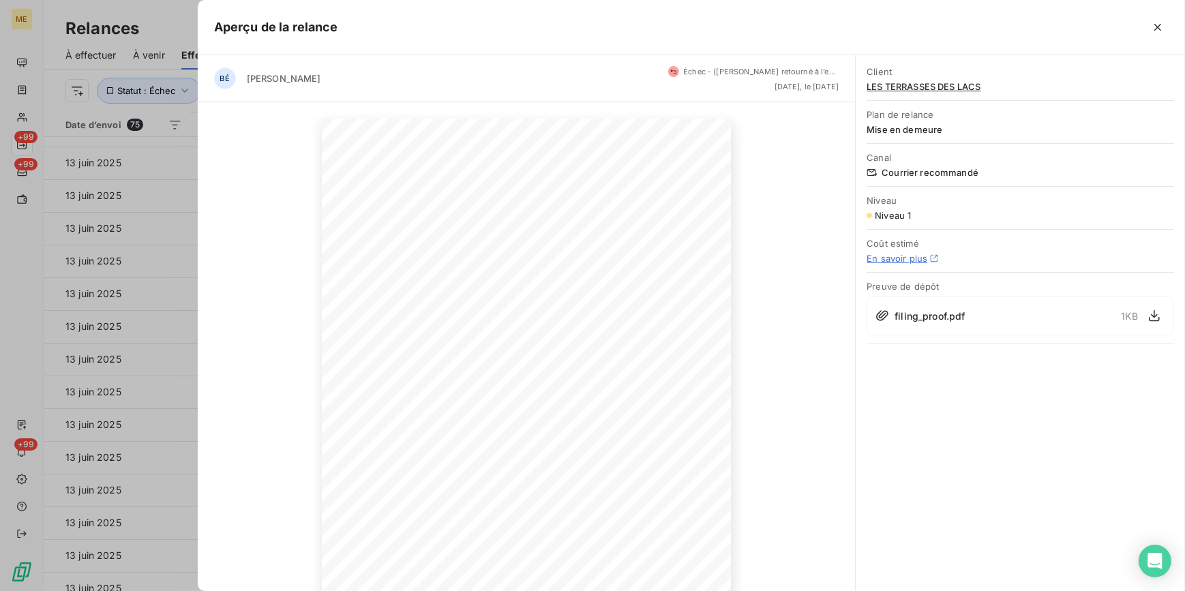
click at [192, 497] on div at bounding box center [592, 295] width 1185 height 591
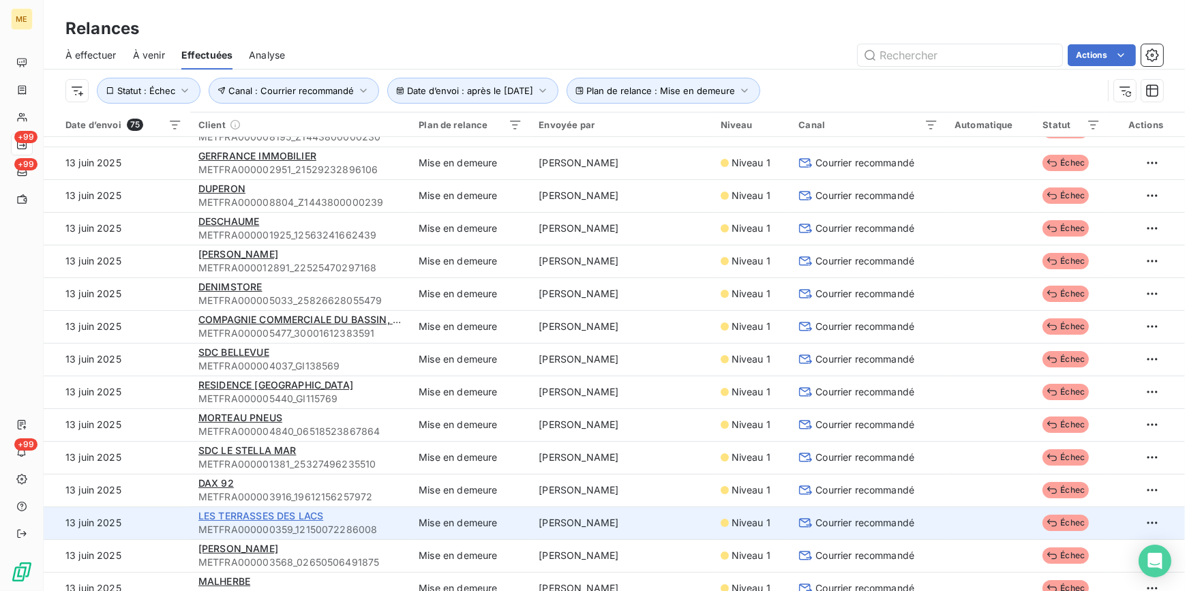
click at [254, 510] on span "LES TERRASSES DES LACS" at bounding box center [260, 516] width 125 height 12
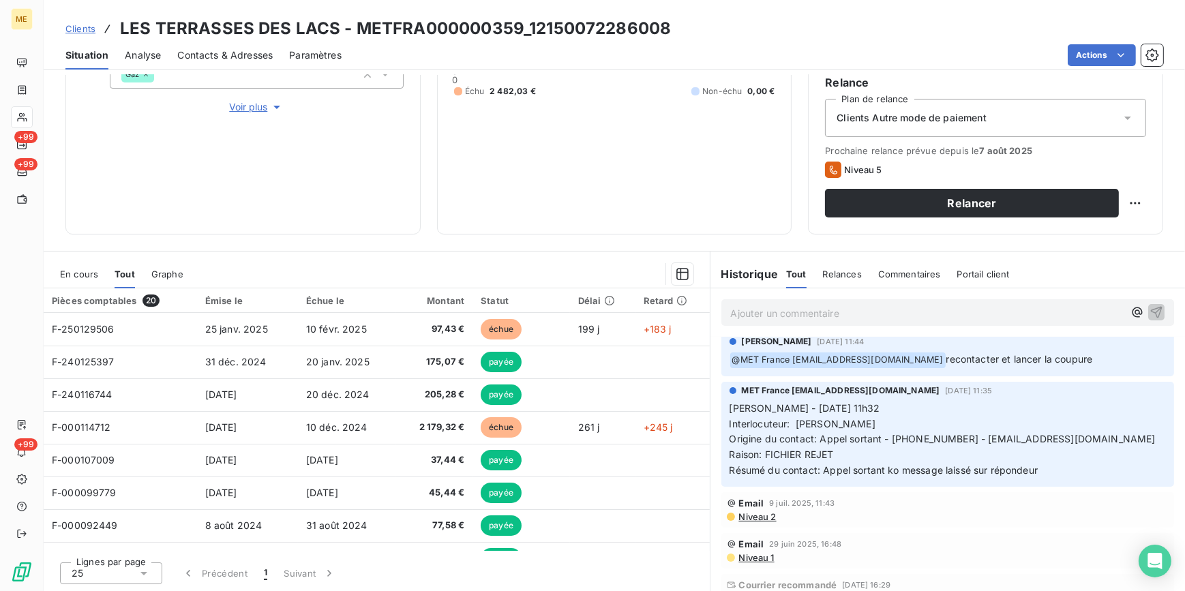
scroll to position [310, 0]
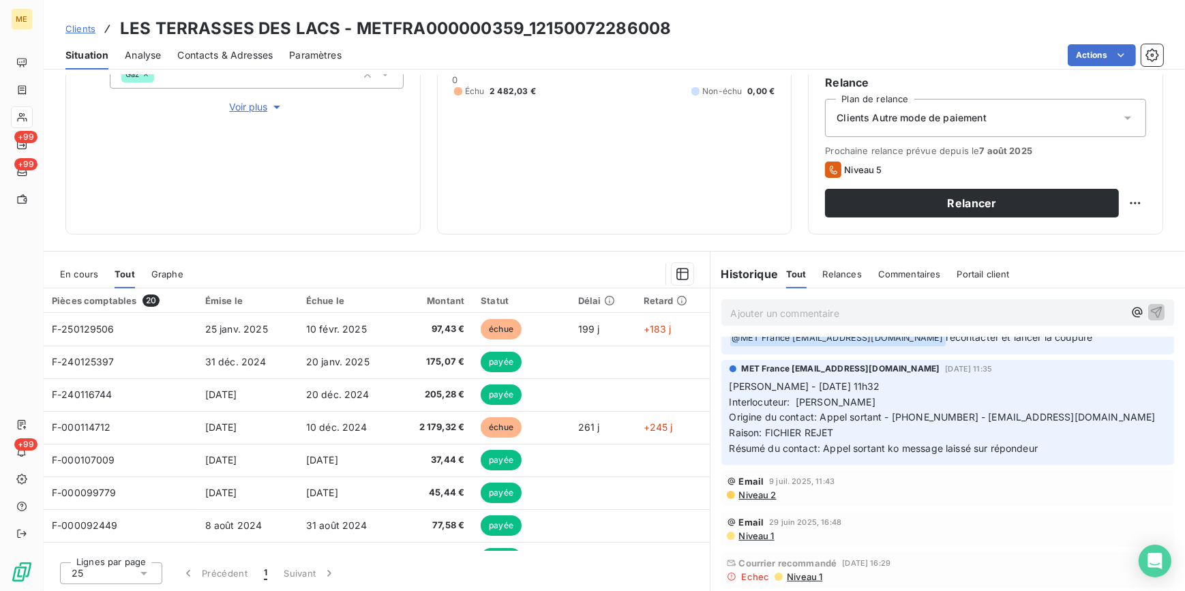
click at [800, 575] on span "Niveau 1" at bounding box center [803, 576] width 37 height 11
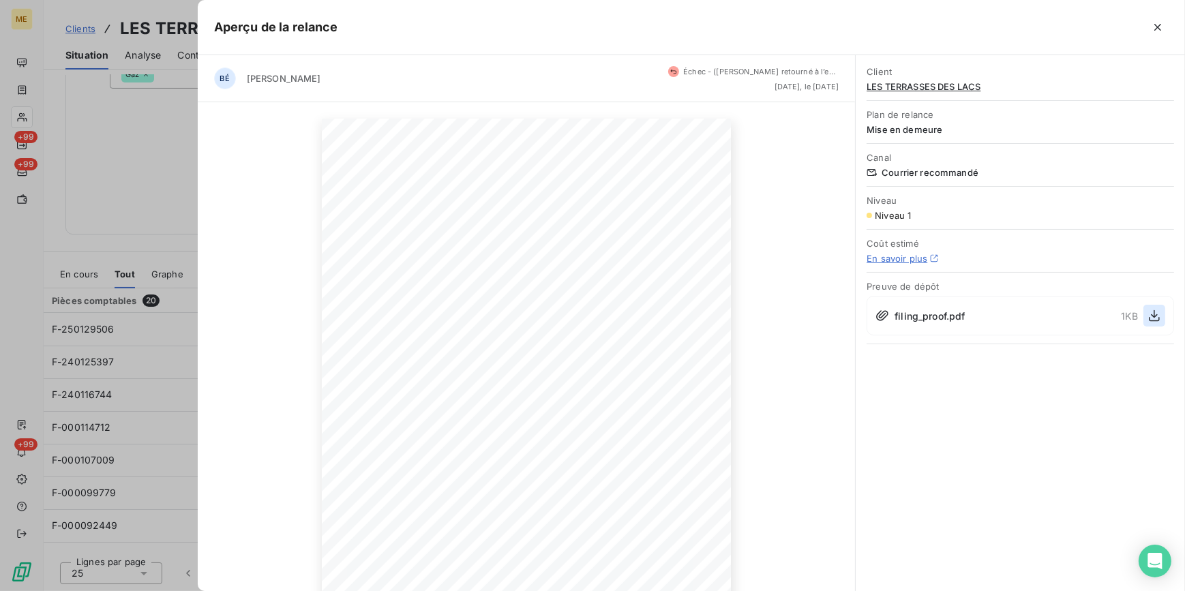
click at [1150, 316] on icon "button" at bounding box center [1155, 316] width 14 height 14
click at [147, 124] on div at bounding box center [592, 295] width 1185 height 591
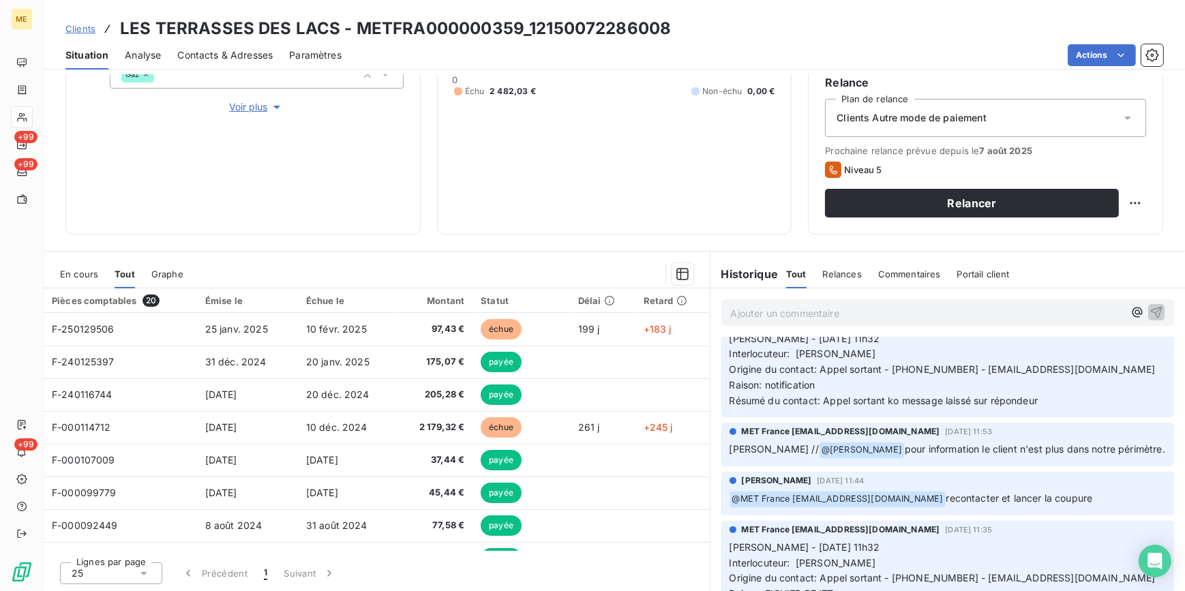
scroll to position [185, 0]
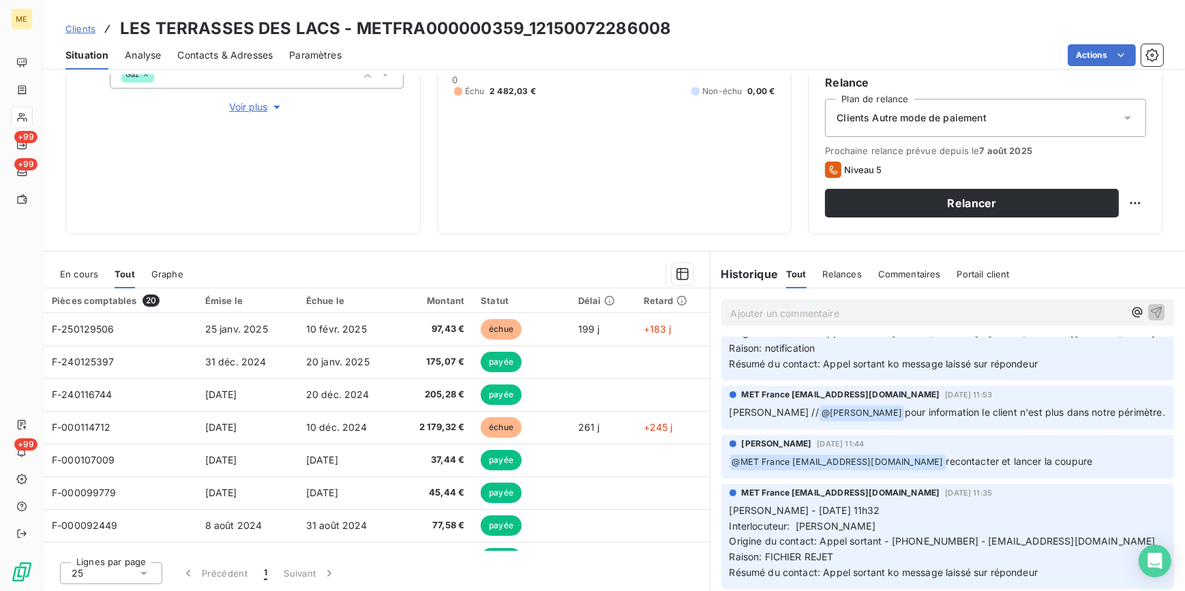
click at [90, 23] on span "Clients" at bounding box center [80, 28] width 30 height 11
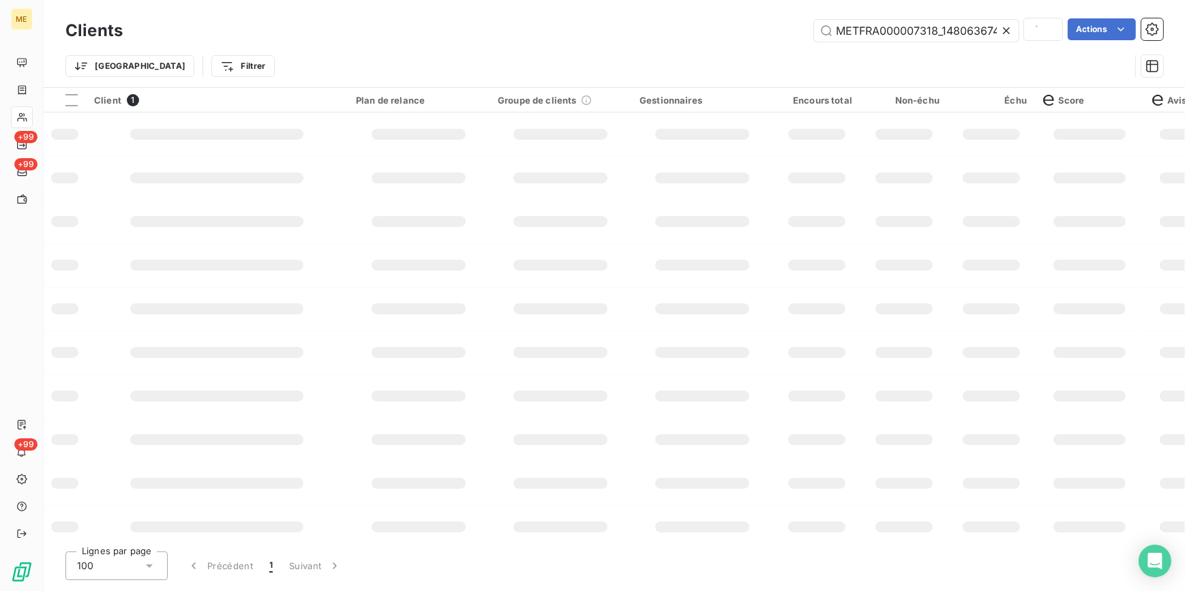
scroll to position [0, 33]
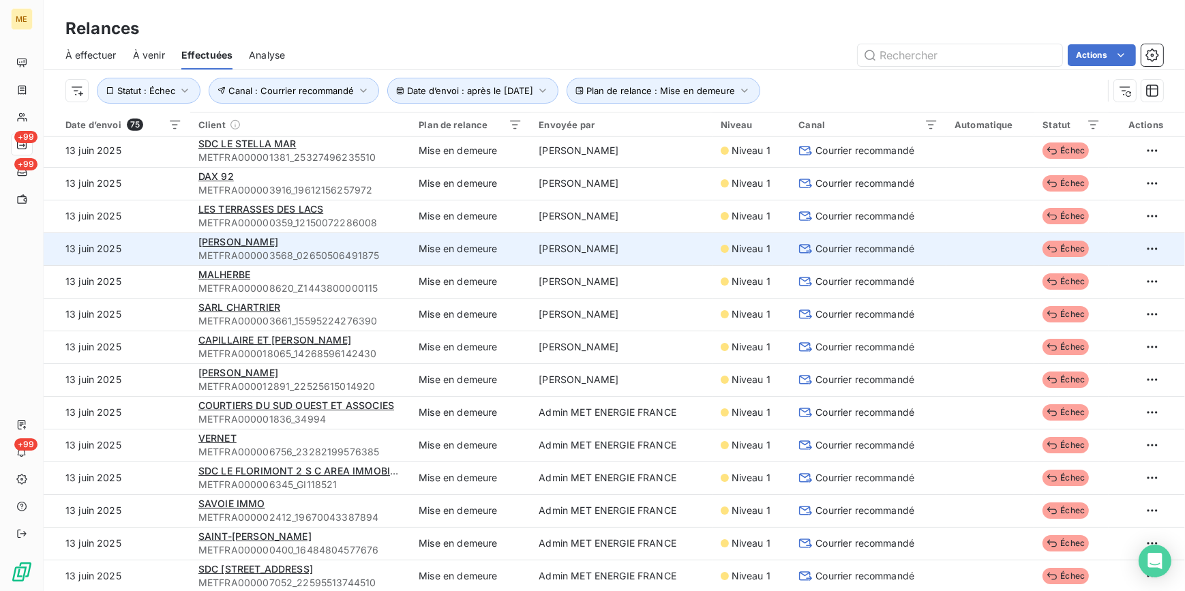
scroll to position [1053, 0]
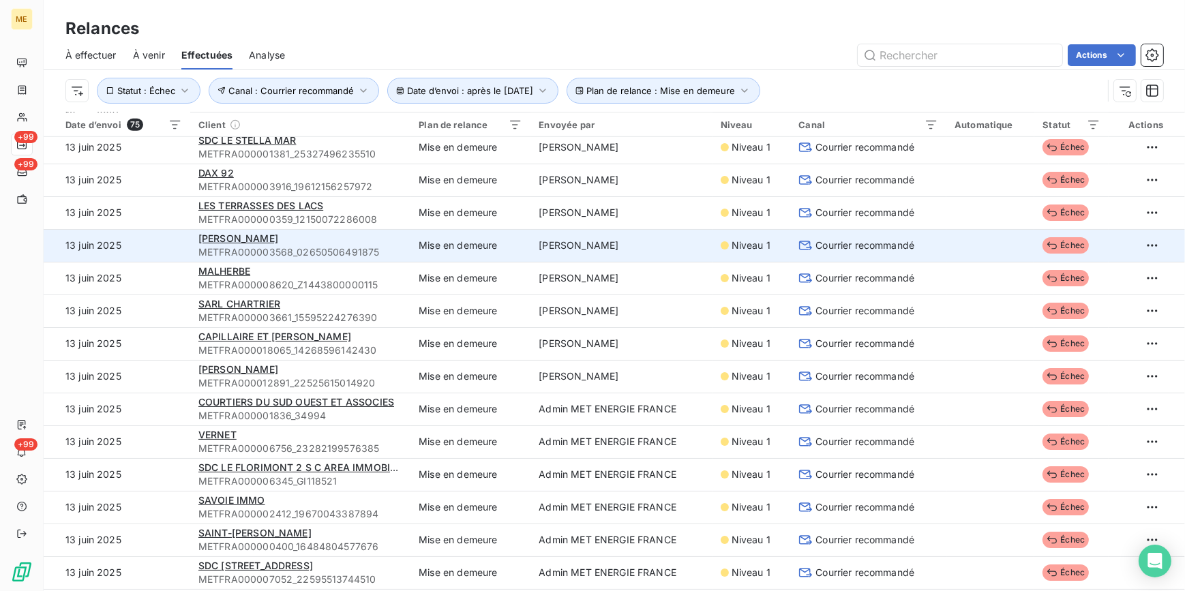
click at [815, 250] on span "Courrier recommandé" at bounding box center [864, 246] width 99 height 14
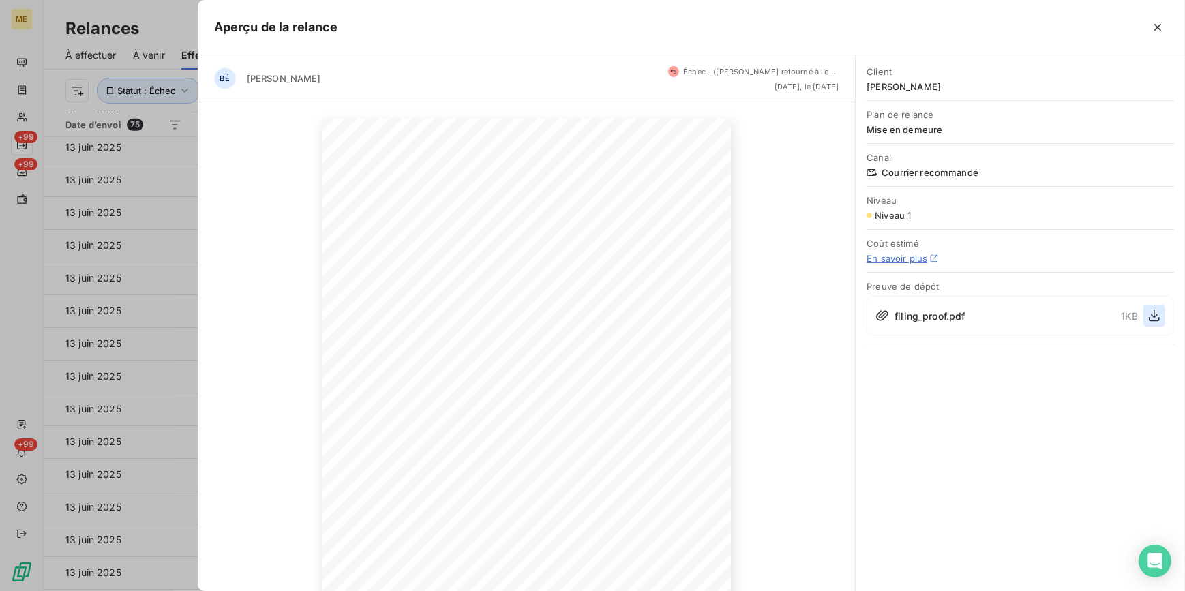
click at [1150, 314] on icon "button" at bounding box center [1155, 316] width 14 height 14
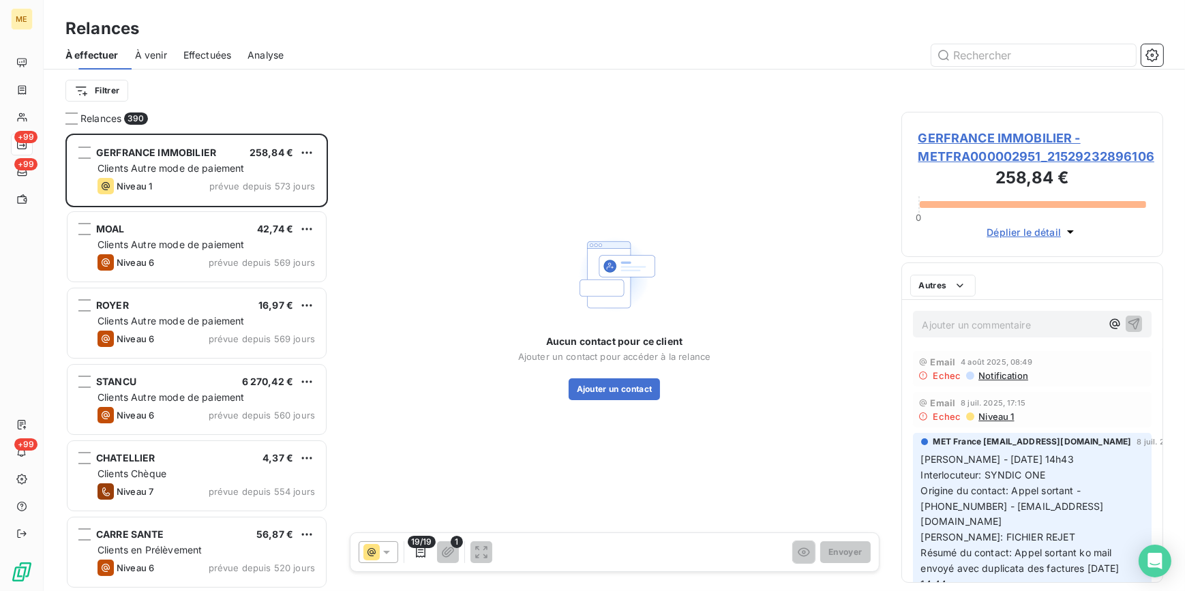
scroll to position [449, 252]
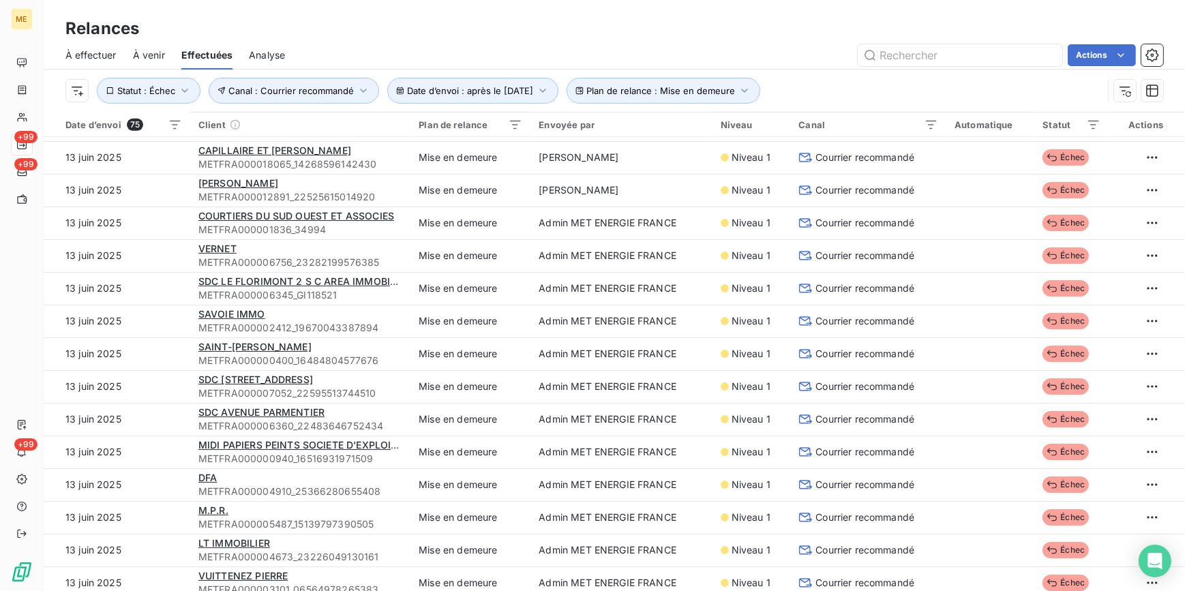
scroll to position [1115, 0]
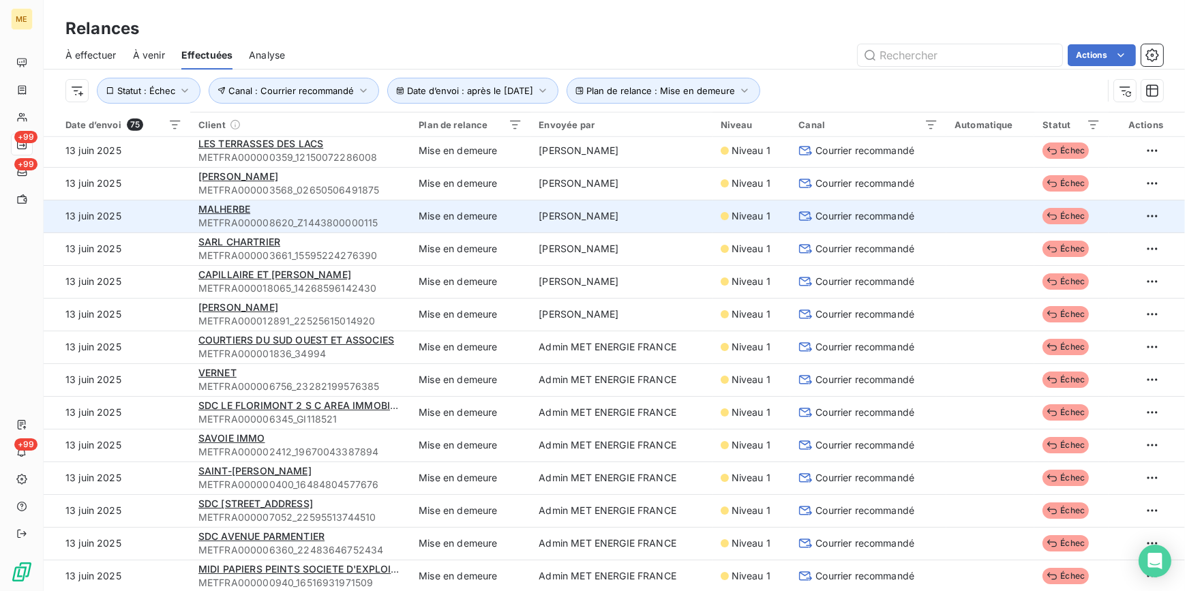
click at [912, 218] on div "Courrier recommandé" at bounding box center [868, 216] width 140 height 14
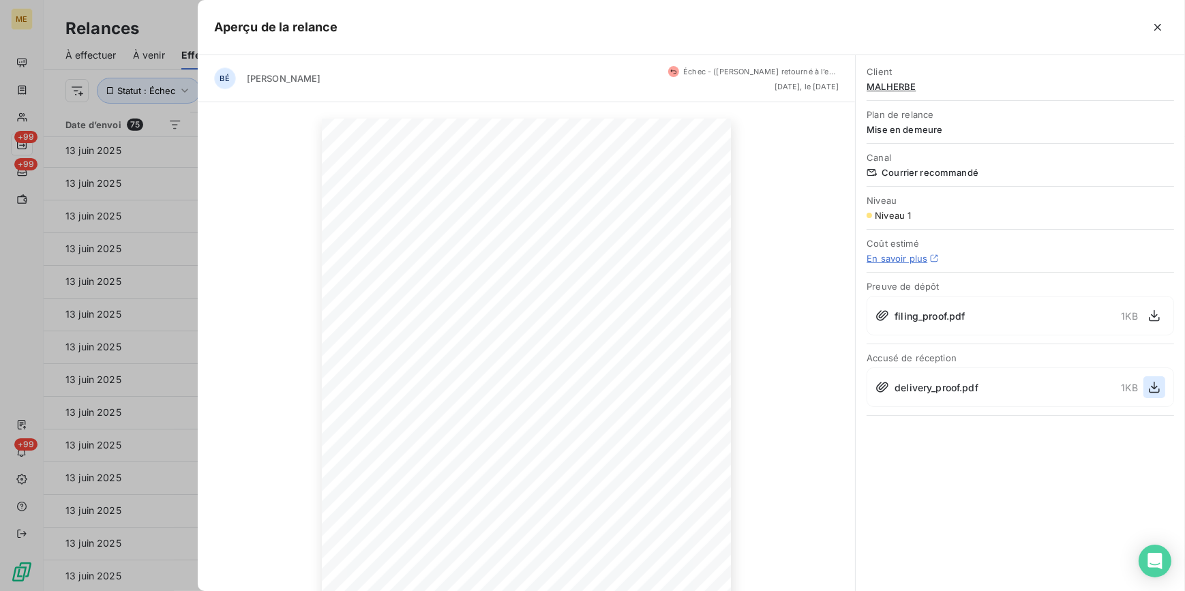
click at [1151, 387] on icon "button" at bounding box center [1155, 387] width 14 height 14
click at [120, 284] on div at bounding box center [592, 295] width 1185 height 591
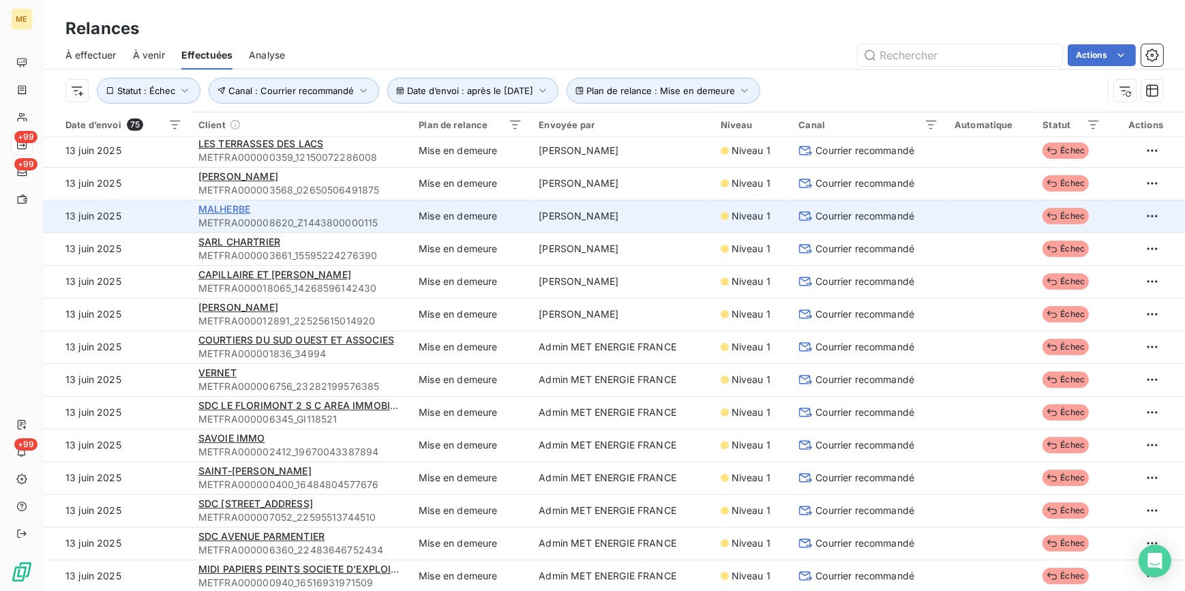
click at [237, 206] on span "MALHERBE" at bounding box center [224, 209] width 52 height 12
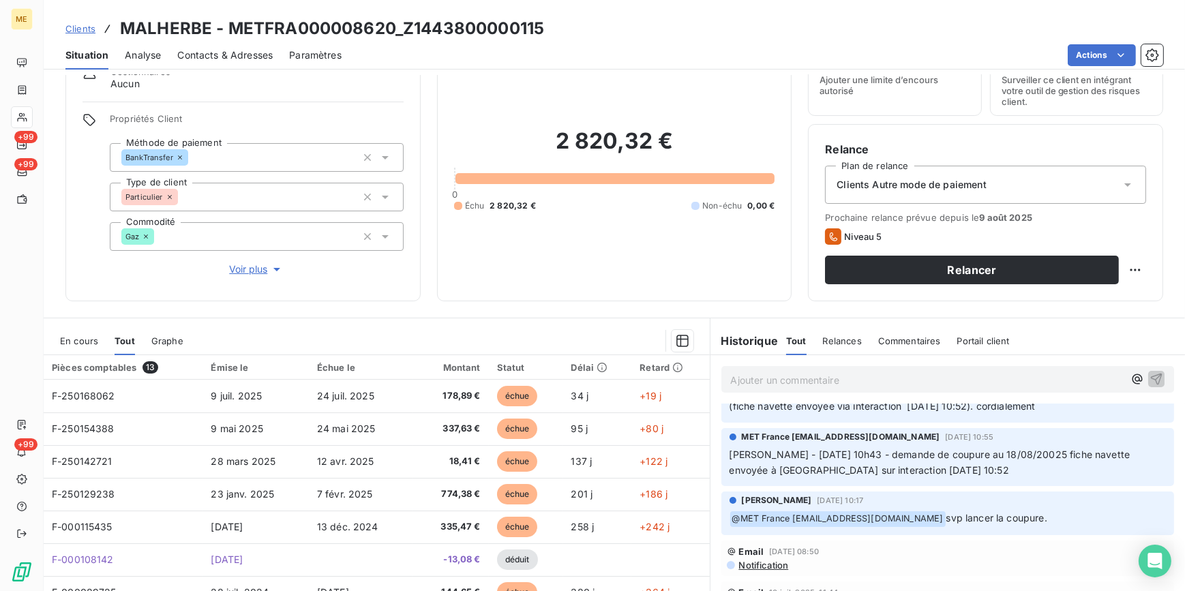
scroll to position [61, 0]
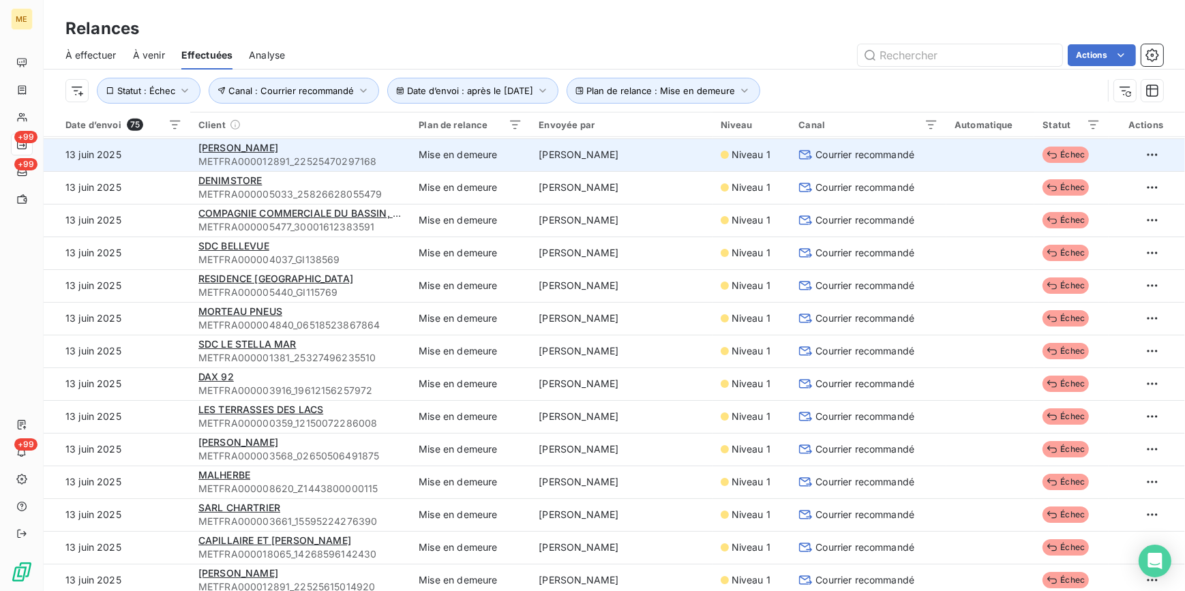
scroll to position [867, 0]
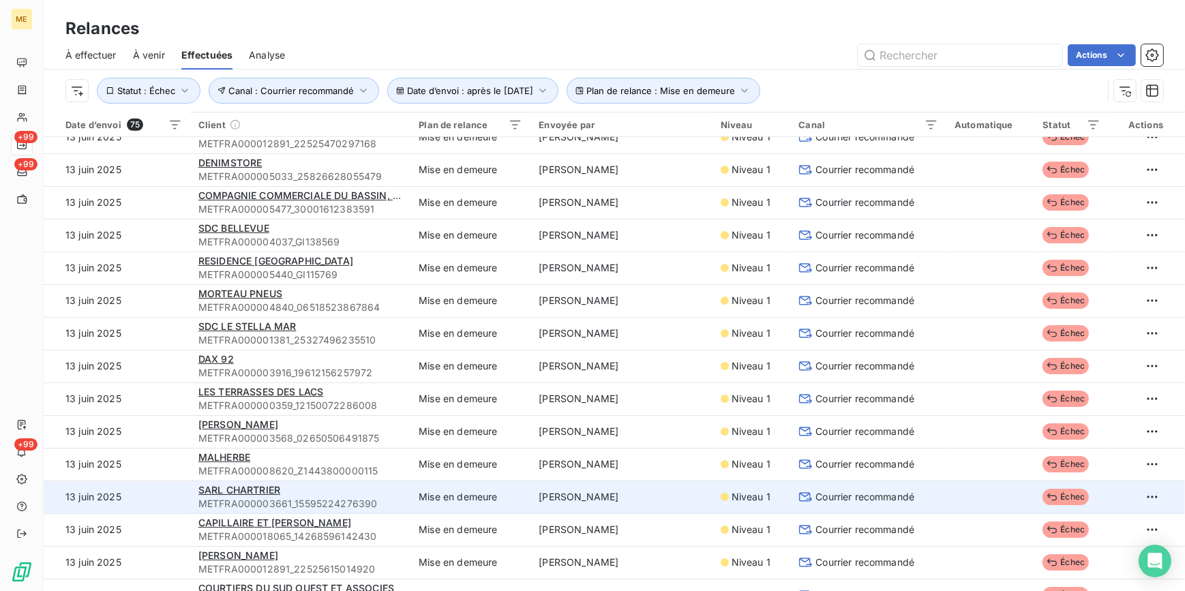
click at [901, 494] on span "Courrier recommandé" at bounding box center [864, 497] width 99 height 14
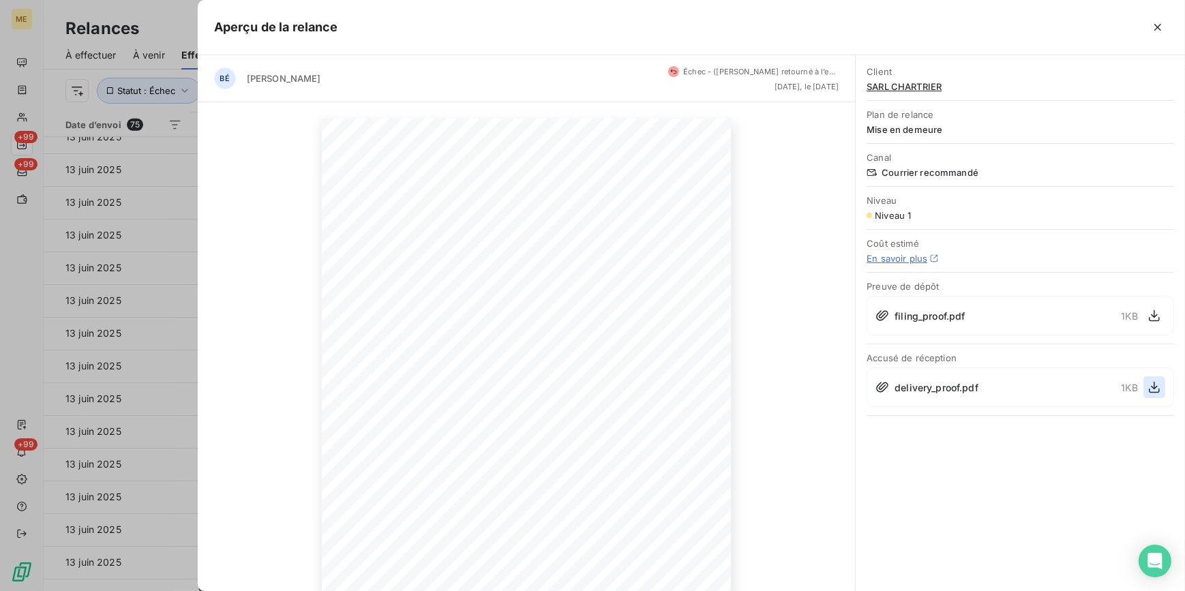
click at [1148, 391] on icon "button" at bounding box center [1155, 387] width 14 height 14
click at [157, 409] on div at bounding box center [592, 295] width 1185 height 591
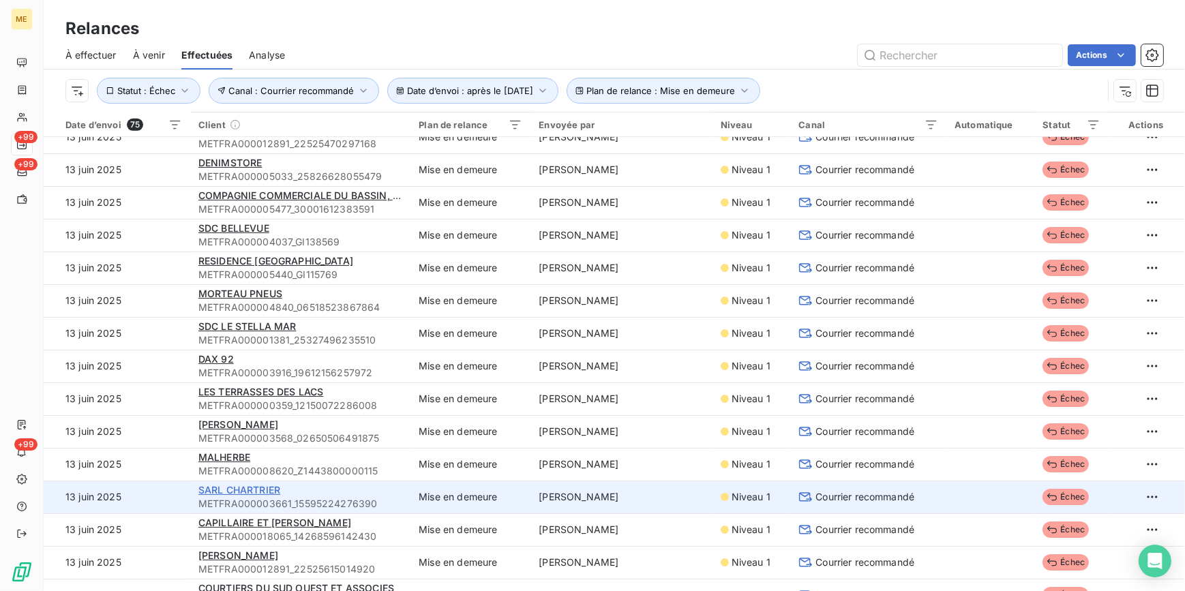
click at [269, 488] on span "SARL CHARTRIER" at bounding box center [239, 490] width 82 height 12
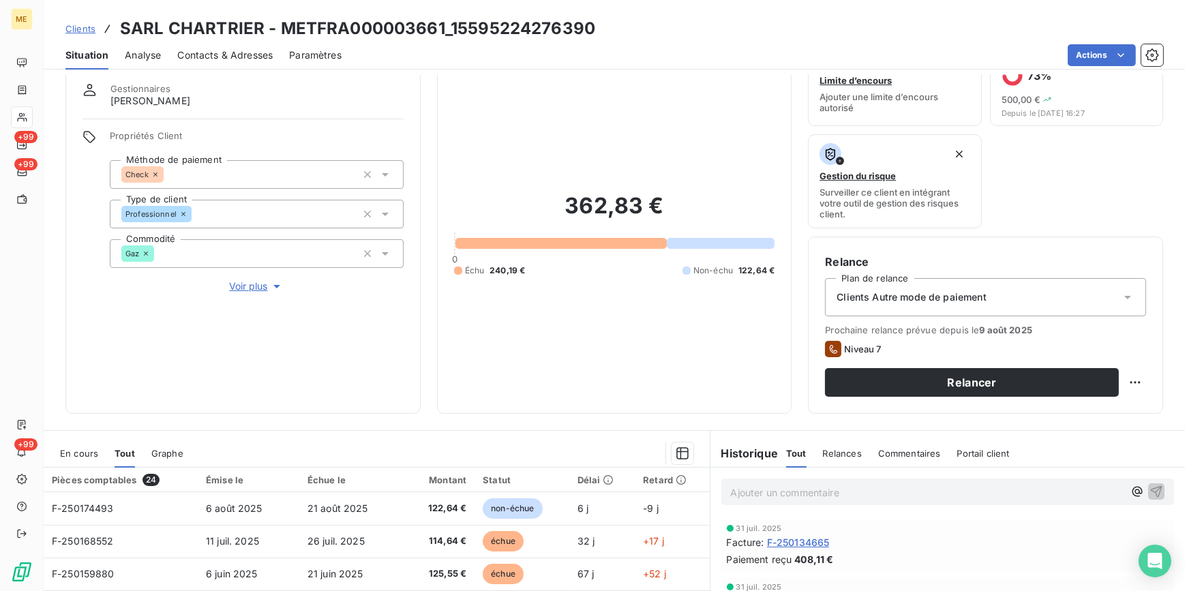
scroll to position [38, 0]
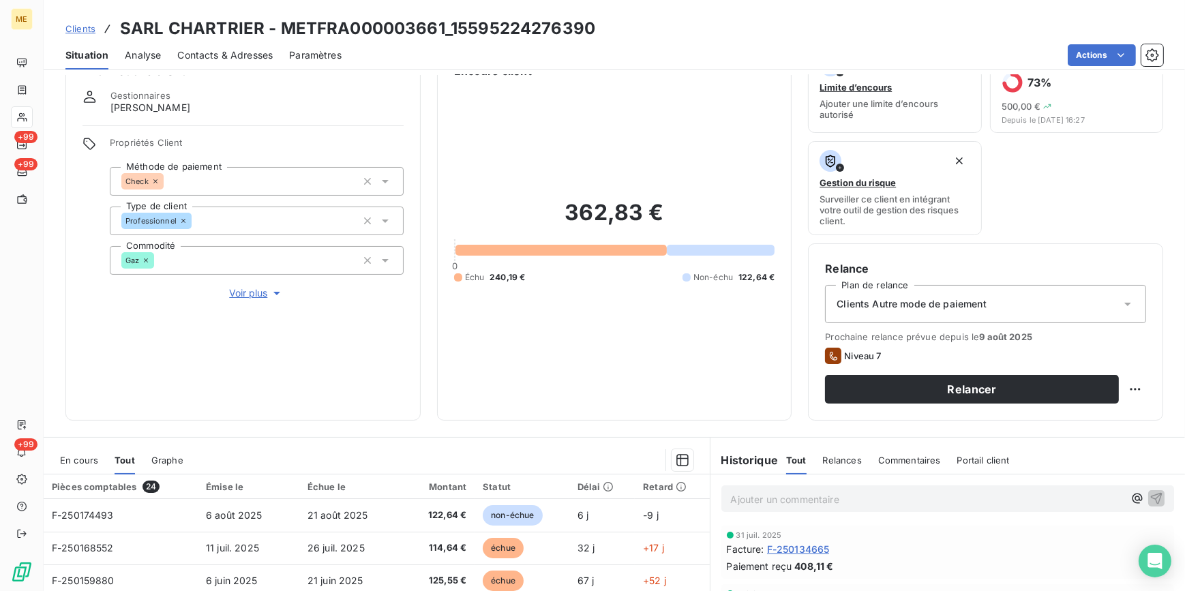
click at [69, 30] on span "Clients" at bounding box center [80, 28] width 30 height 11
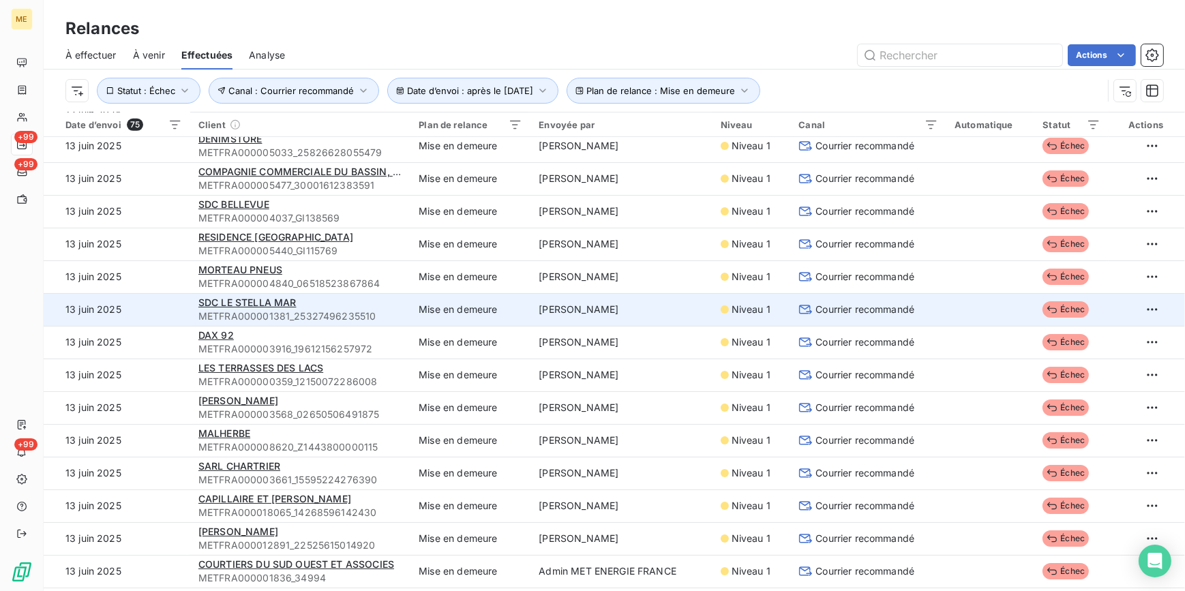
scroll to position [929, 0]
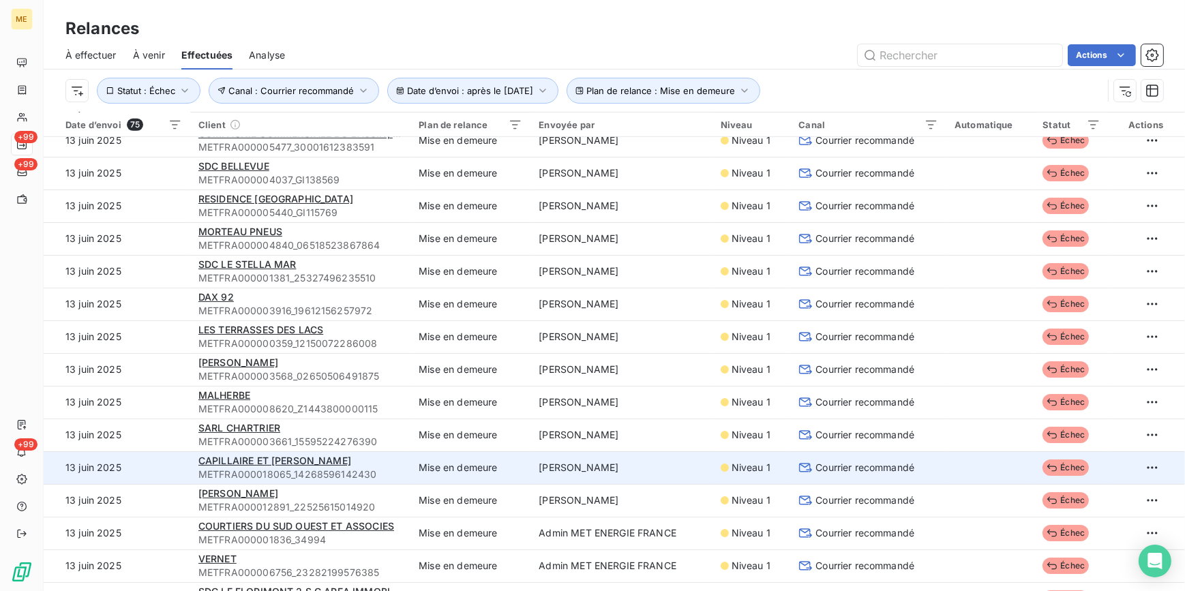
click at [455, 465] on td "Mise en demeure" at bounding box center [470, 467] width 120 height 33
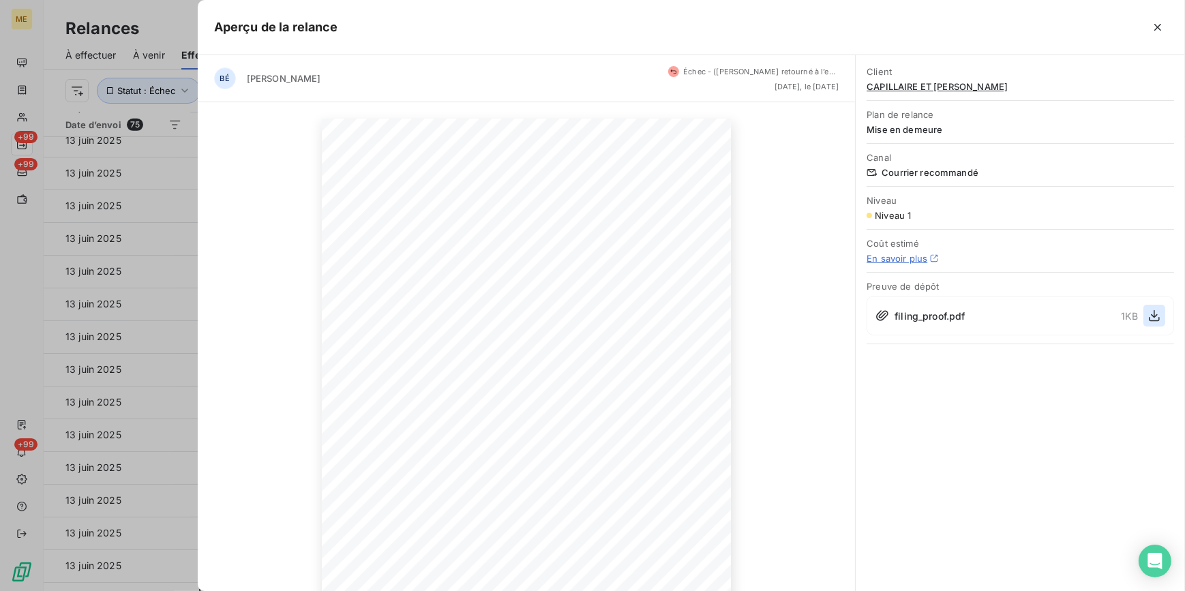
click at [1149, 320] on icon "button" at bounding box center [1155, 316] width 14 height 14
click at [147, 147] on div at bounding box center [592, 295] width 1185 height 591
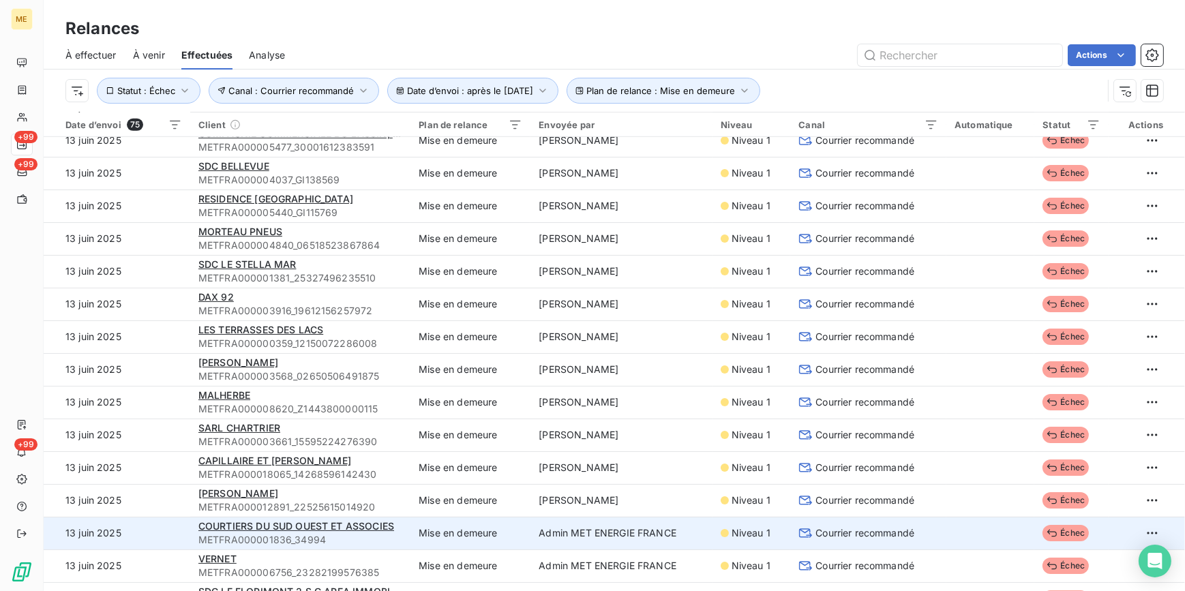
click at [858, 531] on span "Courrier recommandé" at bounding box center [864, 533] width 99 height 14
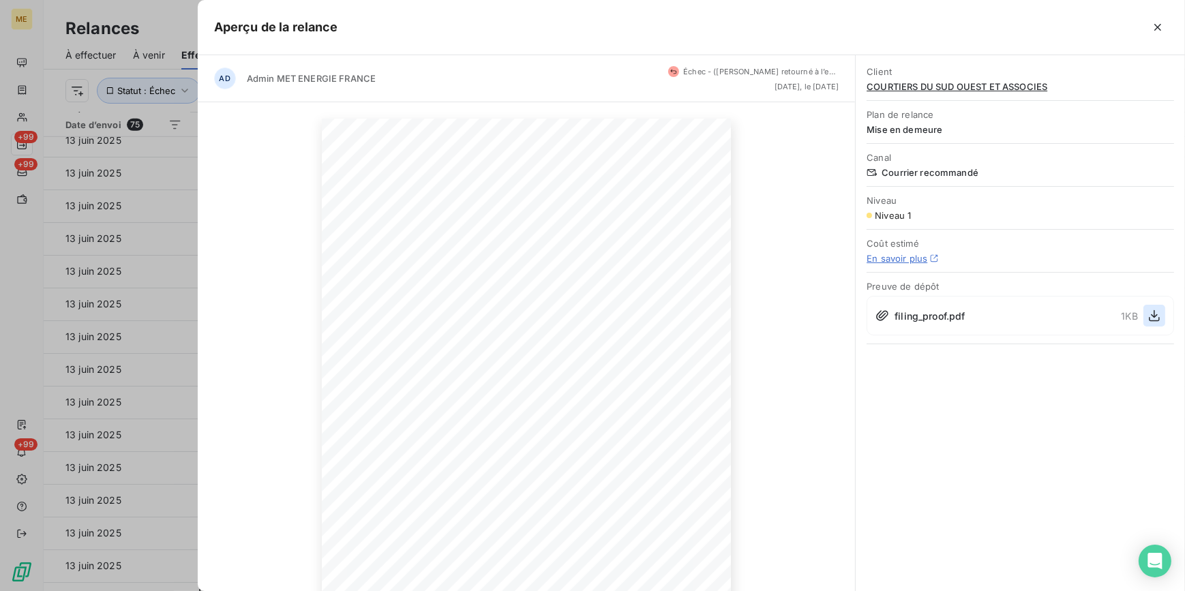
click at [1153, 315] on icon "button" at bounding box center [1154, 316] width 11 height 12
click at [1155, 318] on icon "button" at bounding box center [1155, 316] width 14 height 14
click at [102, 380] on div at bounding box center [592, 295] width 1185 height 591
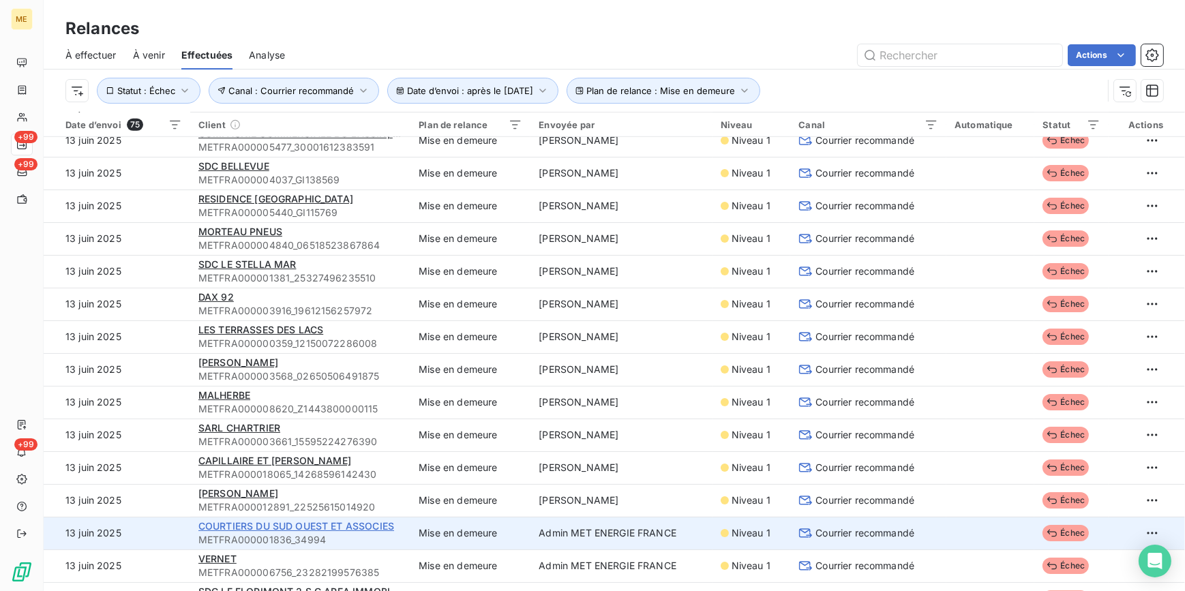
click at [327, 526] on span "COURTIERS DU SUD OUEST ET ASSOCIES" at bounding box center [296, 526] width 196 height 12
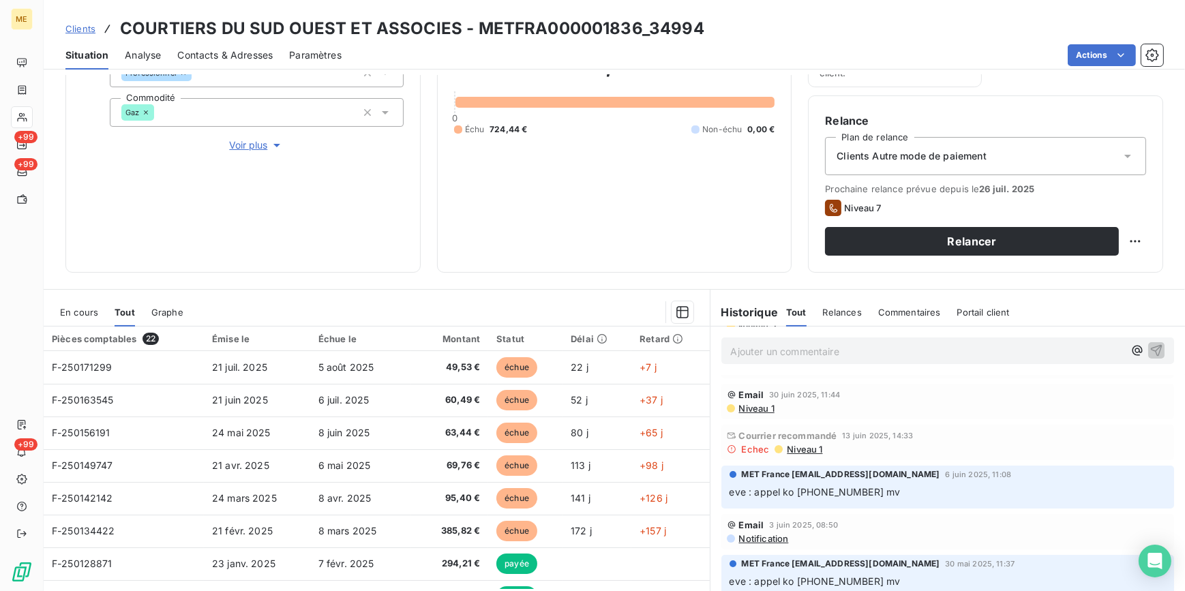
scroll to position [185, 0]
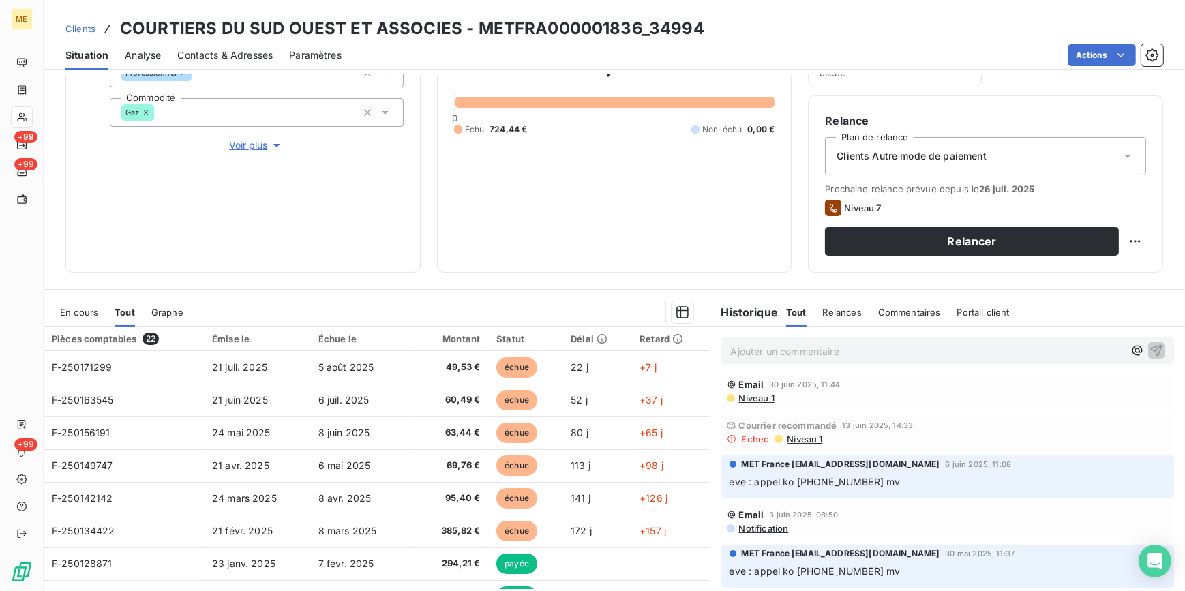
click at [785, 436] on span "Niveau 1" at bounding box center [803, 439] width 37 height 11
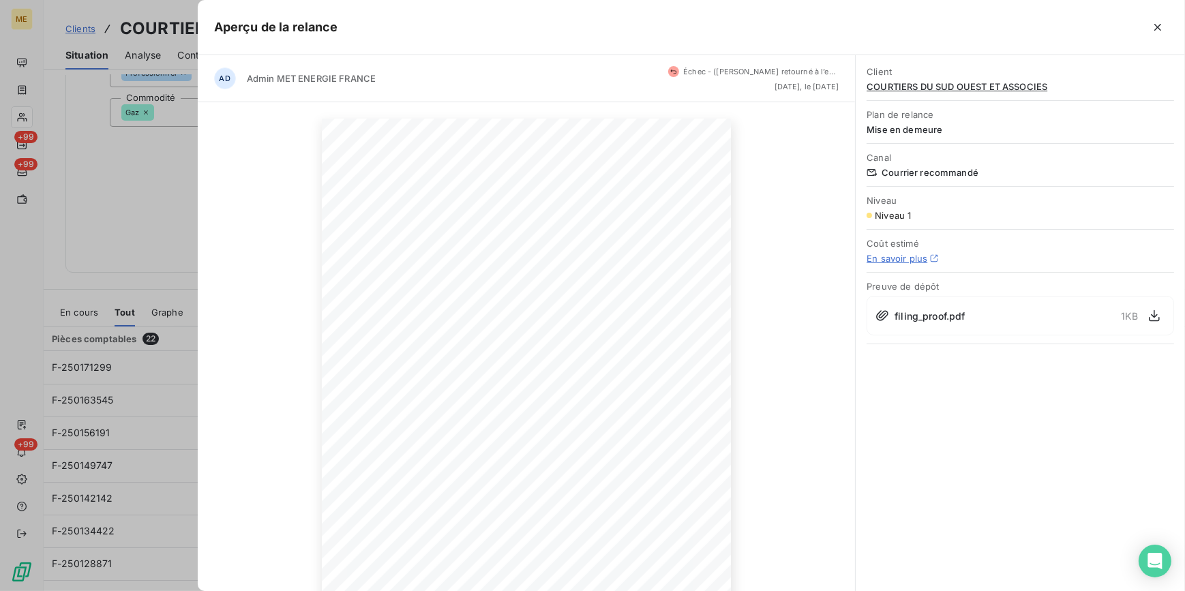
click at [140, 241] on div at bounding box center [592, 295] width 1185 height 591
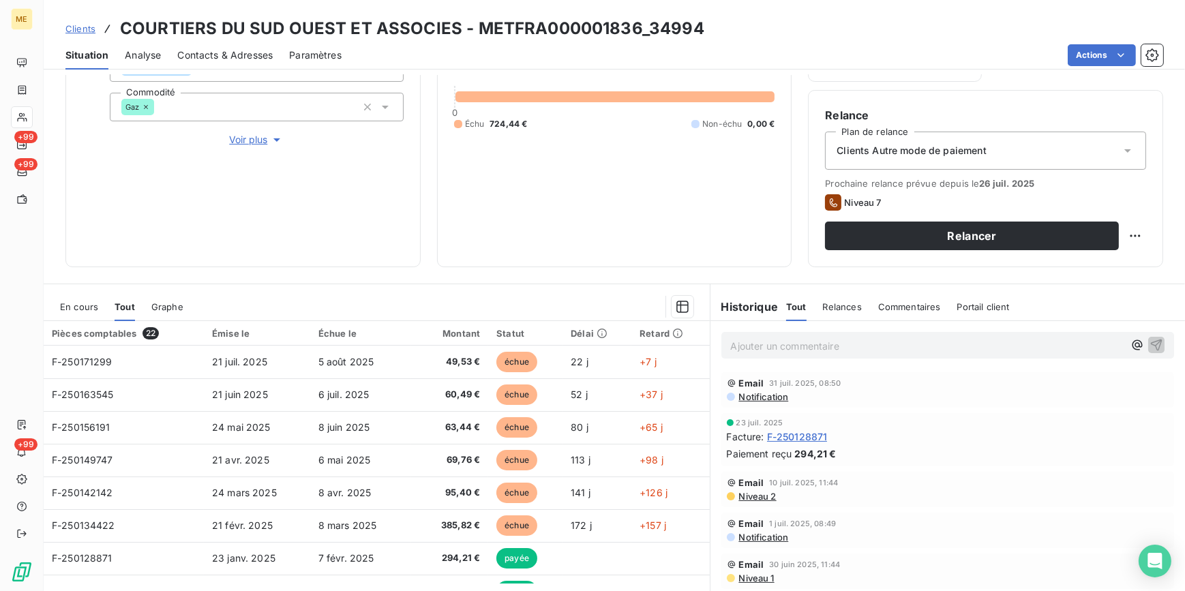
scroll to position [162, 0]
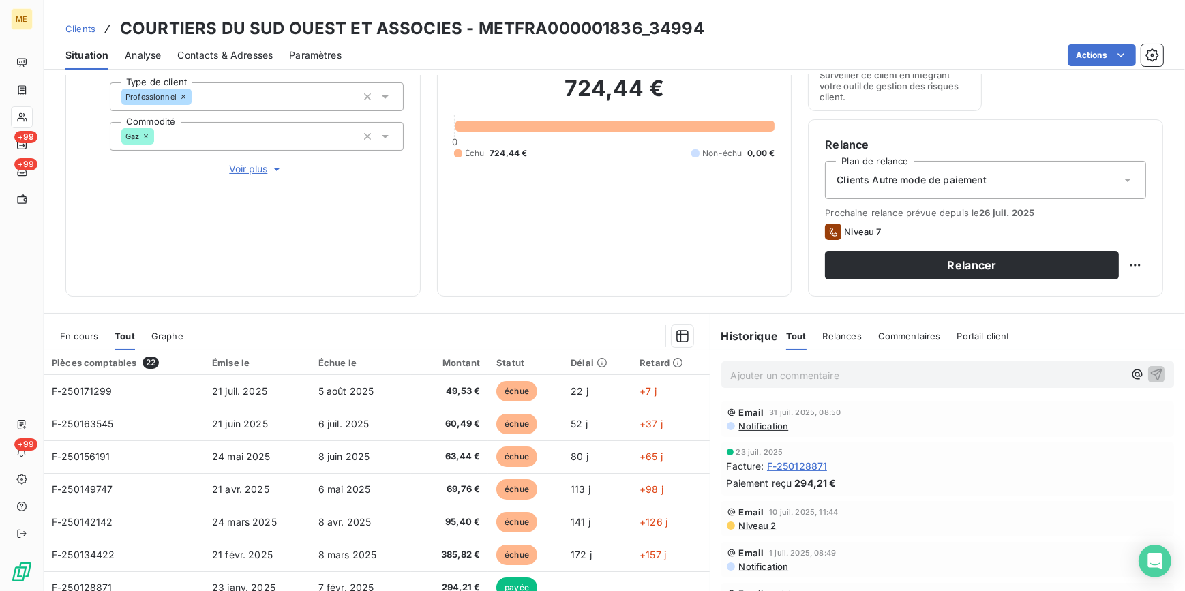
click at [750, 376] on p "Ajouter un commentaire ﻿" at bounding box center [927, 375] width 393 height 17
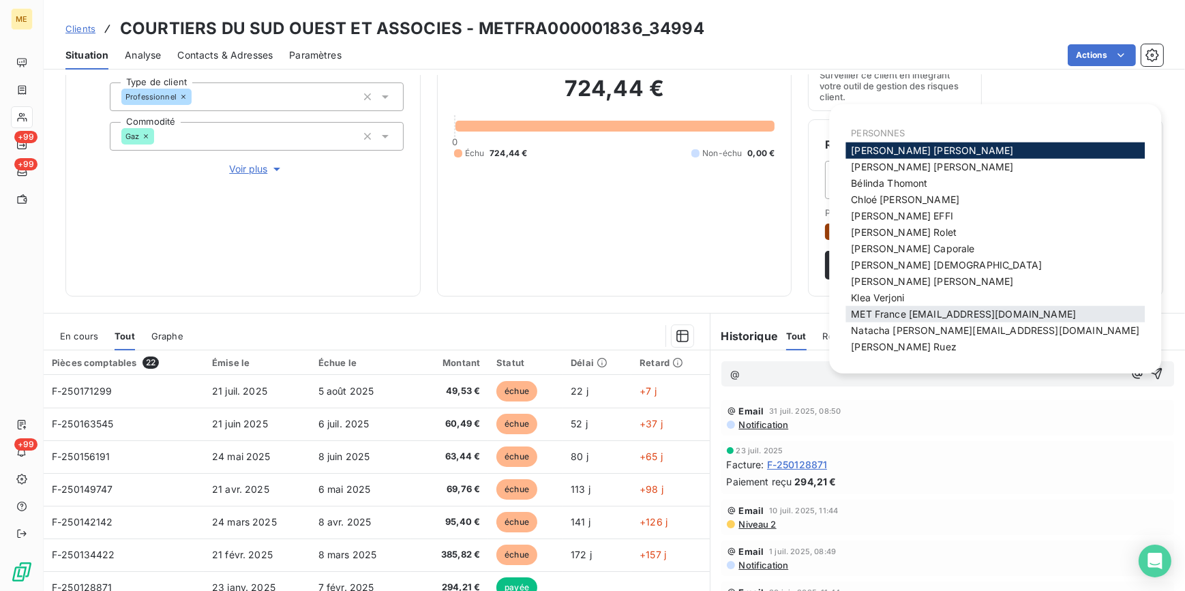
click at [946, 316] on span "MET France [EMAIL_ADDRESS][DOMAIN_NAME]" at bounding box center [963, 314] width 225 height 12
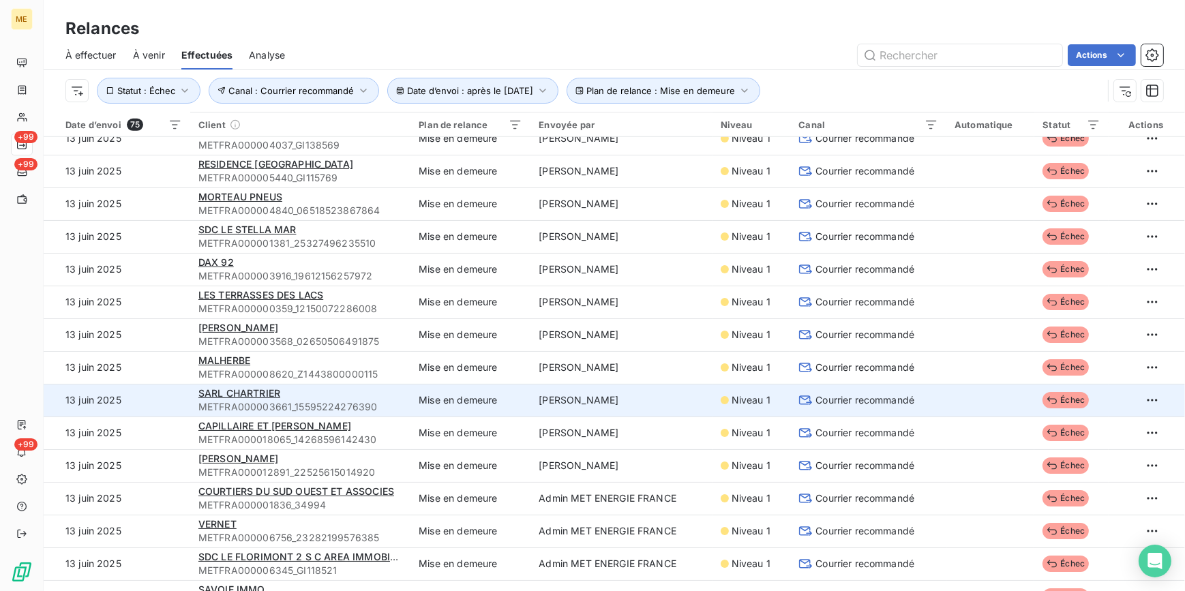
scroll to position [991, 0]
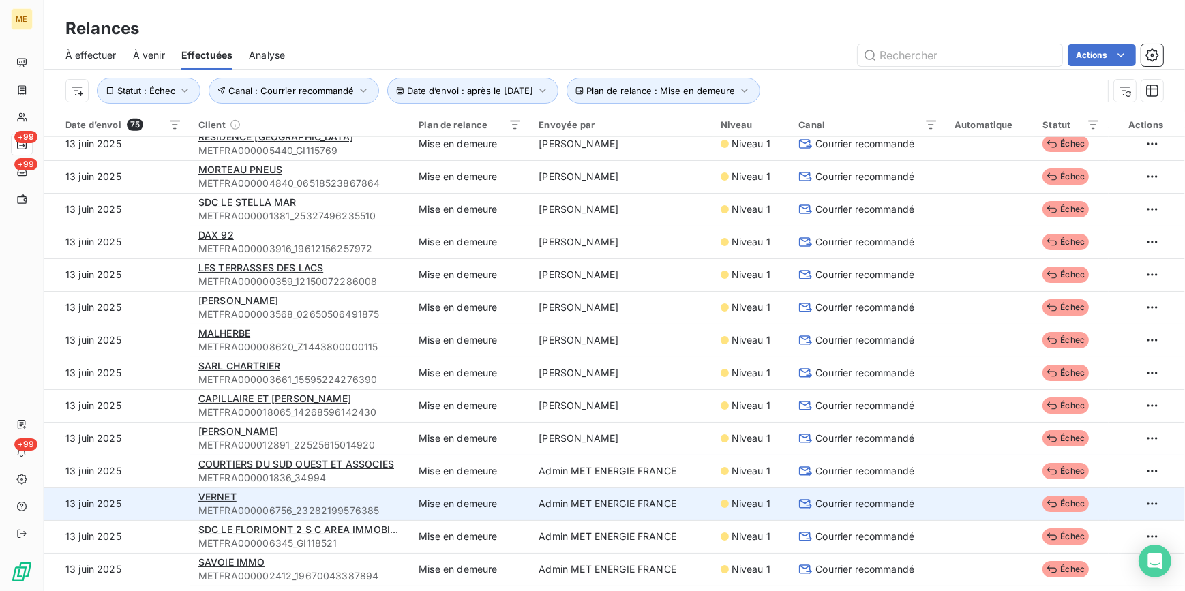
click at [858, 502] on span "Courrier recommandé" at bounding box center [864, 504] width 99 height 14
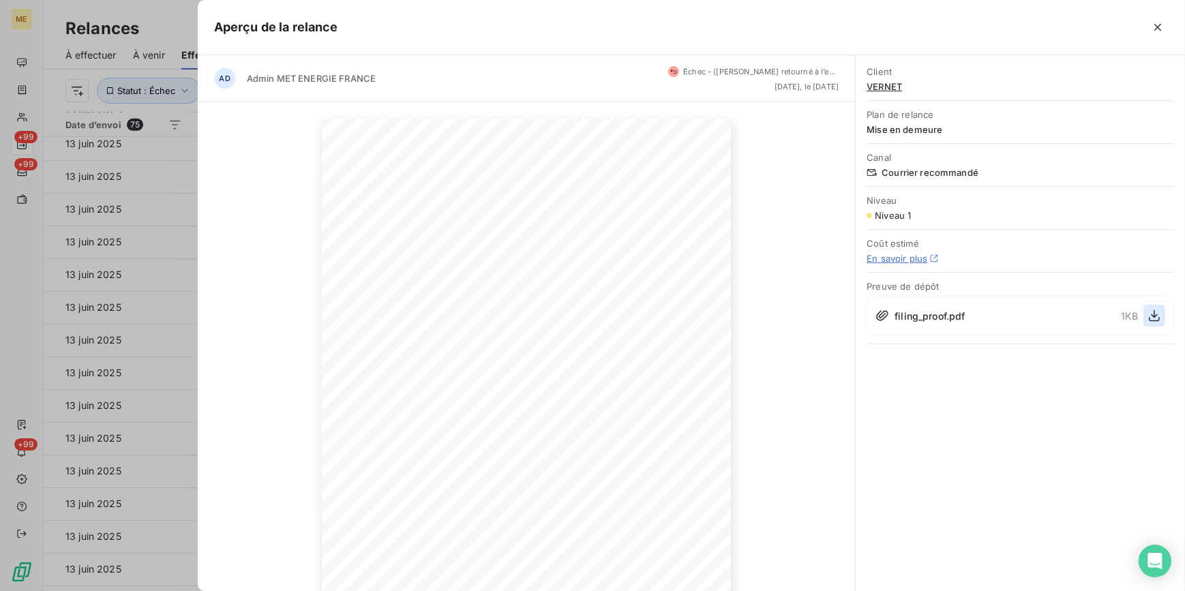
click at [1151, 319] on icon "button" at bounding box center [1155, 316] width 14 height 14
click at [60, 42] on div at bounding box center [592, 295] width 1185 height 591
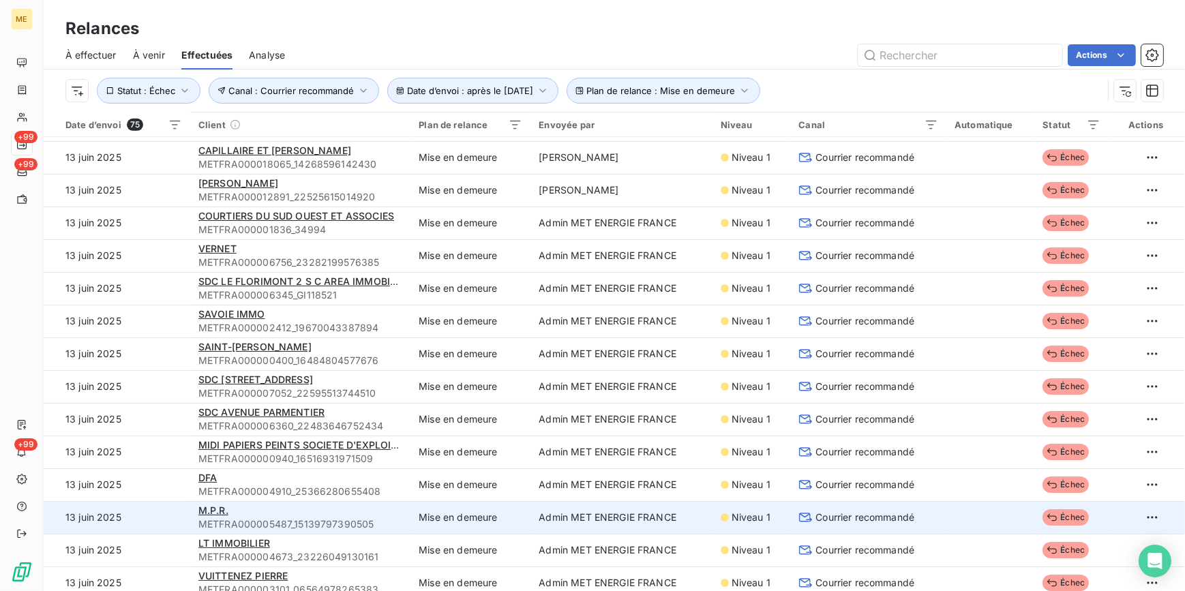
scroll to position [1364, 0]
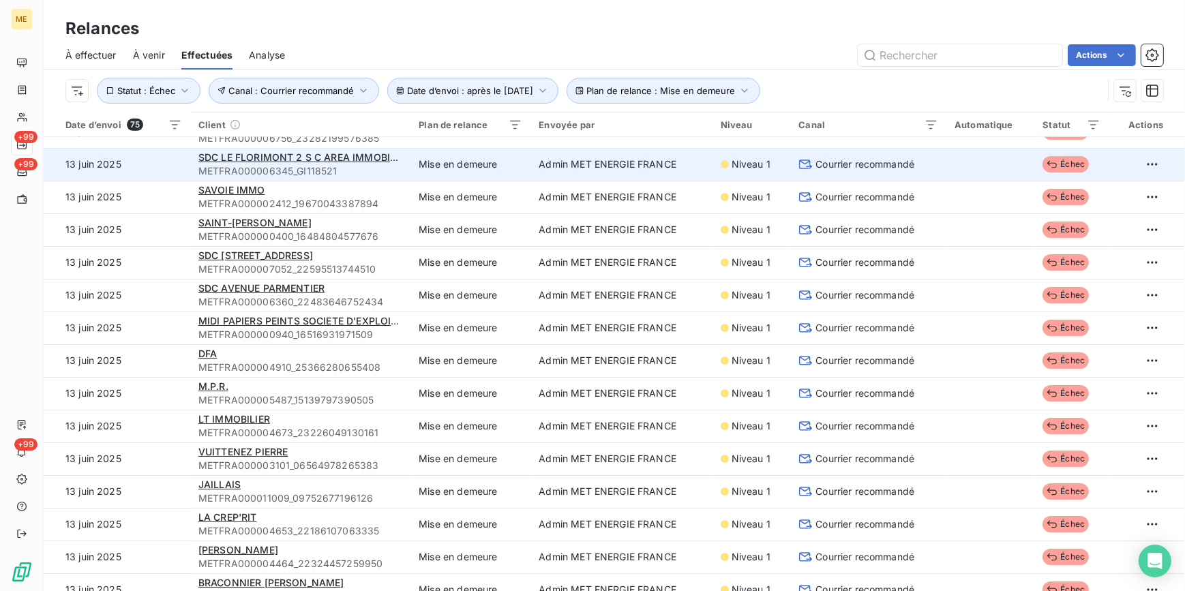
click at [837, 169] on span "Courrier recommandé" at bounding box center [864, 165] width 99 height 14
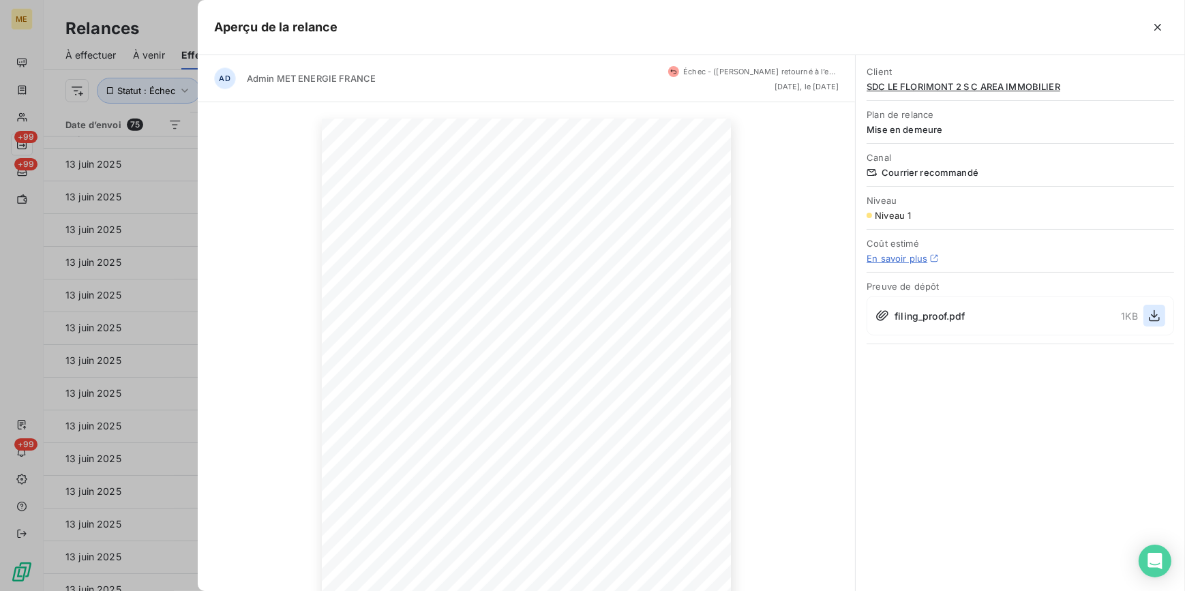
click at [1150, 317] on icon "button" at bounding box center [1154, 316] width 11 height 12
click at [149, 281] on div at bounding box center [592, 295] width 1185 height 591
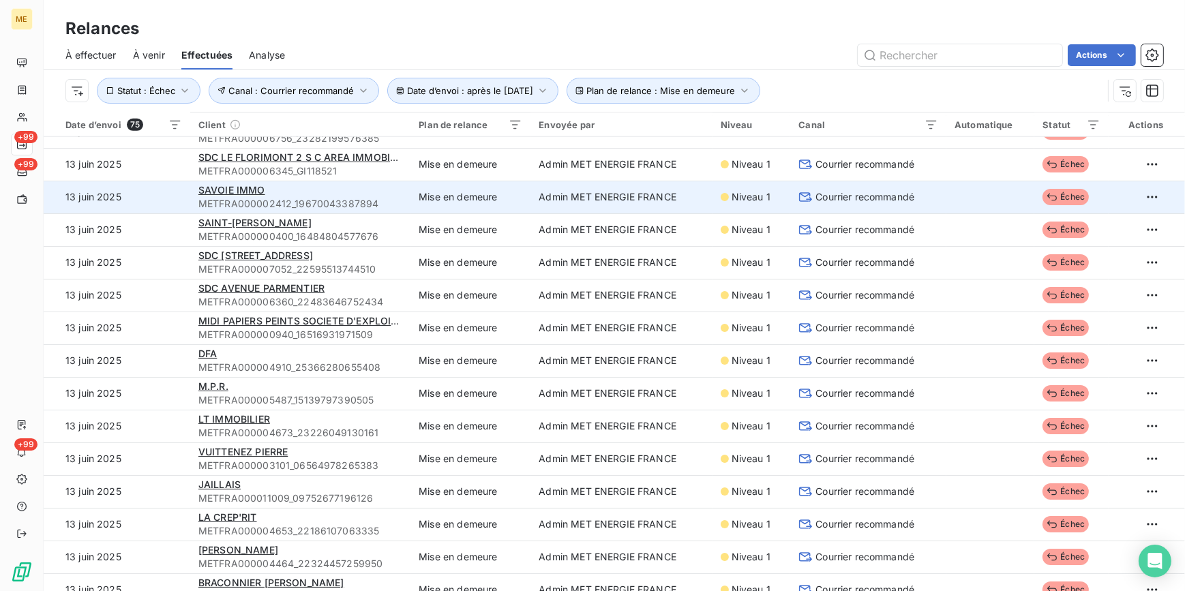
click at [858, 207] on td "Courrier recommandé" at bounding box center [868, 197] width 156 height 33
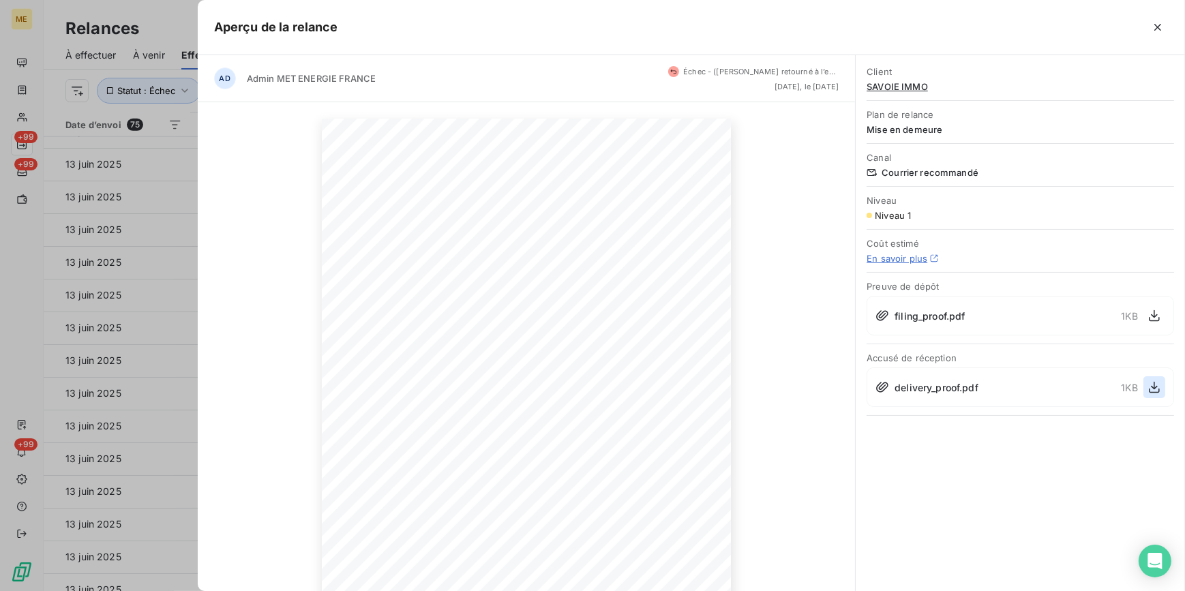
click at [1157, 382] on icon "button" at bounding box center [1155, 387] width 14 height 14
click at [146, 254] on div at bounding box center [592, 295] width 1185 height 591
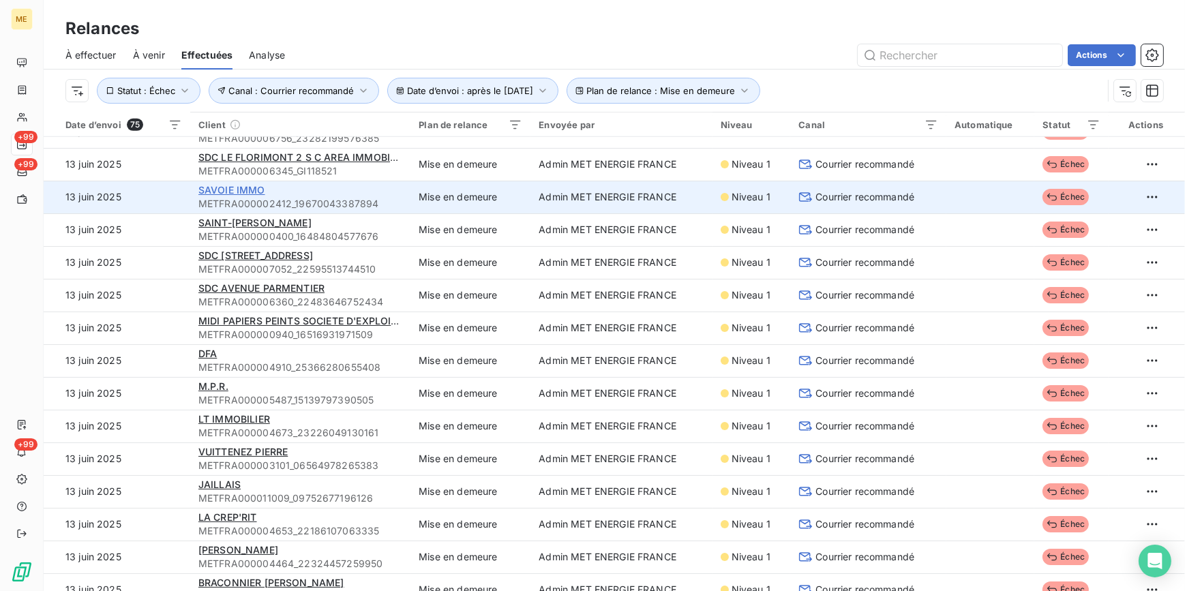
click at [247, 193] on span "SAVOIE IMMO" at bounding box center [231, 190] width 67 height 12
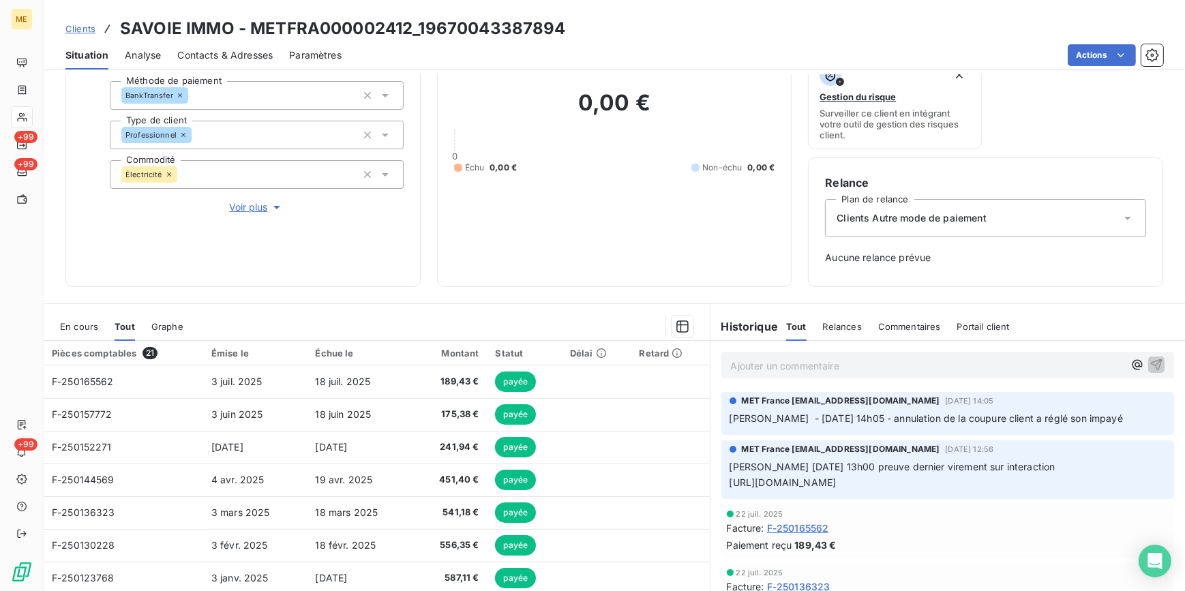
scroll to position [176, 0]
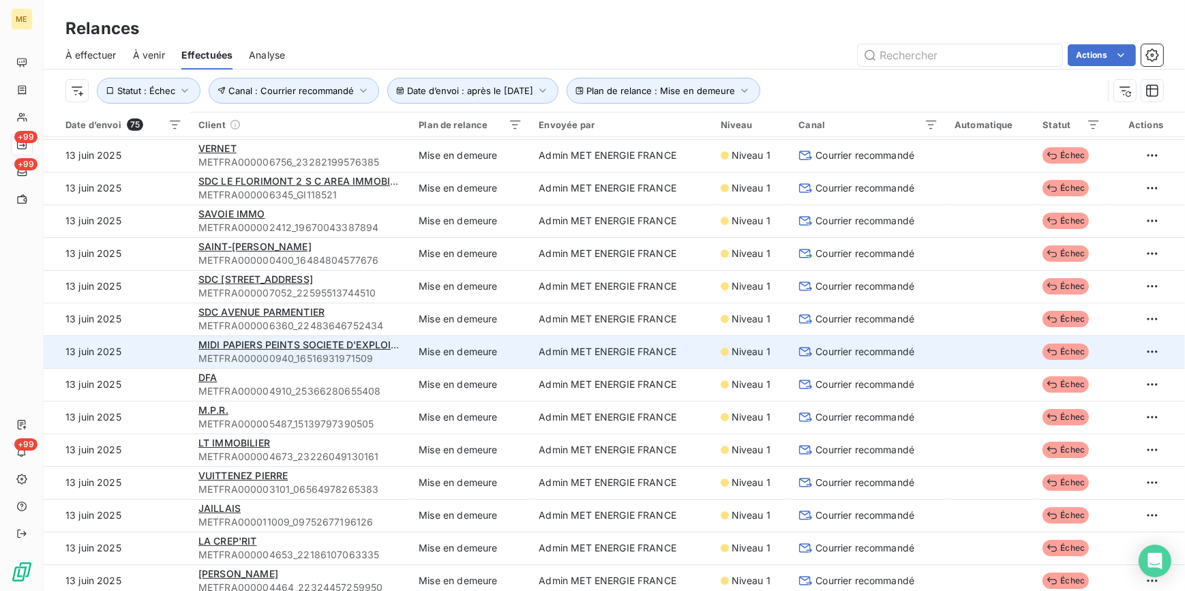
scroll to position [1425, 0]
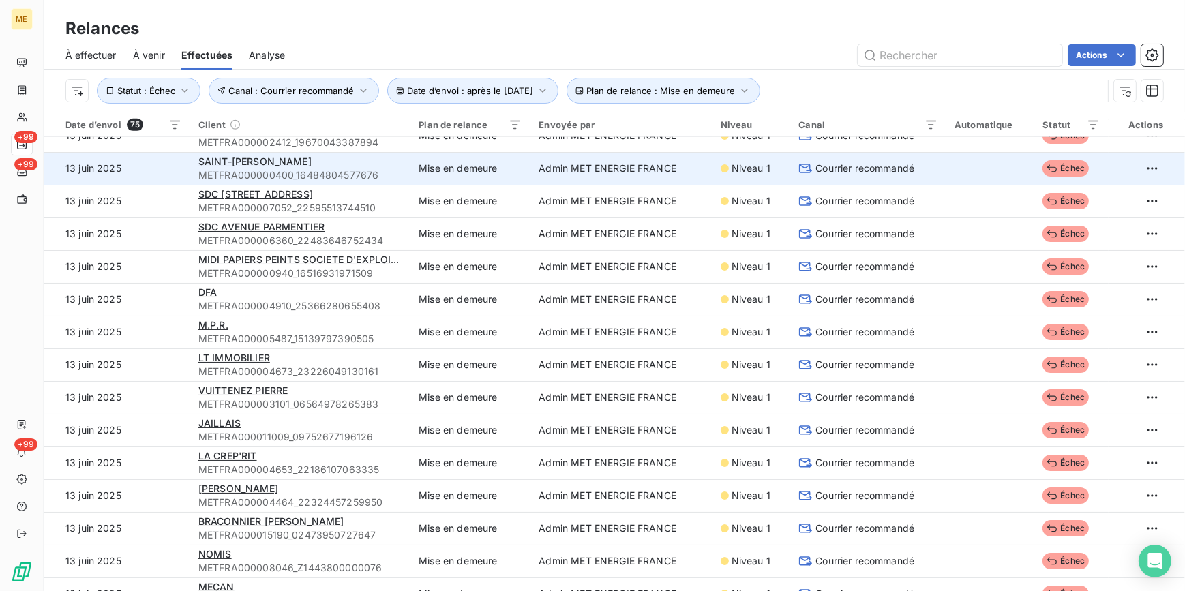
click at [877, 170] on span "Courrier recommandé" at bounding box center [864, 169] width 99 height 14
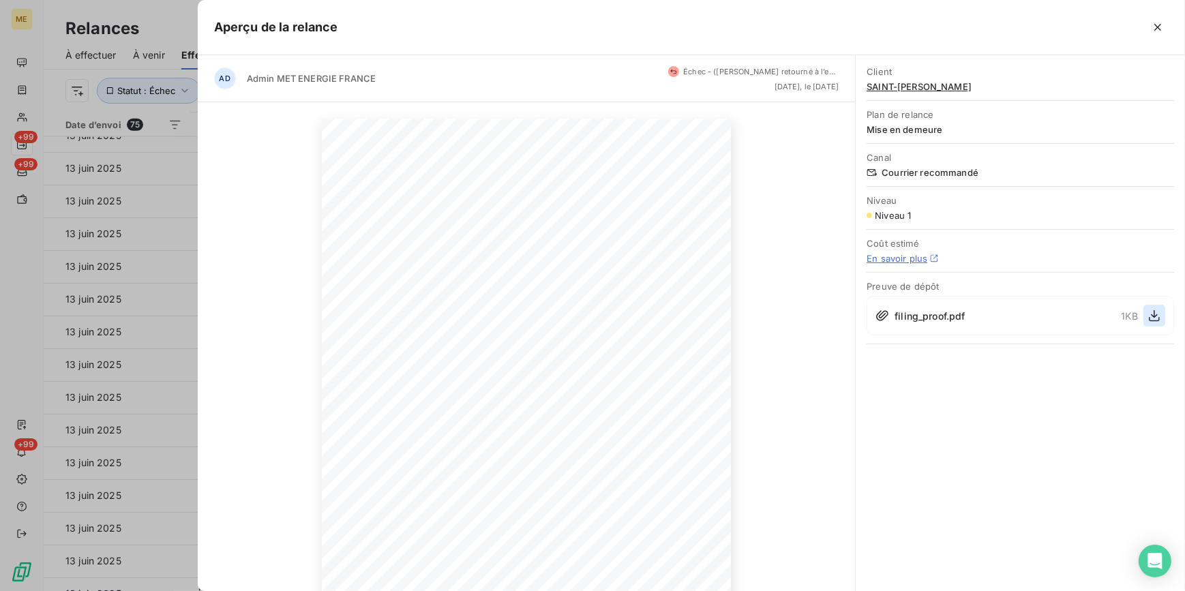
click at [1156, 313] on icon "button" at bounding box center [1155, 316] width 14 height 14
click at [138, 325] on div at bounding box center [592, 295] width 1185 height 591
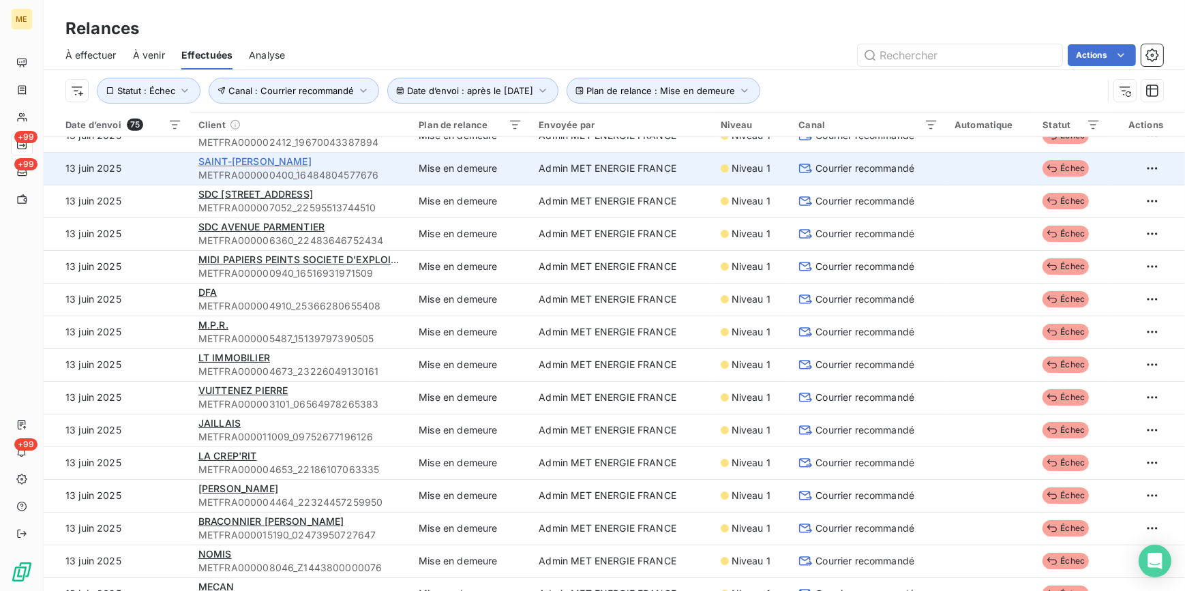
click at [312, 162] on span "SAINT-[PERSON_NAME]" at bounding box center [254, 161] width 113 height 12
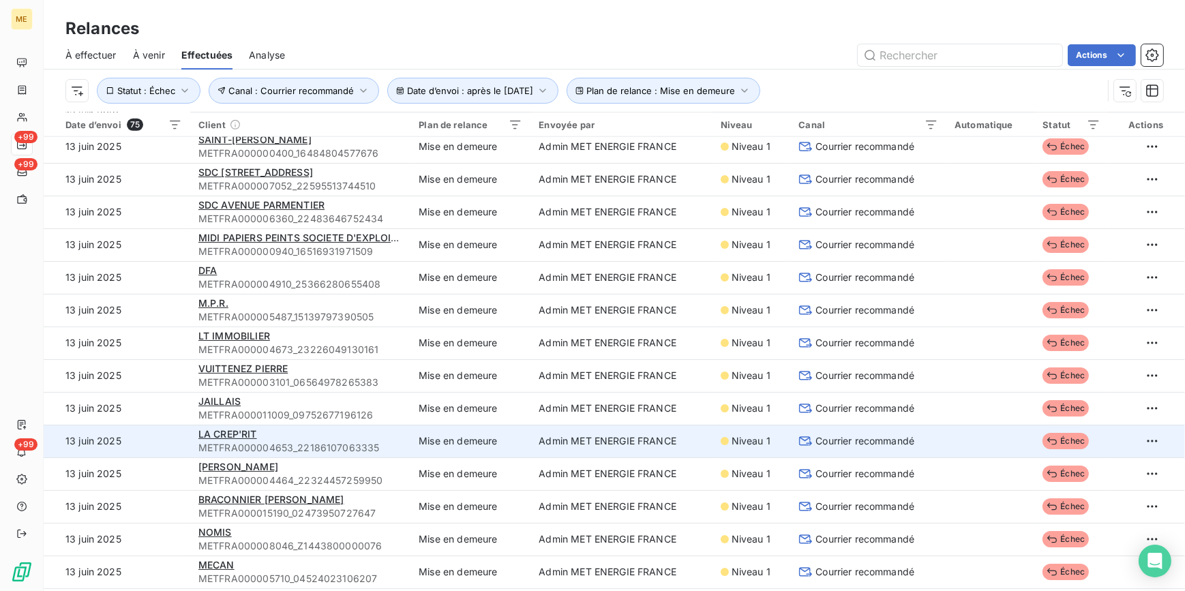
scroll to position [1425, 0]
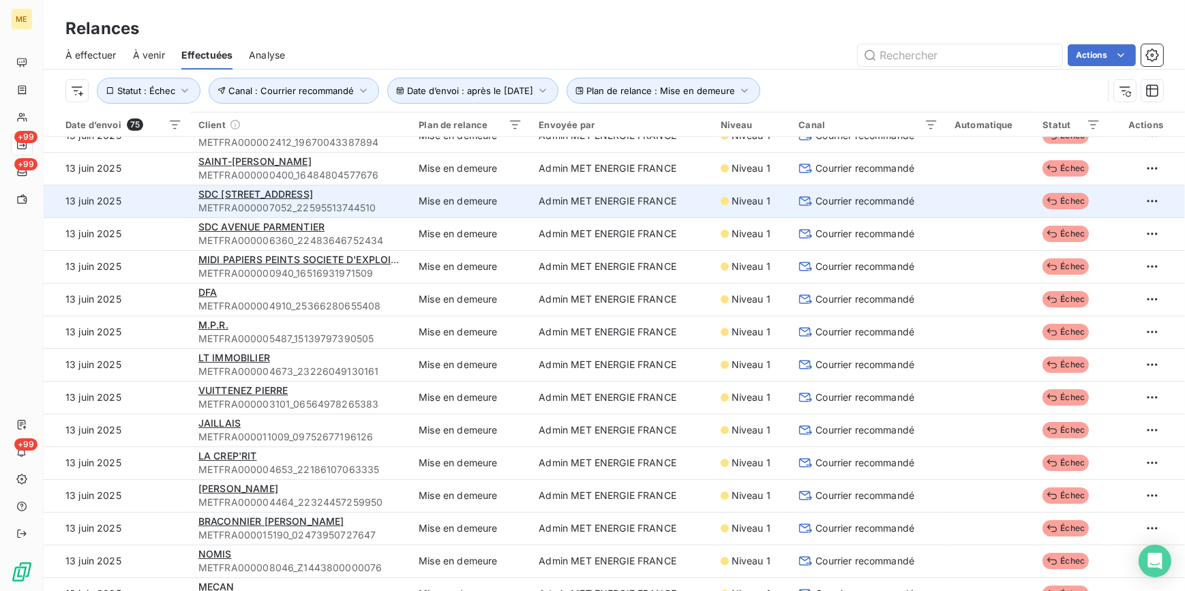
click at [852, 205] on span "Courrier recommandé" at bounding box center [864, 201] width 99 height 14
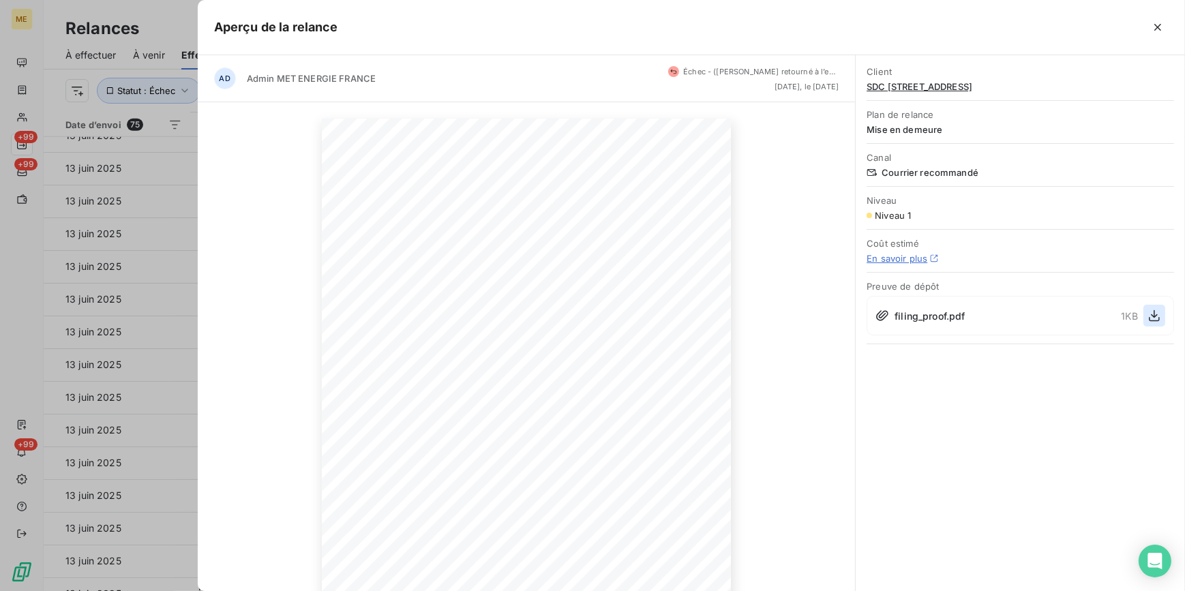
click at [1154, 318] on icon "button" at bounding box center [1155, 316] width 14 height 14
click at [88, 410] on div at bounding box center [592, 295] width 1185 height 591
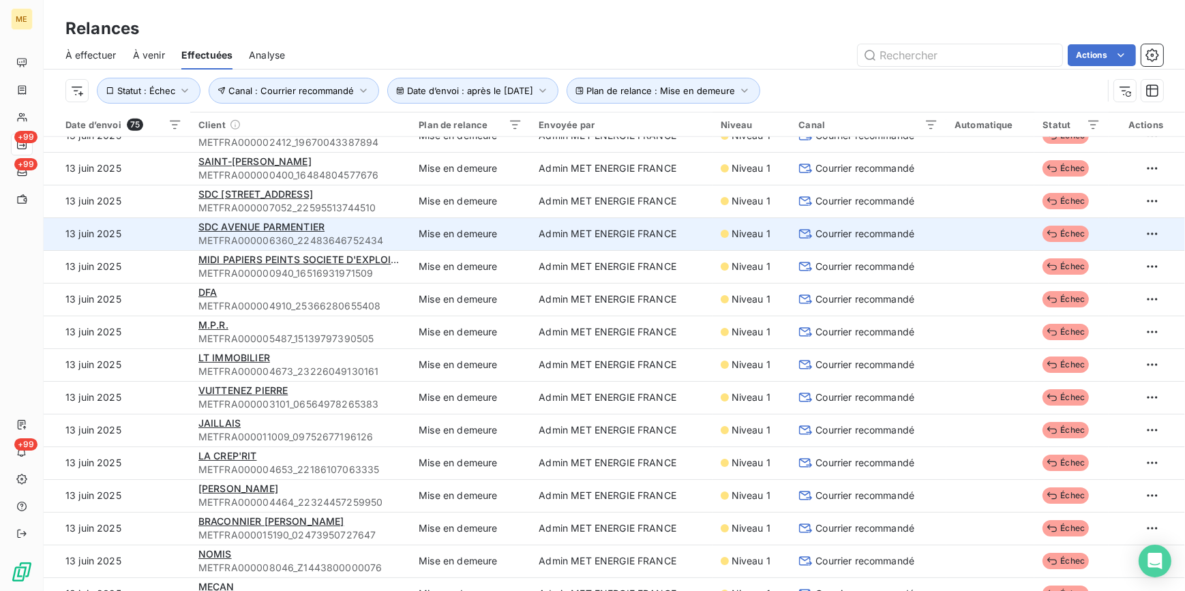
click at [815, 231] on span "Courrier recommandé" at bounding box center [864, 234] width 99 height 14
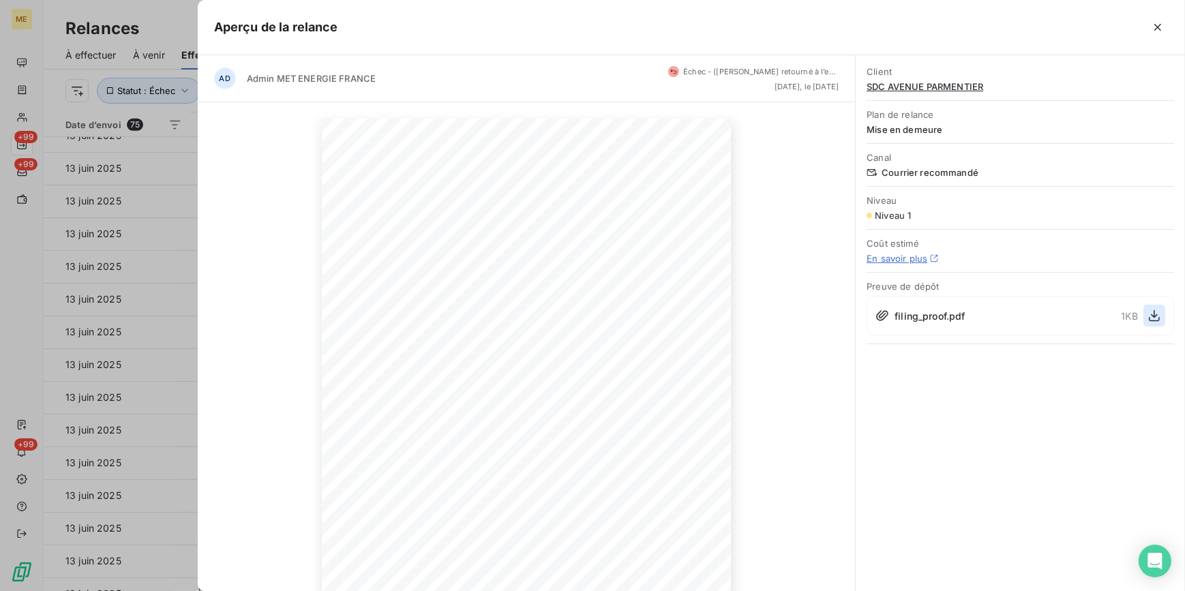
click at [1153, 314] on icon "button" at bounding box center [1155, 316] width 14 height 14
click at [1151, 311] on icon "button" at bounding box center [1155, 316] width 14 height 14
click at [177, 232] on div at bounding box center [592, 295] width 1185 height 591
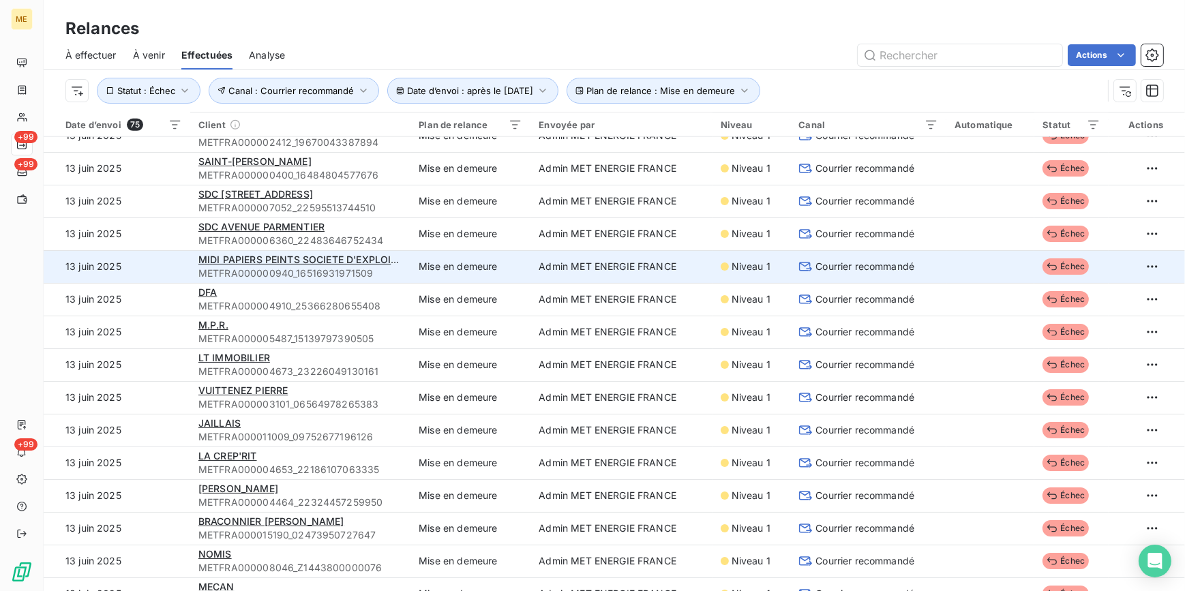
click at [815, 260] on span "Courrier recommandé" at bounding box center [864, 267] width 99 height 14
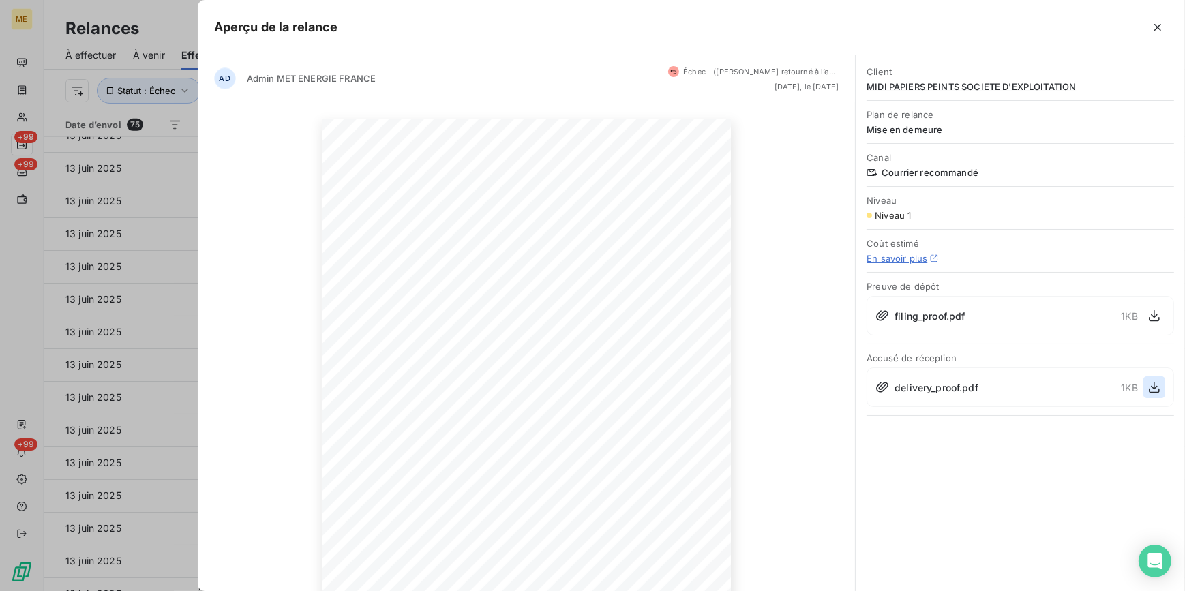
click at [1148, 380] on icon "button" at bounding box center [1155, 387] width 14 height 14
click at [56, 534] on div at bounding box center [592, 295] width 1185 height 591
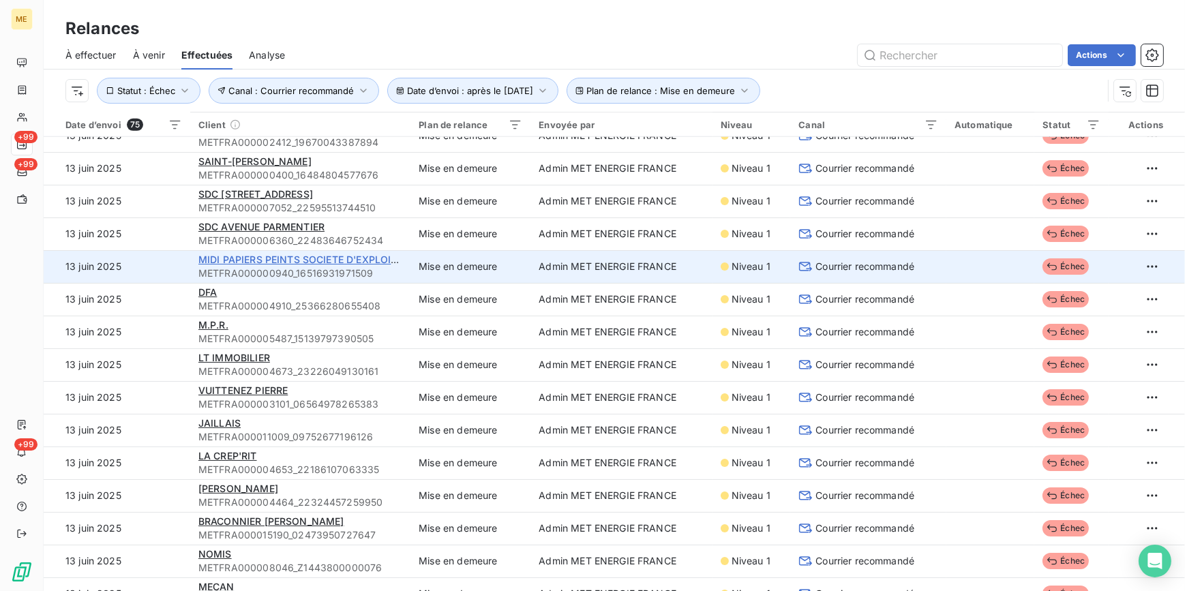
click at [300, 259] on span "MIDI PAPIERS PEINTS SOCIETE D'EXPLOITATION" at bounding box center [312, 260] width 228 height 12
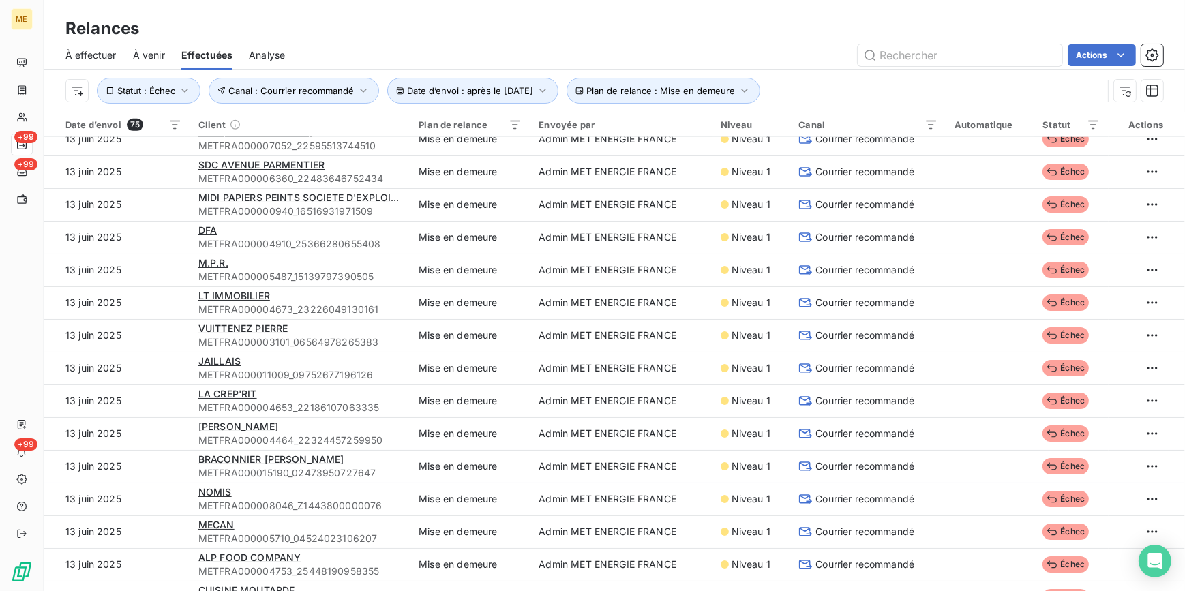
scroll to position [1425, 0]
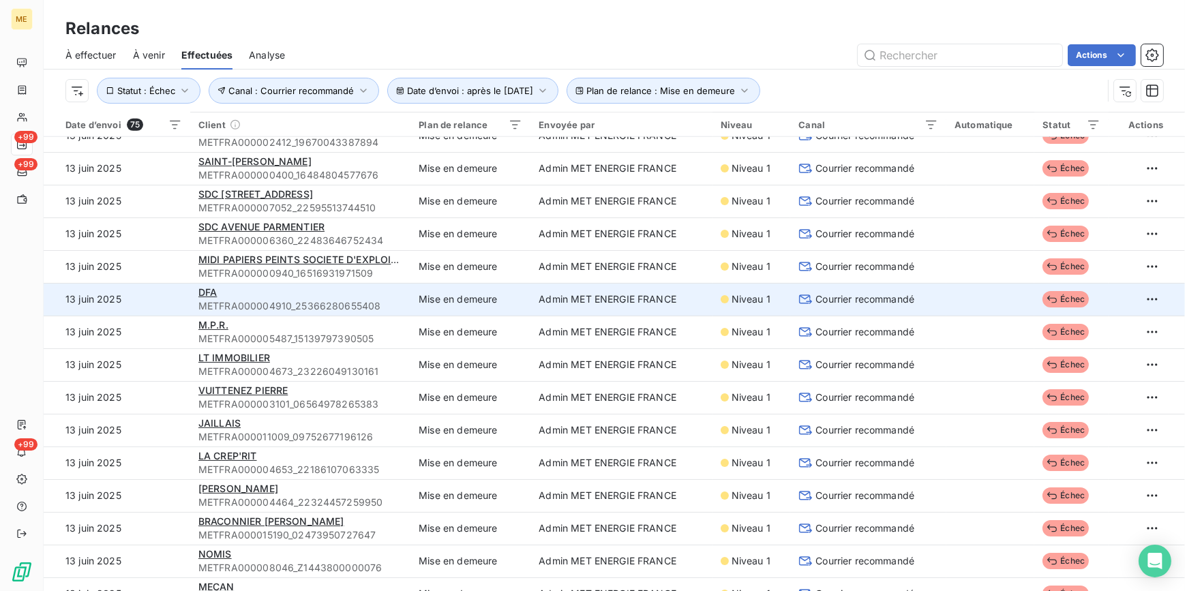
click at [909, 295] on div "Courrier recommandé" at bounding box center [868, 300] width 140 height 14
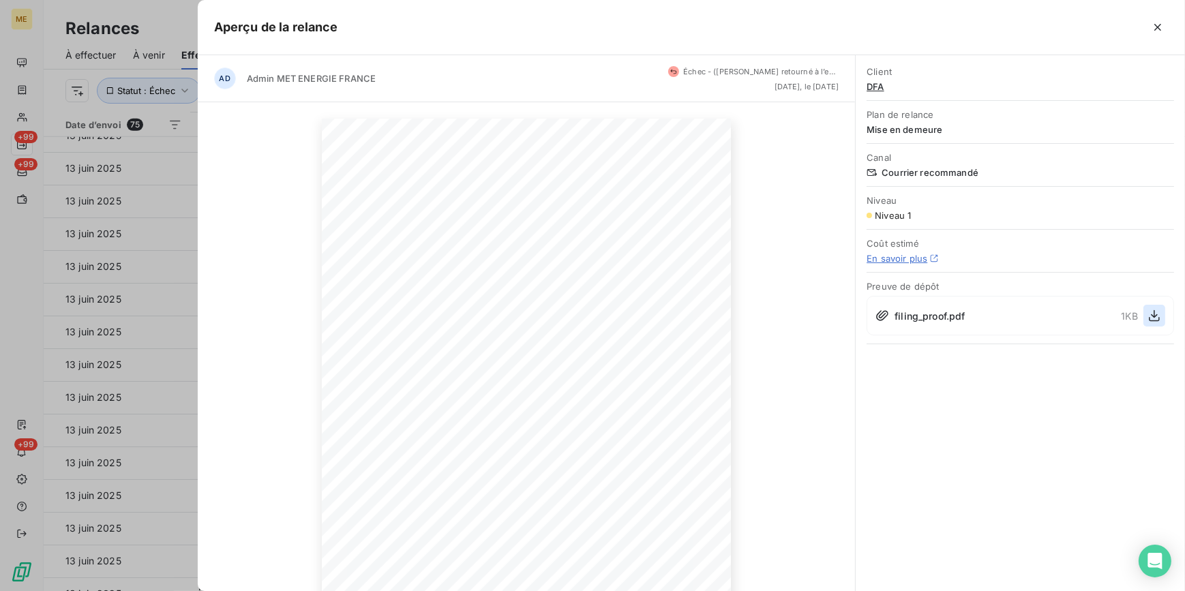
click at [1151, 312] on icon "button" at bounding box center [1155, 316] width 14 height 14
click at [115, 280] on div at bounding box center [592, 295] width 1185 height 591
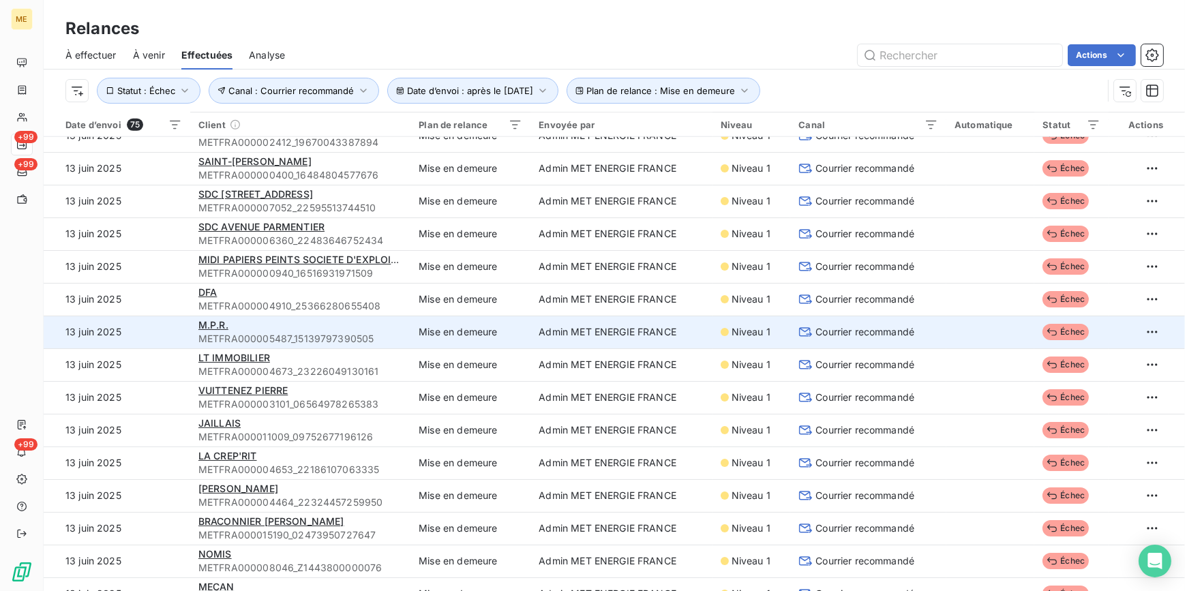
click at [837, 339] on td "Courrier recommandé" at bounding box center [868, 332] width 156 height 33
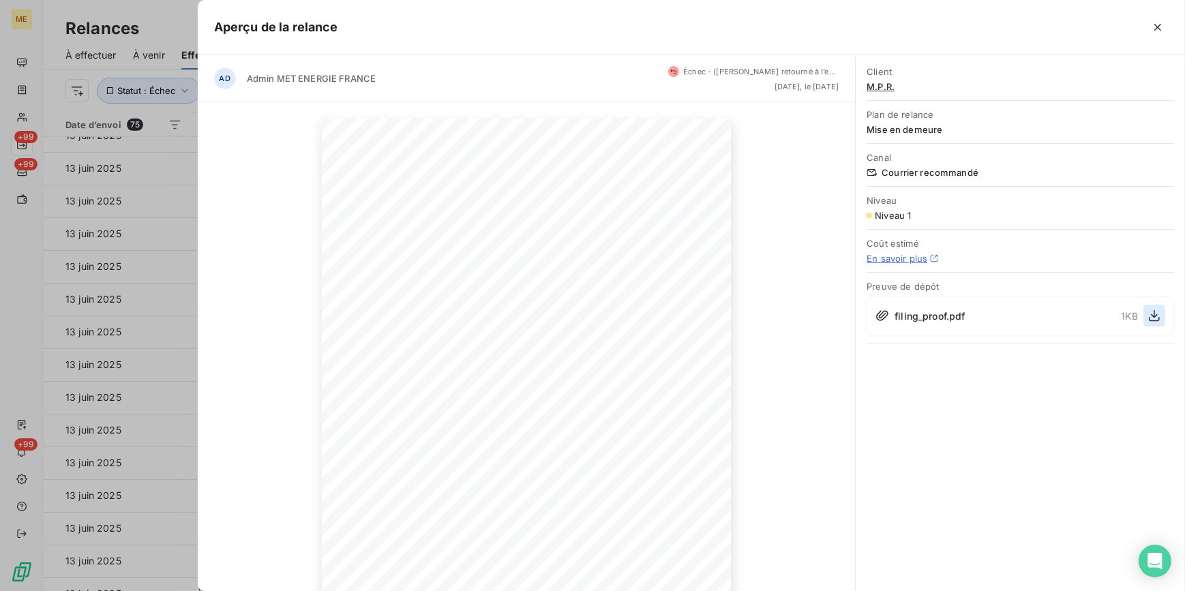
click at [1150, 316] on icon "button" at bounding box center [1154, 316] width 11 height 12
click at [78, 305] on div at bounding box center [592, 295] width 1185 height 591
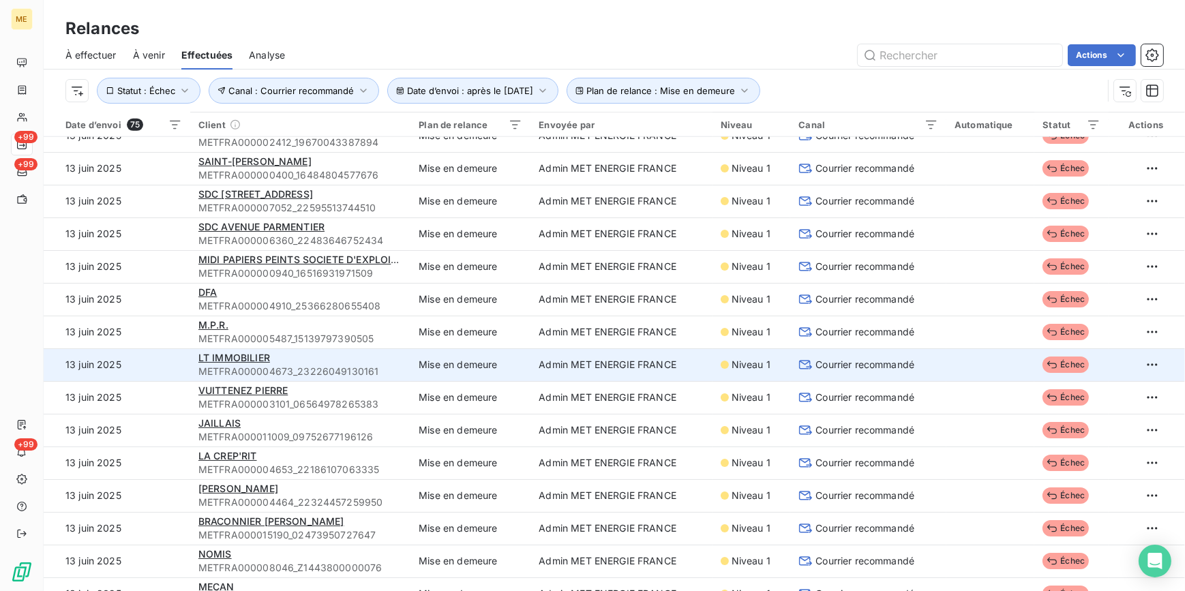
click at [809, 372] on td "Courrier recommandé" at bounding box center [868, 364] width 156 height 33
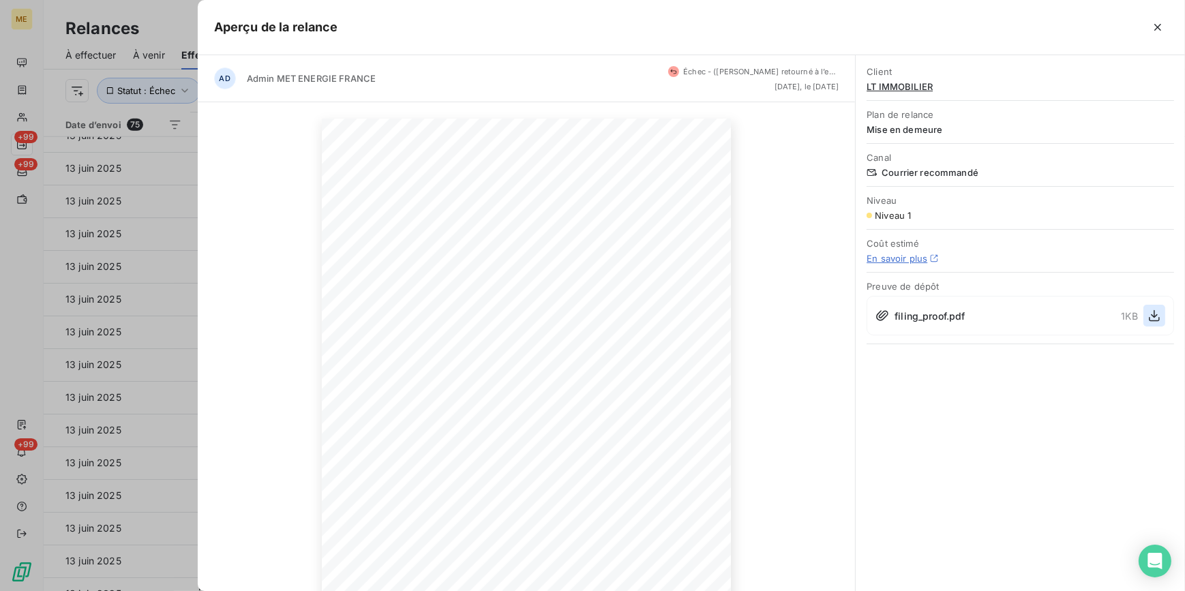
click at [1150, 309] on icon "button" at bounding box center [1155, 316] width 14 height 14
click at [155, 277] on div at bounding box center [592, 295] width 1185 height 591
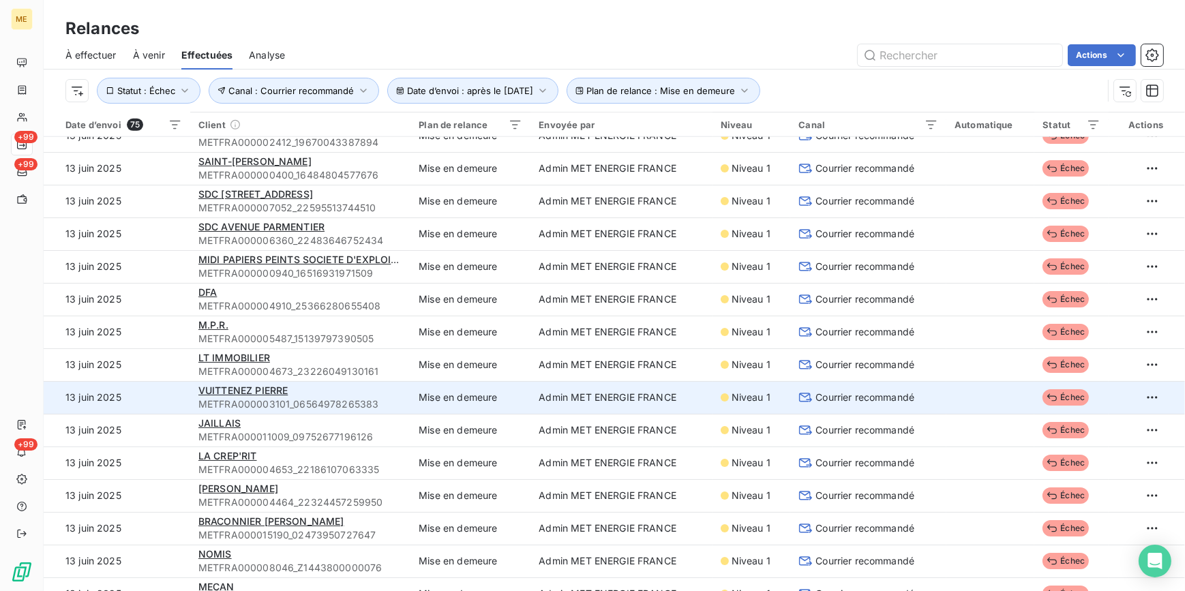
click at [892, 398] on span "Courrier recommandé" at bounding box center [864, 398] width 99 height 14
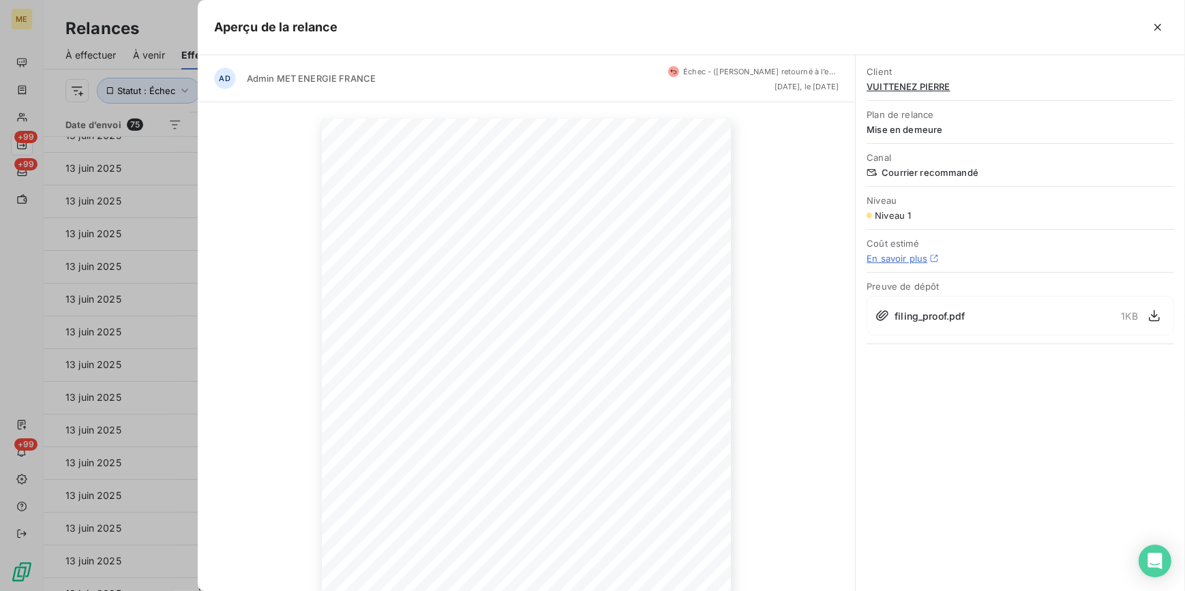
click at [1166, 308] on div "filing_proof.pdf 1 KB" at bounding box center [1021, 316] width 308 height 40
click at [1158, 318] on icon "button" at bounding box center [1155, 316] width 14 height 14
click at [125, 243] on div at bounding box center [592, 295] width 1185 height 591
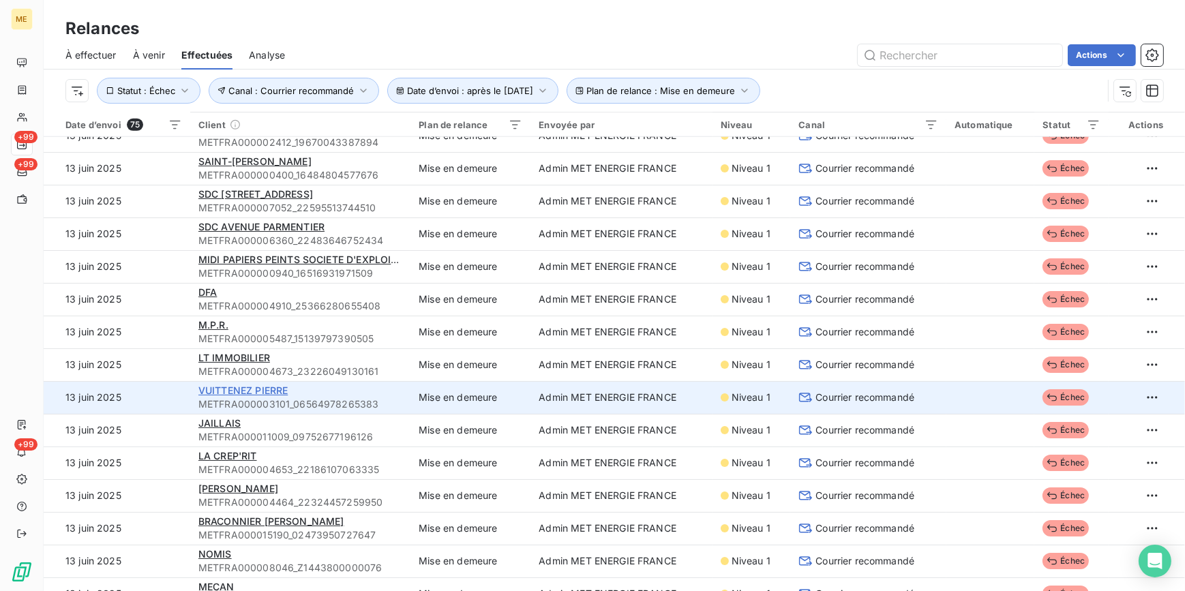
click at [271, 389] on span "VUITTENEZ PIERRE" at bounding box center [242, 391] width 89 height 12
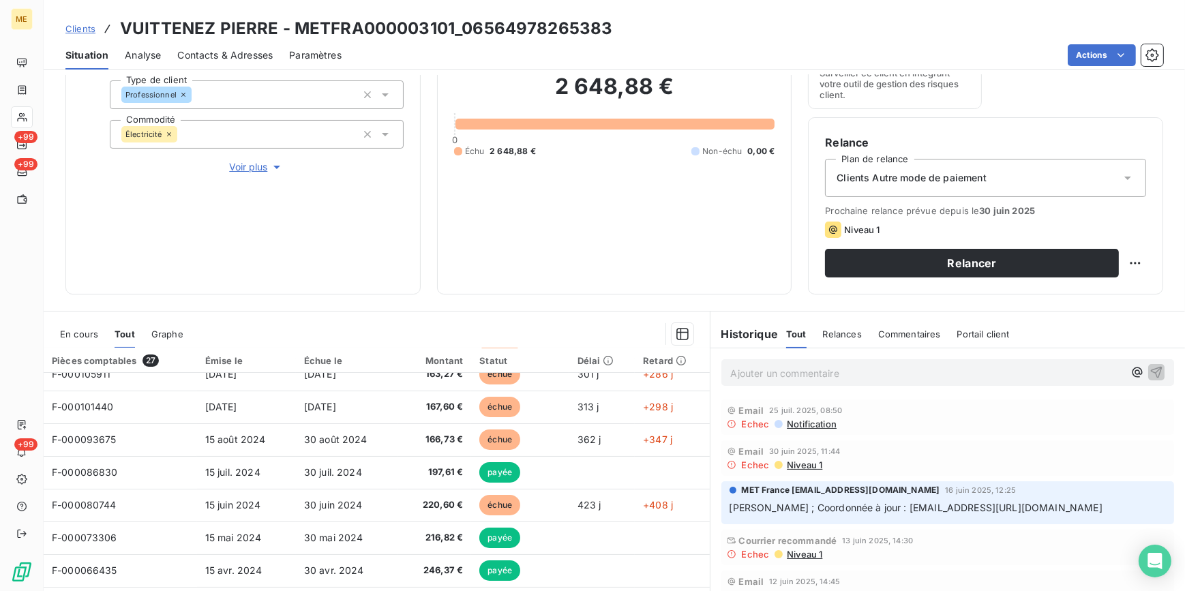
scroll to position [224, 0]
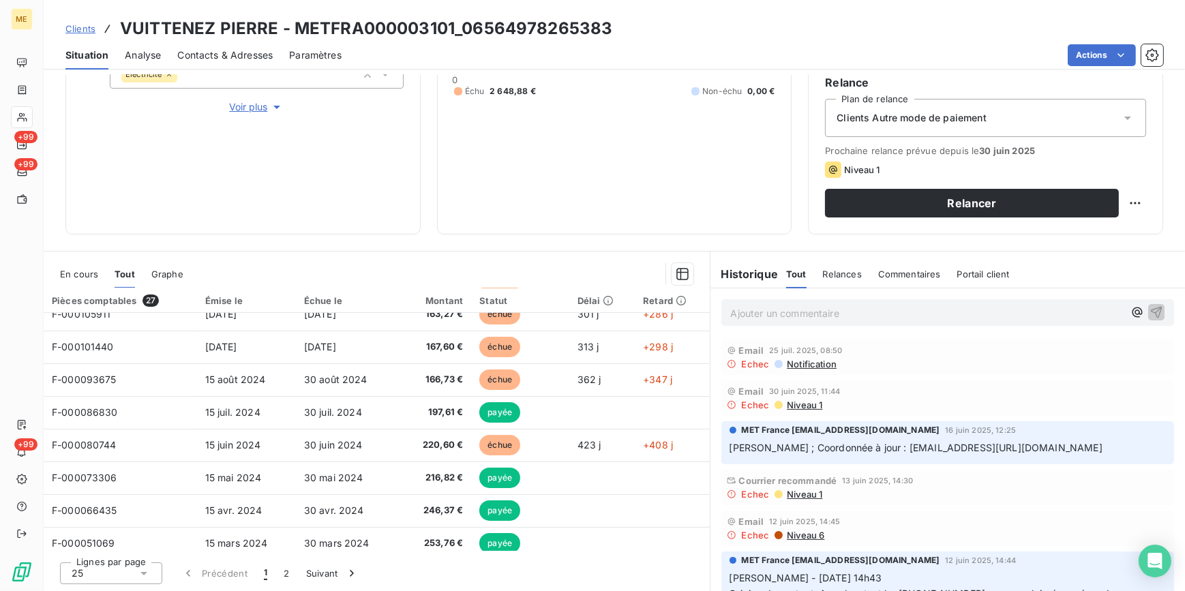
click at [802, 317] on p "Ajouter un commentaire ﻿" at bounding box center [927, 313] width 393 height 17
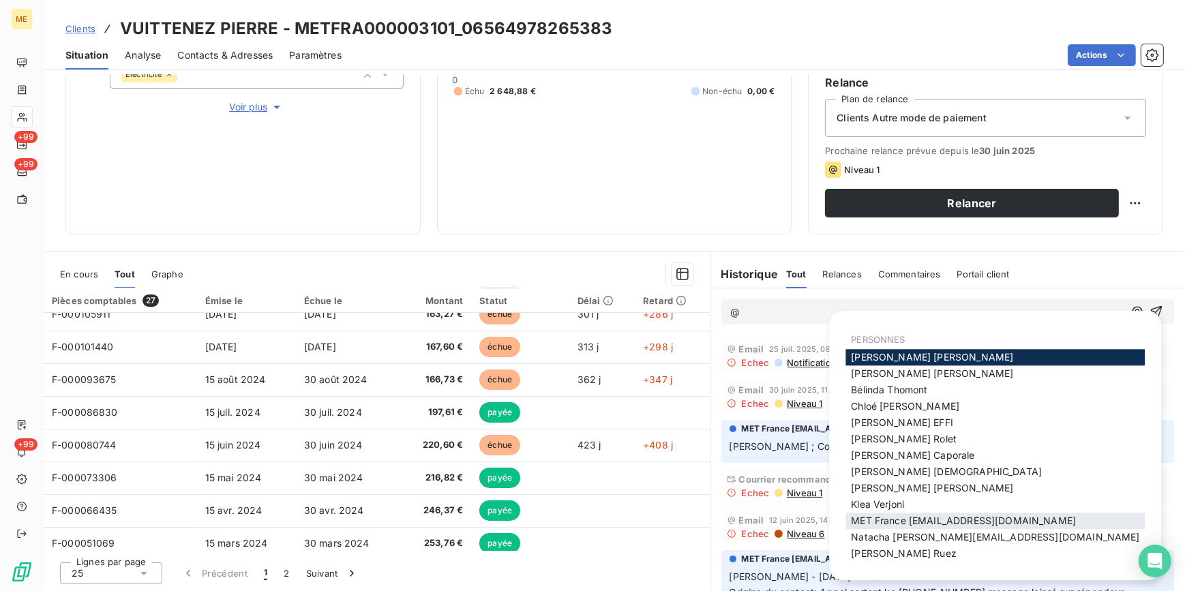
click at [928, 520] on span "MET France [EMAIL_ADDRESS][DOMAIN_NAME]" at bounding box center [963, 521] width 225 height 12
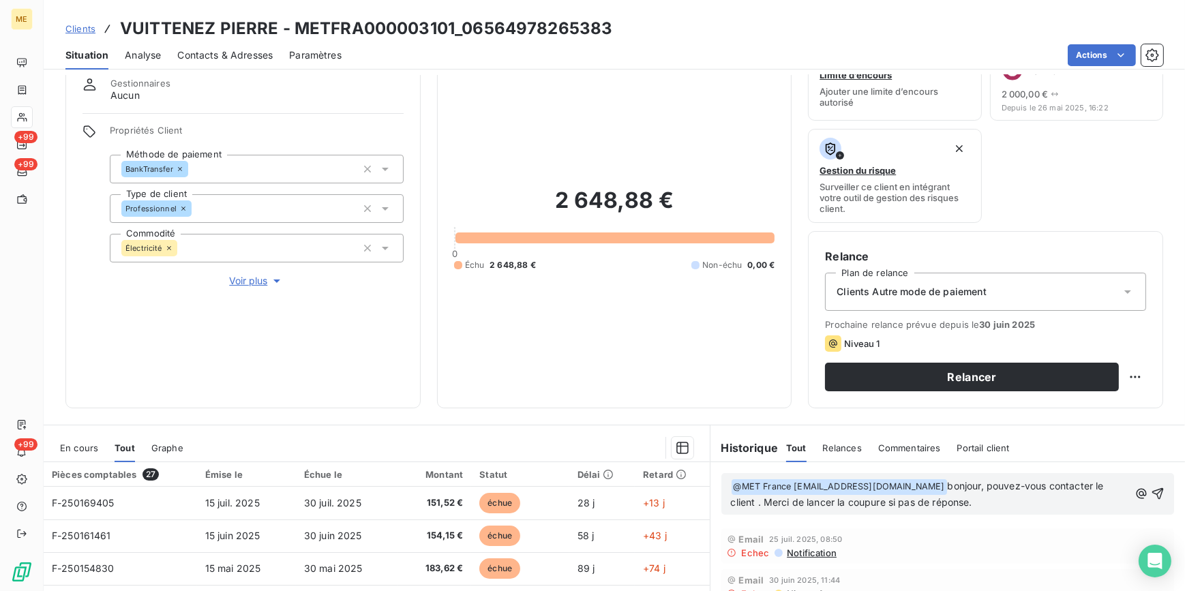
scroll to position [38, 0]
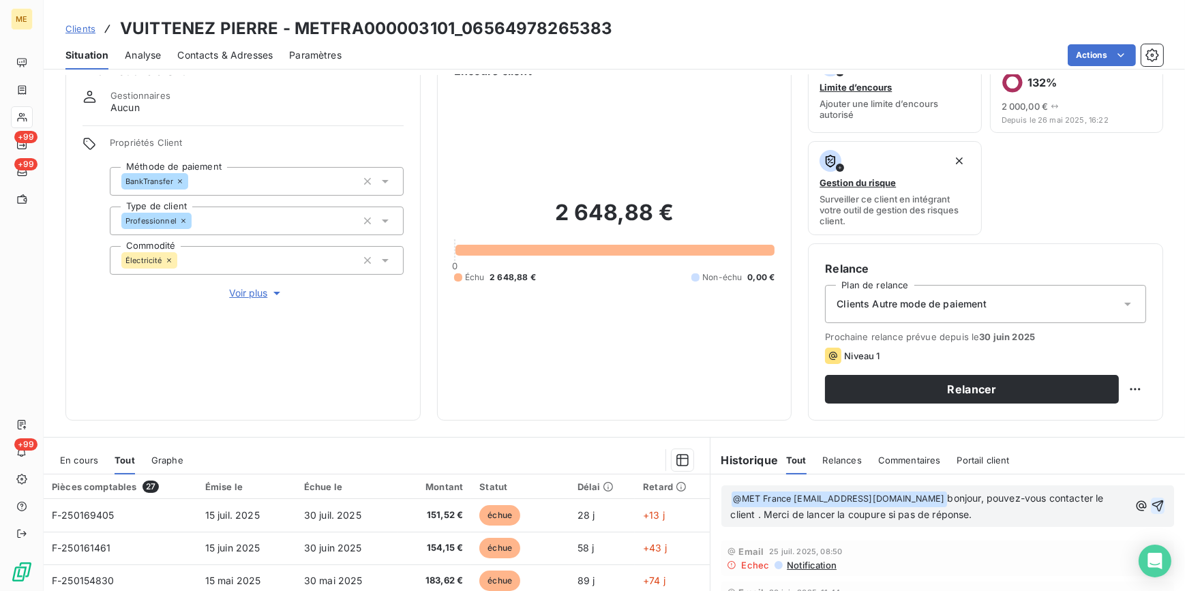
click at [1152, 505] on icon "button" at bounding box center [1158, 506] width 12 height 12
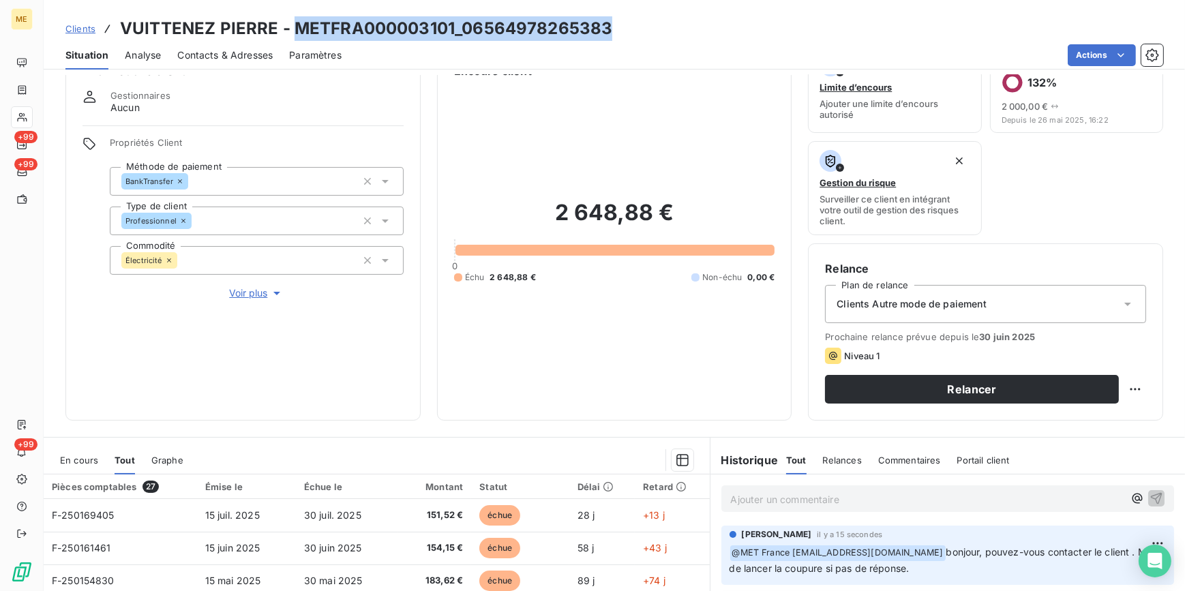
drag, startPoint x: 290, startPoint y: 29, endPoint x: 605, endPoint y: 29, distance: 315.7
click at [605, 29] on h3 "VUITTENEZ PIERRE - METFRA000003101_06564978265383" at bounding box center [366, 28] width 492 height 25
copy h3 "METFRA000003101_06564978265383"
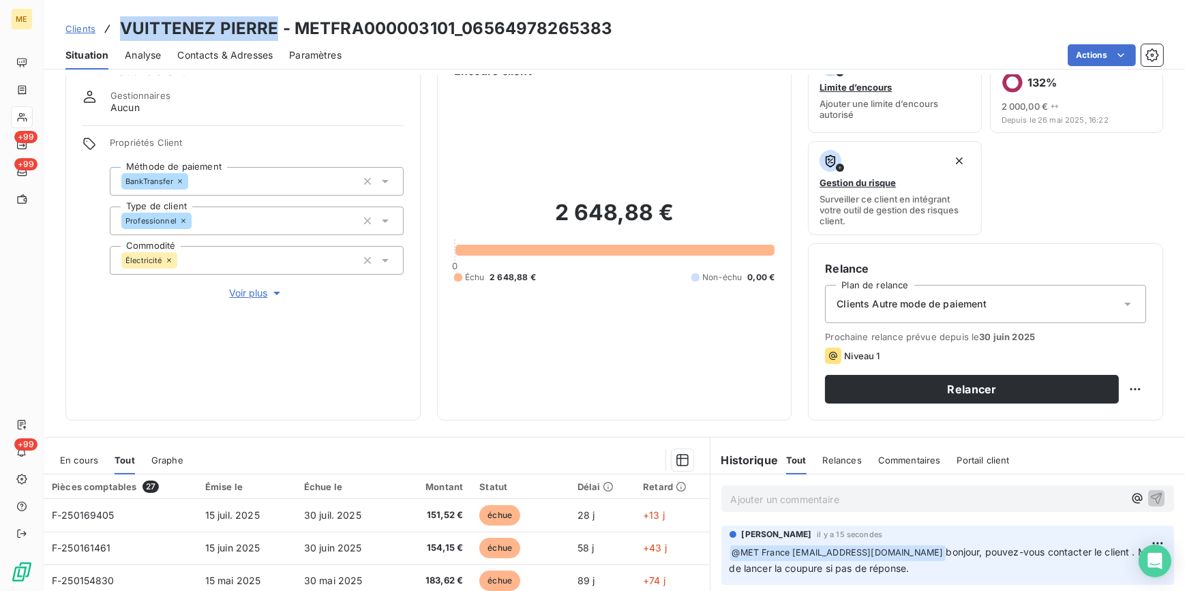
drag, startPoint x: 116, startPoint y: 26, endPoint x: 271, endPoint y: 34, distance: 155.7
click at [271, 34] on div "Clients VUITTENEZ PIERRE - METFRA000003101_06564978265383" at bounding box center [338, 28] width 547 height 25
copy h3 "VUITTENEZ PIERRE"
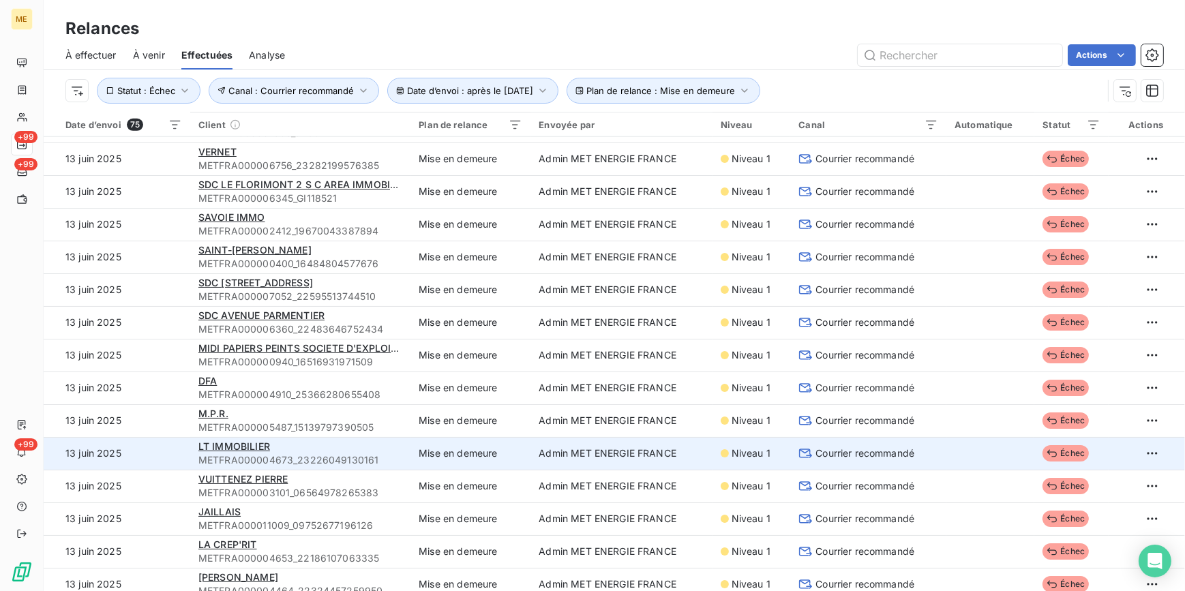
scroll to position [1364, 0]
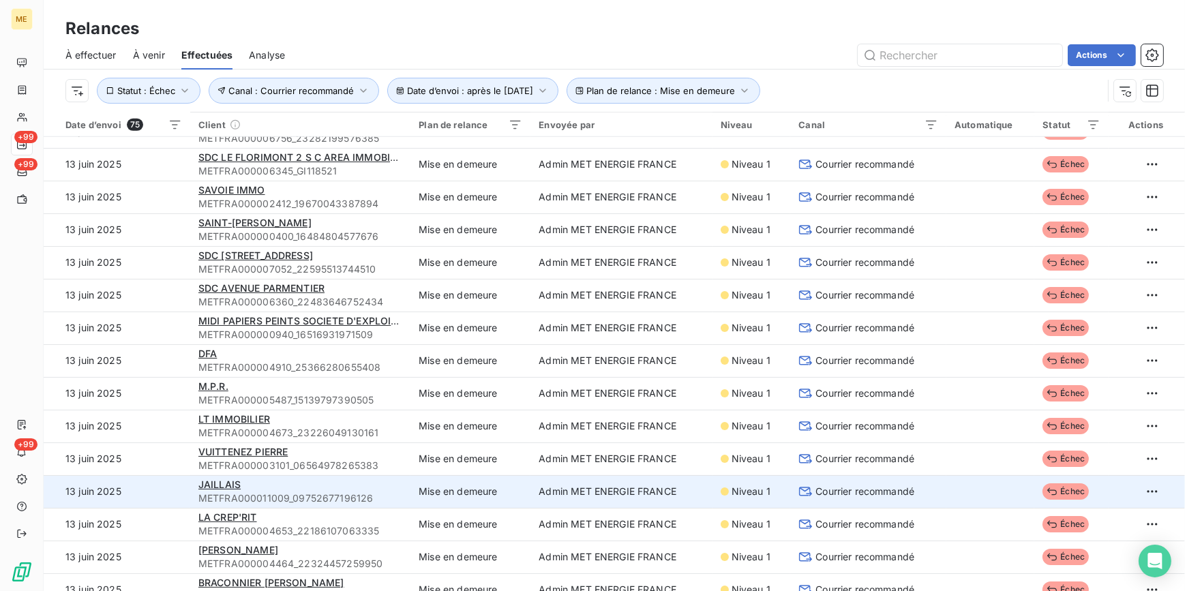
click at [291, 488] on div "JAILLAIS" at bounding box center [300, 485] width 204 height 14
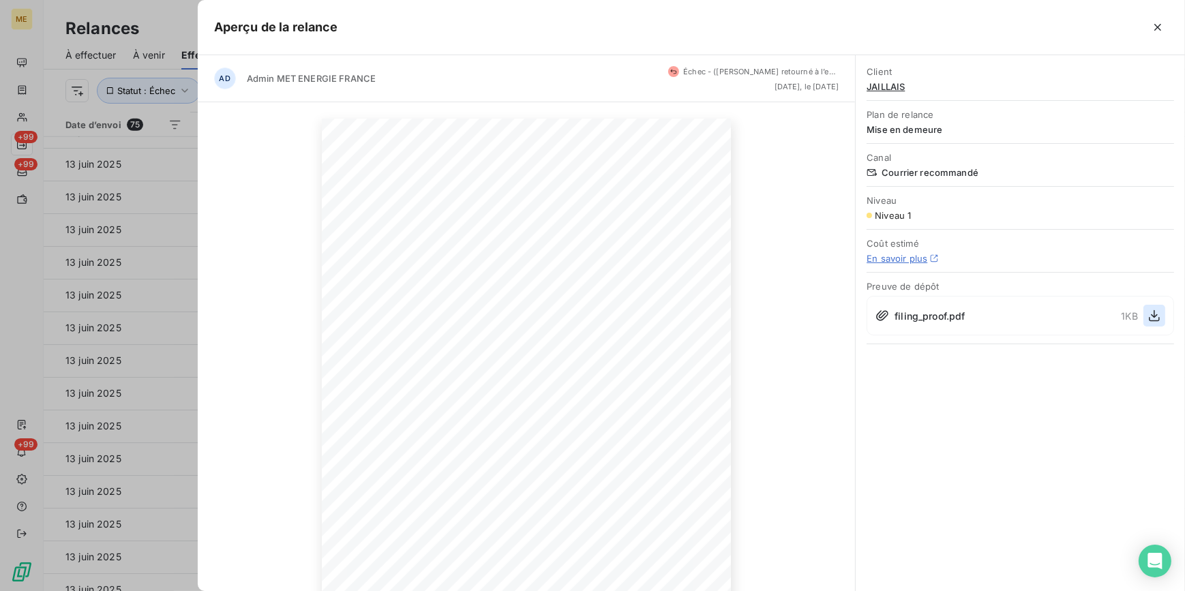
click at [1160, 311] on icon "button" at bounding box center [1155, 316] width 14 height 14
click at [1152, 311] on icon "button" at bounding box center [1155, 316] width 14 height 14
click at [113, 352] on div at bounding box center [592, 295] width 1185 height 591
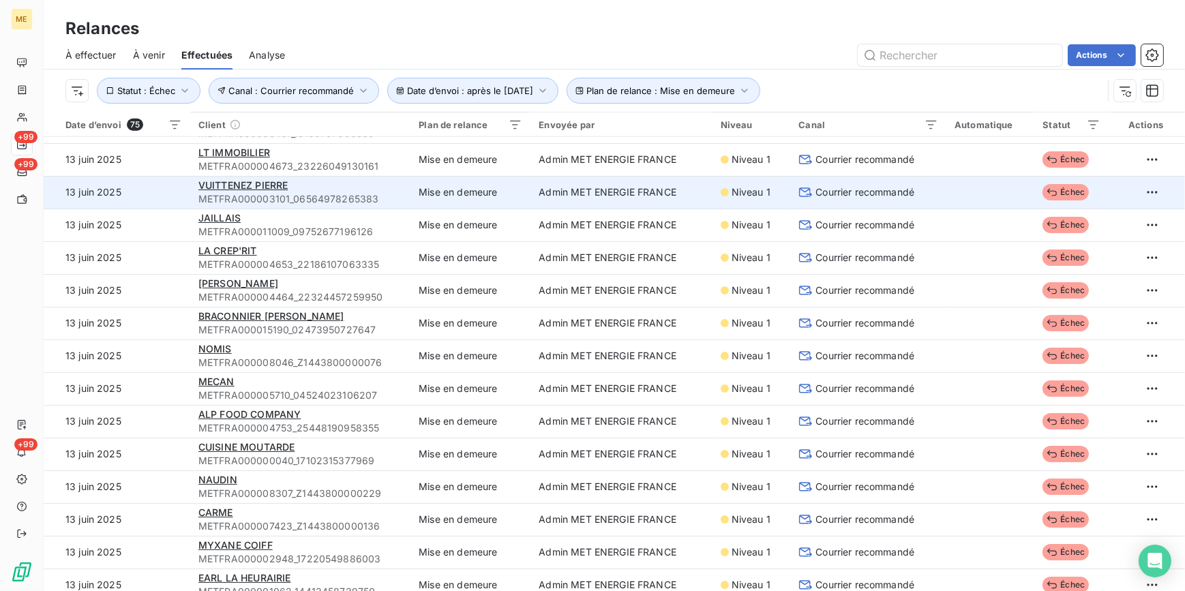
scroll to position [1673, 0]
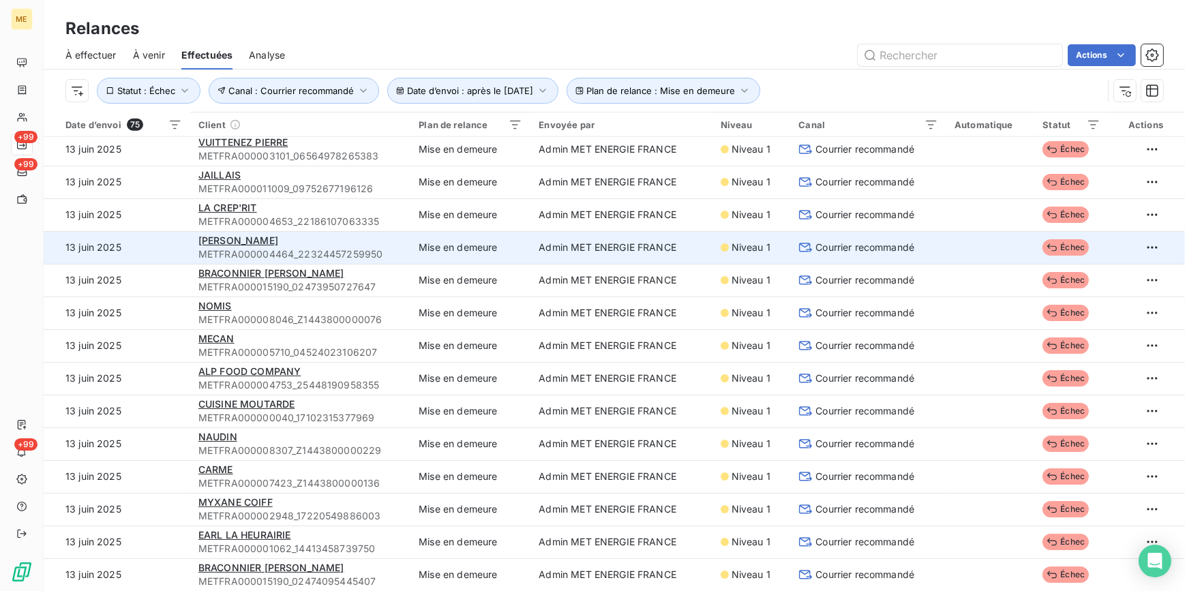
click at [831, 242] on span "Courrier recommandé" at bounding box center [864, 248] width 99 height 14
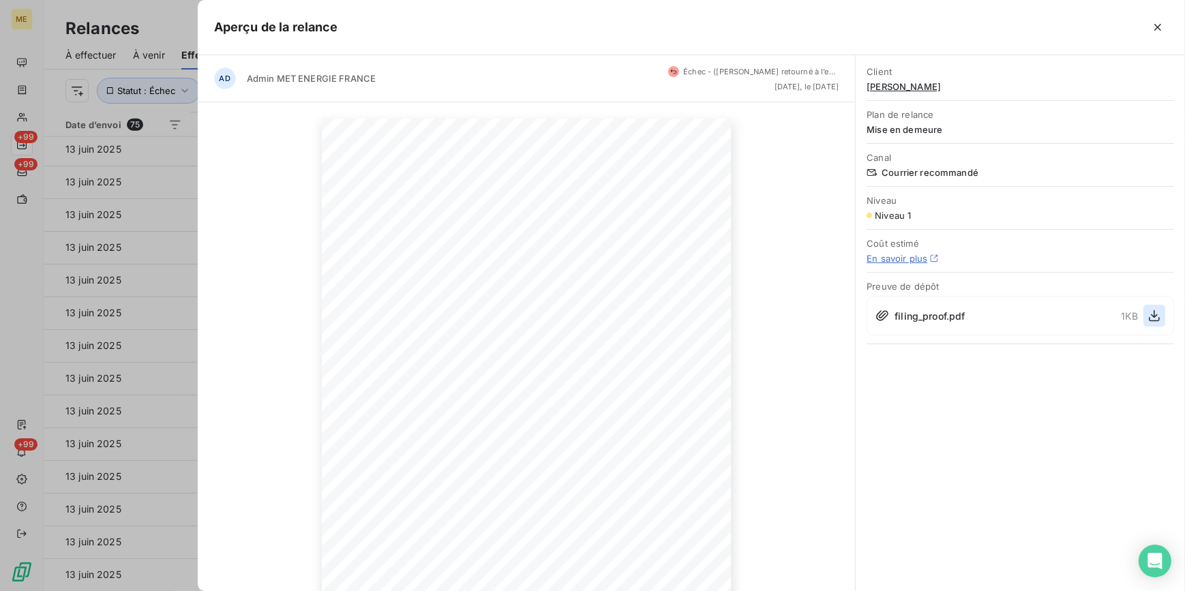
click at [1160, 309] on icon "button" at bounding box center [1155, 316] width 14 height 14
click at [896, 84] on span "[PERSON_NAME]" at bounding box center [1021, 86] width 308 height 11
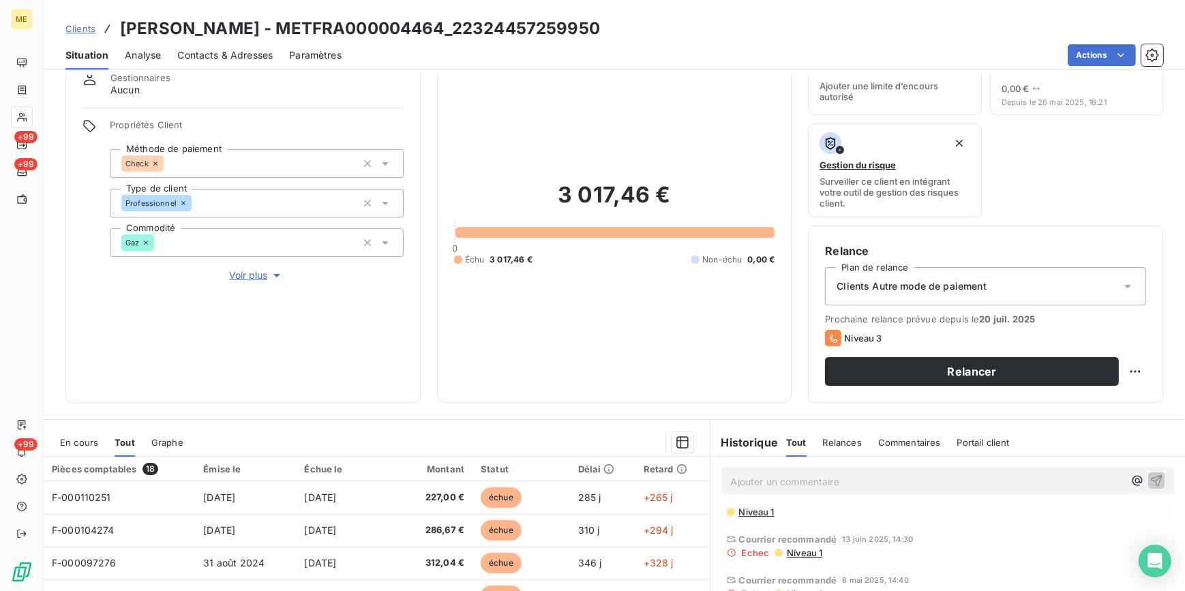
scroll to position [38, 0]
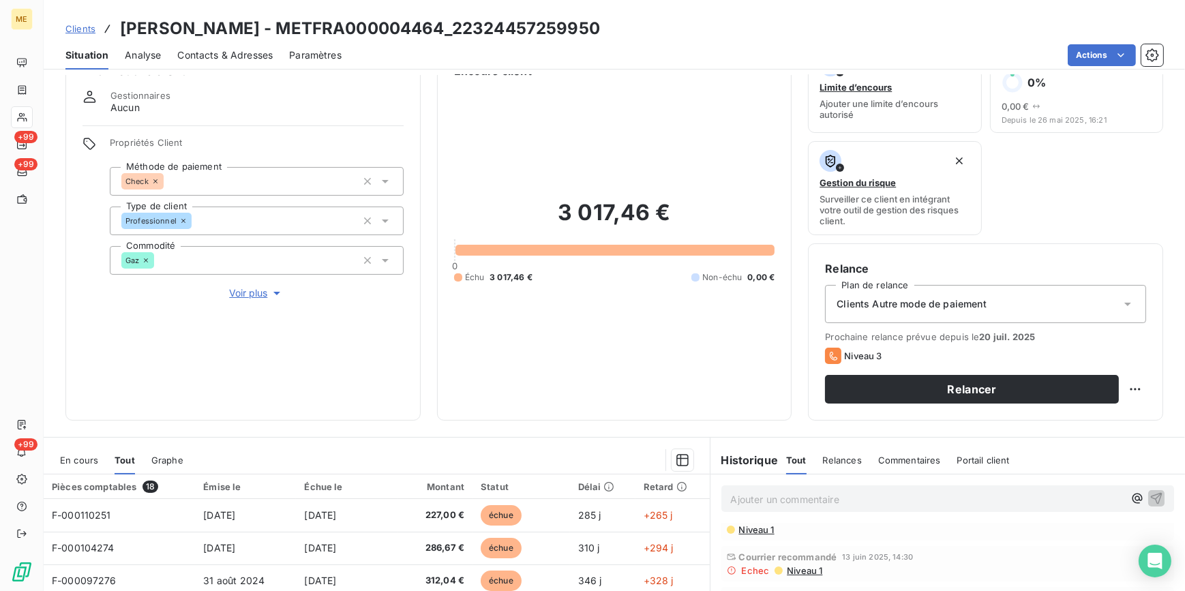
click at [245, 288] on span "Voir plus" at bounding box center [256, 293] width 55 height 14
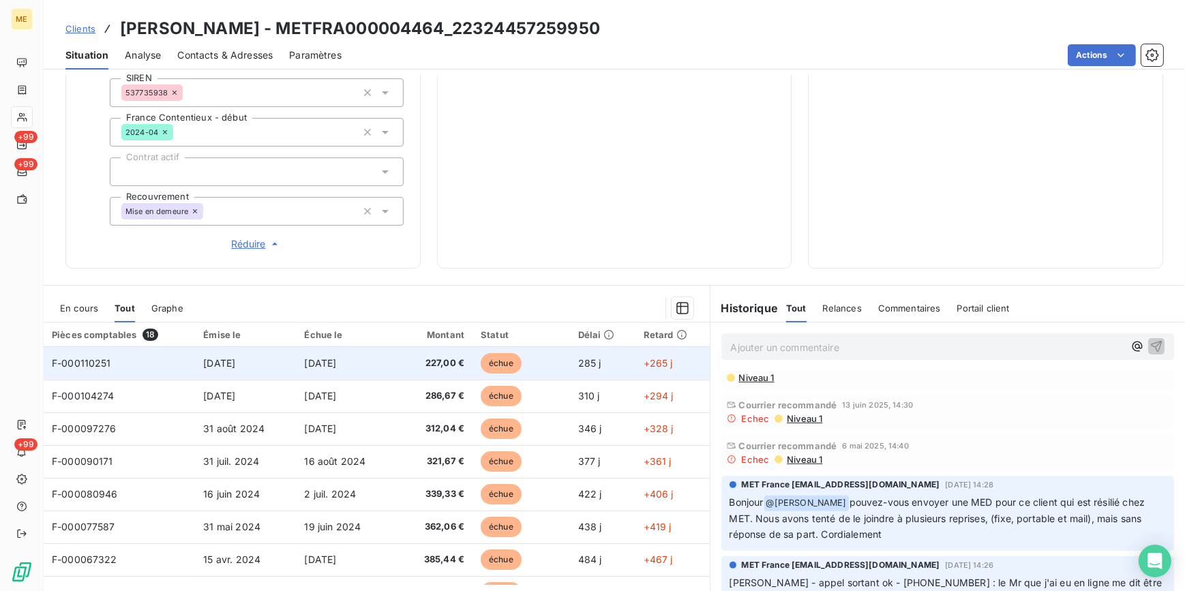
scroll to position [409, 0]
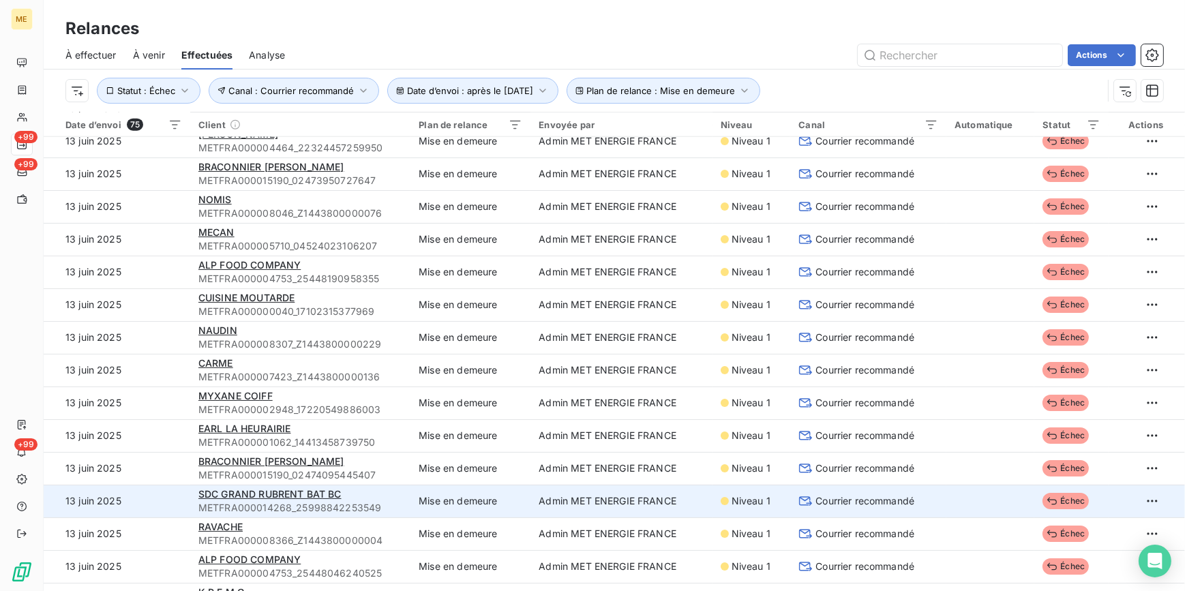
scroll to position [1752, 0]
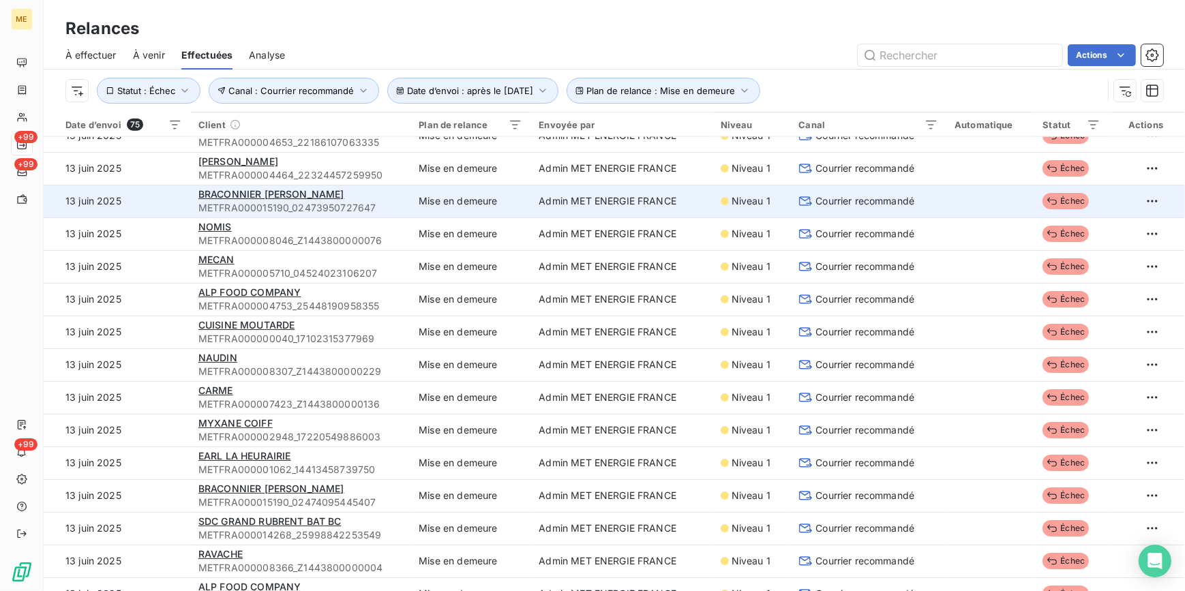
click at [838, 191] on td "Courrier recommandé" at bounding box center [868, 201] width 156 height 33
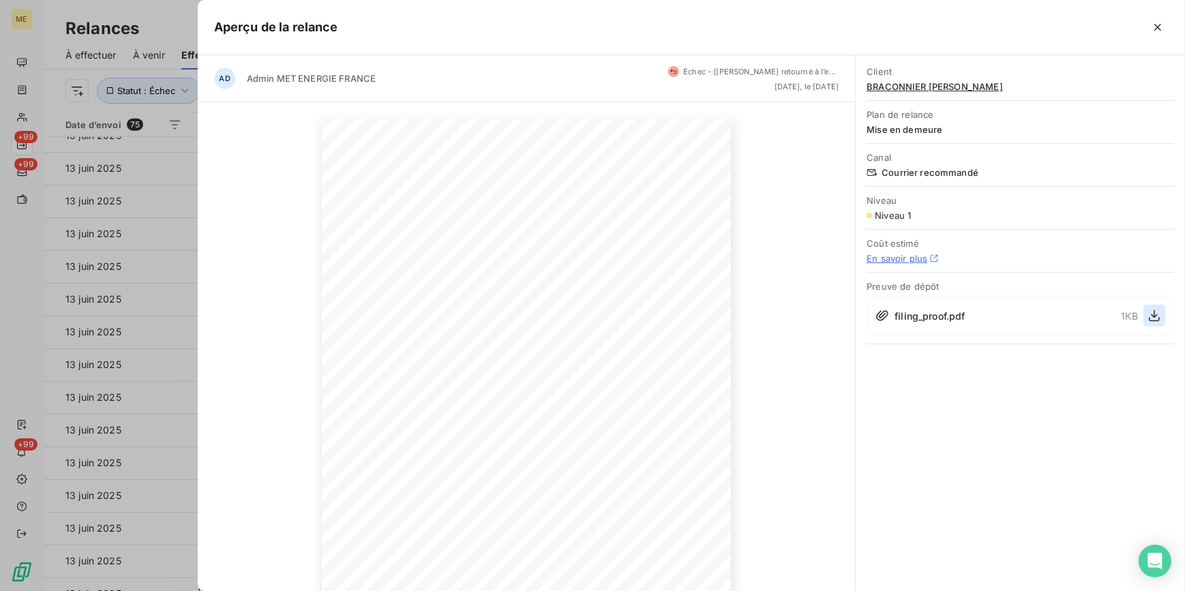
click at [1145, 319] on button "button" at bounding box center [1154, 316] width 22 height 22
click at [150, 288] on div at bounding box center [592, 295] width 1185 height 591
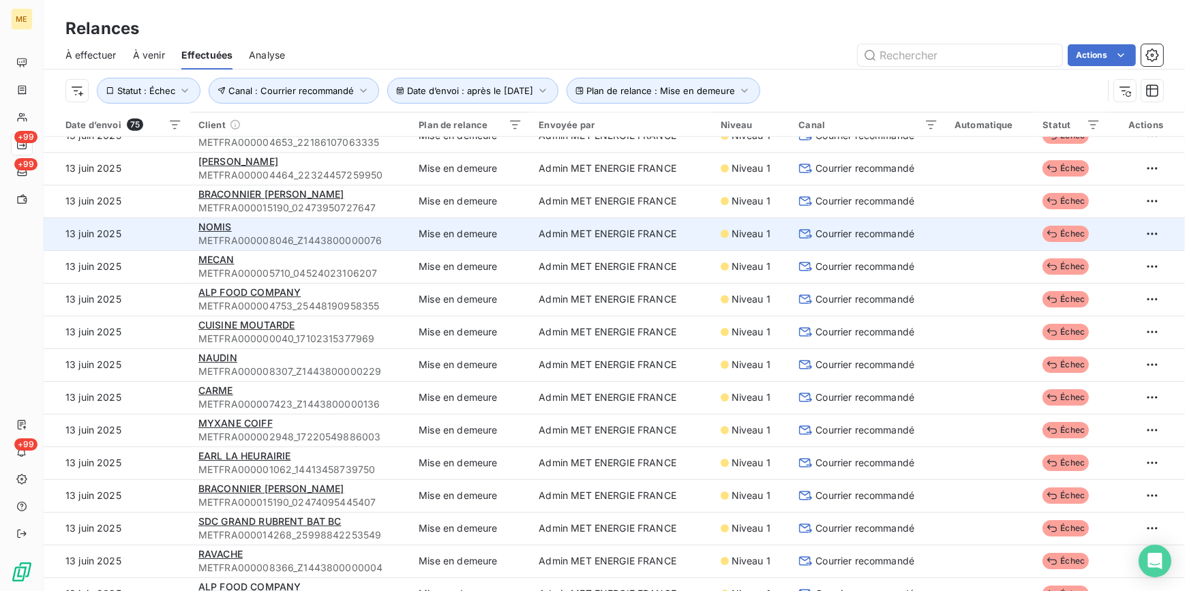
click at [911, 230] on div "Courrier recommandé" at bounding box center [868, 234] width 140 height 14
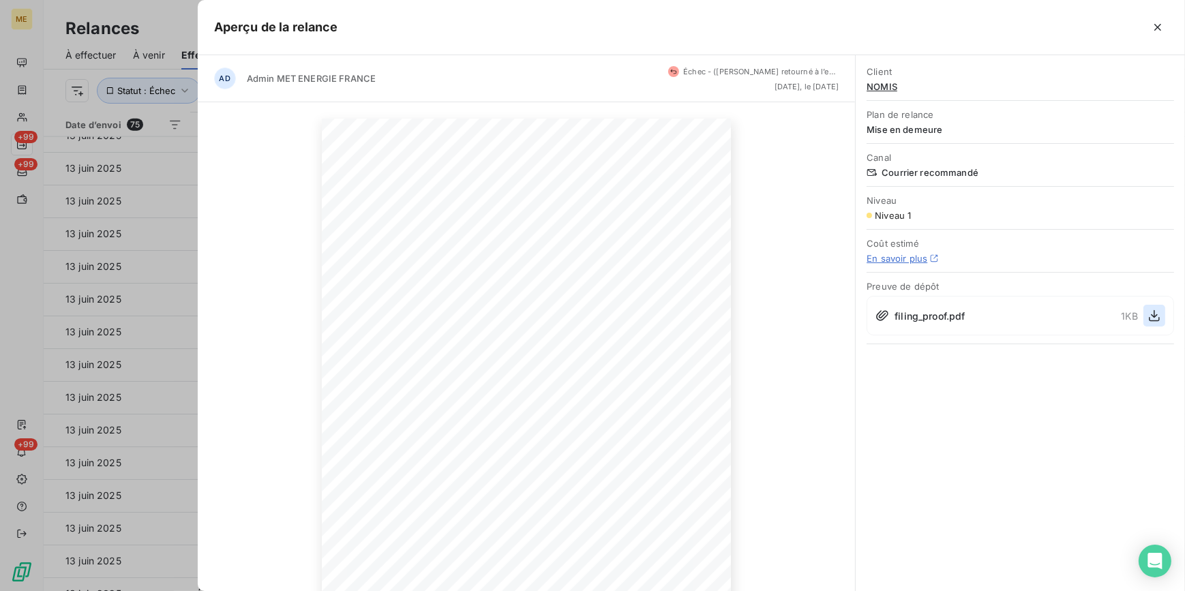
click at [1153, 313] on icon "button" at bounding box center [1155, 316] width 14 height 14
click at [158, 432] on div at bounding box center [592, 295] width 1185 height 591
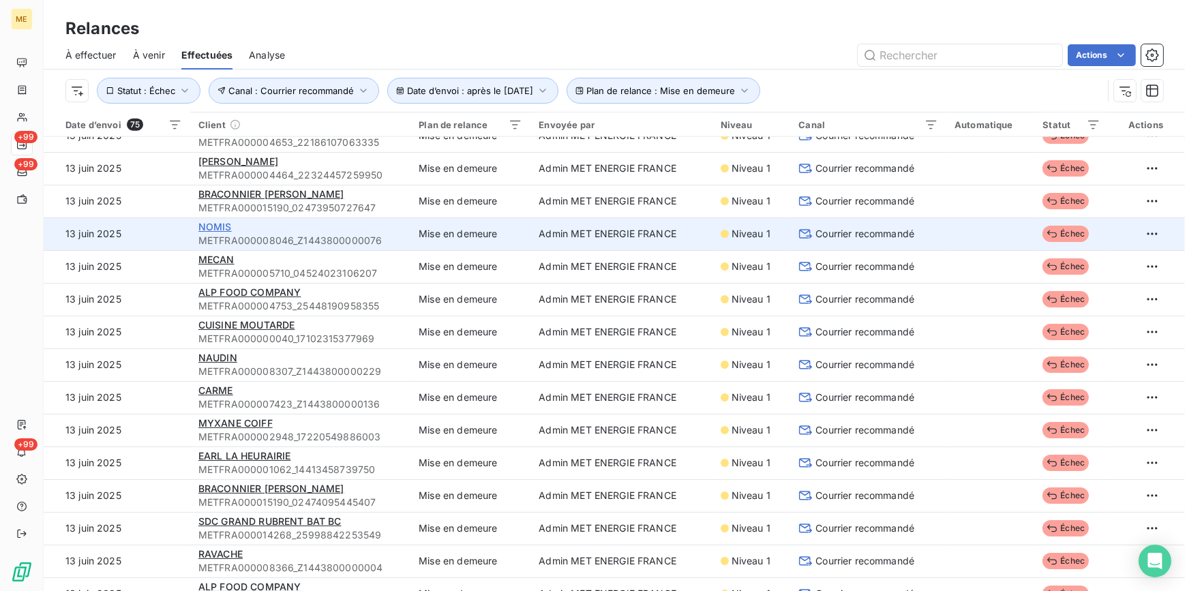
click at [222, 228] on span "NOMIS" at bounding box center [214, 227] width 33 height 12
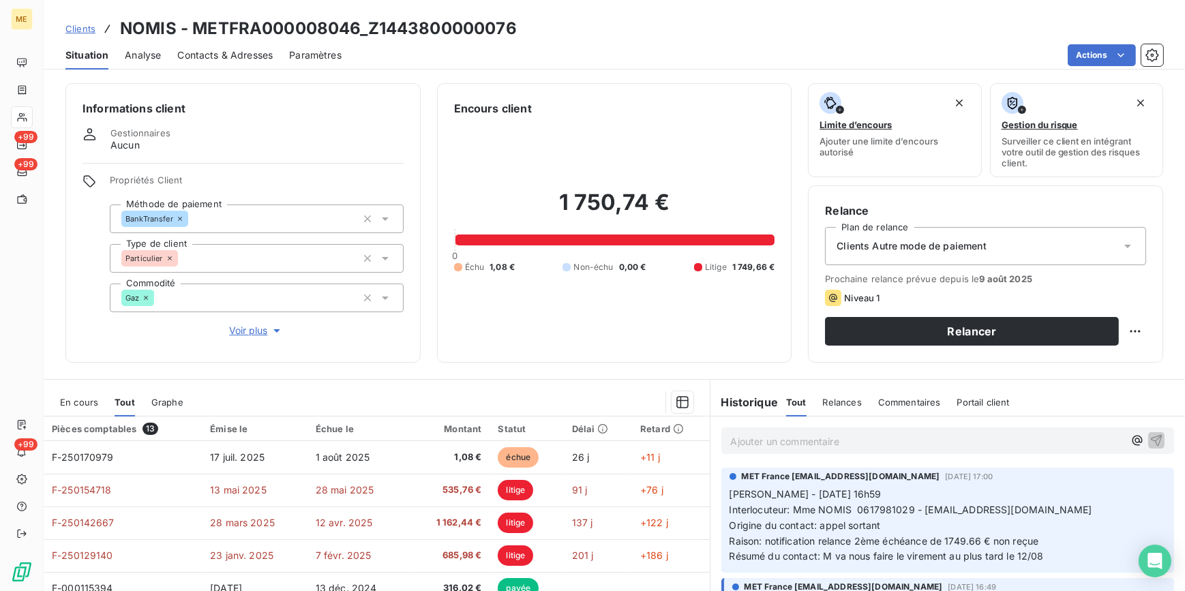
click at [233, 317] on div "Propriétés Client Méthode de paiement BankTransfer Type de client Particulier C…" at bounding box center [257, 257] width 294 height 164
click at [239, 331] on span "Voir plus" at bounding box center [256, 331] width 55 height 14
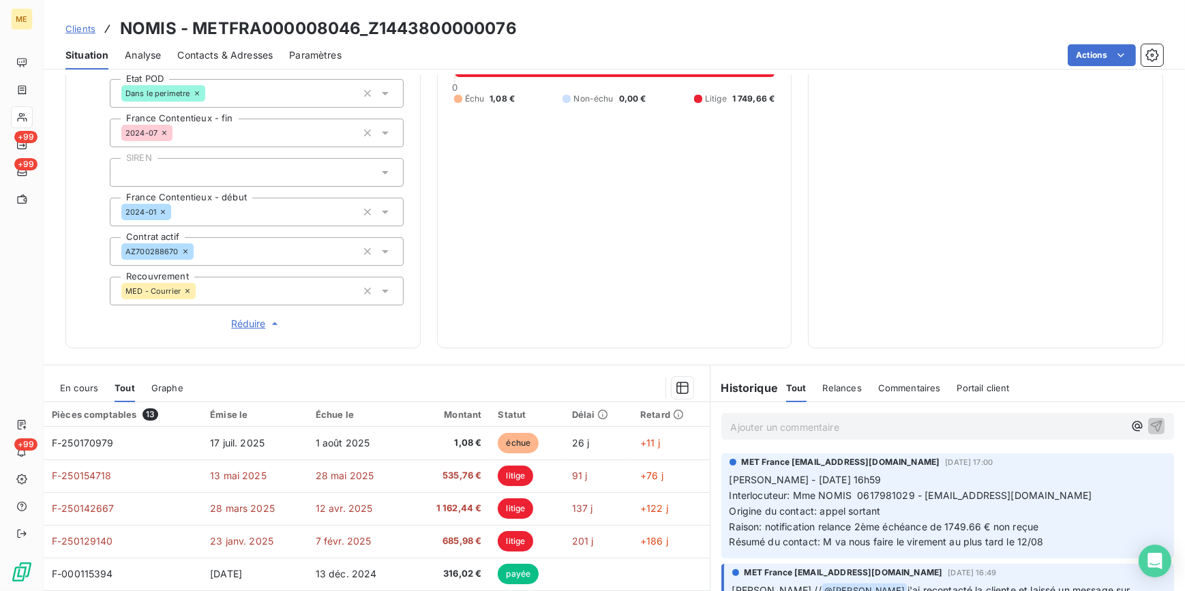
scroll to position [313, 0]
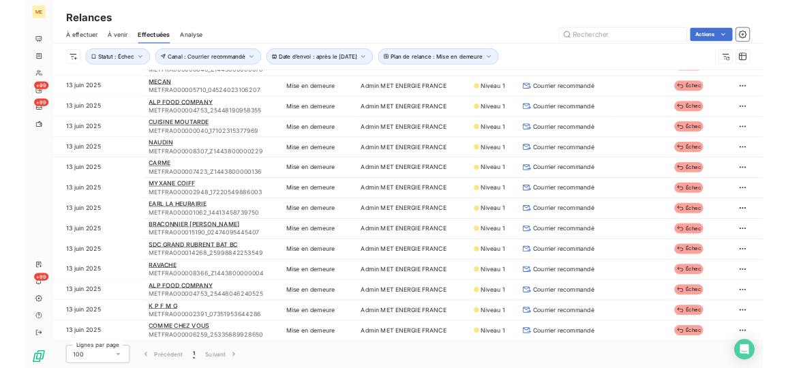
scroll to position [1814, 0]
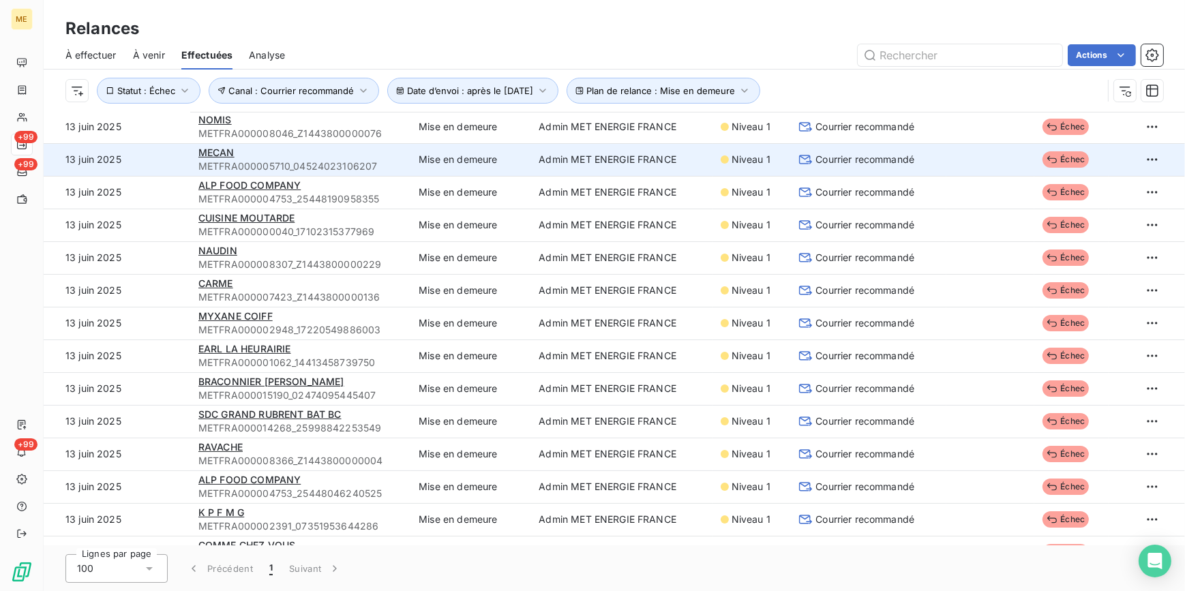
click at [856, 153] on span "Courrier recommandé" at bounding box center [864, 160] width 99 height 14
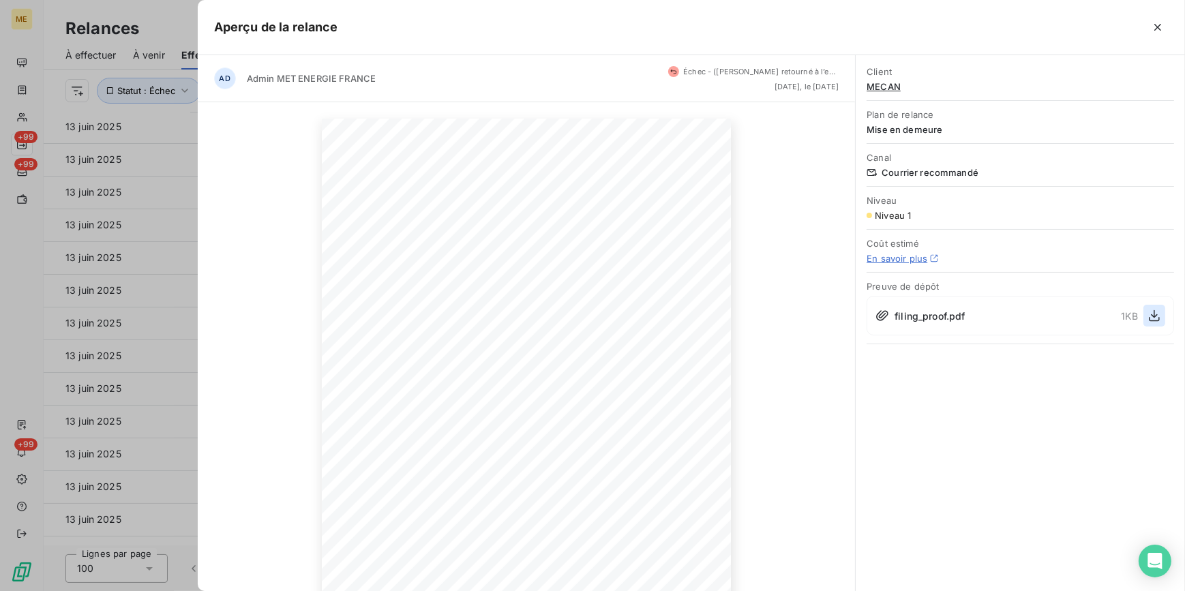
click at [1146, 318] on button "button" at bounding box center [1154, 316] width 22 height 22
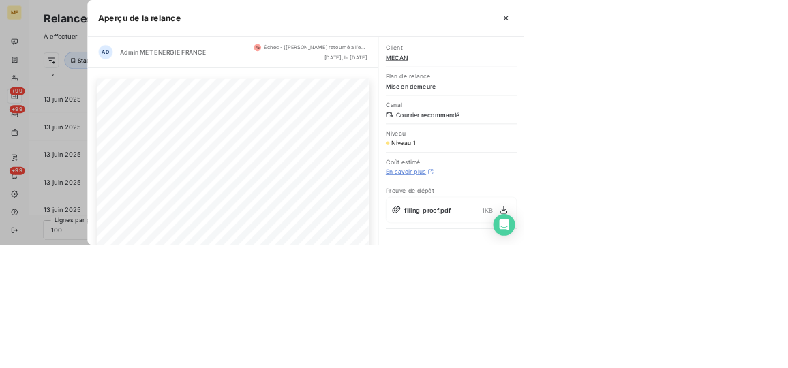
scroll to position [1939, 0]
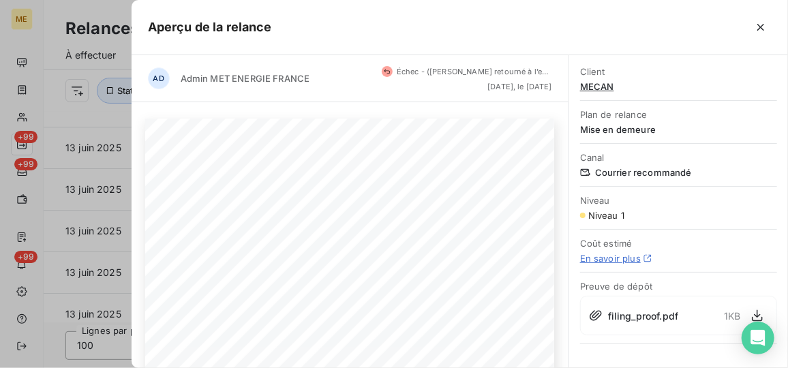
click at [88, 111] on div at bounding box center [394, 184] width 788 height 368
